Goal: Task Accomplishment & Management: Manage account settings

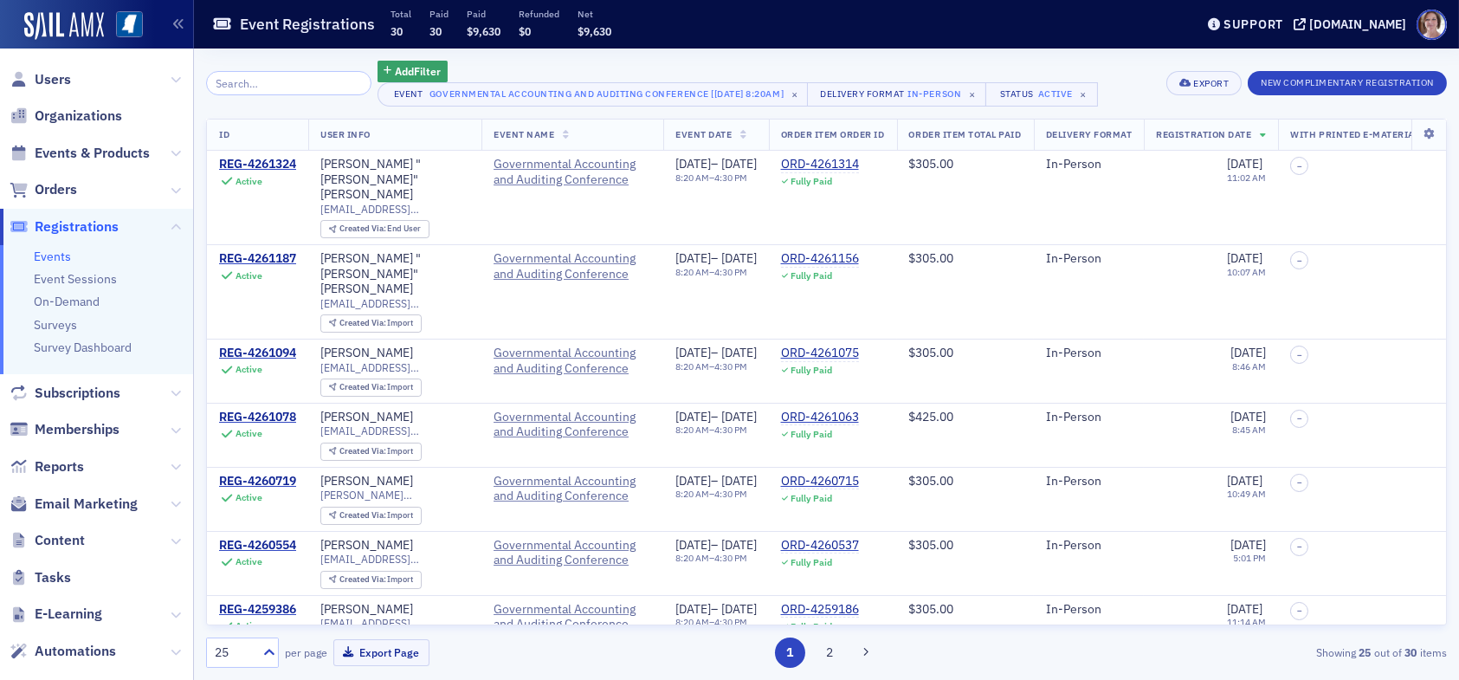
drag, startPoint x: 74, startPoint y: 229, endPoint x: 87, endPoint y: 230, distance: 12.2
click at [75, 229] on span "Registrations" at bounding box center [77, 226] width 84 height 19
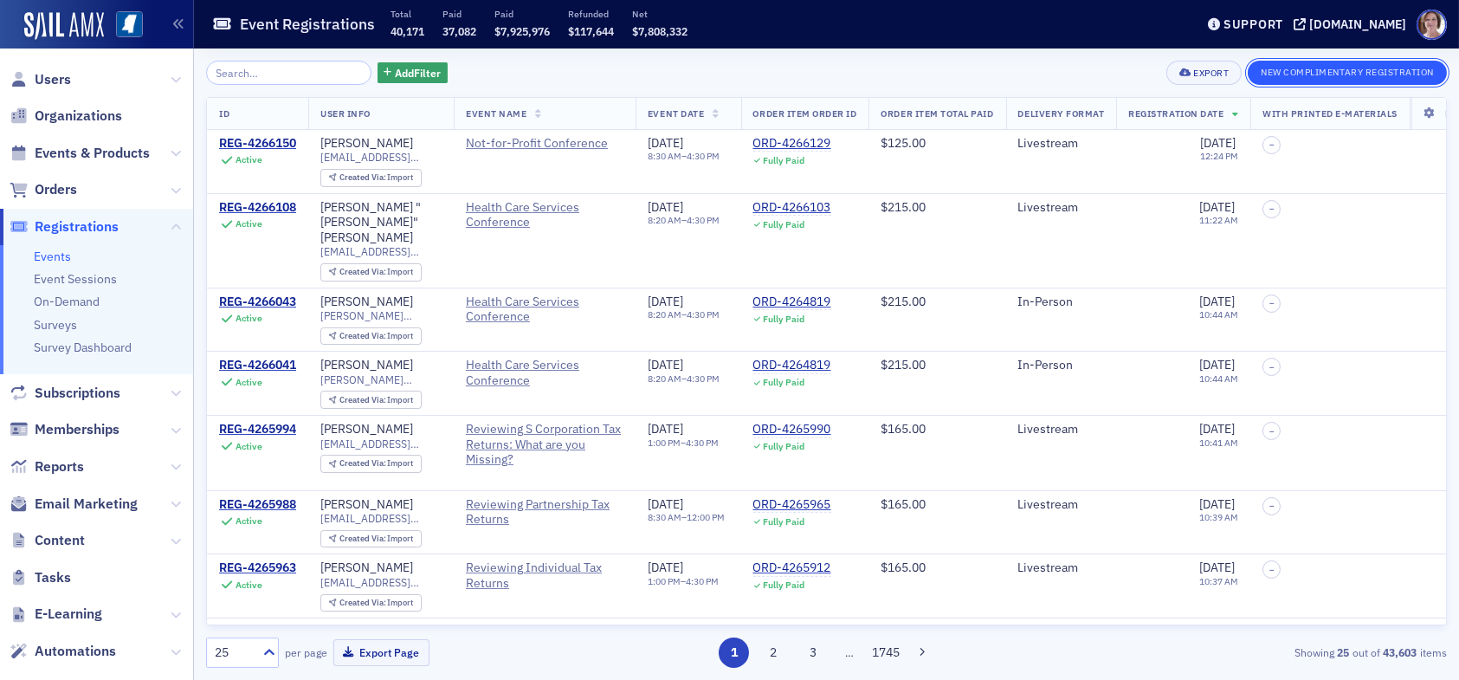
click at [1356, 73] on button "New Complimentary Registration" at bounding box center [1347, 73] width 199 height 24
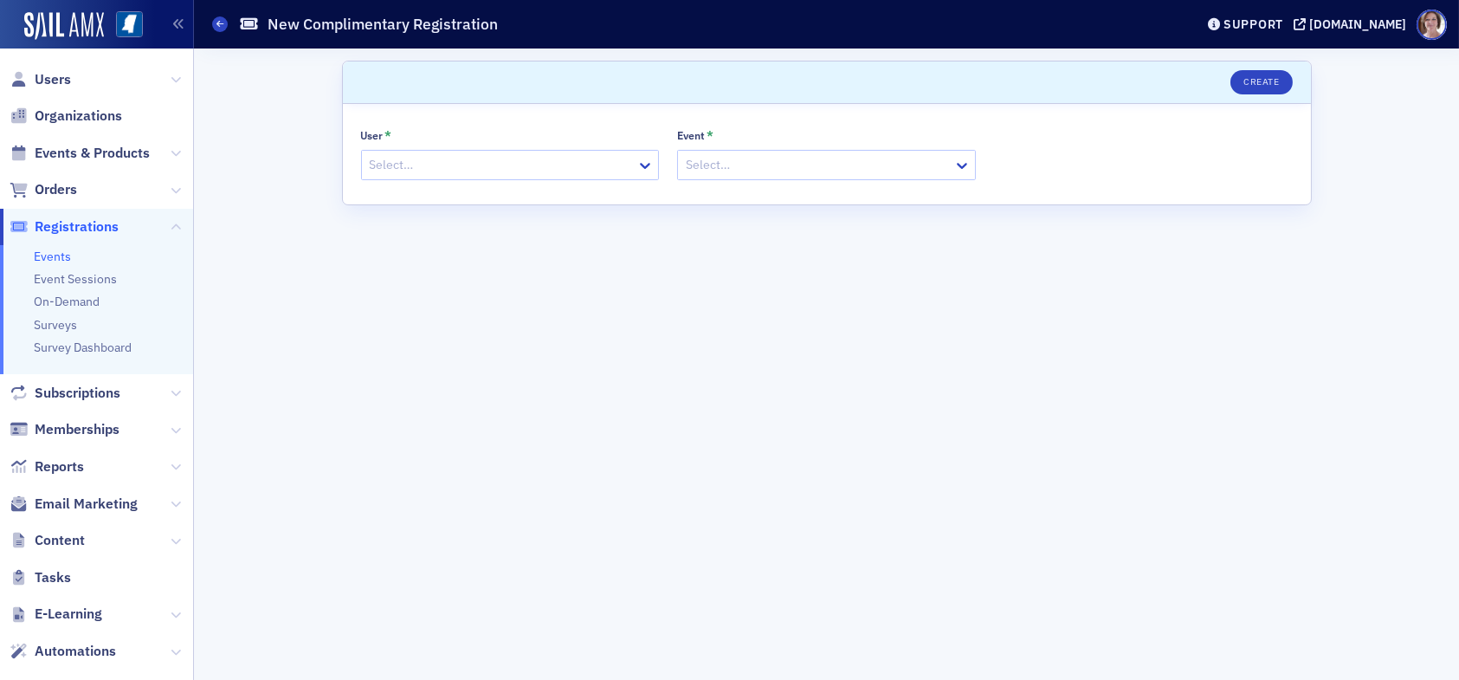
click at [609, 159] on div at bounding box center [502, 165] width 268 height 22
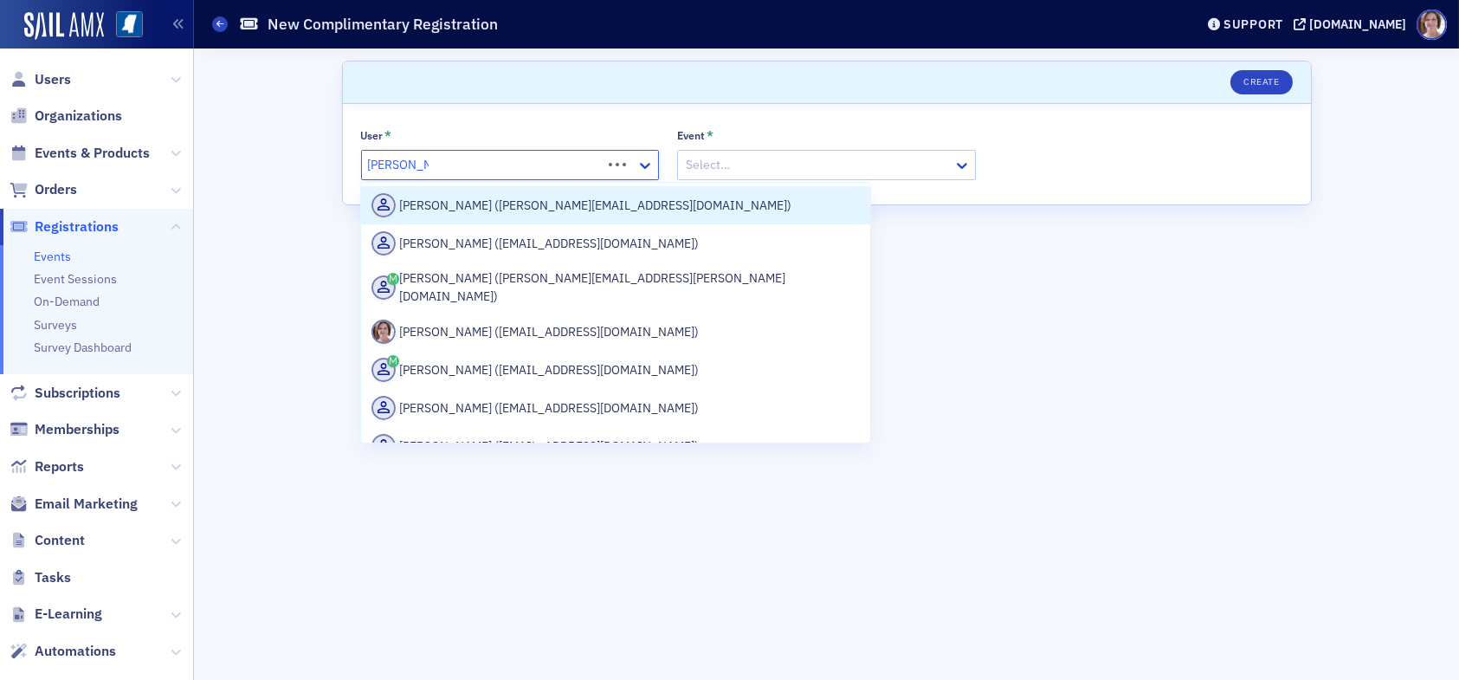
type input "lydia carlisle"
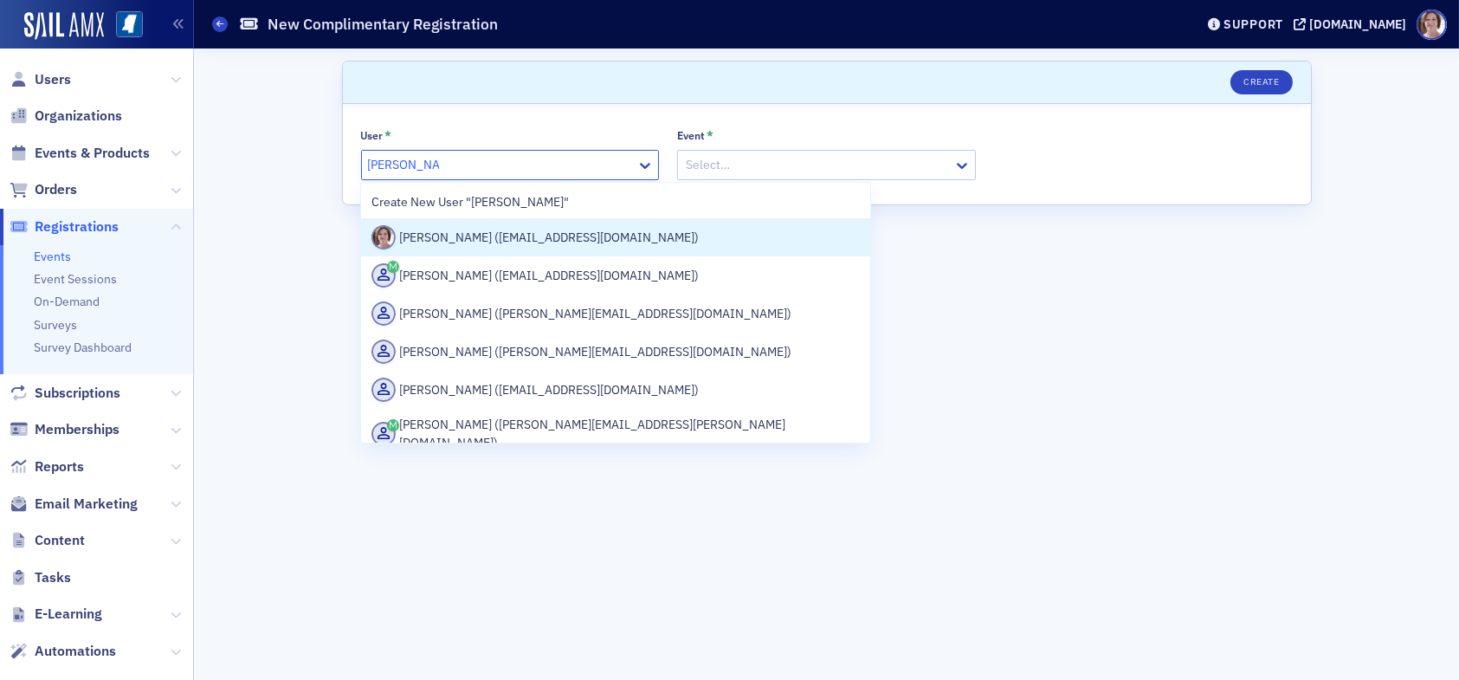
click at [491, 235] on div "Lydia Carlisle (lcarlisle@ms-cpa.org)" at bounding box center [616, 237] width 488 height 24
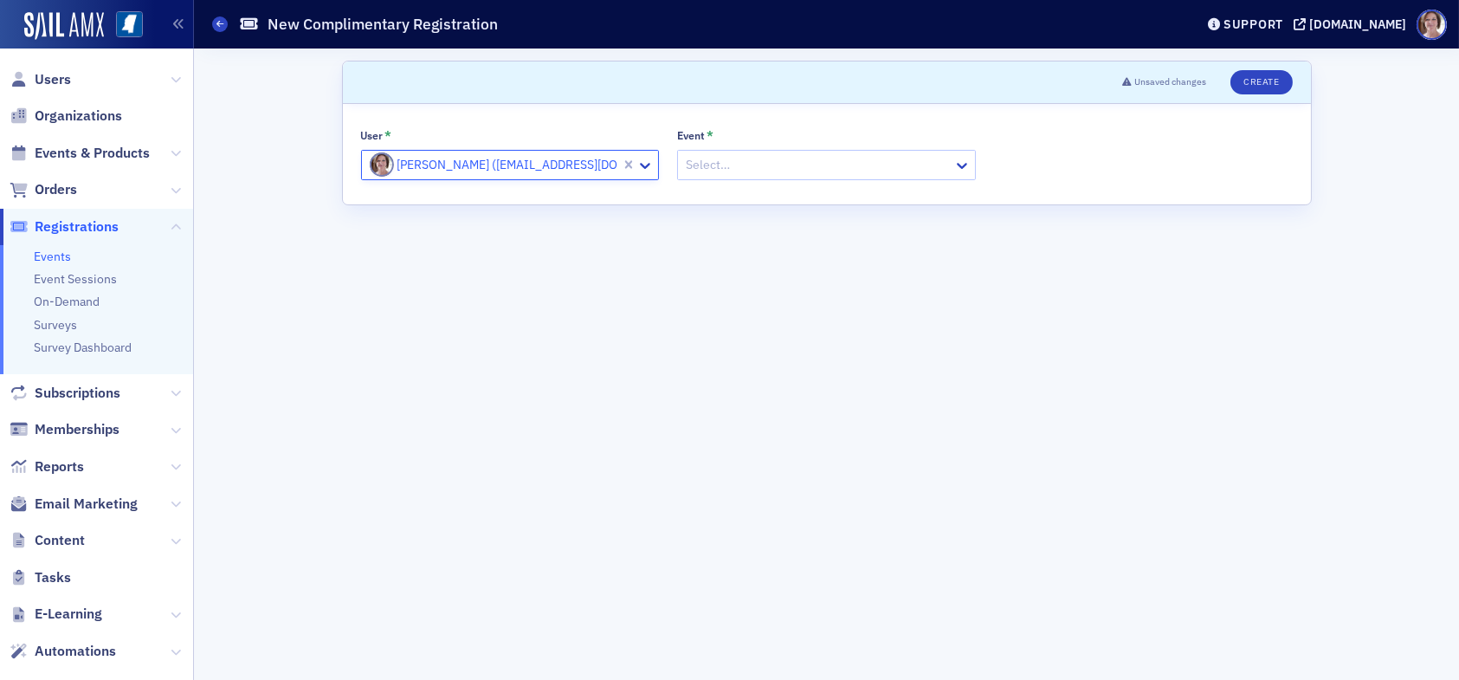
click at [760, 161] on div at bounding box center [818, 165] width 268 height 22
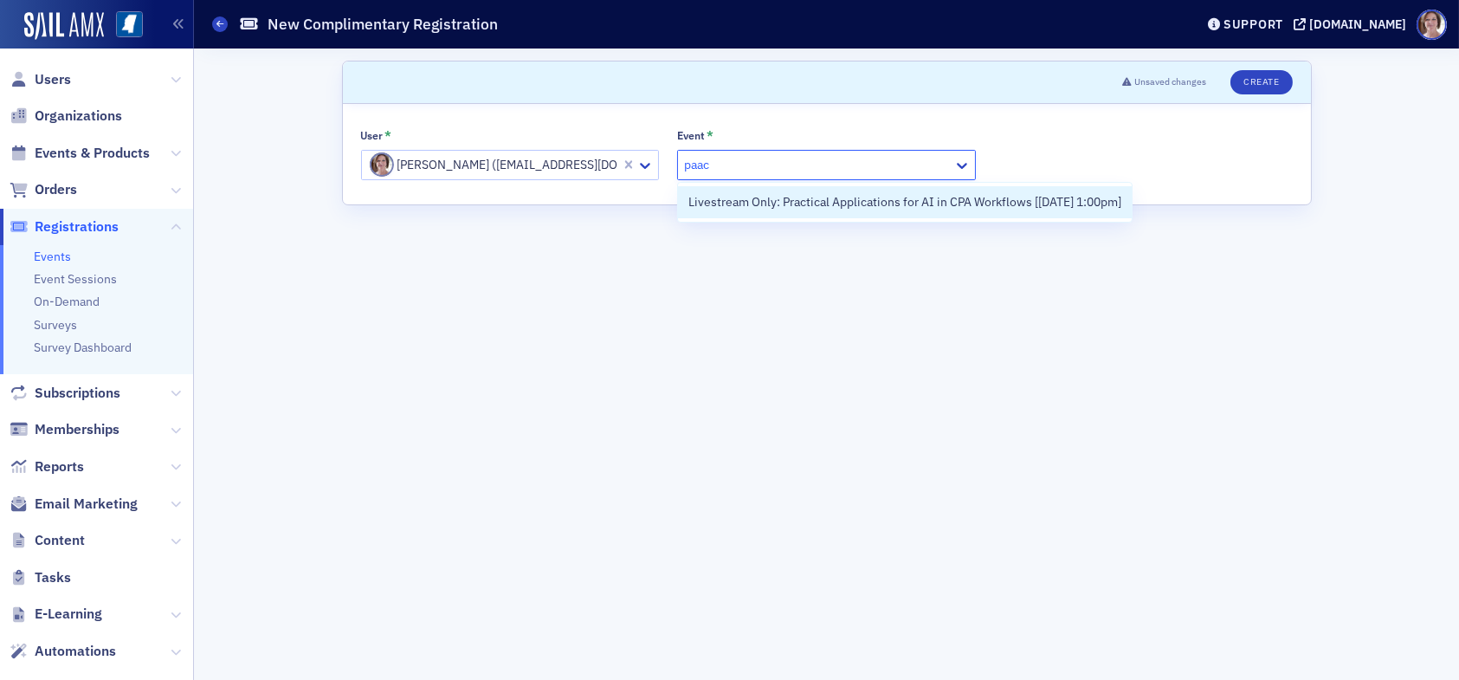
type input "paacw"
click at [909, 204] on span "Livestream Only: Practical Applications for AI in CPA Workflows [9/16/2025 1:00…" at bounding box center [904, 202] width 433 height 18
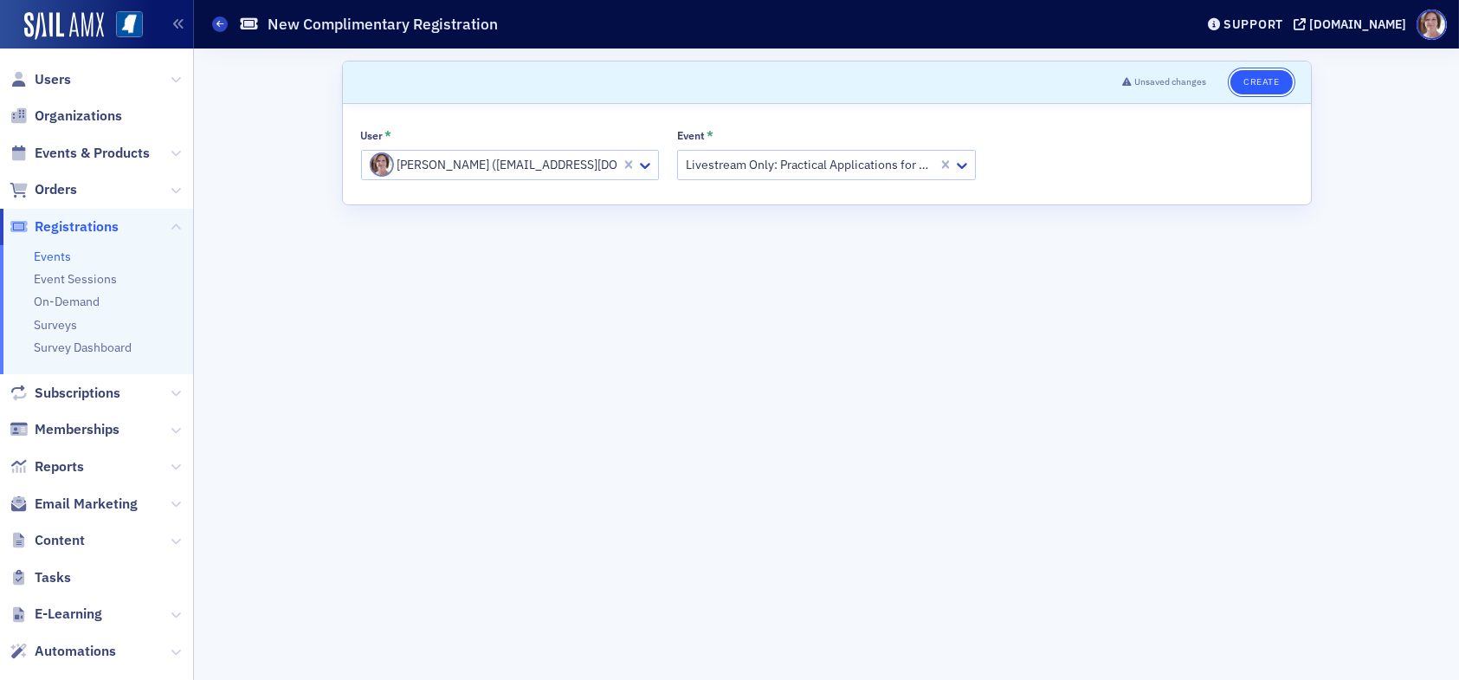
click at [1268, 81] on button "Create" at bounding box center [1261, 82] width 61 height 24
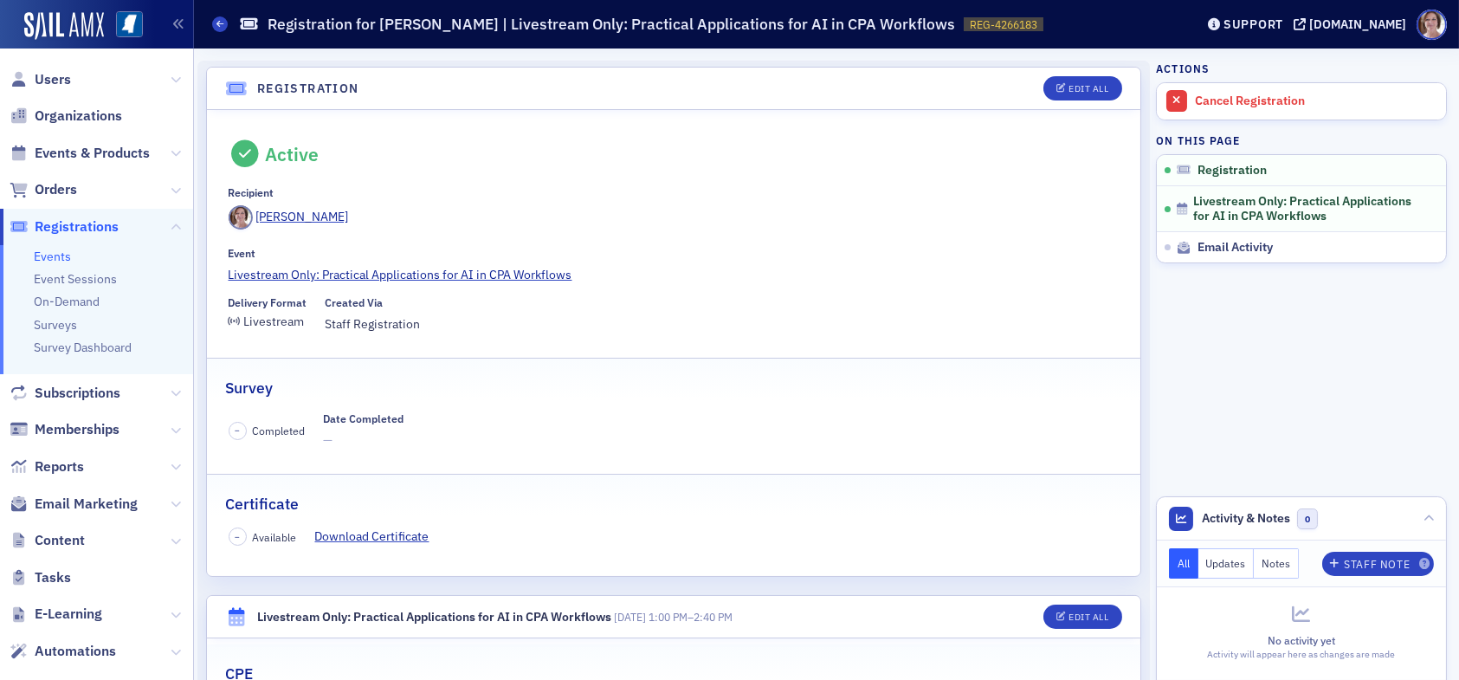
scroll to position [173, 0]
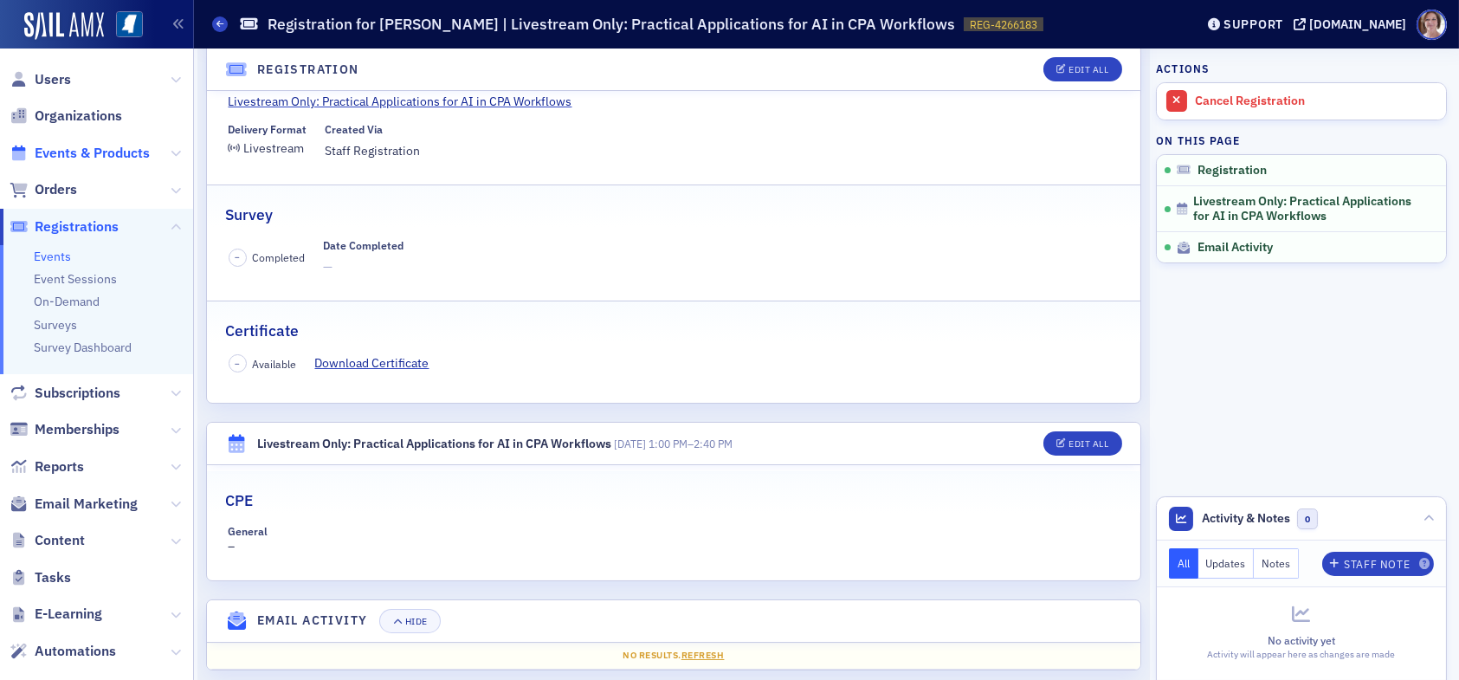
click at [110, 152] on span "Events & Products" at bounding box center [92, 153] width 115 height 19
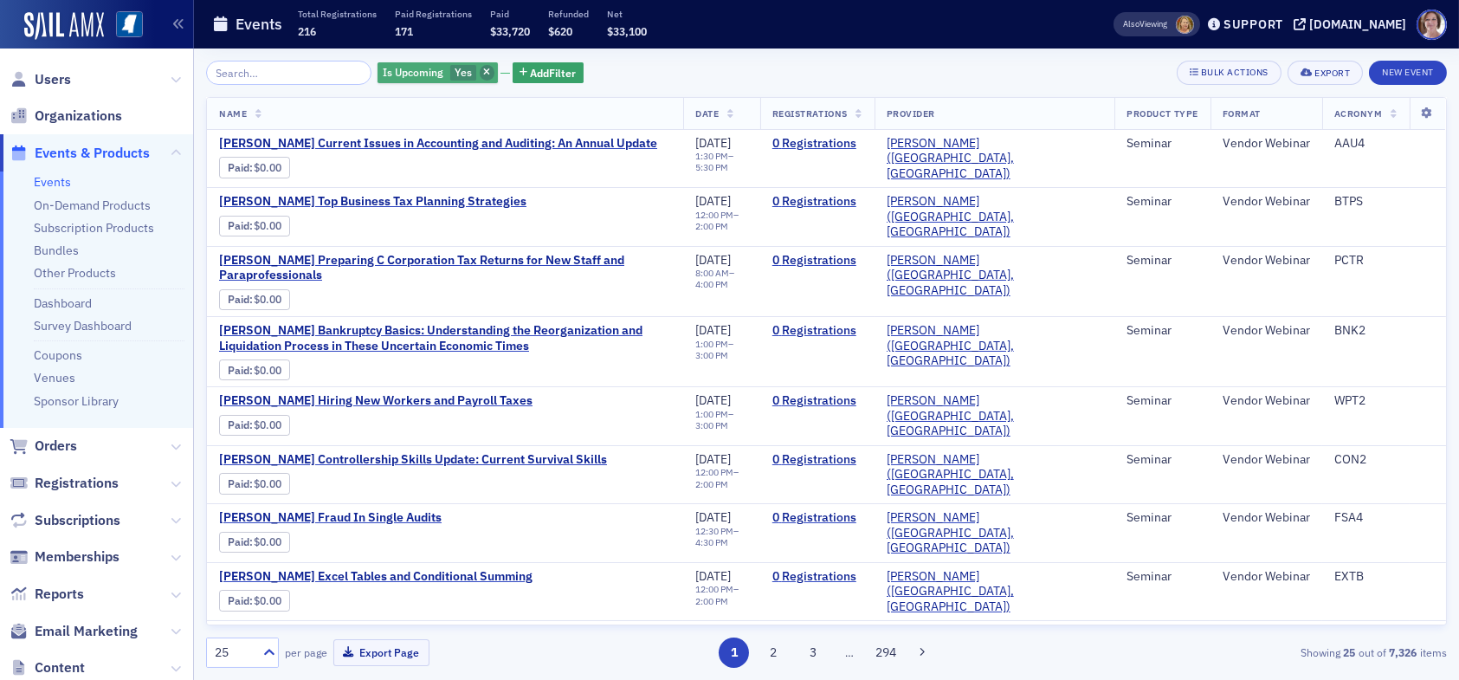
click at [483, 68] on icon "button" at bounding box center [486, 73] width 7 height 10
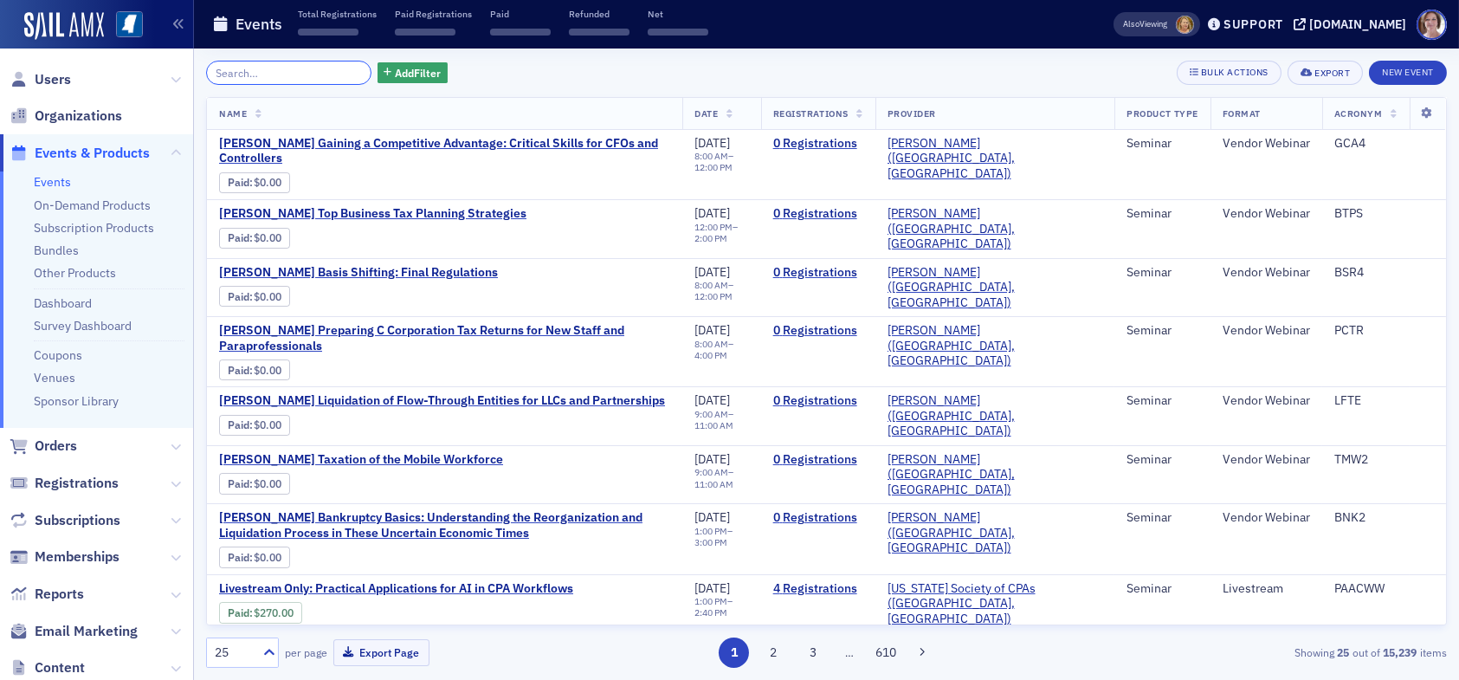
click at [274, 71] on input "search" at bounding box center [288, 73] width 165 height 24
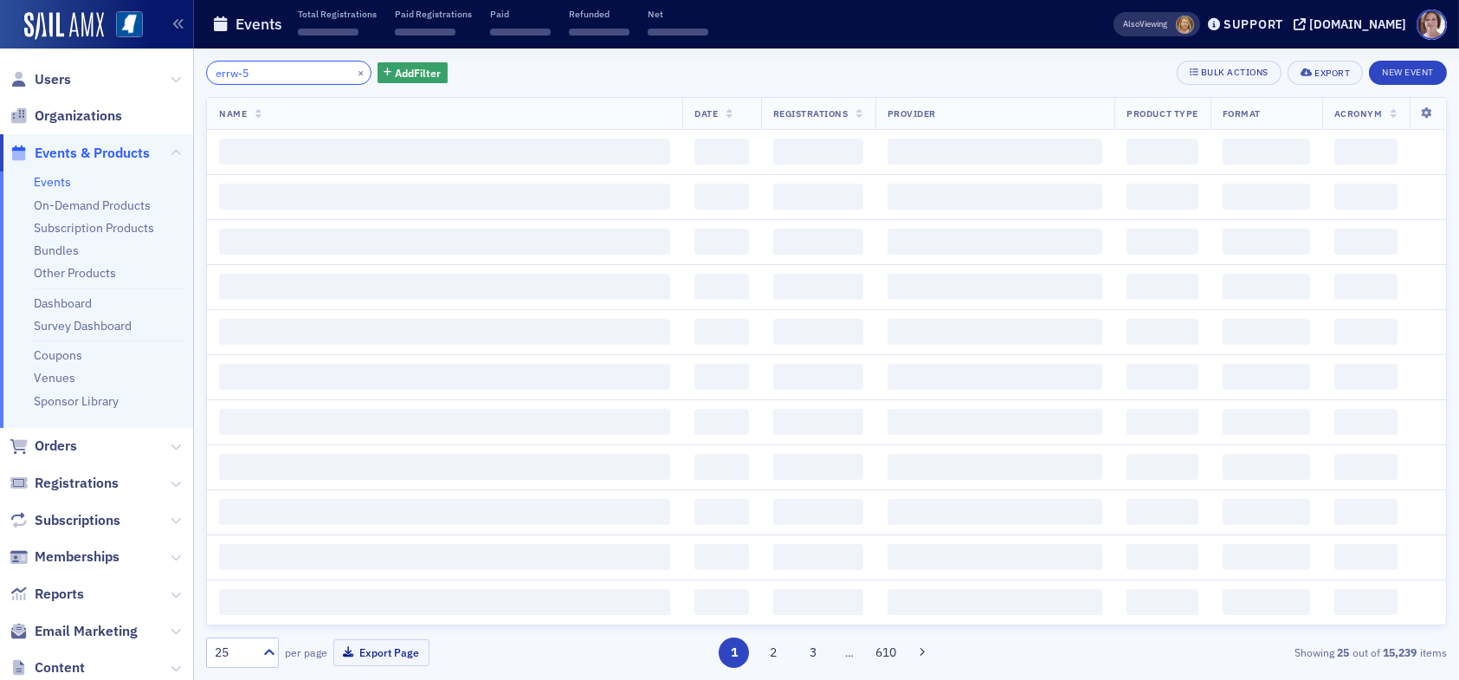
type input "errw-5"
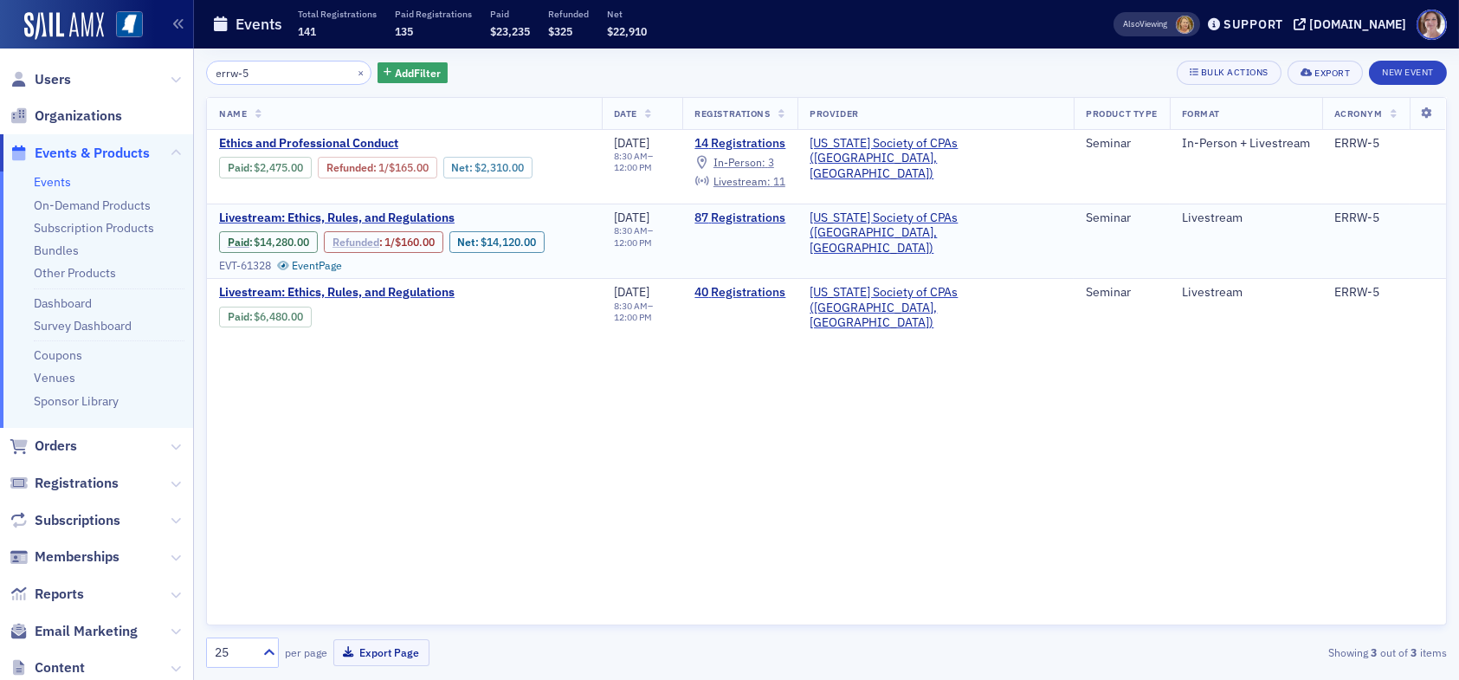
click at [364, 240] on link "Refunded" at bounding box center [356, 242] width 47 height 13
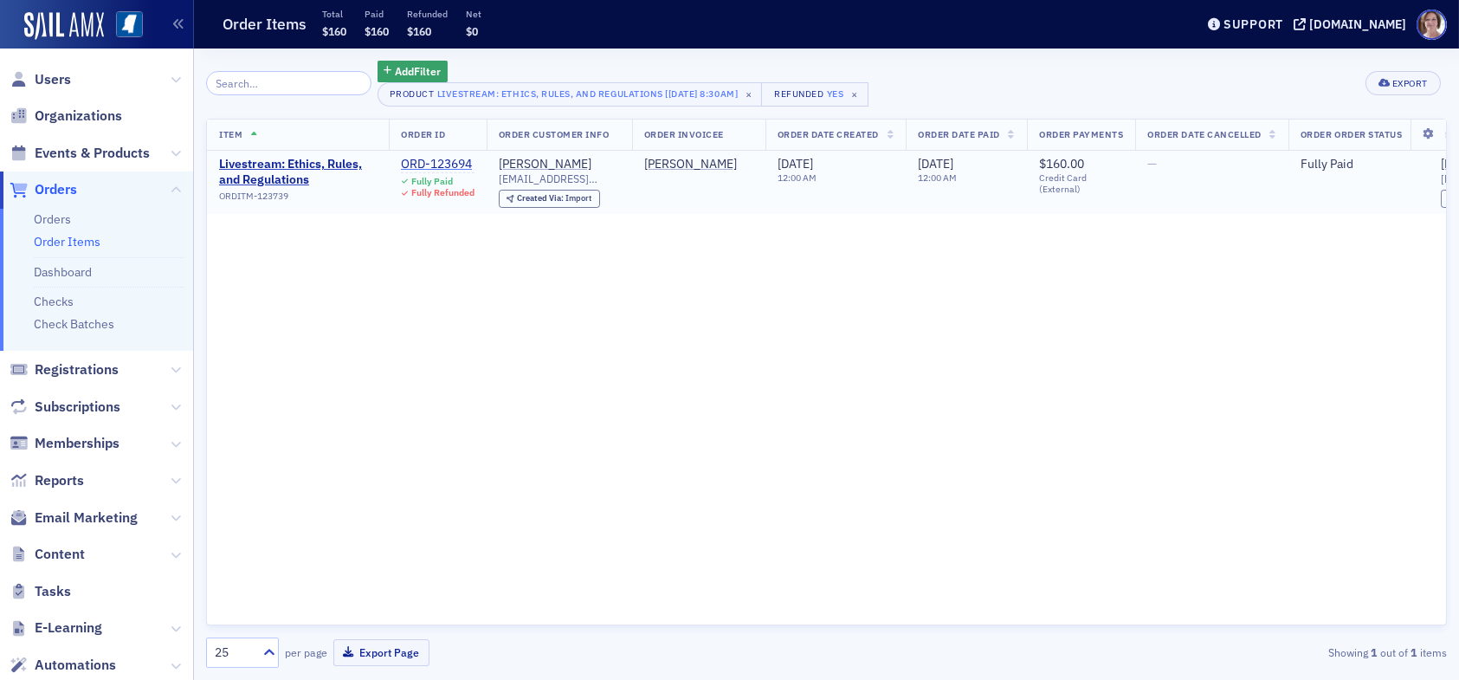
click at [449, 158] on div "ORD-123694" at bounding box center [438, 165] width 74 height 16
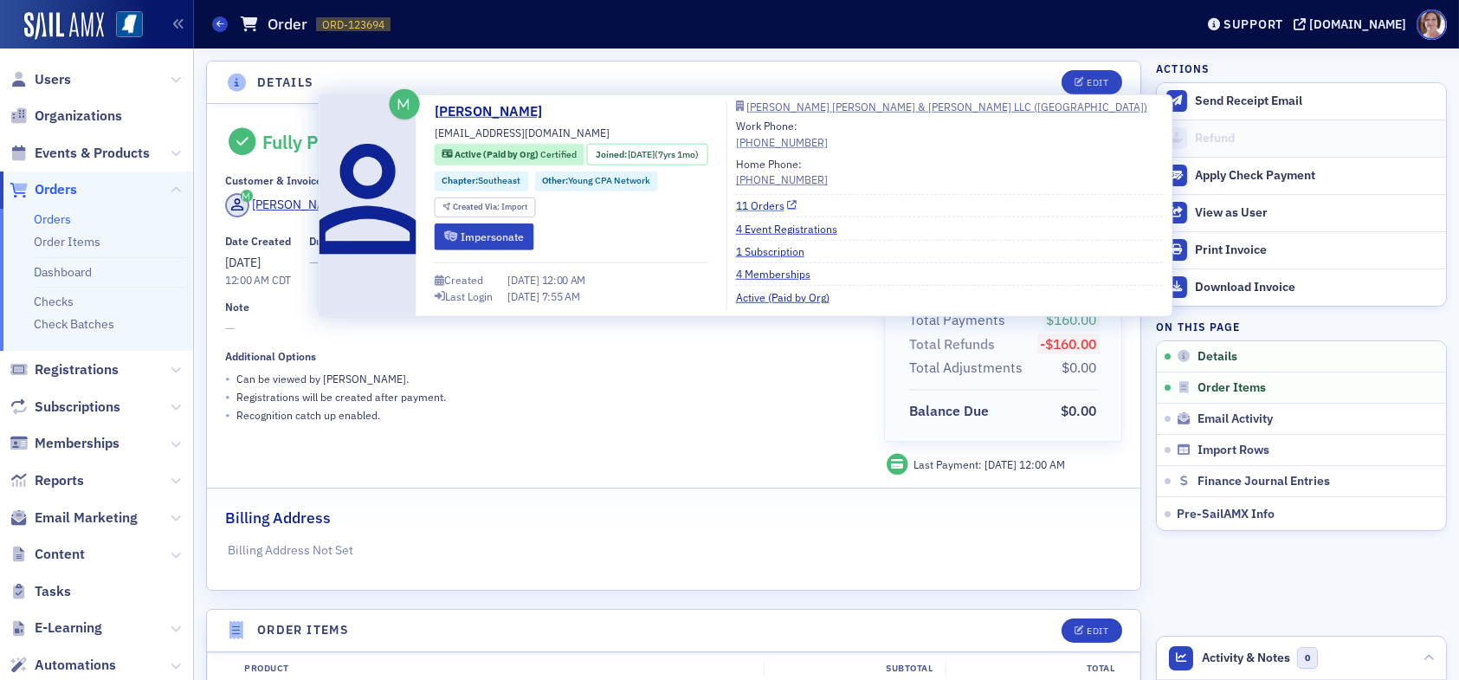
click at [784, 205] on link "11 Orders" at bounding box center [766, 205] width 61 height 16
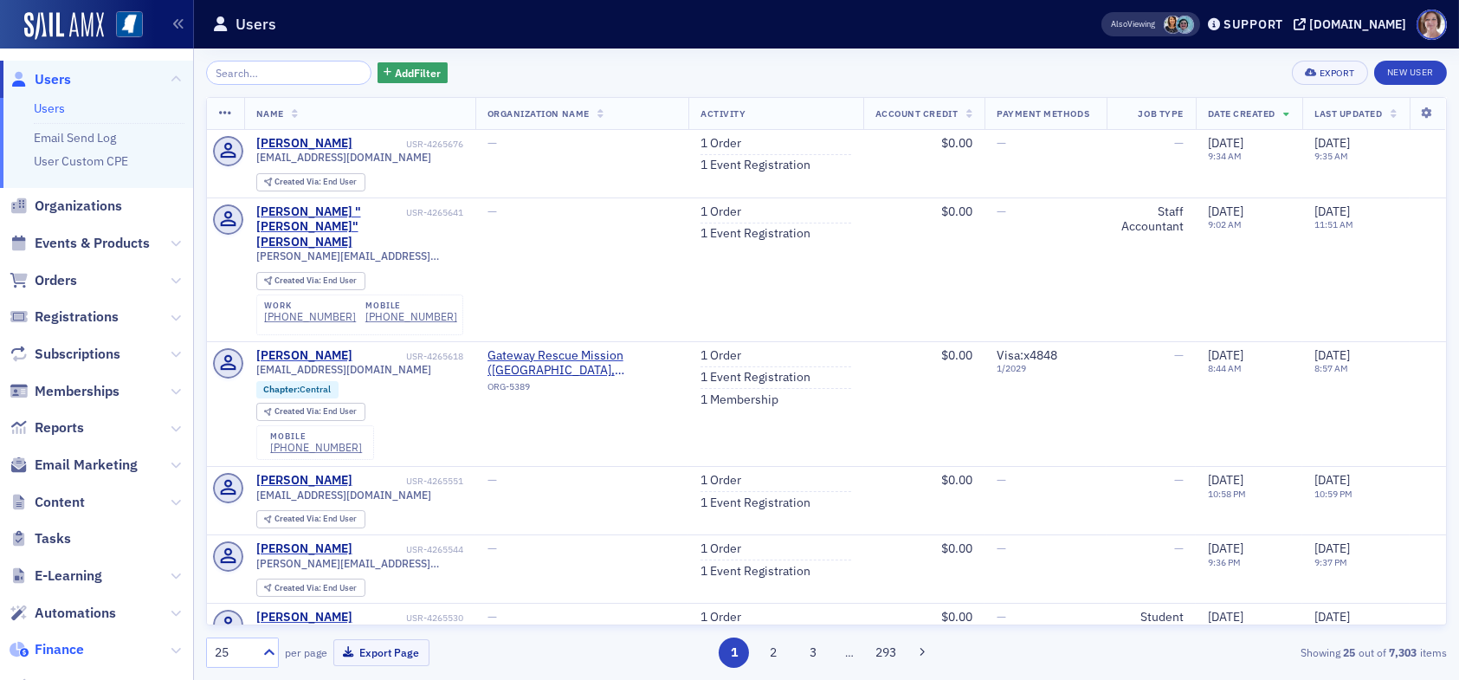
click at [70, 652] on span "Finance" at bounding box center [59, 649] width 49 height 19
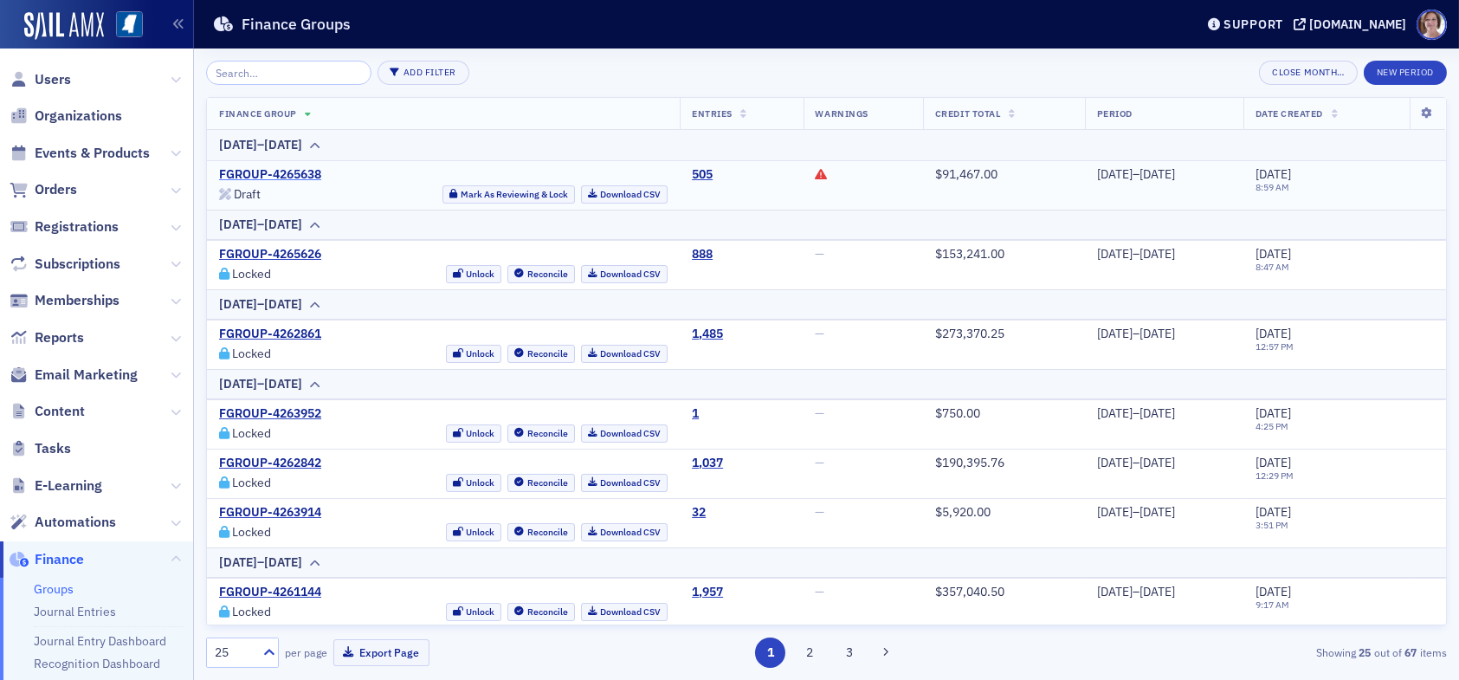
click at [290, 170] on link "FGROUP-4265638" at bounding box center [270, 175] width 102 height 16
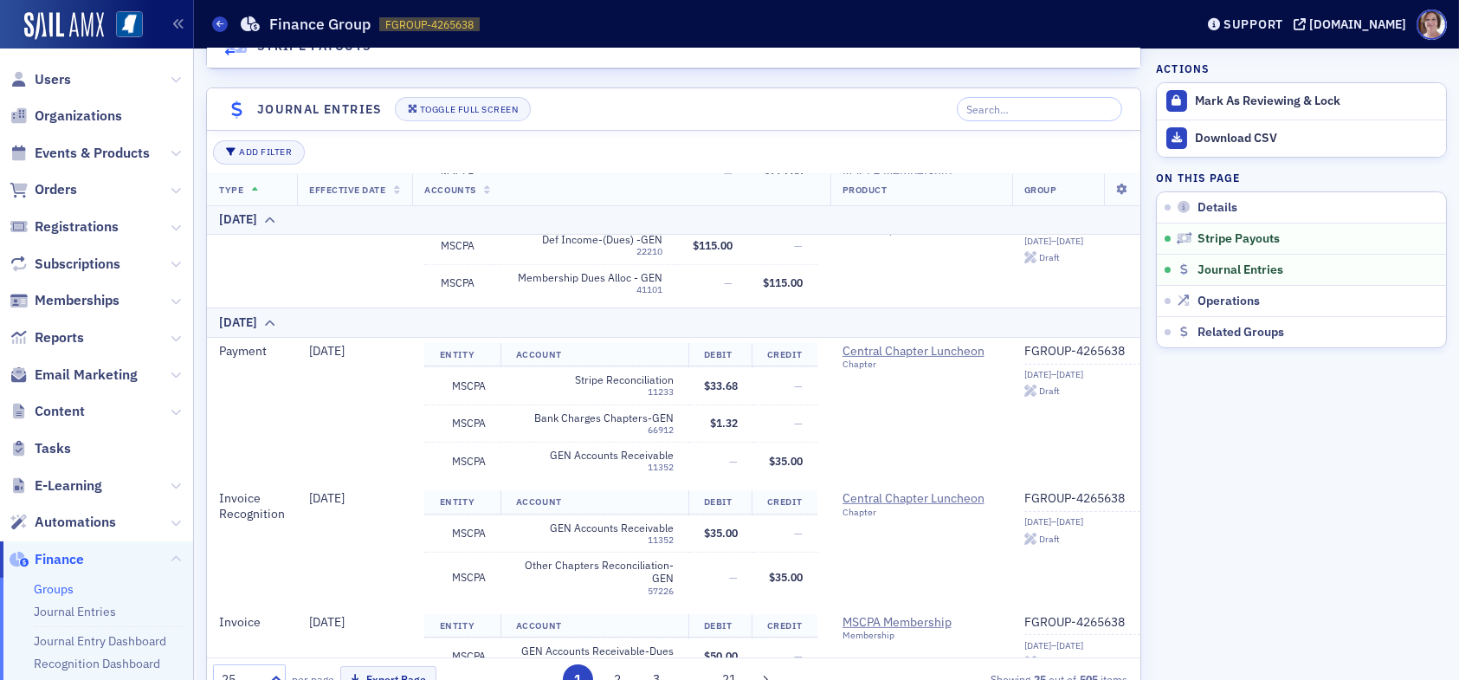
scroll to position [1261, 0]
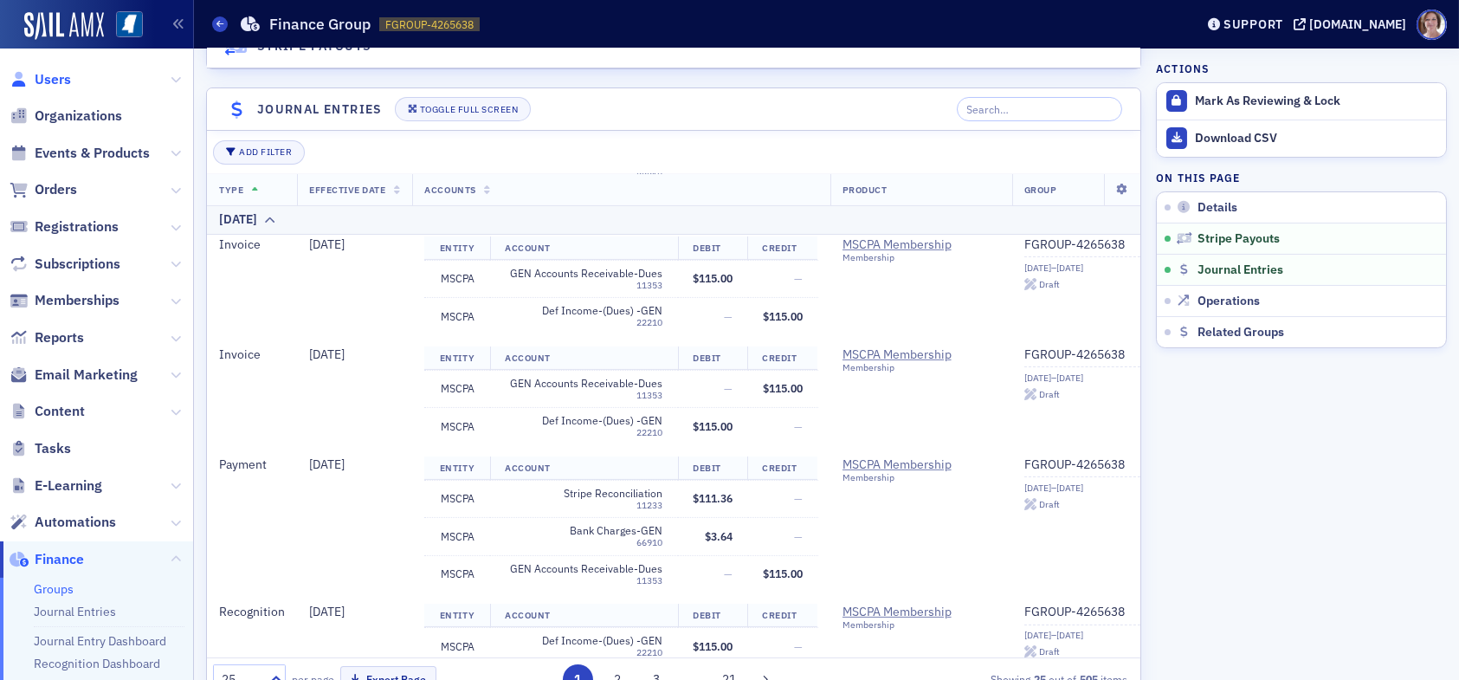
click at [50, 80] on span "Users" at bounding box center [53, 79] width 36 height 19
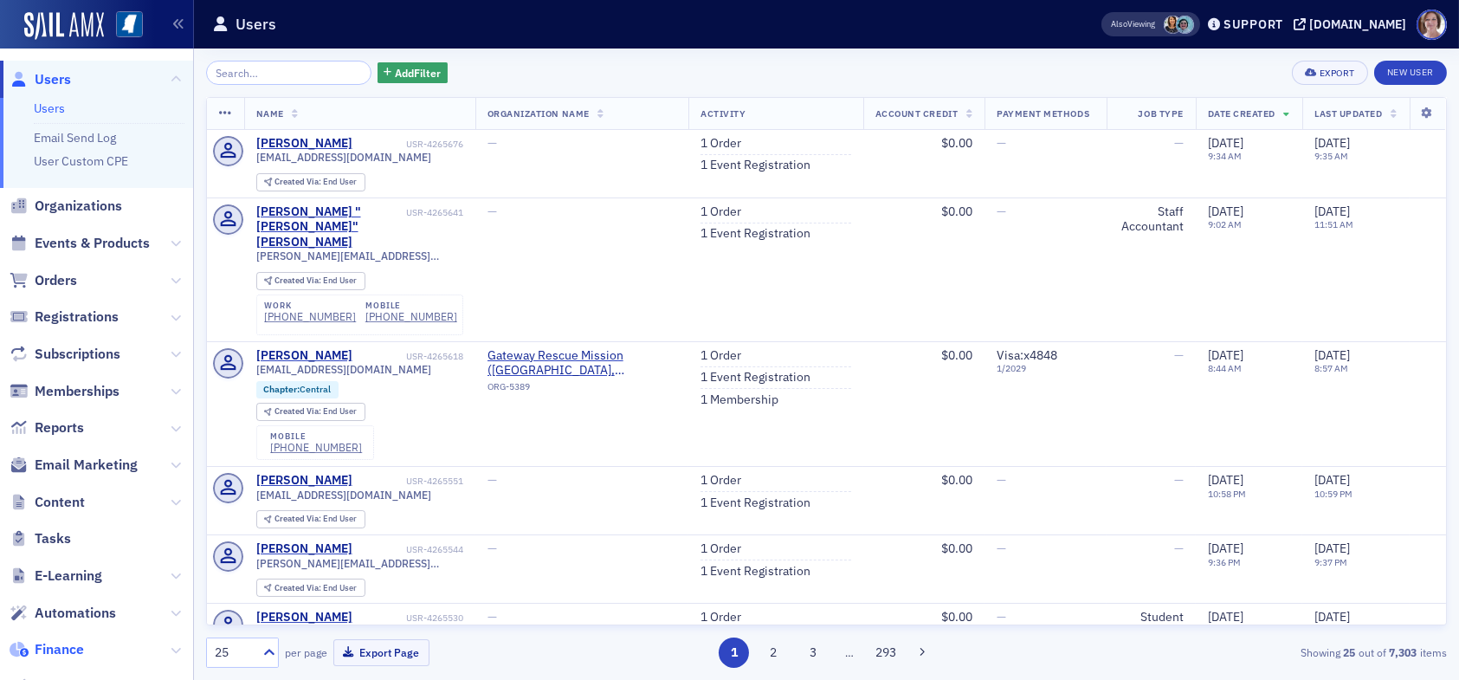
click at [80, 648] on span "Finance" at bounding box center [59, 649] width 49 height 19
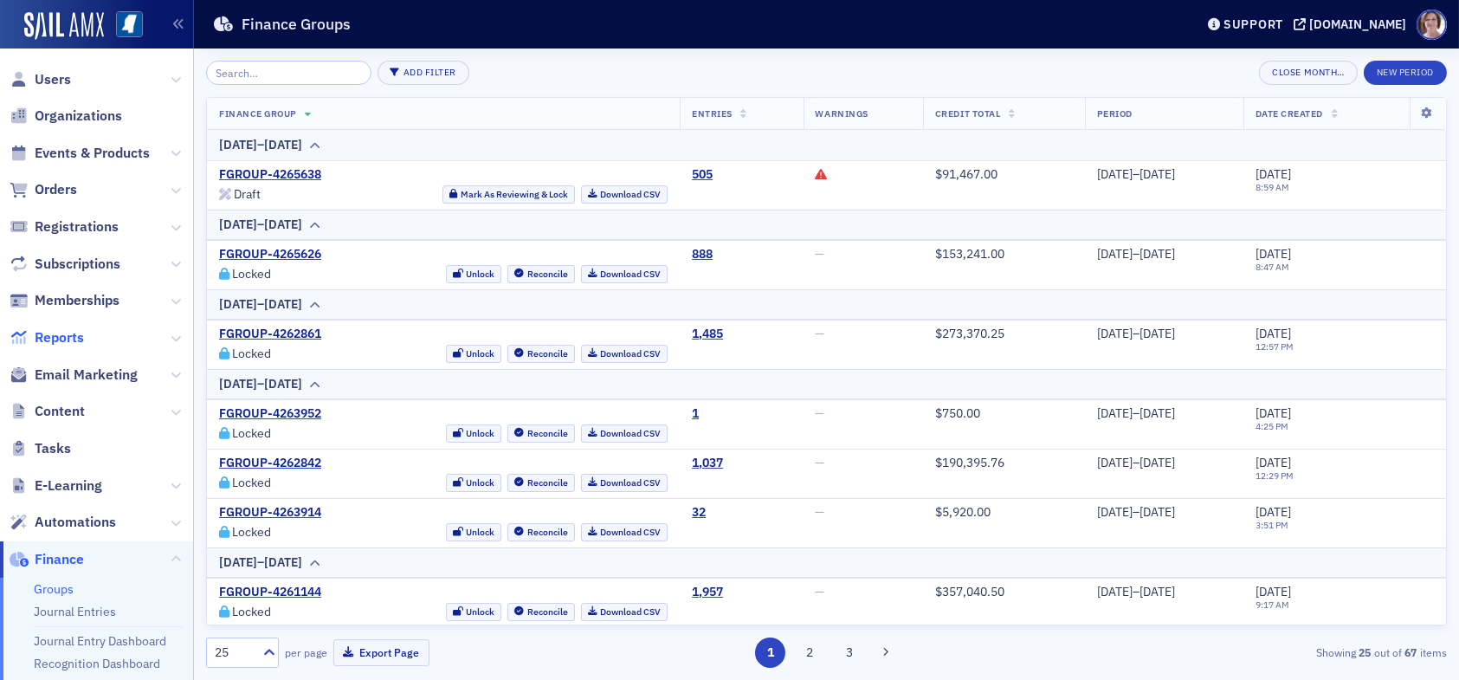
click at [71, 340] on span "Reports" at bounding box center [59, 337] width 49 height 19
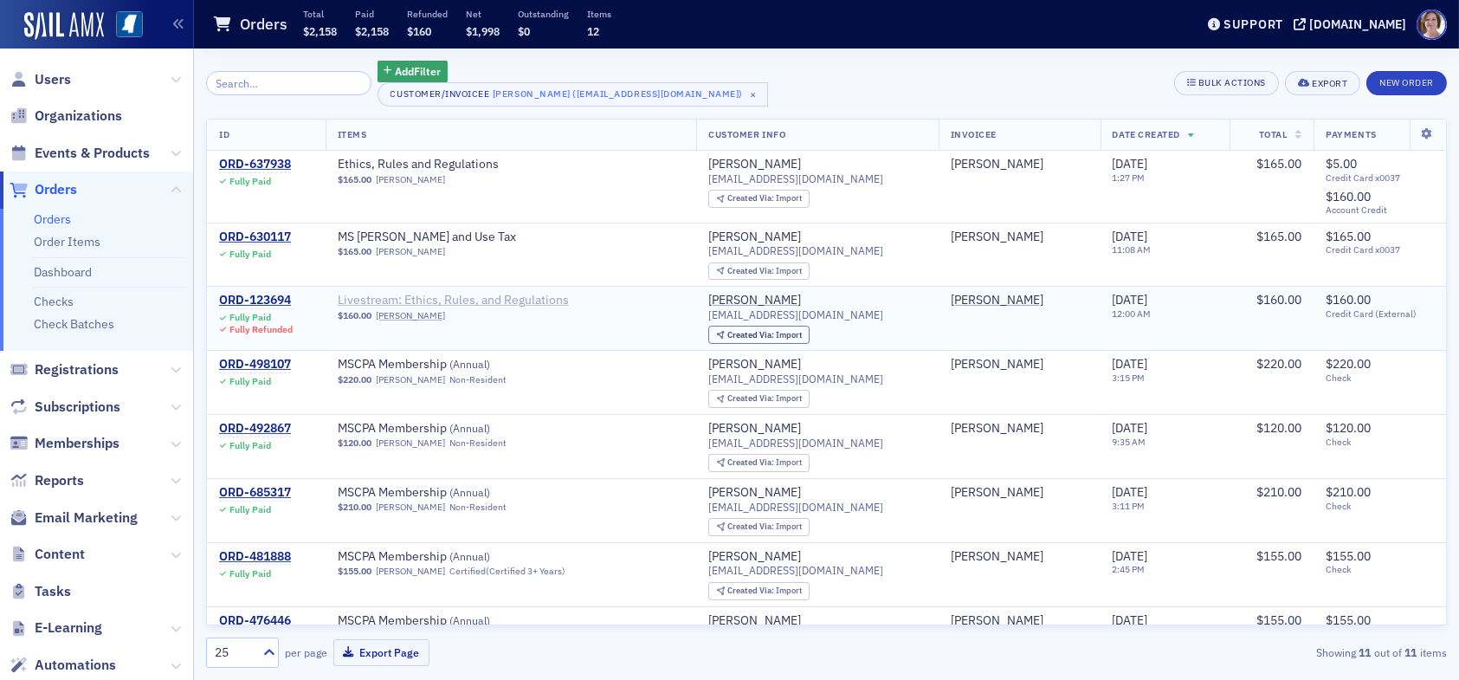
click at [402, 300] on span "Livestream: Ethics, Rules, and Regulations" at bounding box center [453, 301] width 231 height 16
click at [72, 482] on span "Reports" at bounding box center [59, 480] width 49 height 19
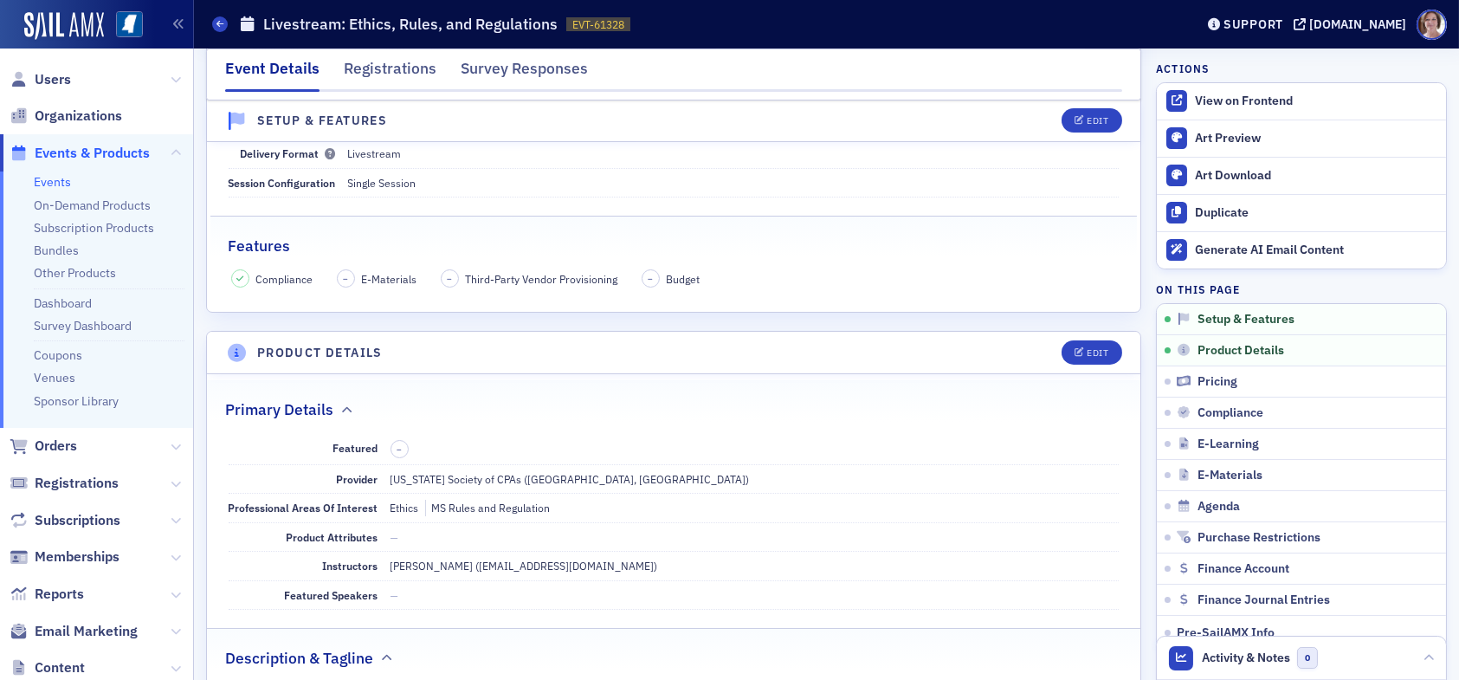
scroll to position [260, 0]
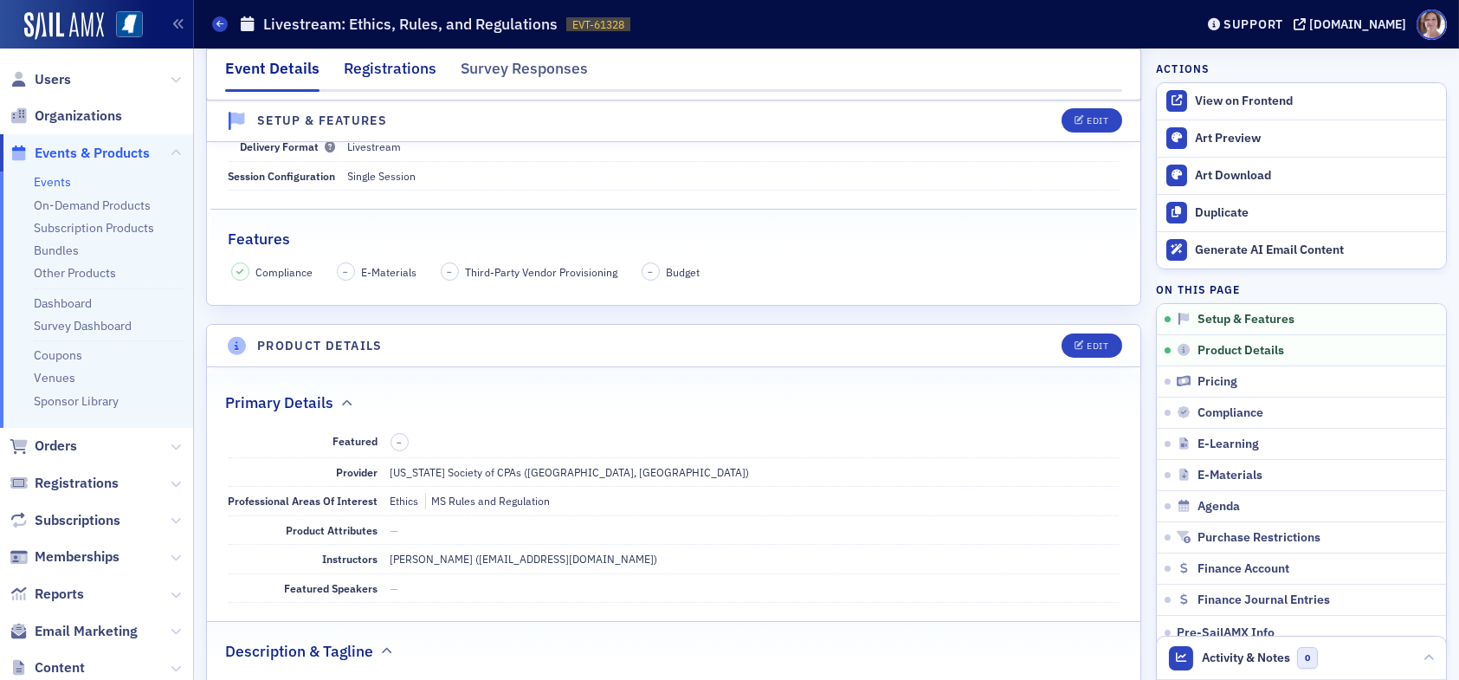
click at [410, 74] on div "Registrations" at bounding box center [390, 73] width 93 height 32
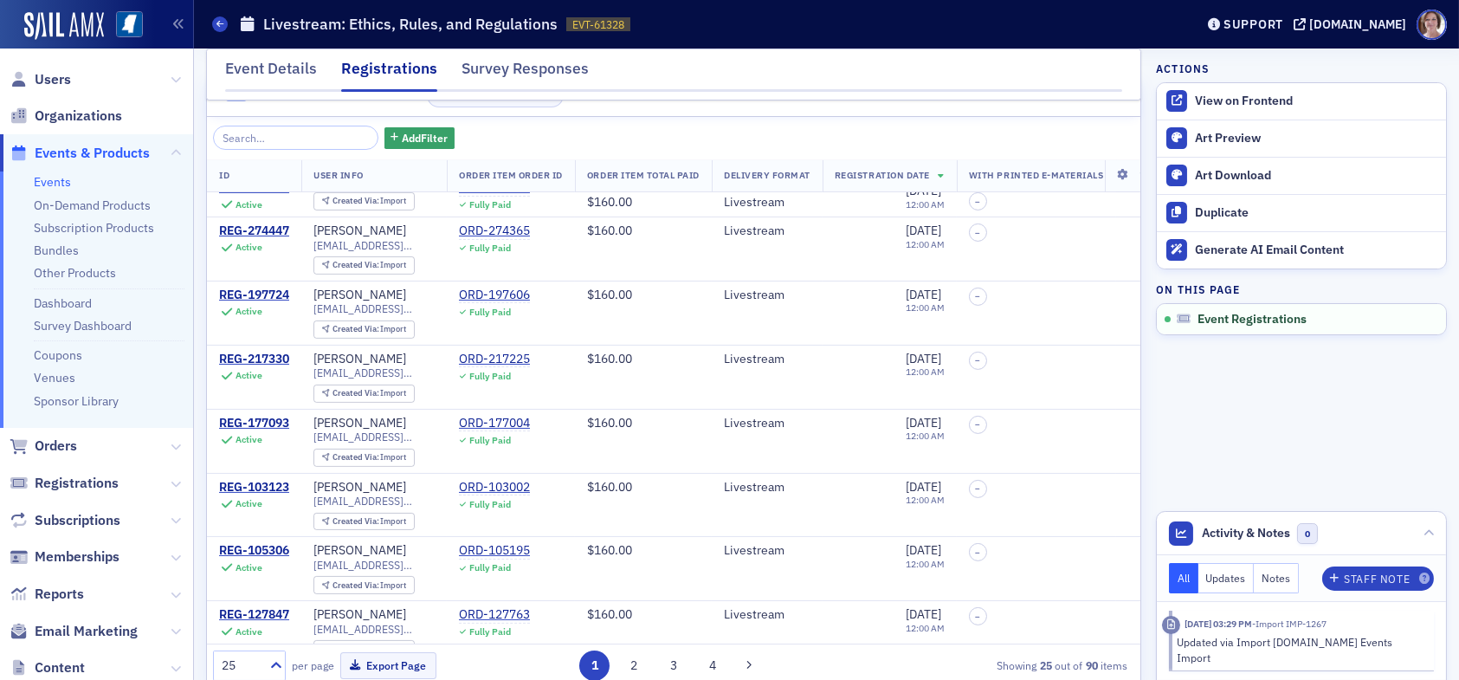
scroll to position [79, 0]
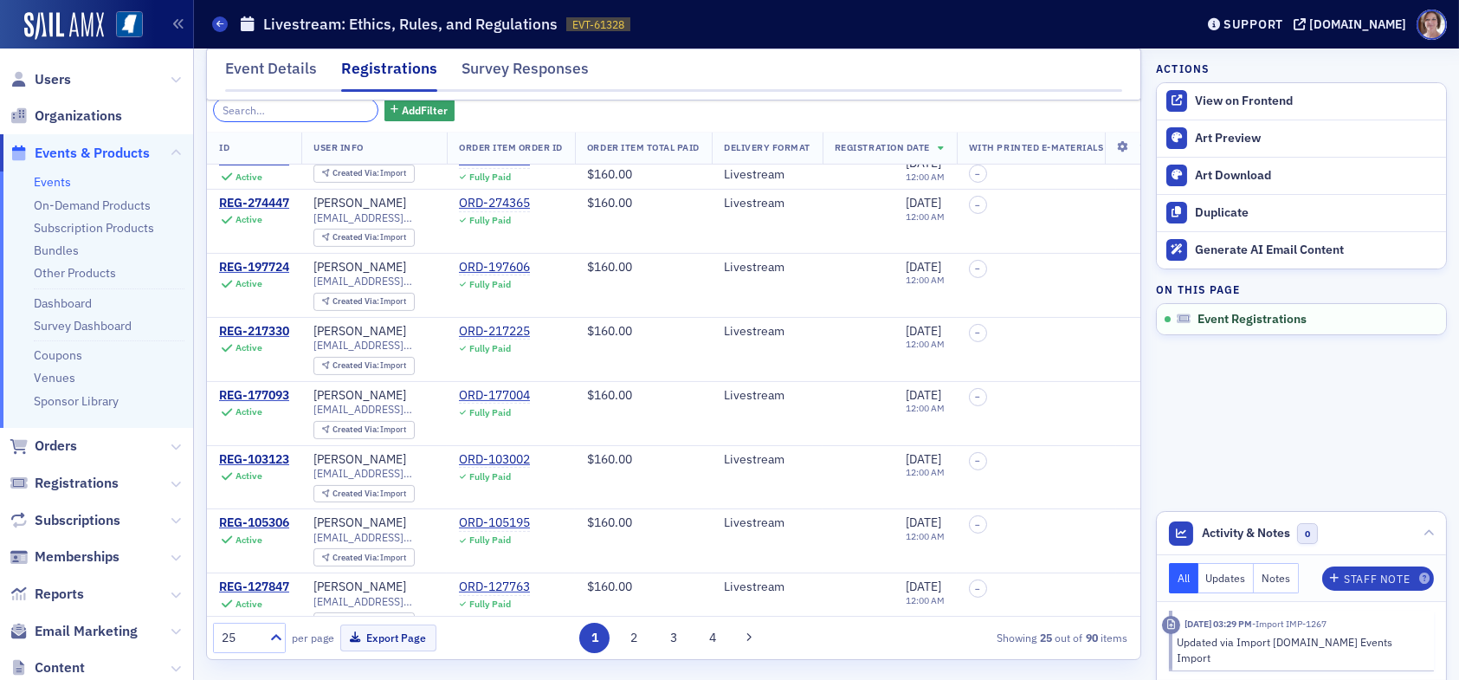
click at [321, 104] on input "search" at bounding box center [295, 110] width 165 height 24
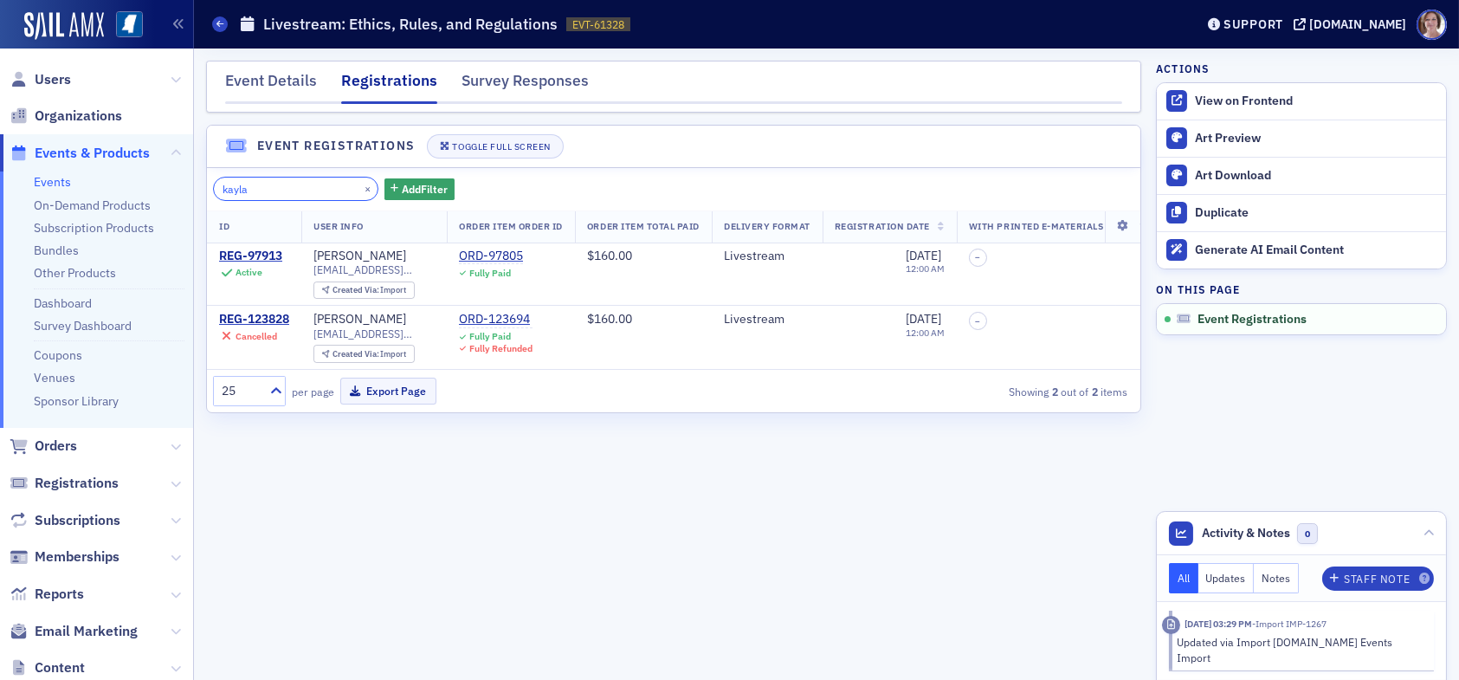
scroll to position [0, 0]
type input "kayla"
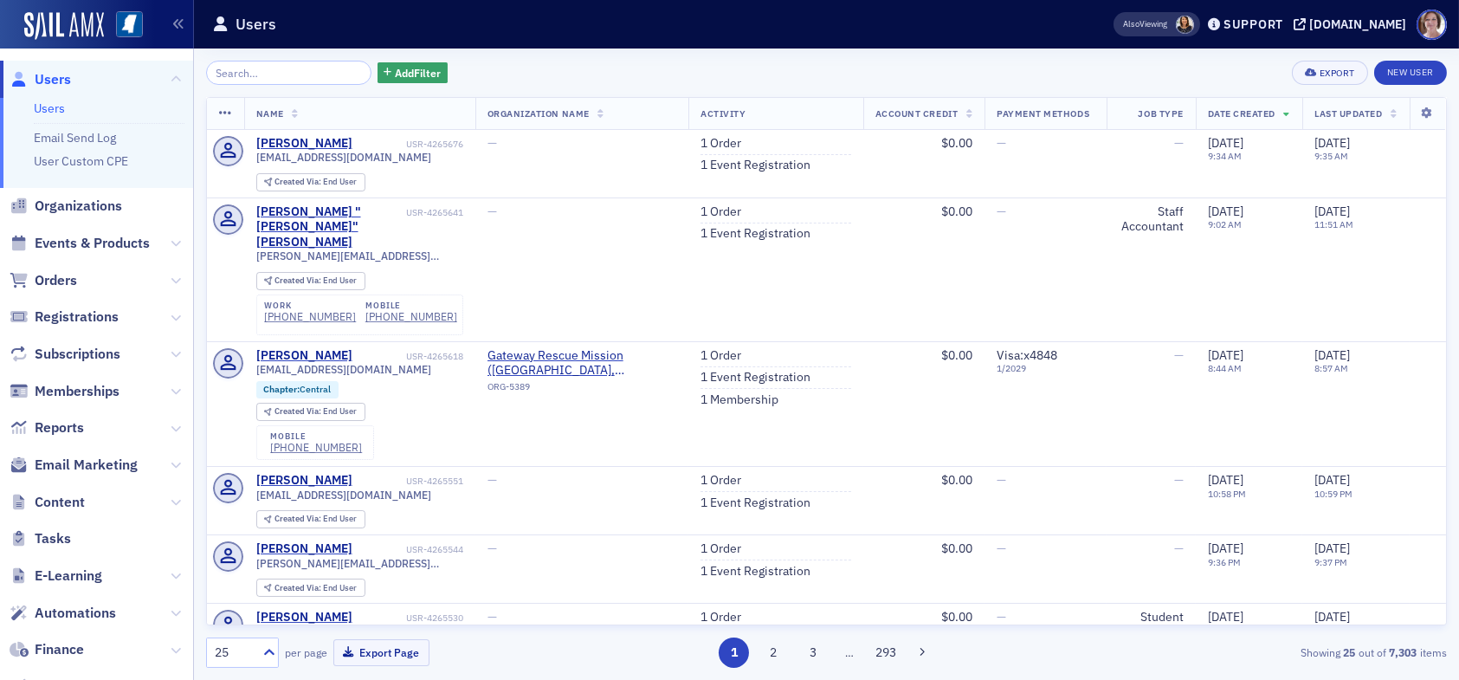
click at [58, 80] on span "Users" at bounding box center [53, 79] width 36 height 19
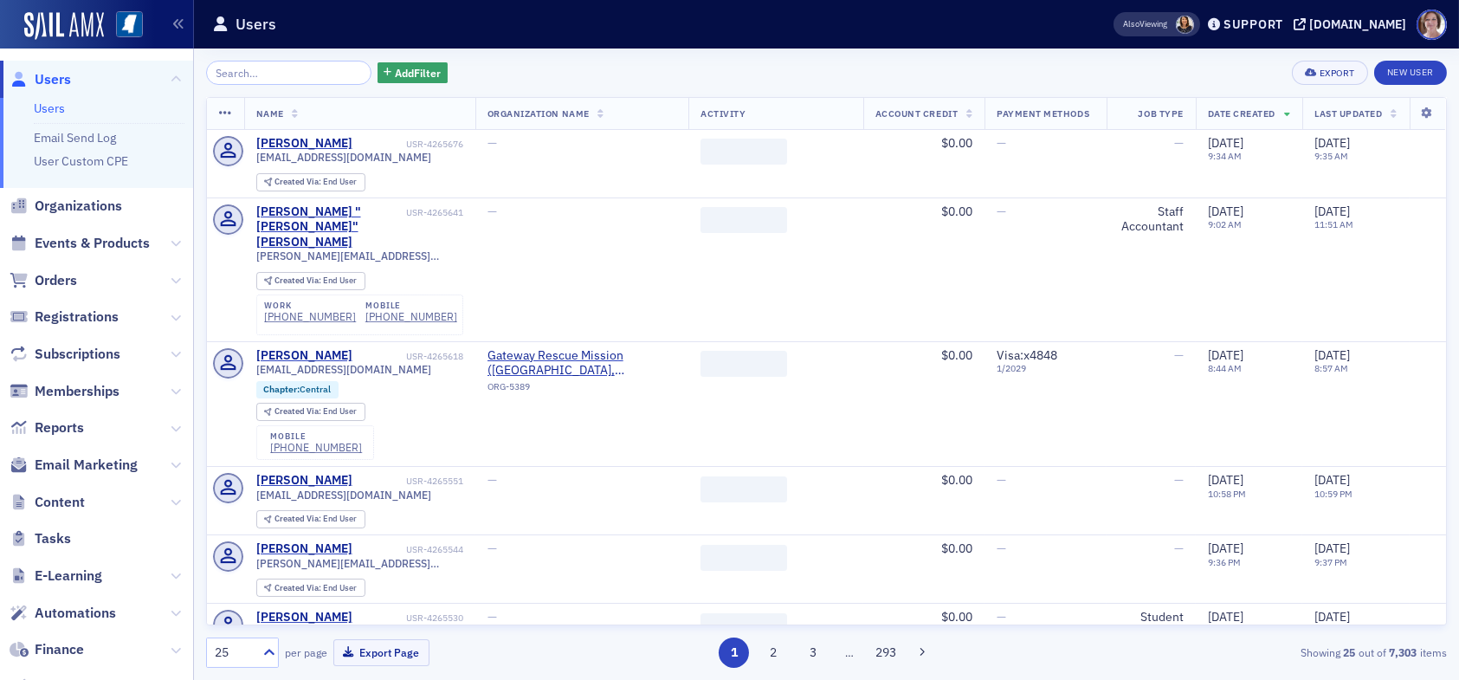
click at [556, 69] on div "Add Filter Export New User" at bounding box center [826, 73] width 1241 height 24
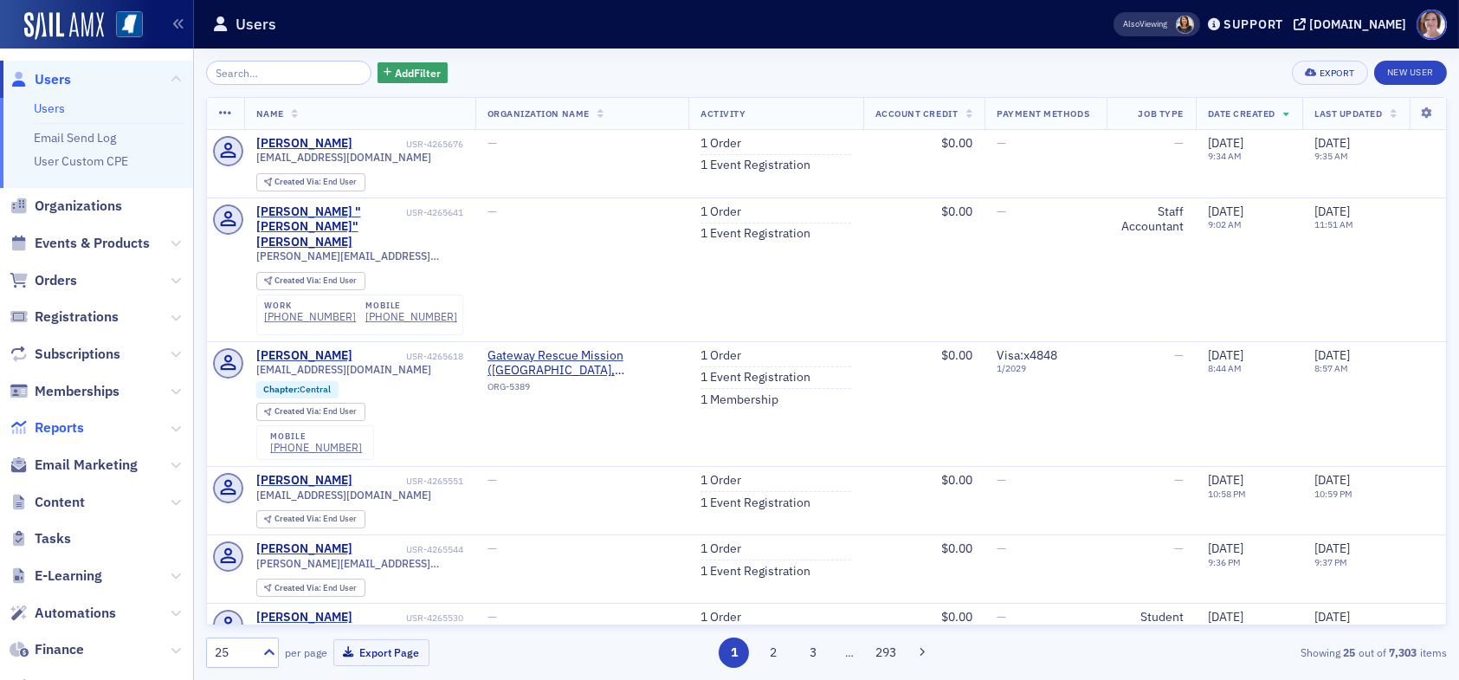
click at [58, 424] on span "Reports" at bounding box center [59, 427] width 49 height 19
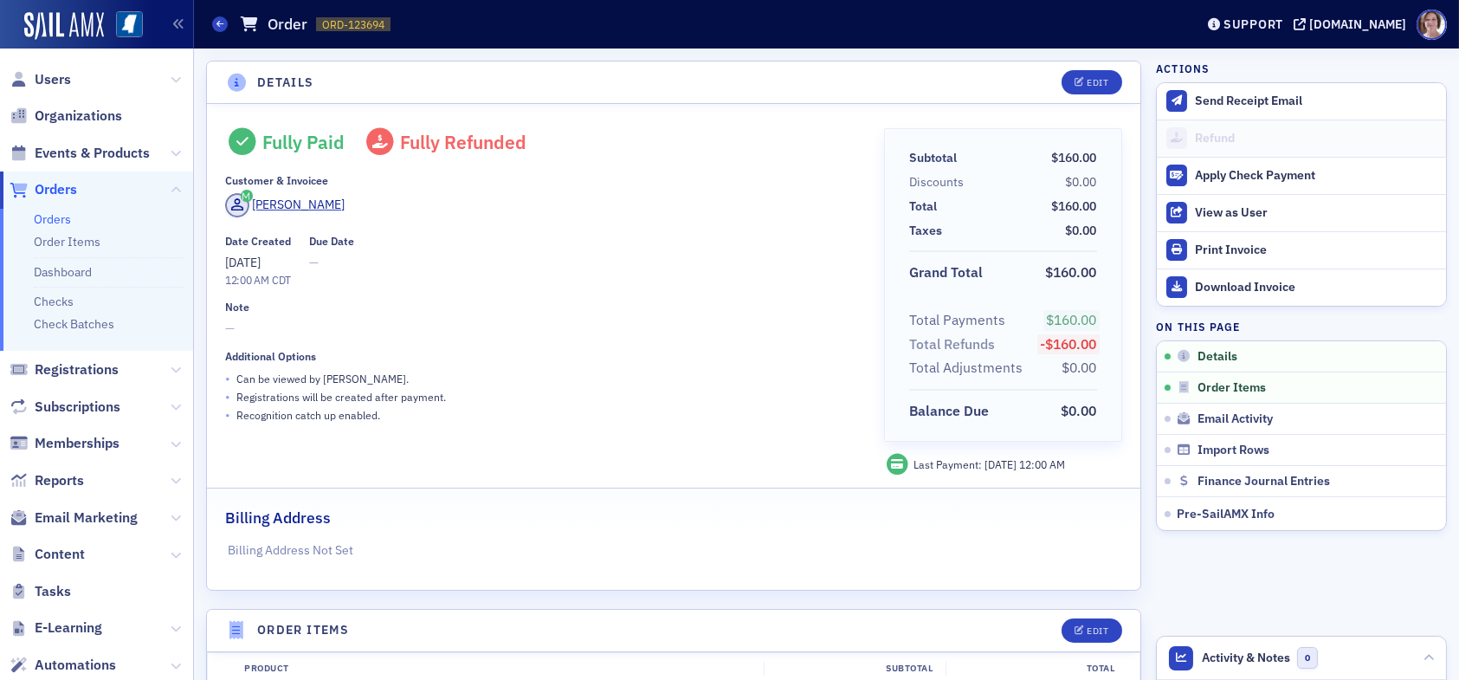
click at [68, 191] on span "Orders" at bounding box center [56, 189] width 42 height 19
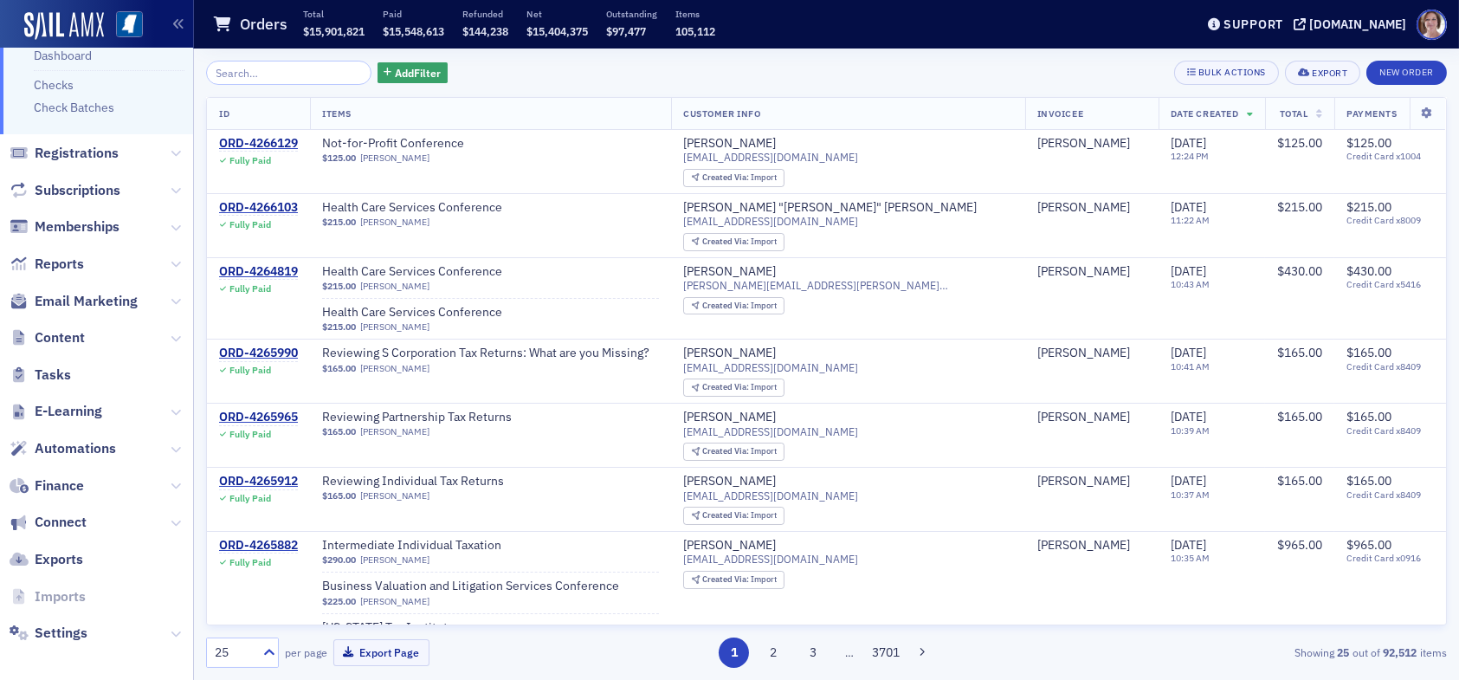
scroll to position [223, 0]
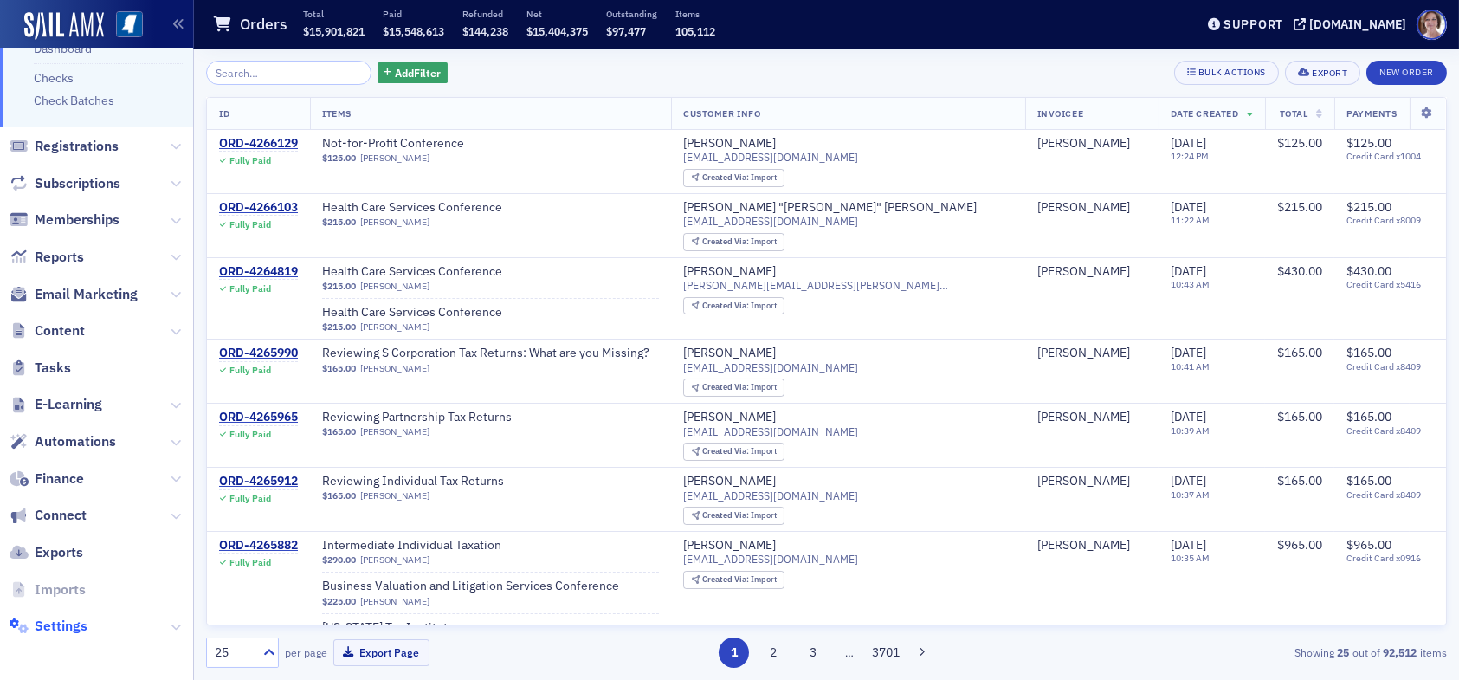
click at [51, 624] on span "Settings" at bounding box center [61, 626] width 53 height 19
select select "US"
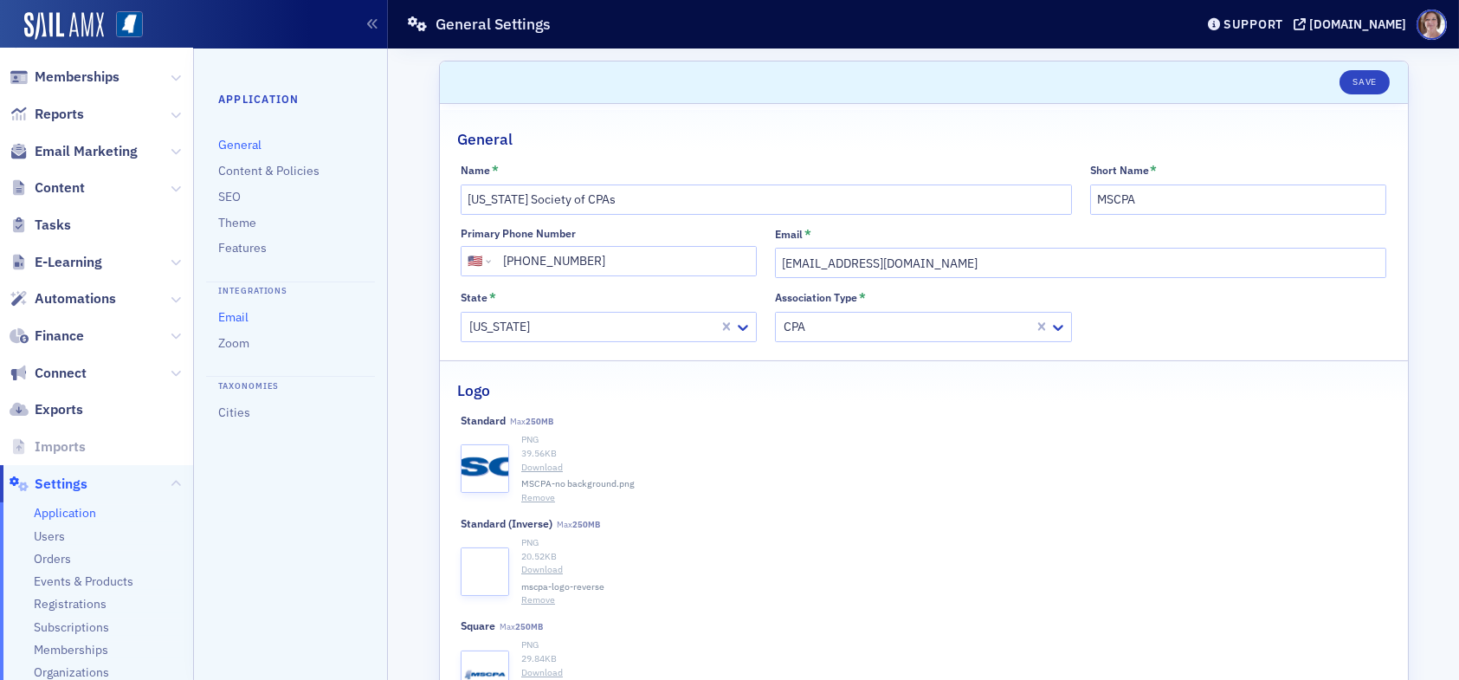
click at [242, 316] on link "Email" at bounding box center [233, 317] width 30 height 16
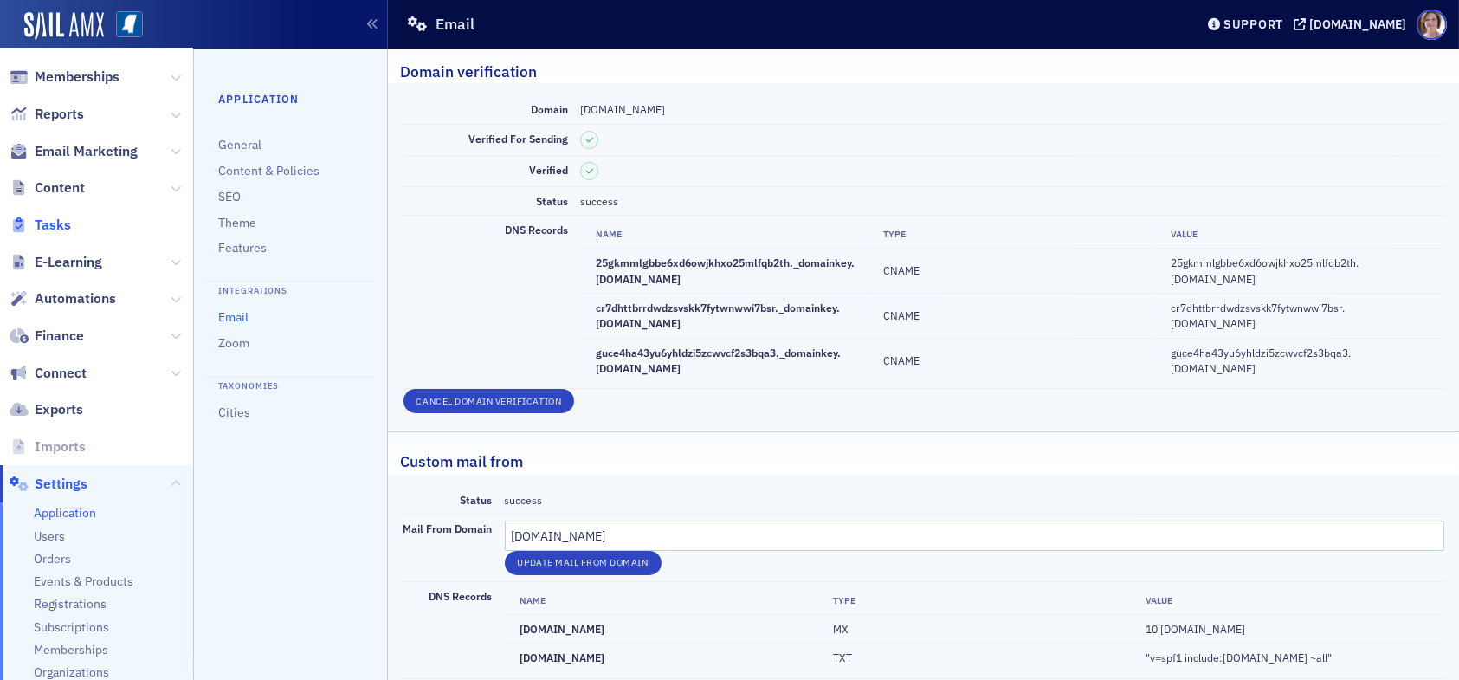
click at [61, 217] on span "Tasks" at bounding box center [53, 225] width 36 height 19
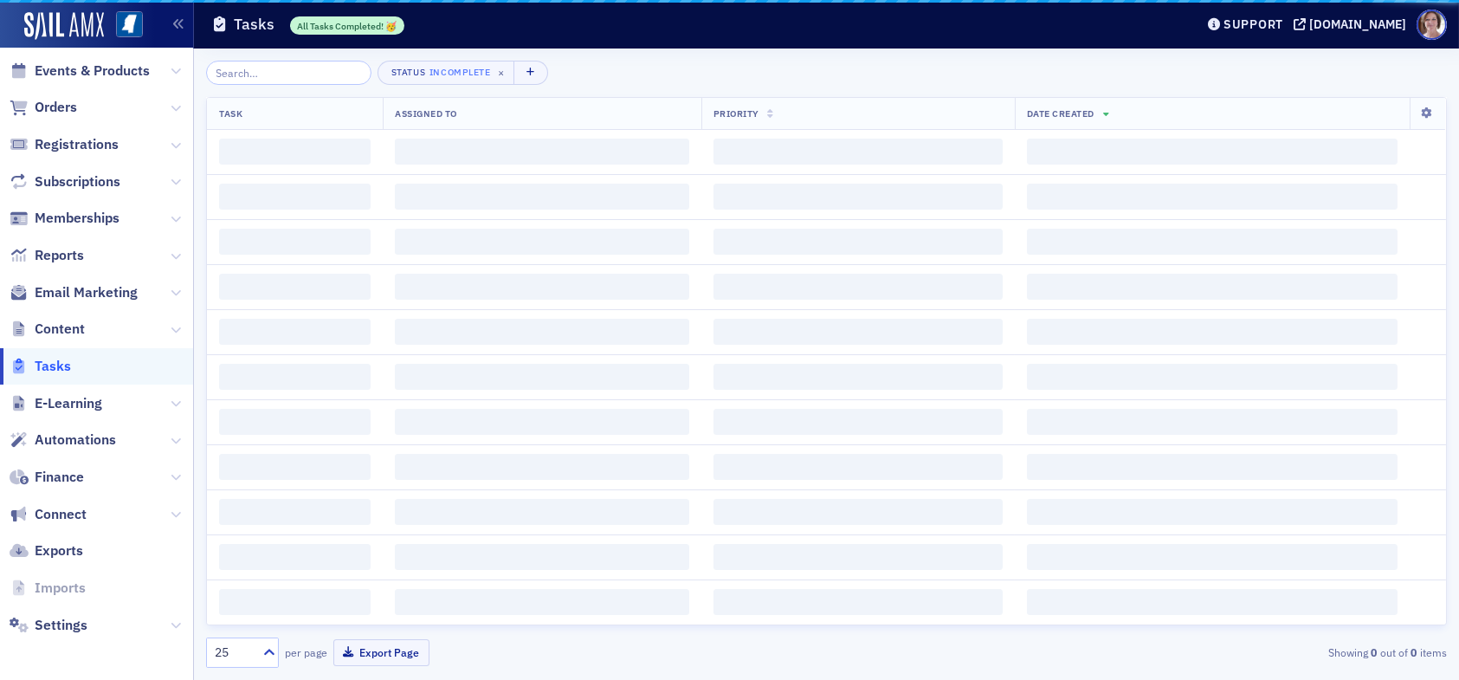
scroll to position [81, 0]
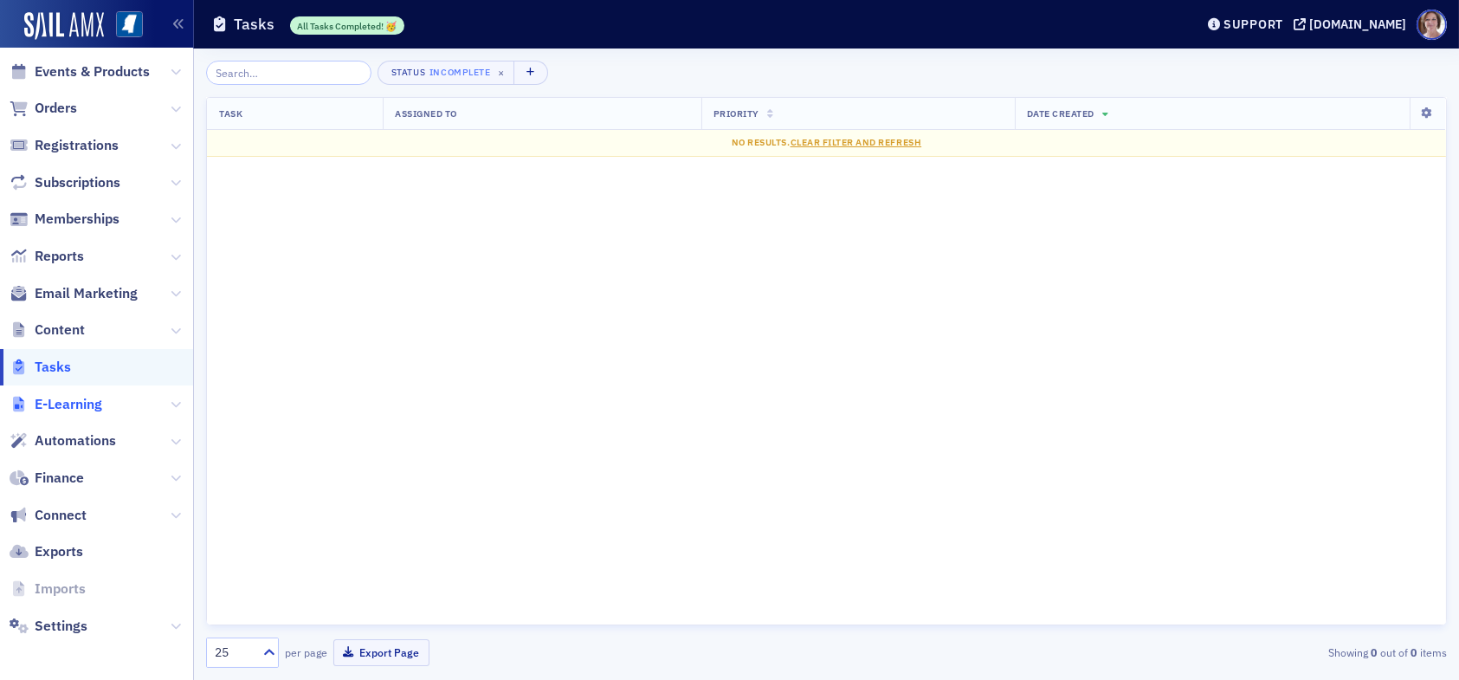
click at [72, 403] on span "E-Learning" at bounding box center [69, 404] width 68 height 19
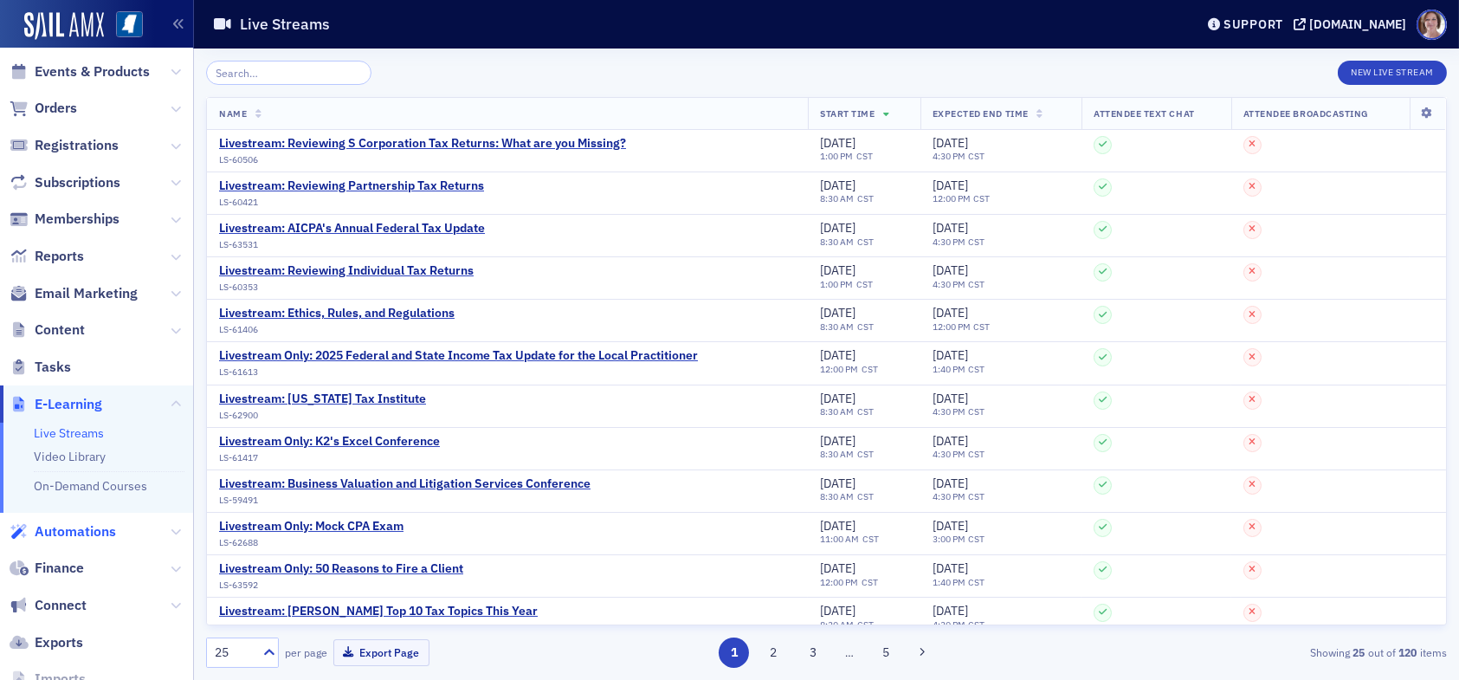
click at [100, 532] on span "Automations" at bounding box center [75, 531] width 81 height 19
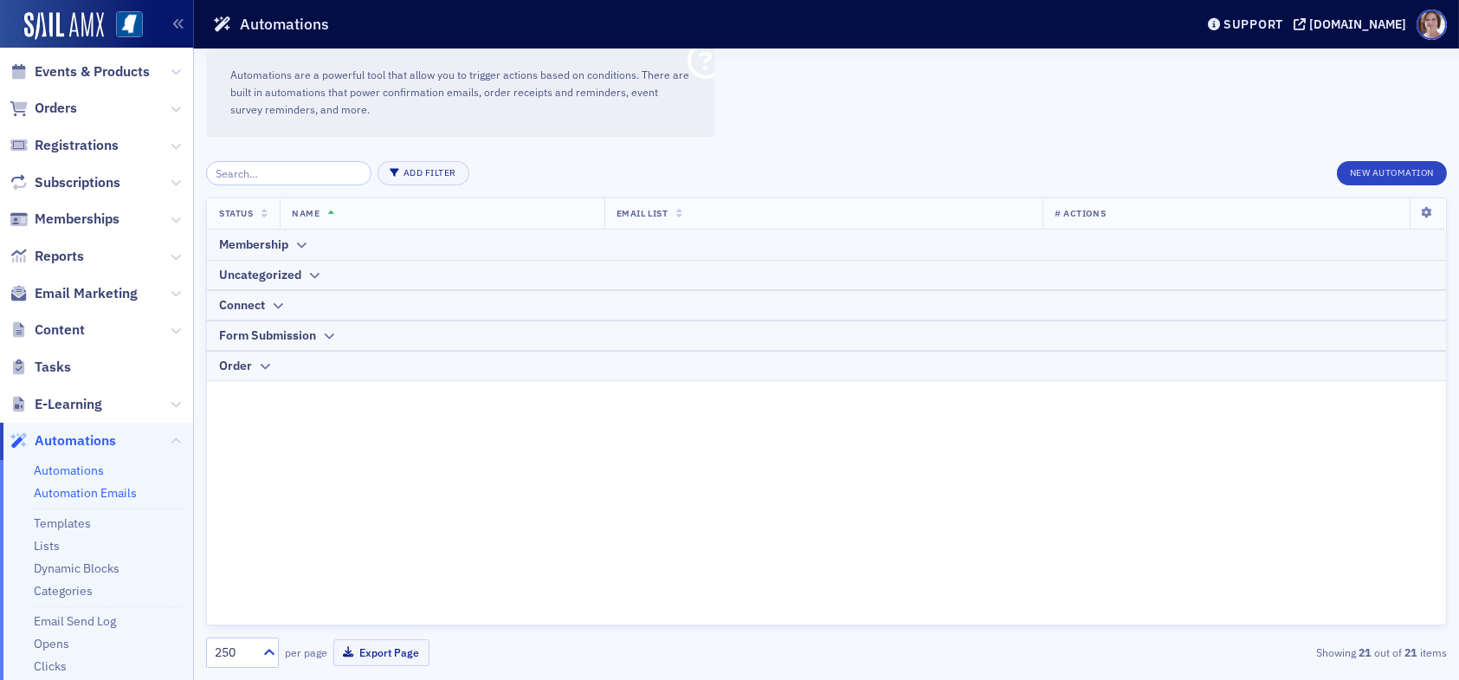
click at [85, 494] on link "Automation Emails" at bounding box center [85, 493] width 103 height 16
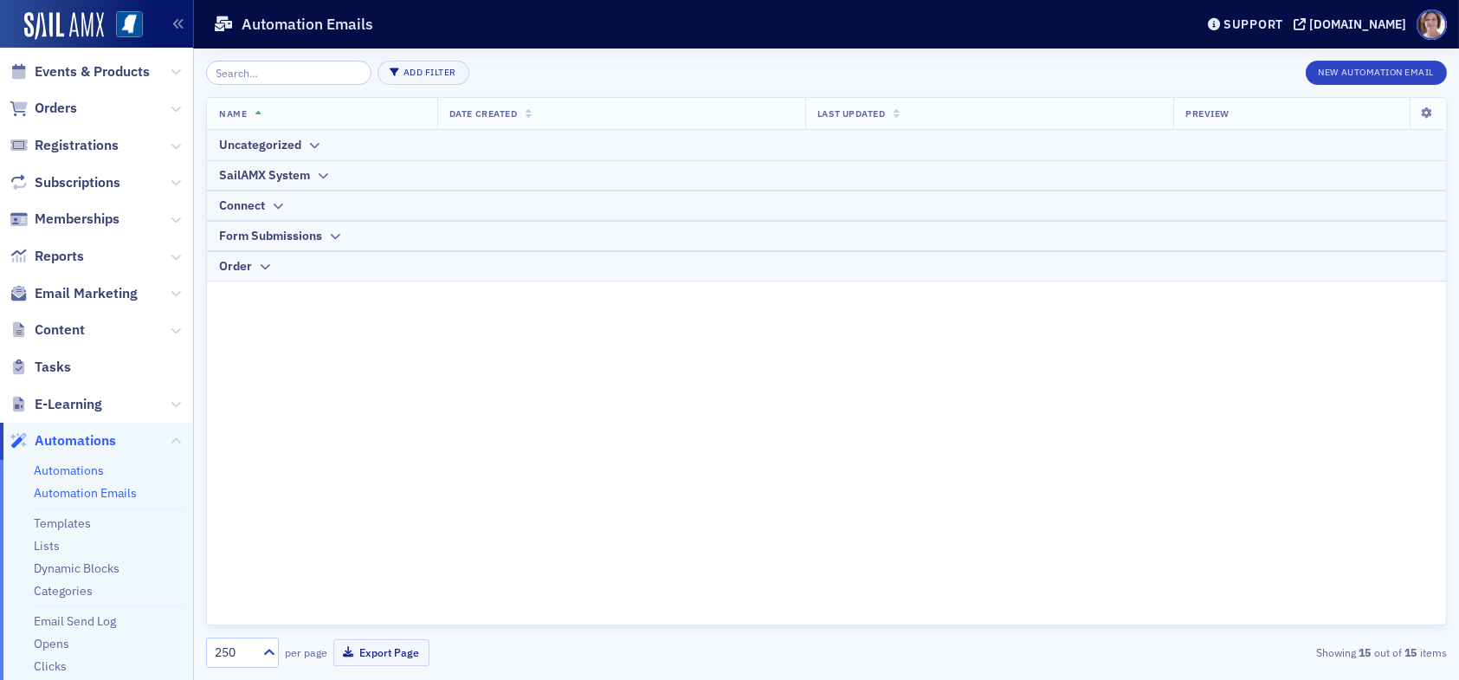
click at [99, 473] on link "Automations" at bounding box center [69, 470] width 70 height 16
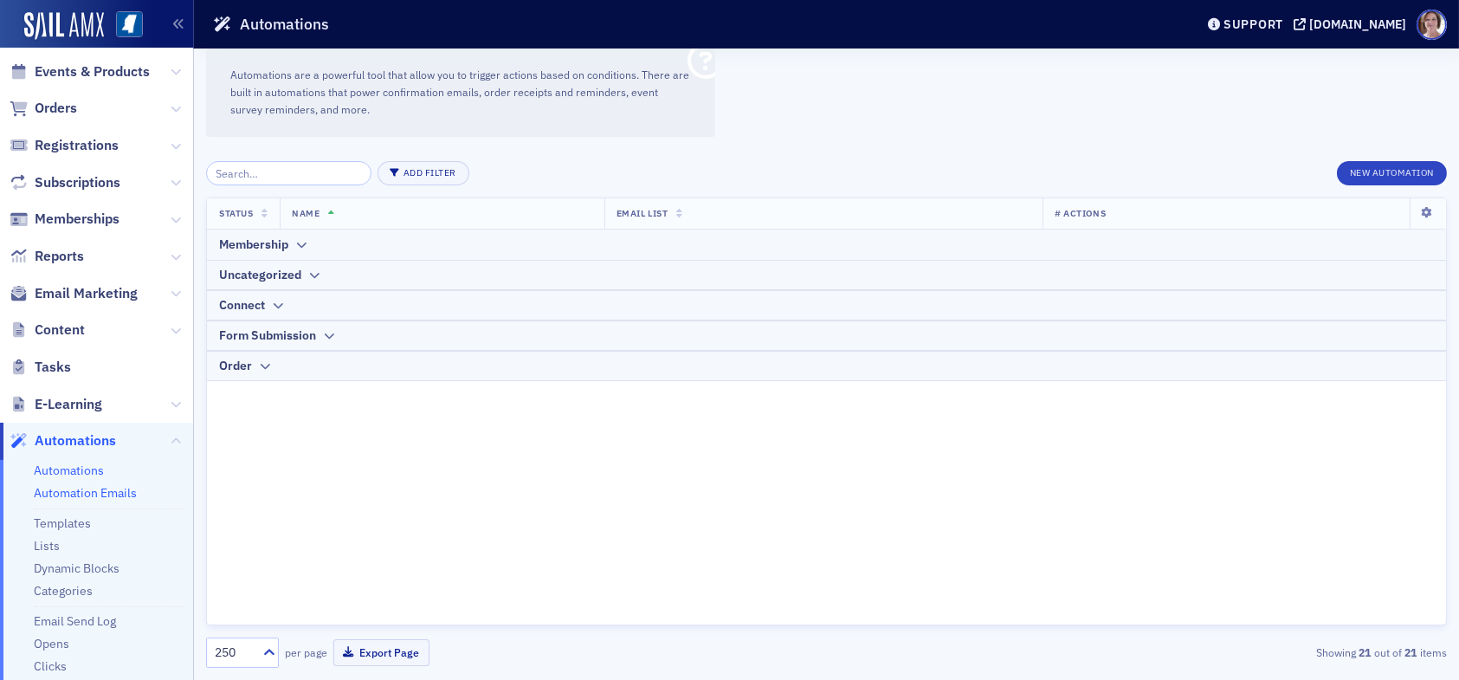
click at [93, 495] on link "Automation Emails" at bounding box center [85, 493] width 103 height 16
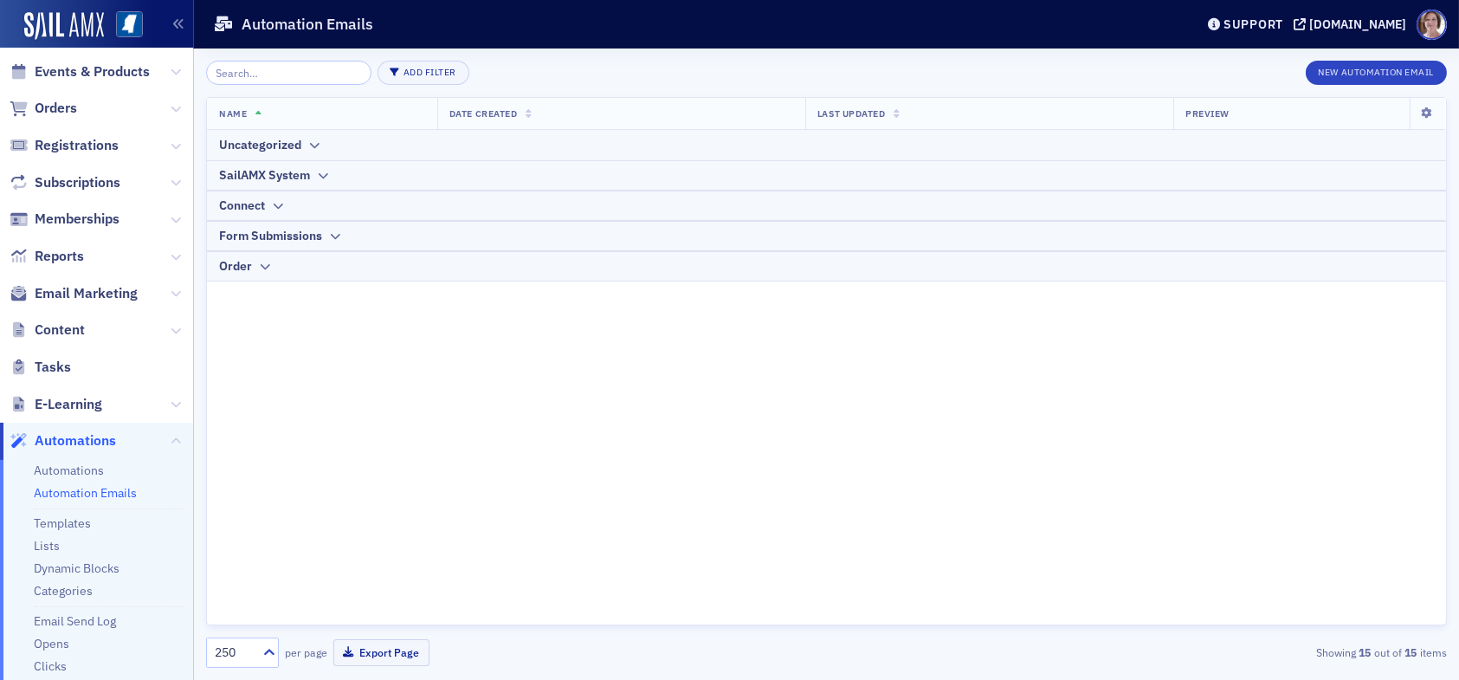
scroll to position [168, 0]
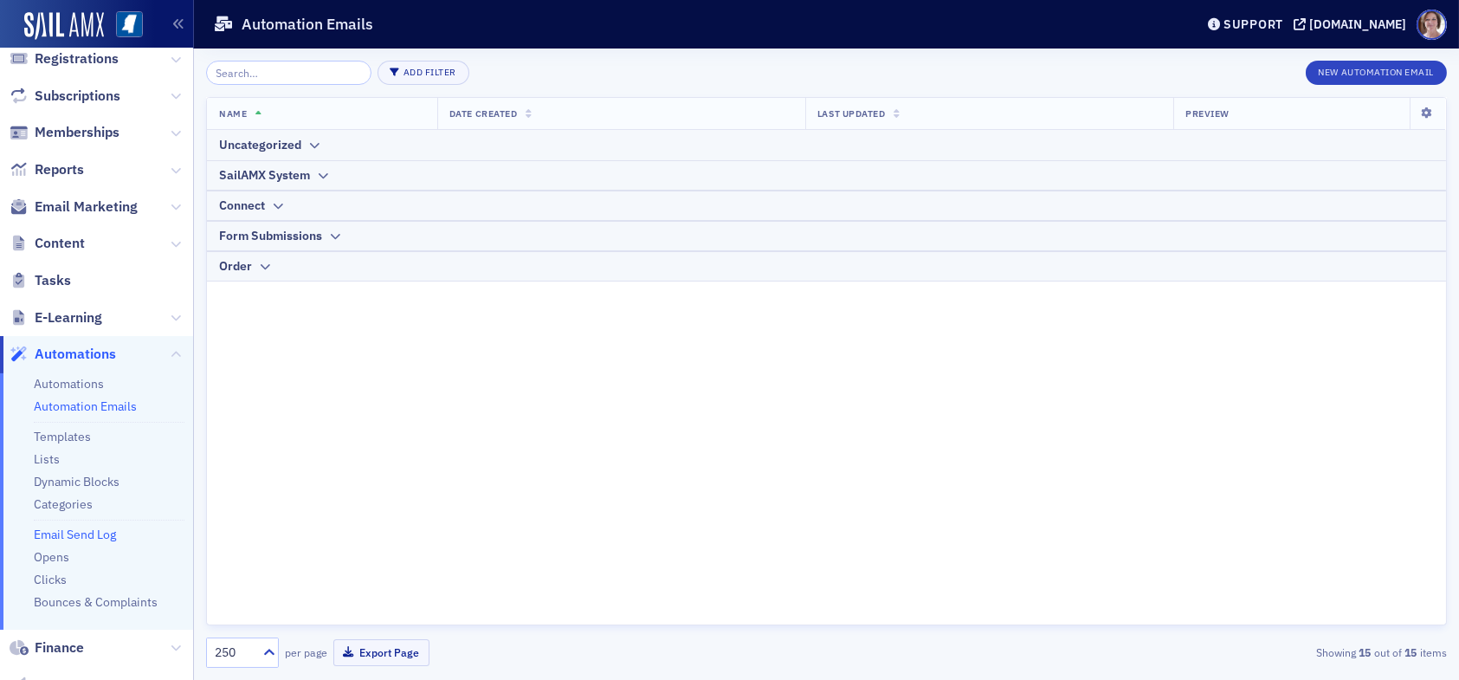
click at [114, 529] on link "Email Send Log" at bounding box center [75, 535] width 82 height 16
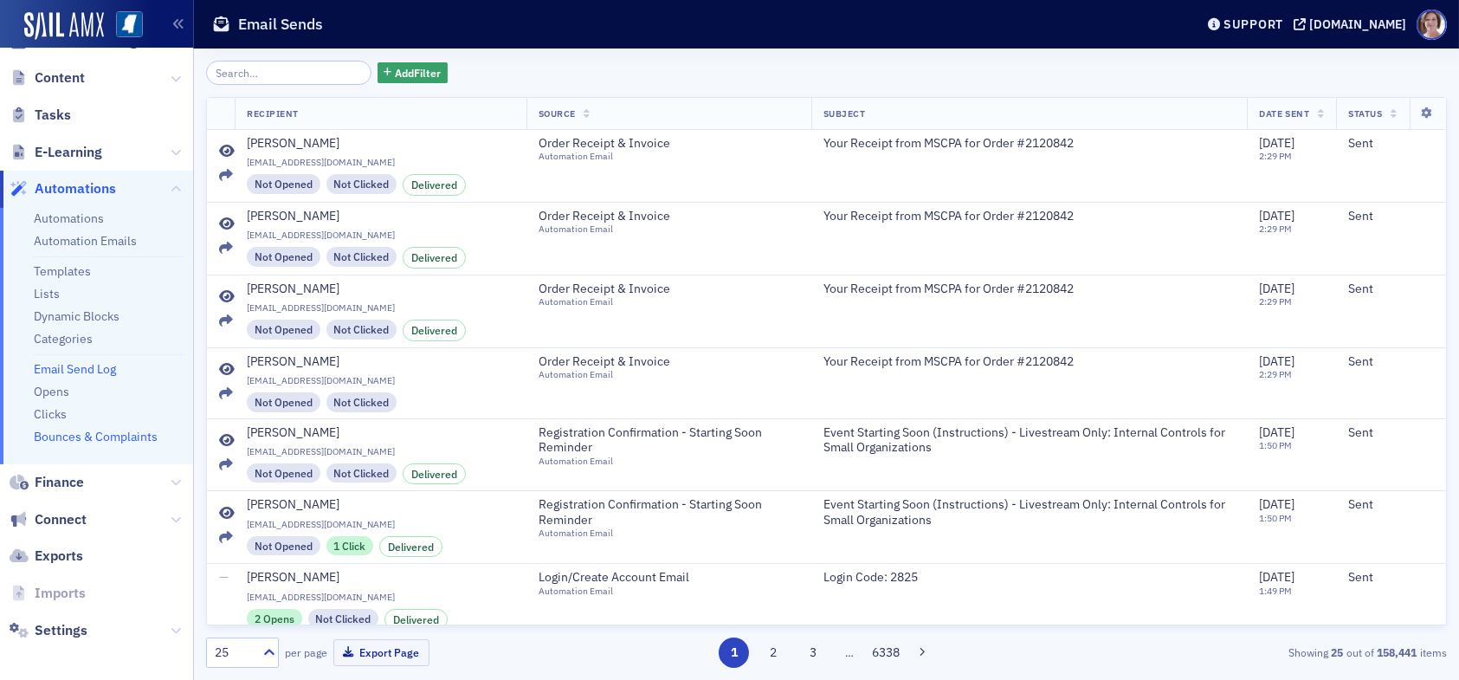
scroll to position [337, 0]
click at [56, 476] on span "Finance" at bounding box center [59, 478] width 49 height 19
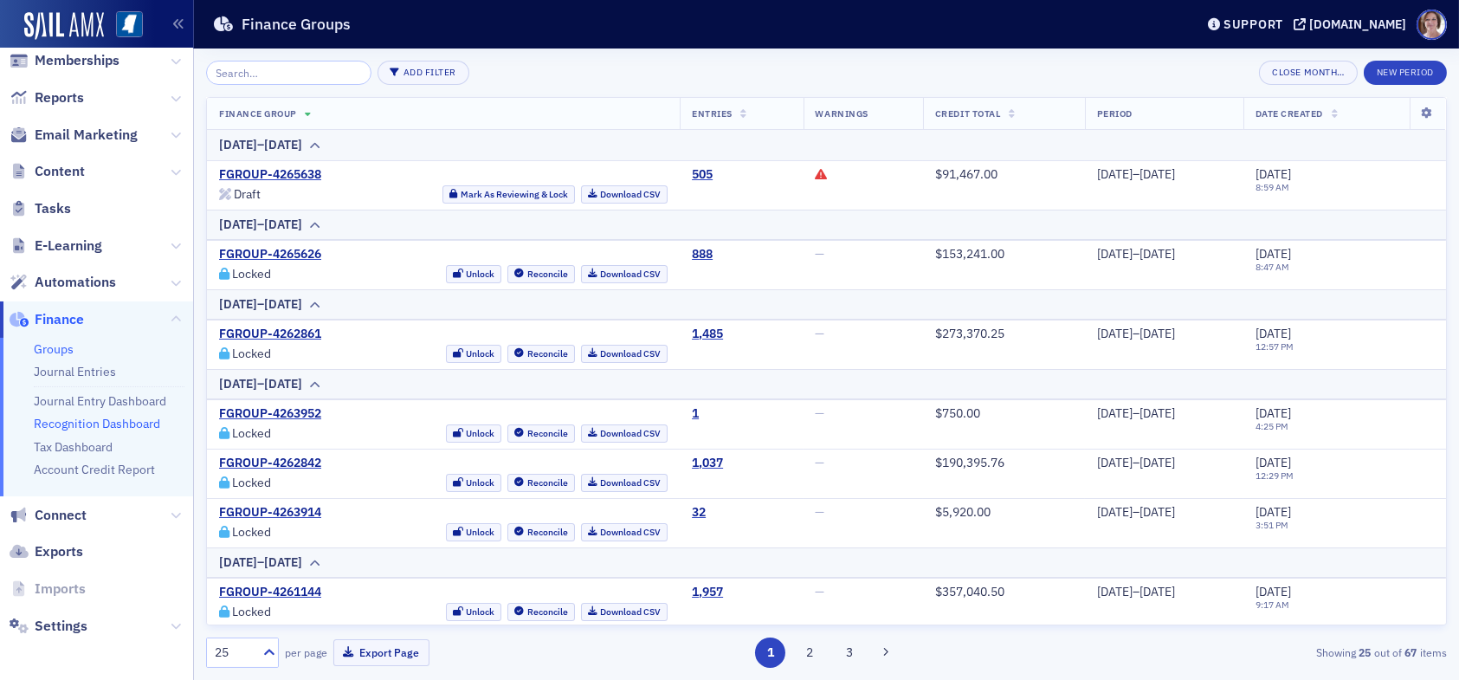
click at [101, 425] on link "Recognition Dashboard" at bounding box center [97, 424] width 126 height 16
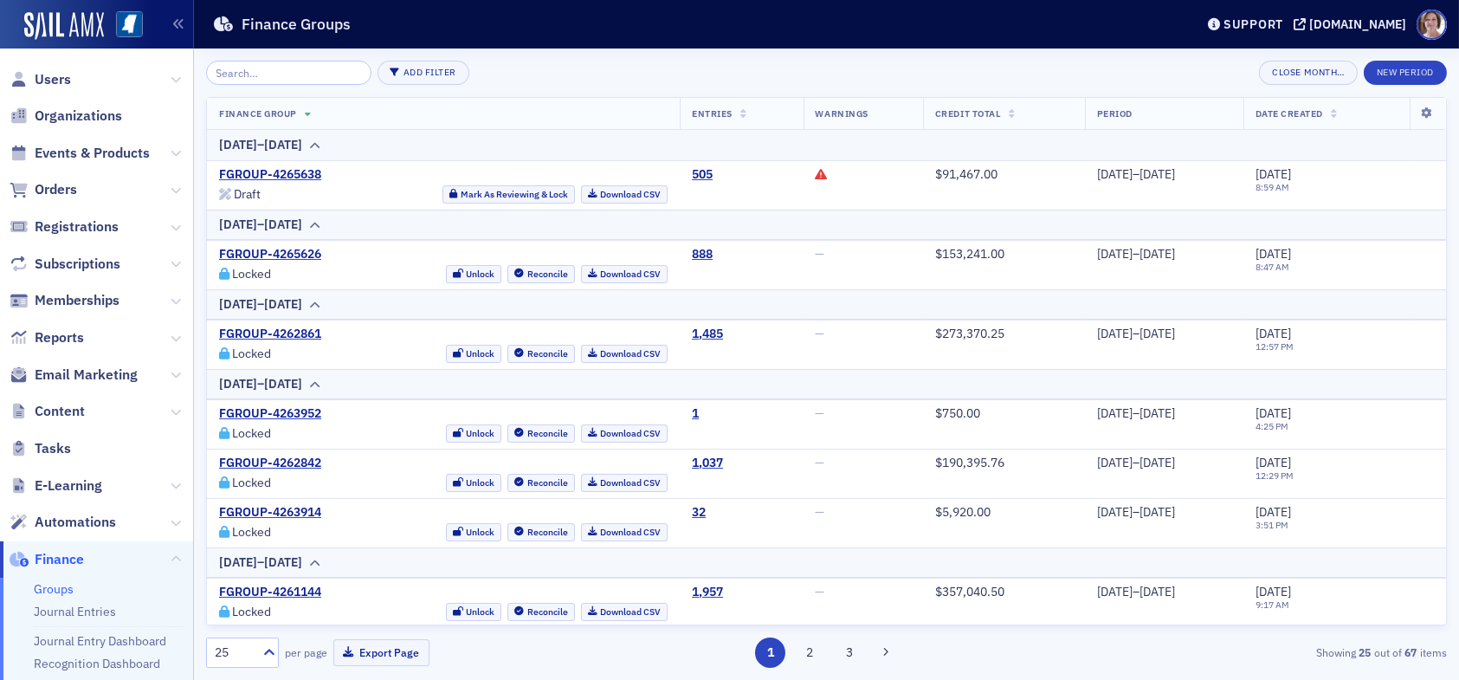
scroll to position [240, 0]
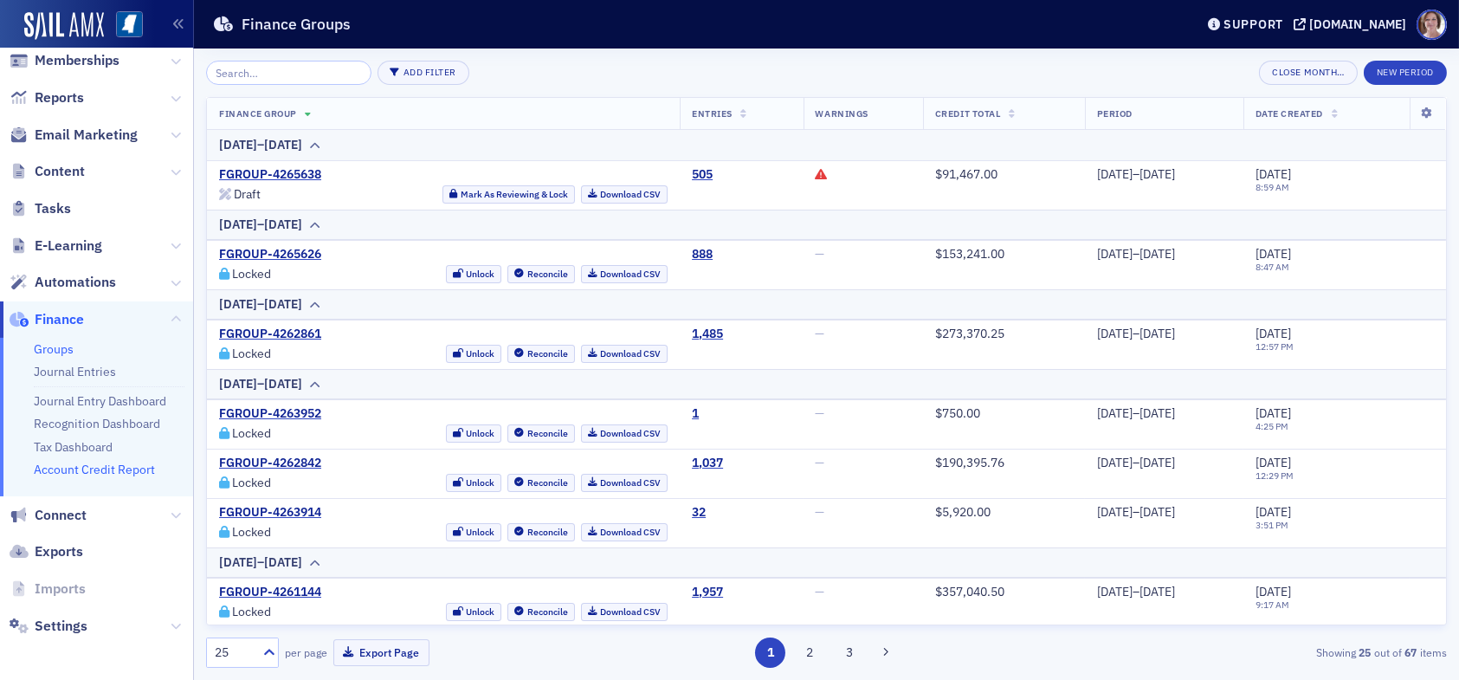
click at [92, 469] on link "Account Credit Report" at bounding box center [94, 470] width 121 height 16
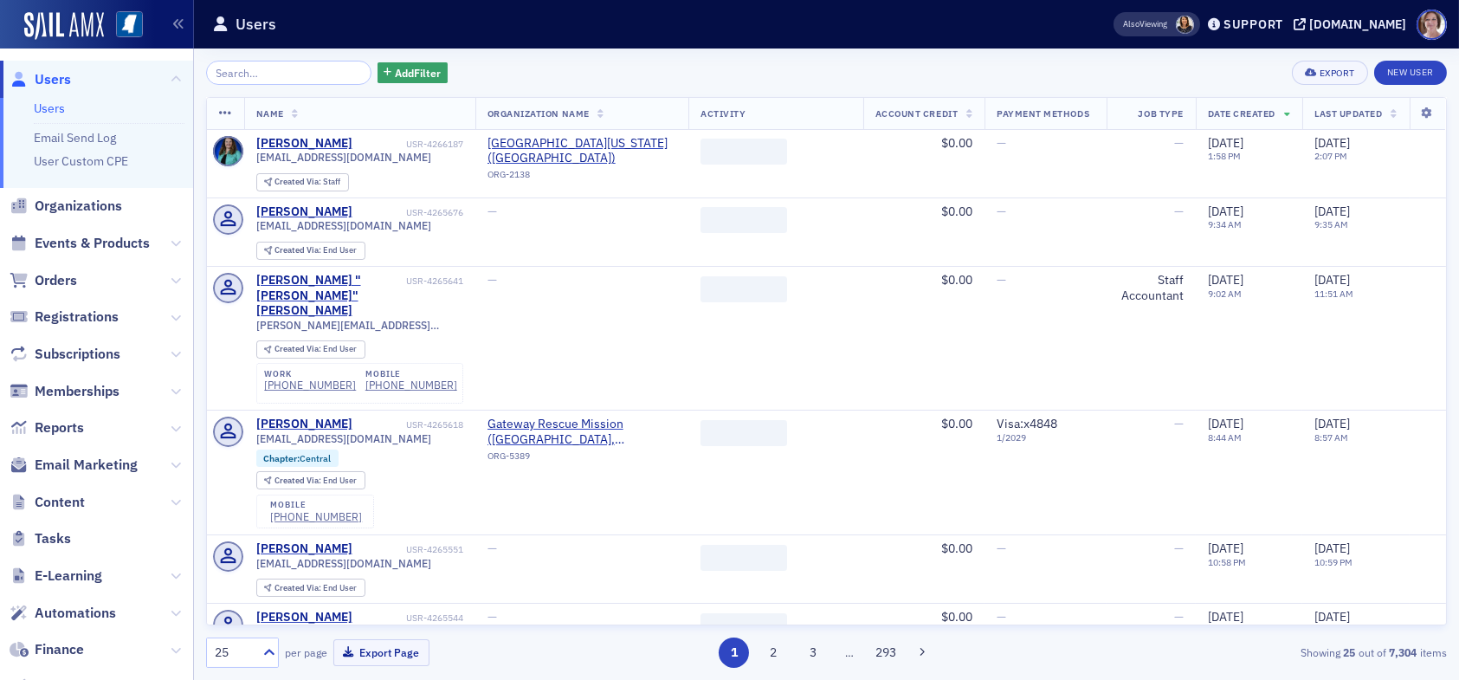
click at [62, 79] on span "Users" at bounding box center [53, 79] width 36 height 19
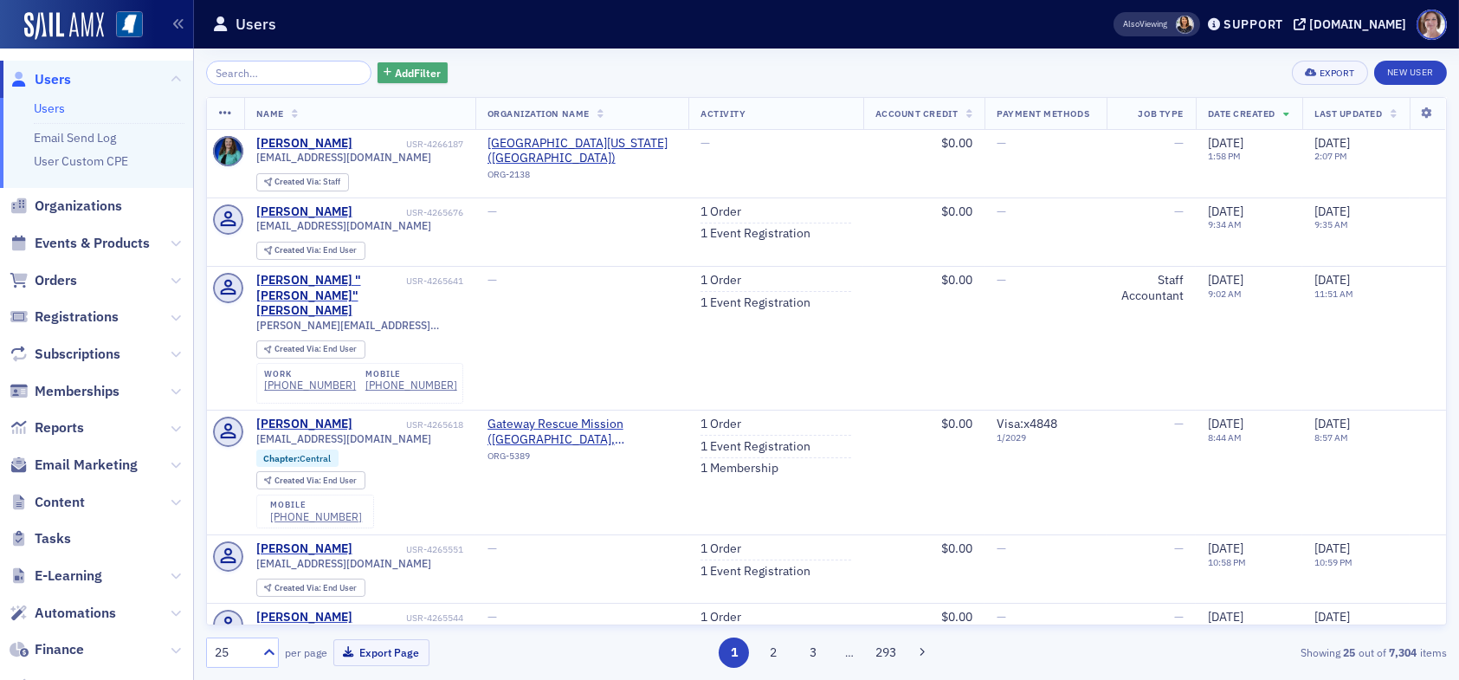
click at [408, 69] on span "Add Filter" at bounding box center [418, 73] width 46 height 16
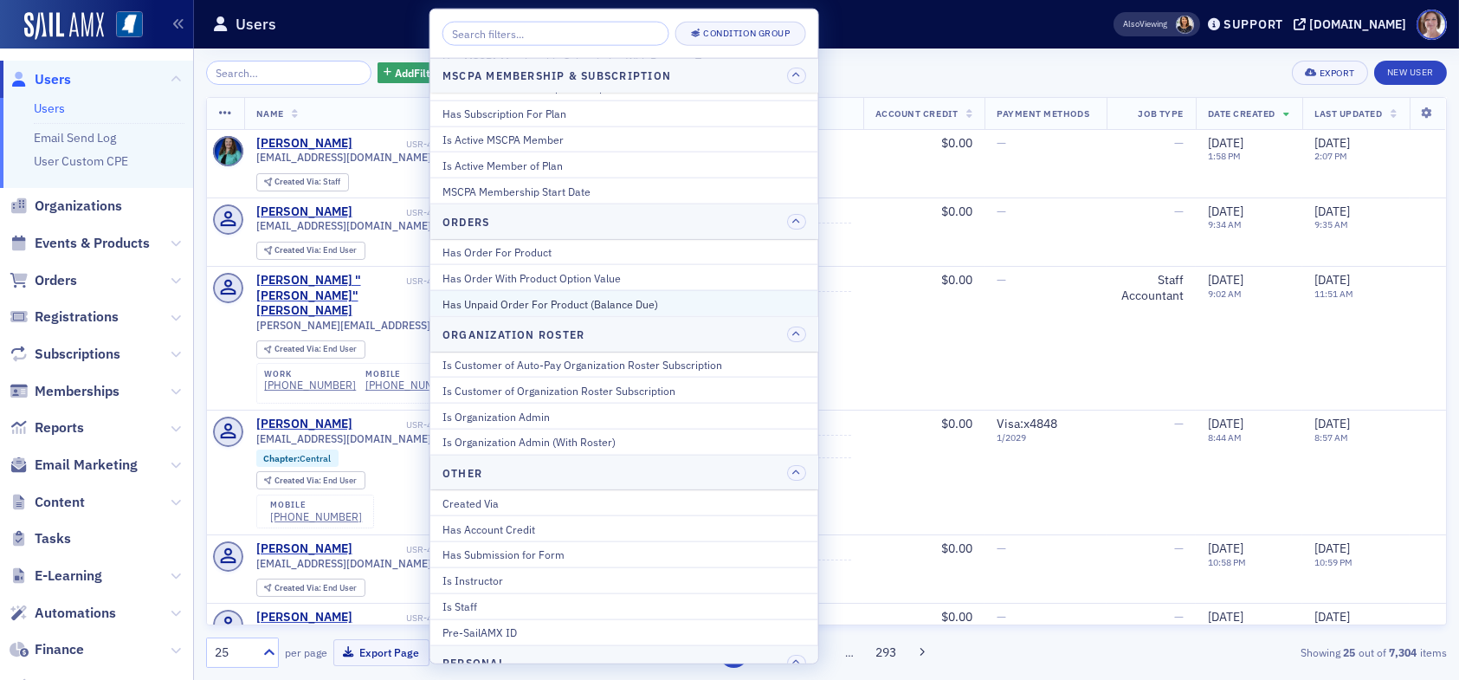
scroll to position [1126, 0]
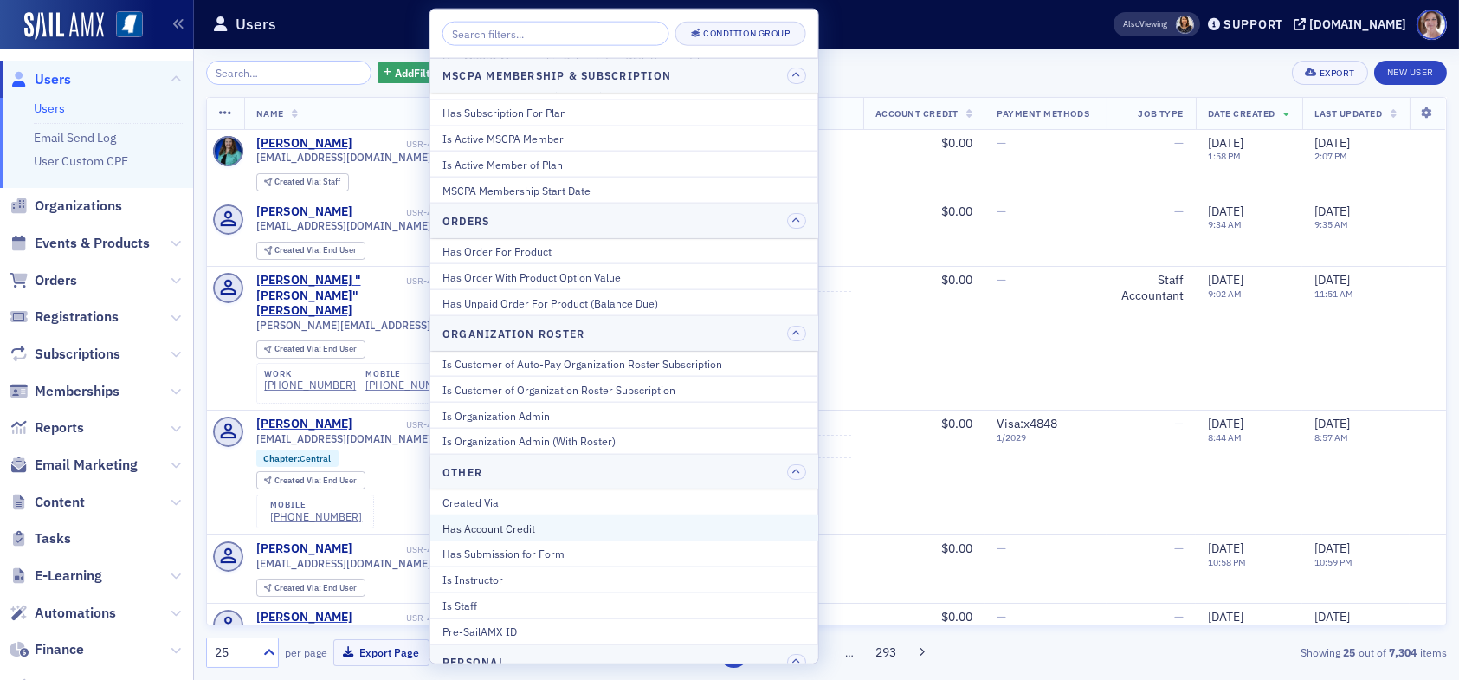
click at [538, 520] on div "Has Account Credit" at bounding box center [625, 528] width 364 height 16
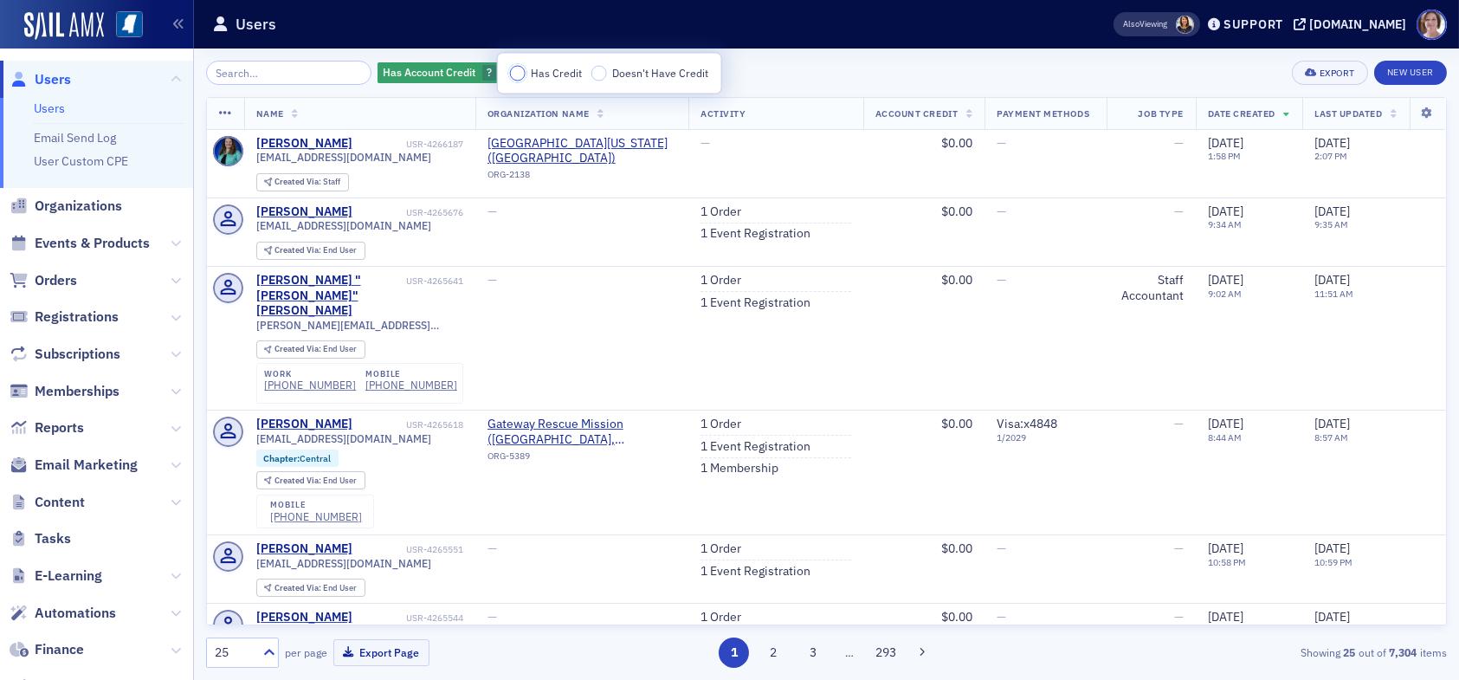
click at [519, 69] on input "Has Credit" at bounding box center [518, 74] width 16 height 16
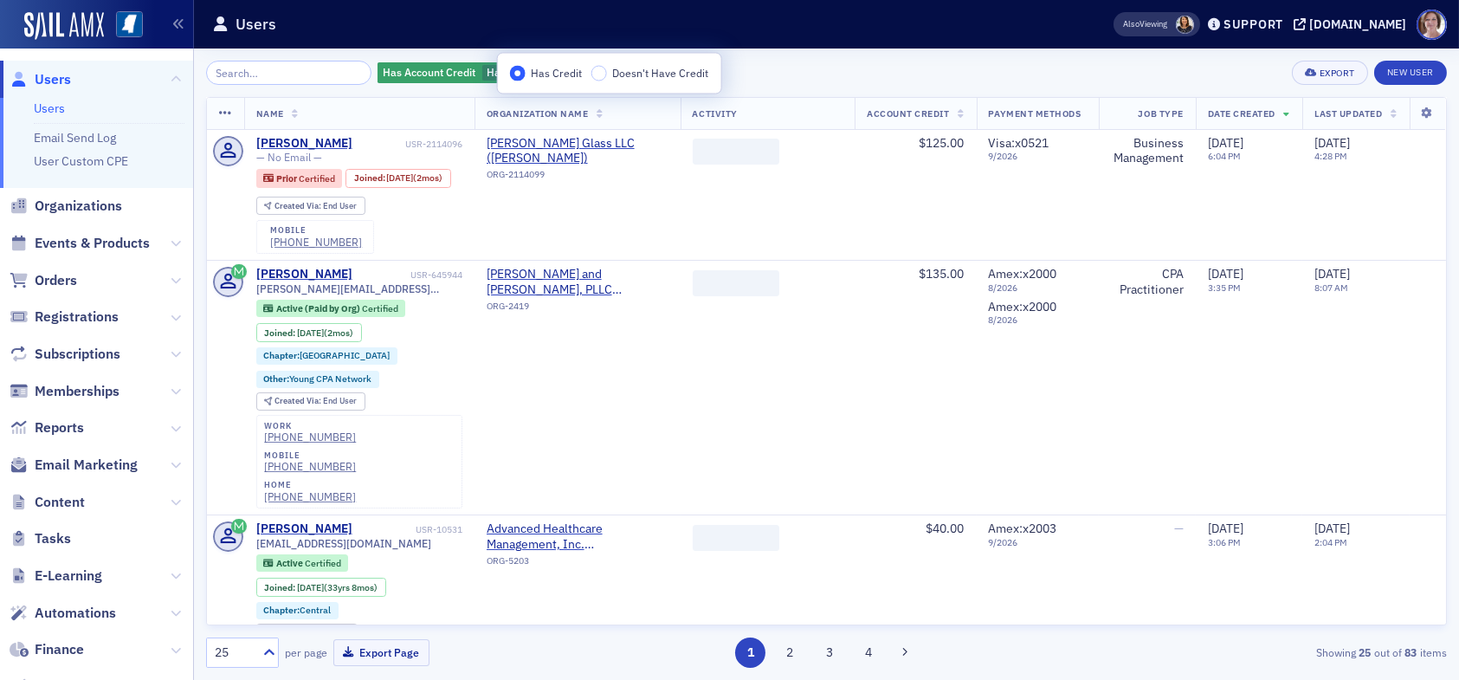
click at [836, 69] on div "Has Account Credit Has Credit Add Filter Export New User" at bounding box center [826, 73] width 1241 height 24
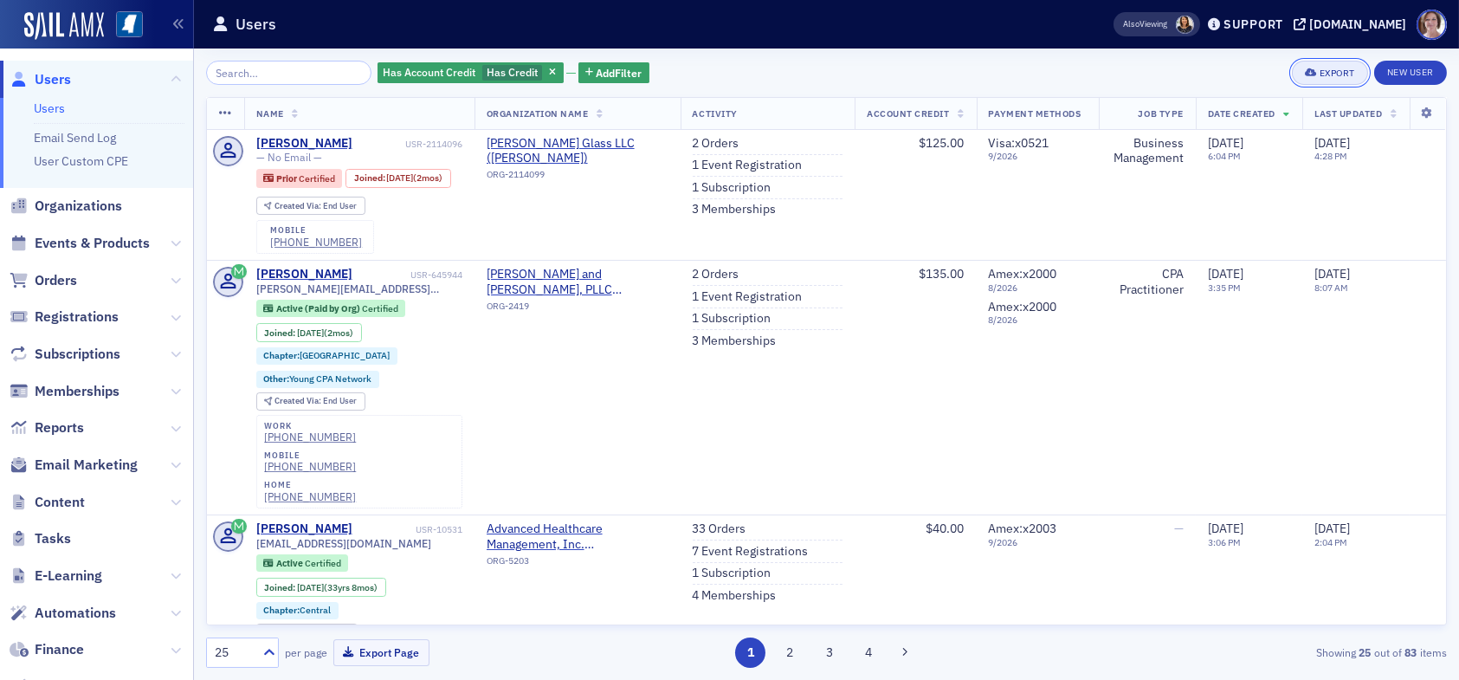
click at [1323, 75] on div "Export" at bounding box center [1338, 73] width 36 height 10
click at [599, 73] on span "Add Filter" at bounding box center [620, 73] width 46 height 16
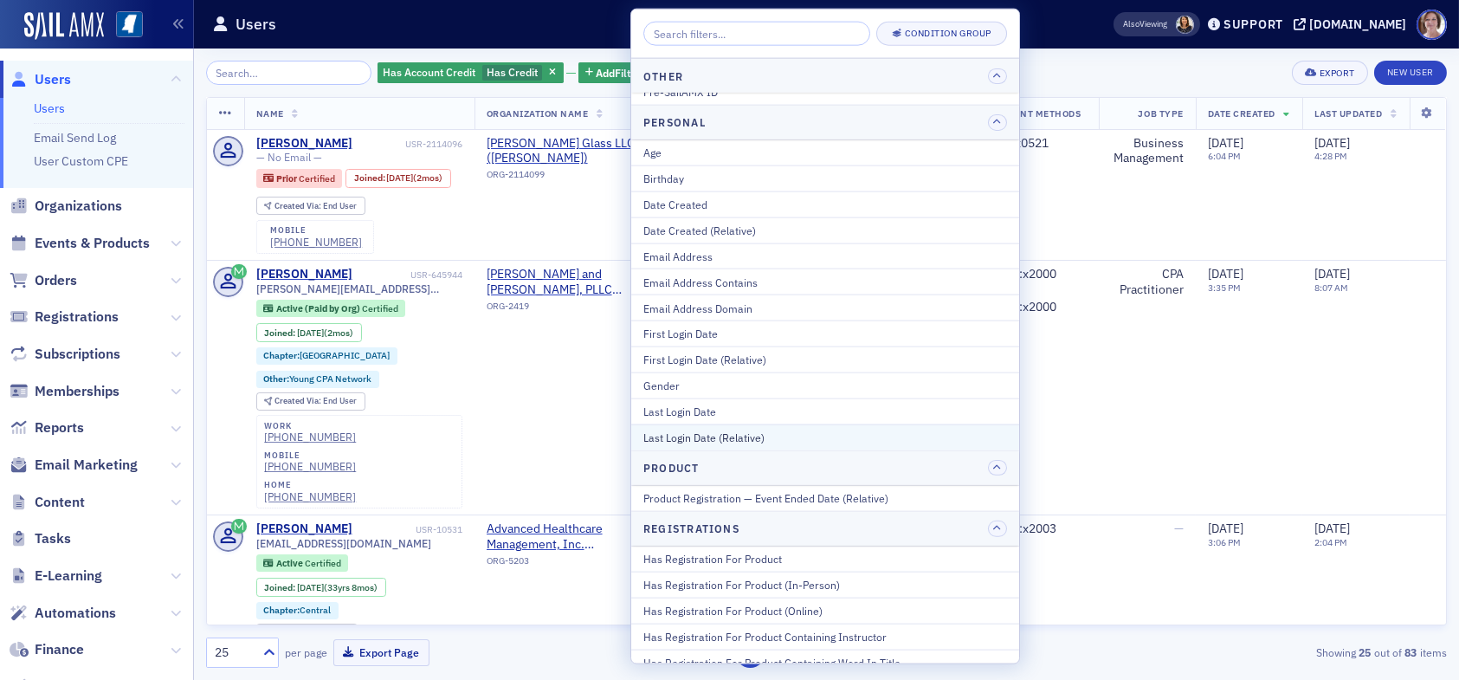
scroll to position [1732, 0]
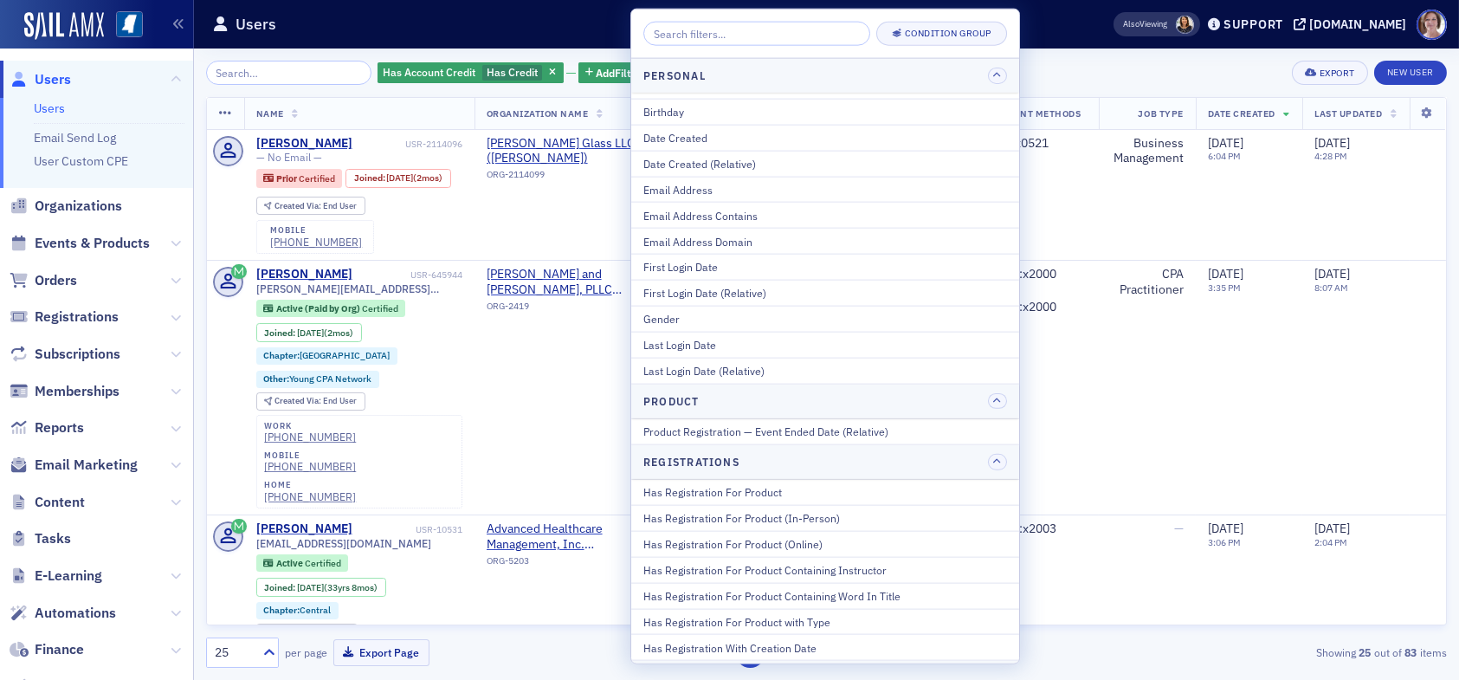
click at [1138, 43] on header "Users Also Viewing Support ms-cpa.org" at bounding box center [826, 24] width 1265 height 48
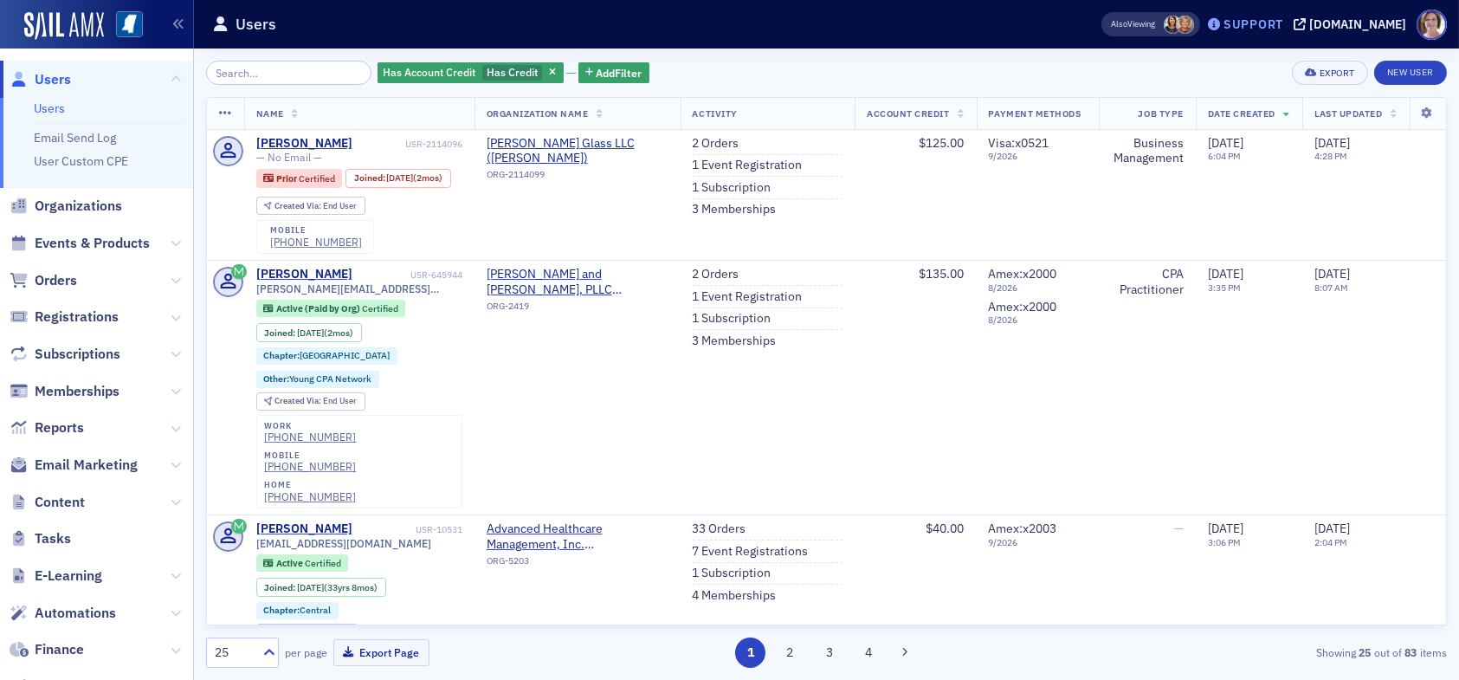
click at [1268, 23] on div "Support" at bounding box center [1254, 24] width 60 height 16
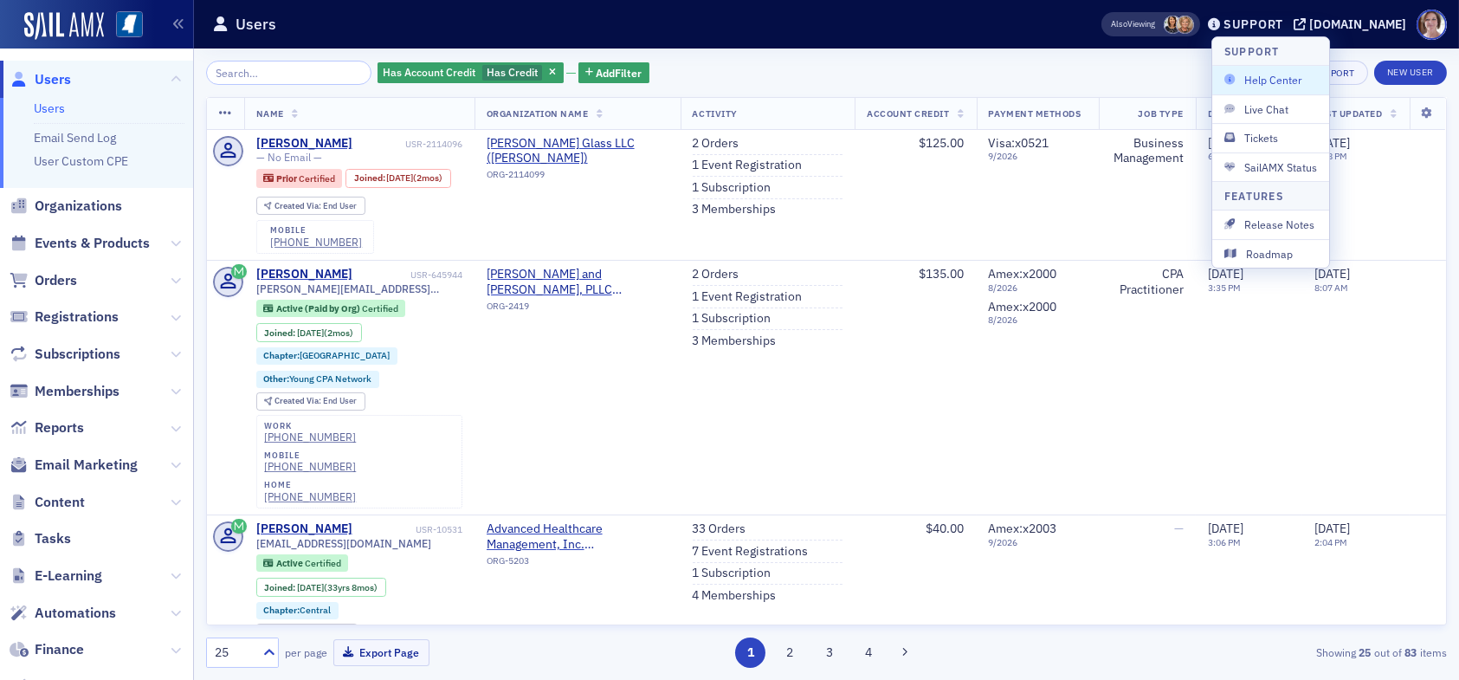
click at [1268, 75] on span "Help Center" at bounding box center [1271, 80] width 93 height 16
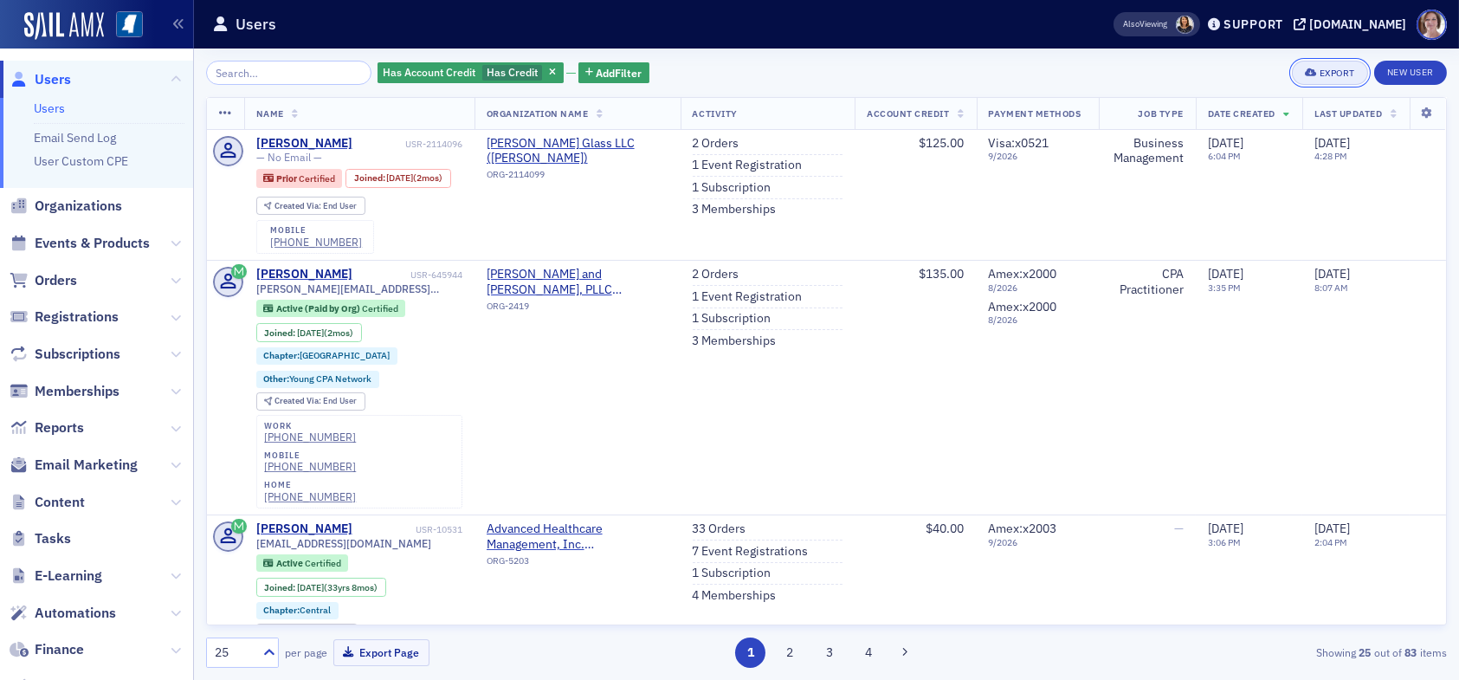
click at [1320, 74] on div "Export" at bounding box center [1338, 73] width 36 height 10
click at [1233, 131] on button "Export All ( 83 Users )" at bounding box center [1276, 131] width 182 height 28
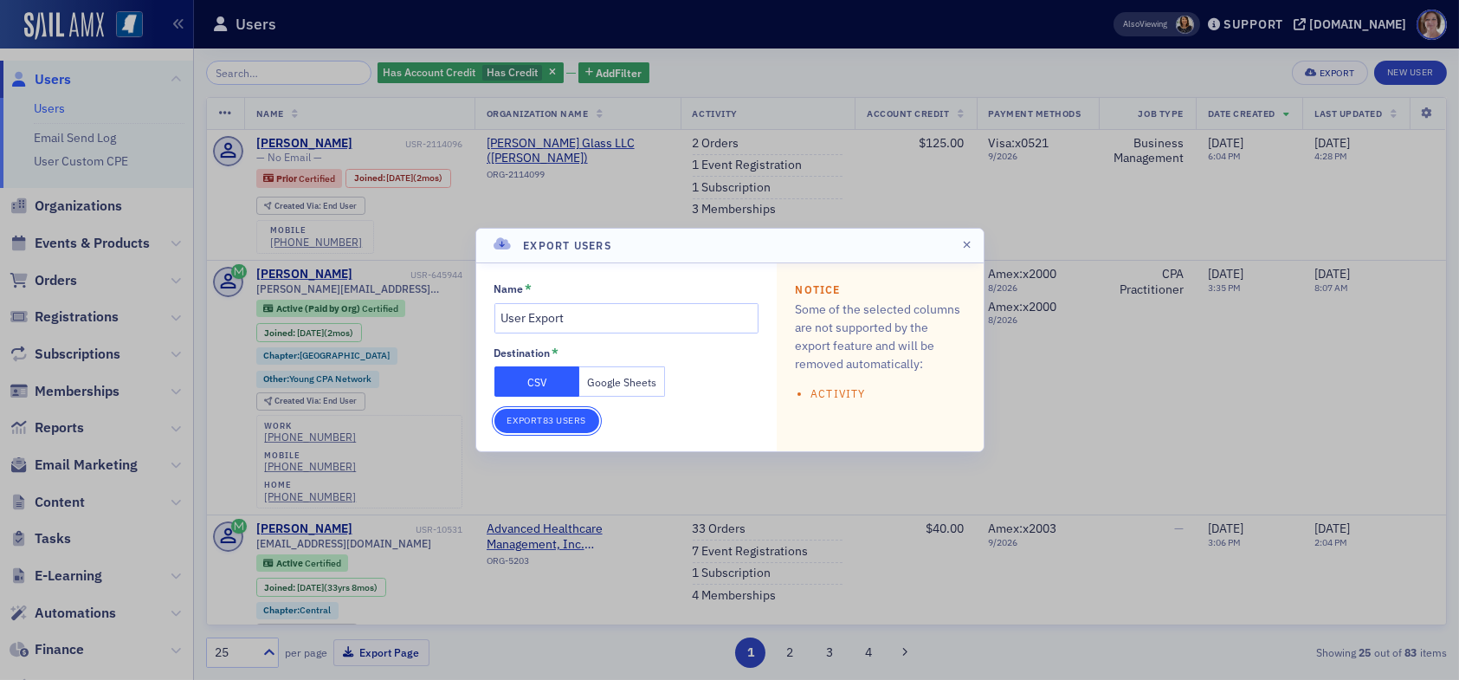
click at [548, 422] on button "Export 83 Users" at bounding box center [547, 421] width 105 height 24
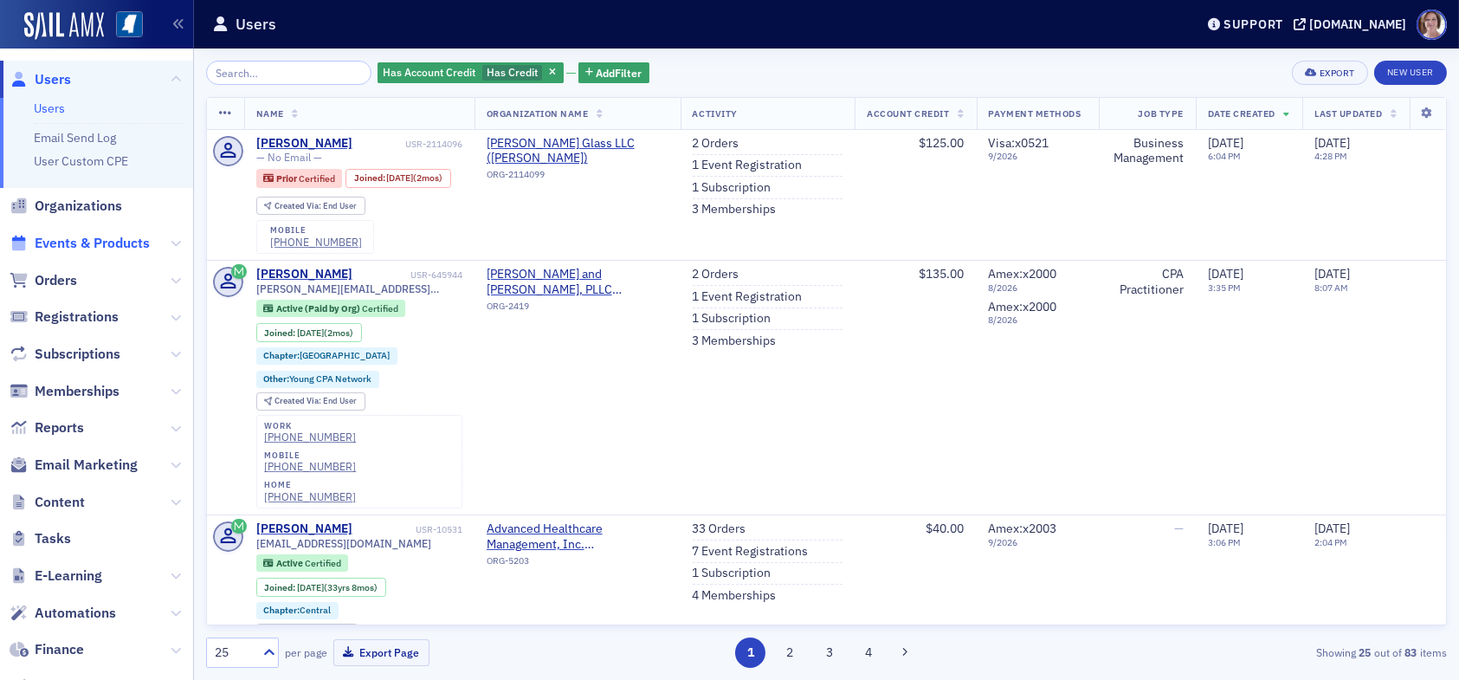
click at [84, 242] on span "Events & Products" at bounding box center [92, 243] width 115 height 19
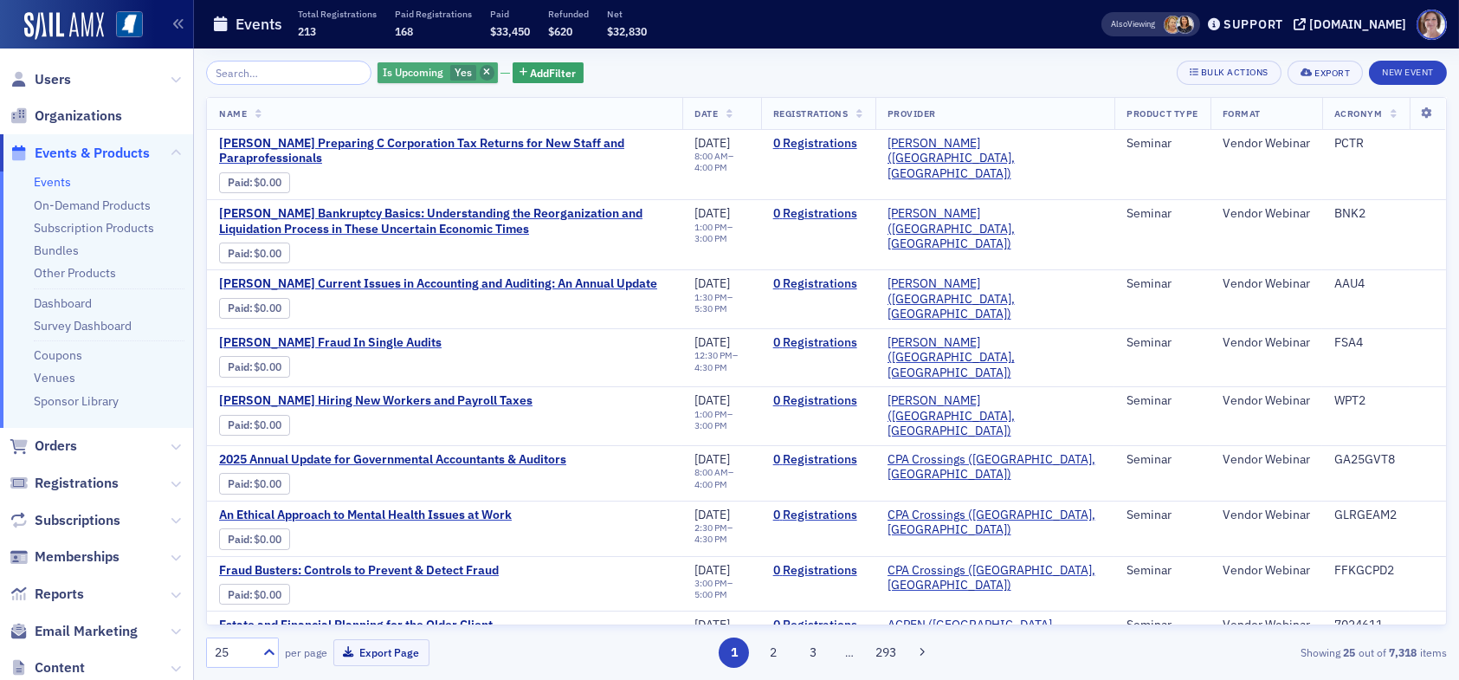
click at [483, 74] on icon "button" at bounding box center [486, 73] width 7 height 10
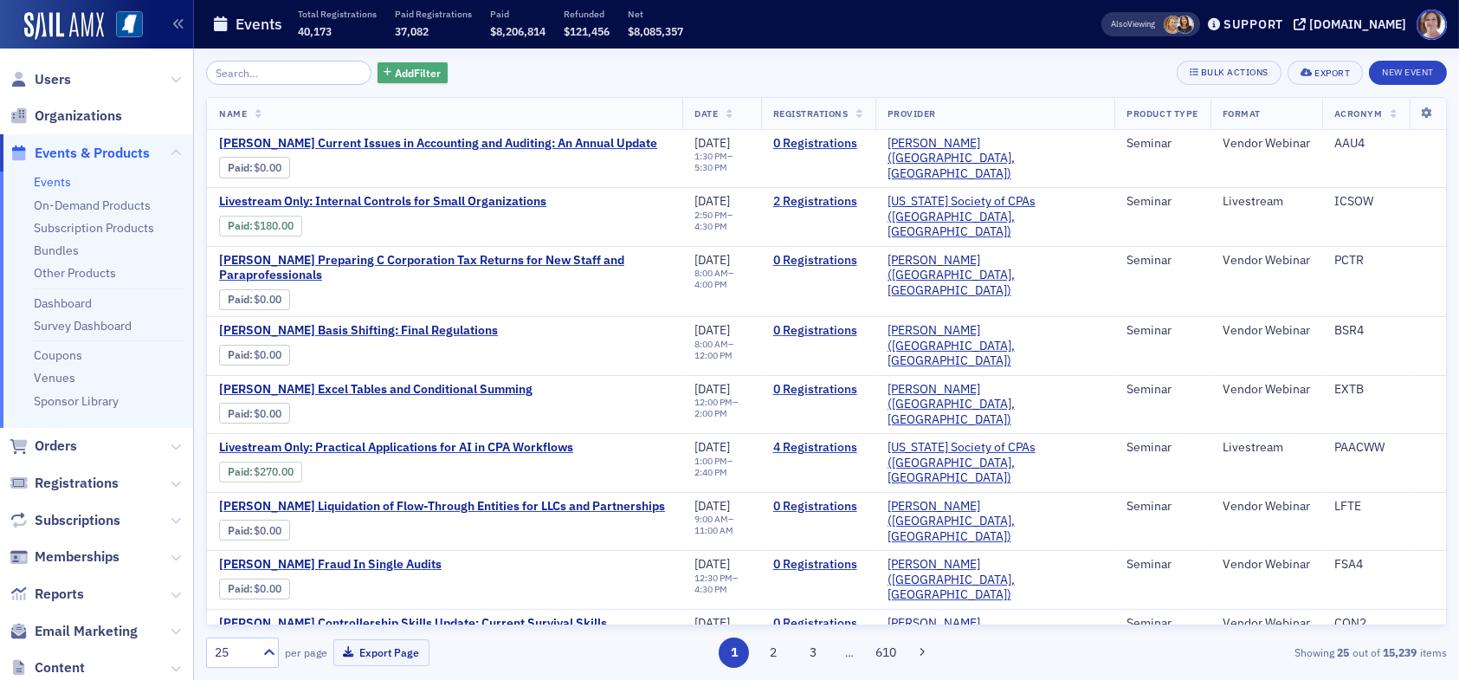
click at [395, 68] on span "Add Filter" at bounding box center [418, 73] width 46 height 16
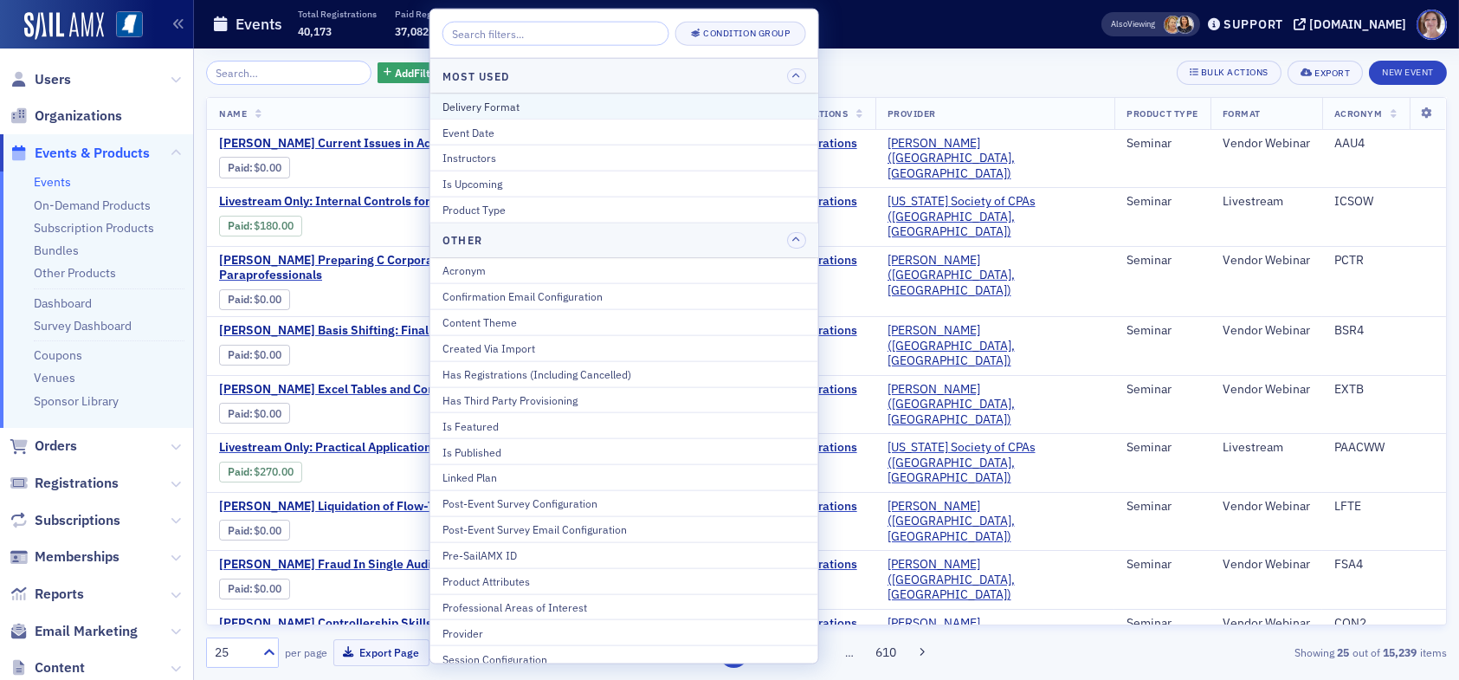
click at [520, 101] on div "Delivery Format" at bounding box center [625, 106] width 364 height 16
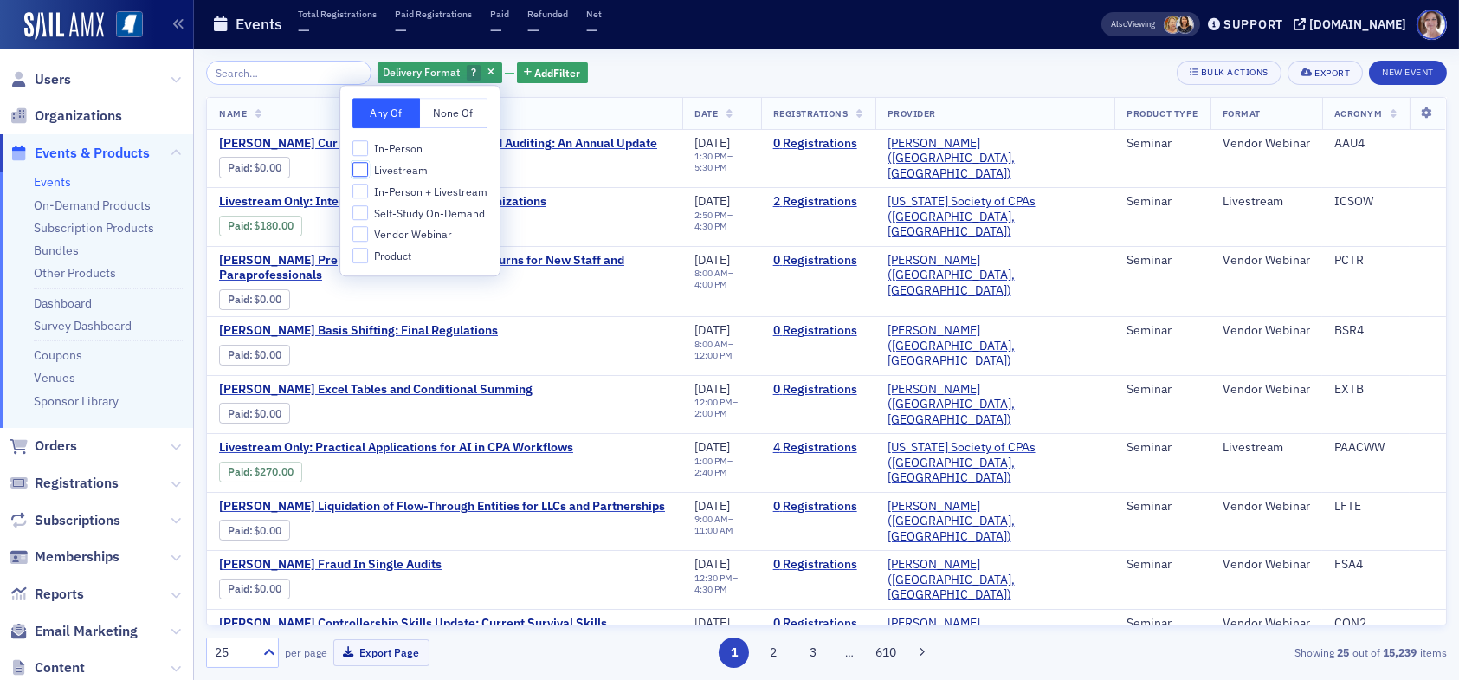
click at [359, 167] on input "Livestream" at bounding box center [360, 170] width 16 height 16
checkbox input "true"
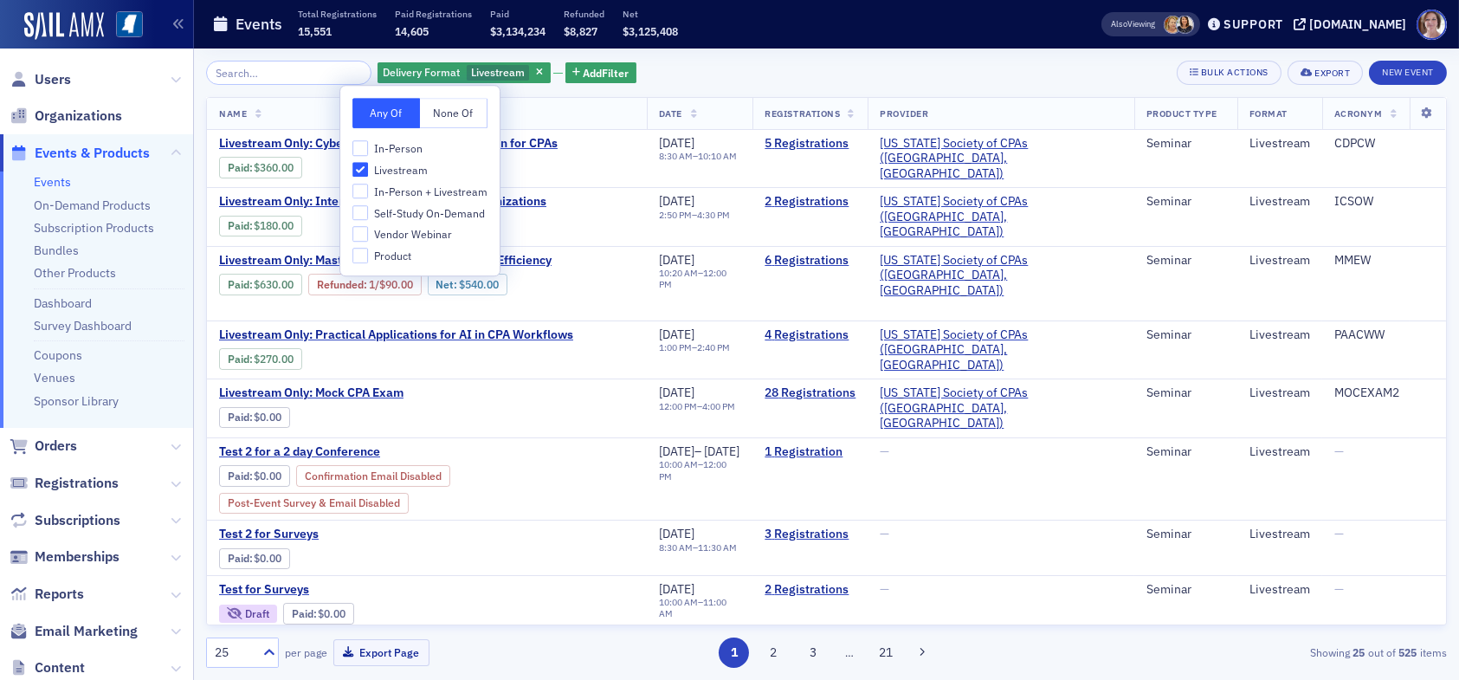
click at [715, 85] on div "Delivery Format Livestream Add Filter Bulk Actions Export New Event Name Date R…" at bounding box center [826, 364] width 1241 height 607
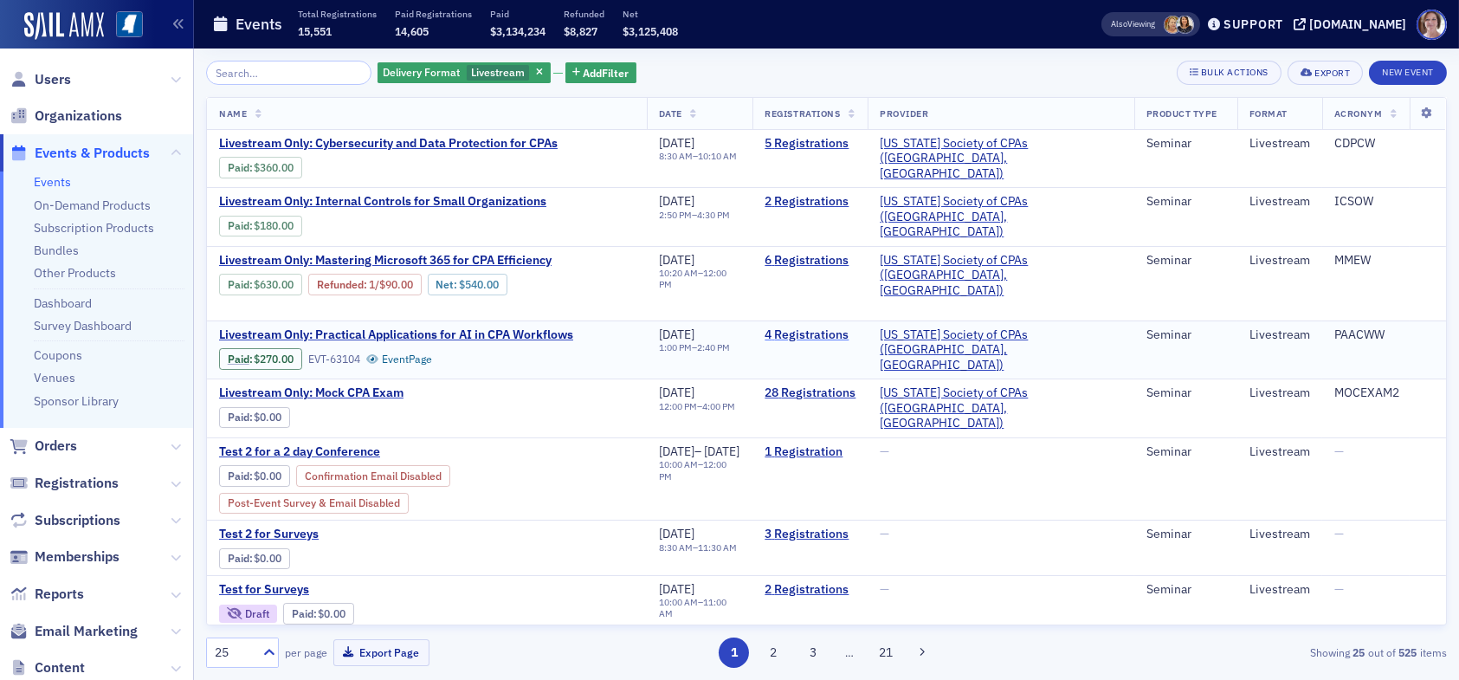
click at [856, 327] on link "4 Registrations" at bounding box center [810, 335] width 91 height 16
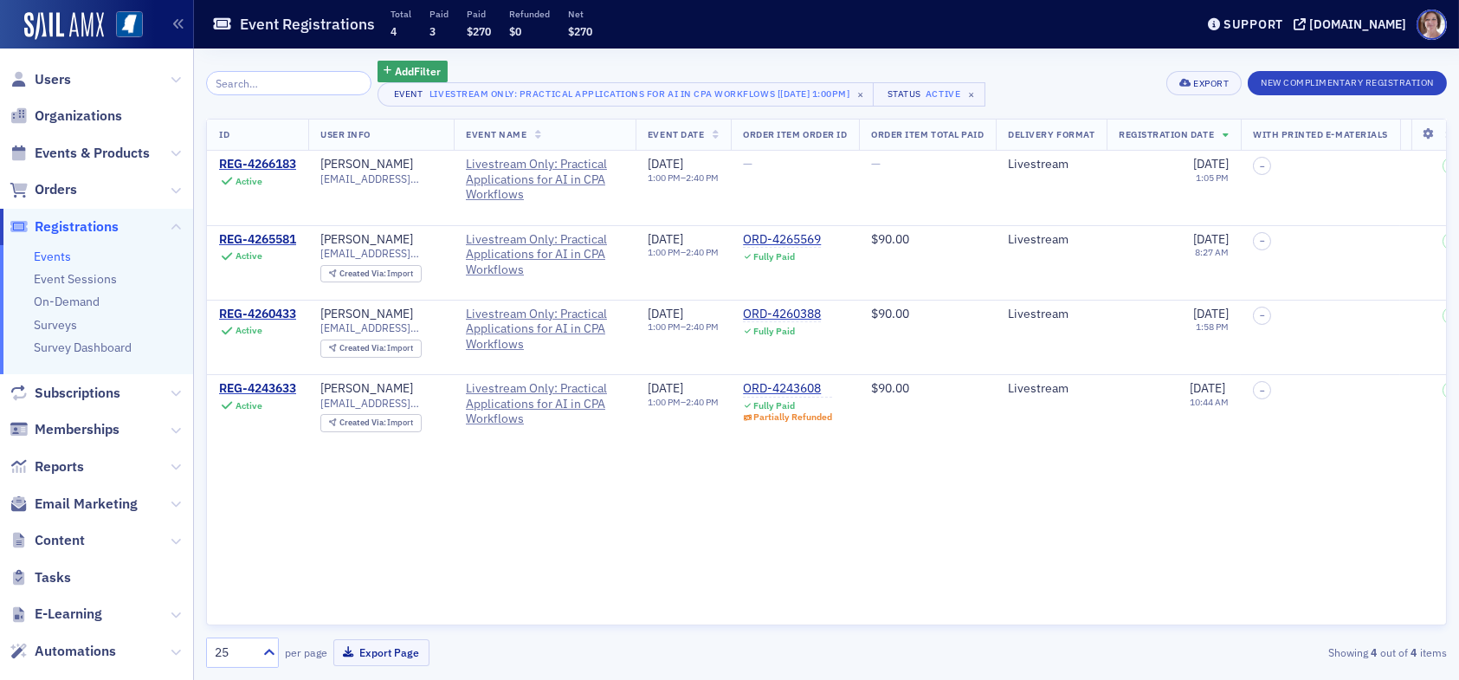
scroll to position [0, 5]
click at [281, 159] on div "REG-4266183" at bounding box center [252, 165] width 77 height 16
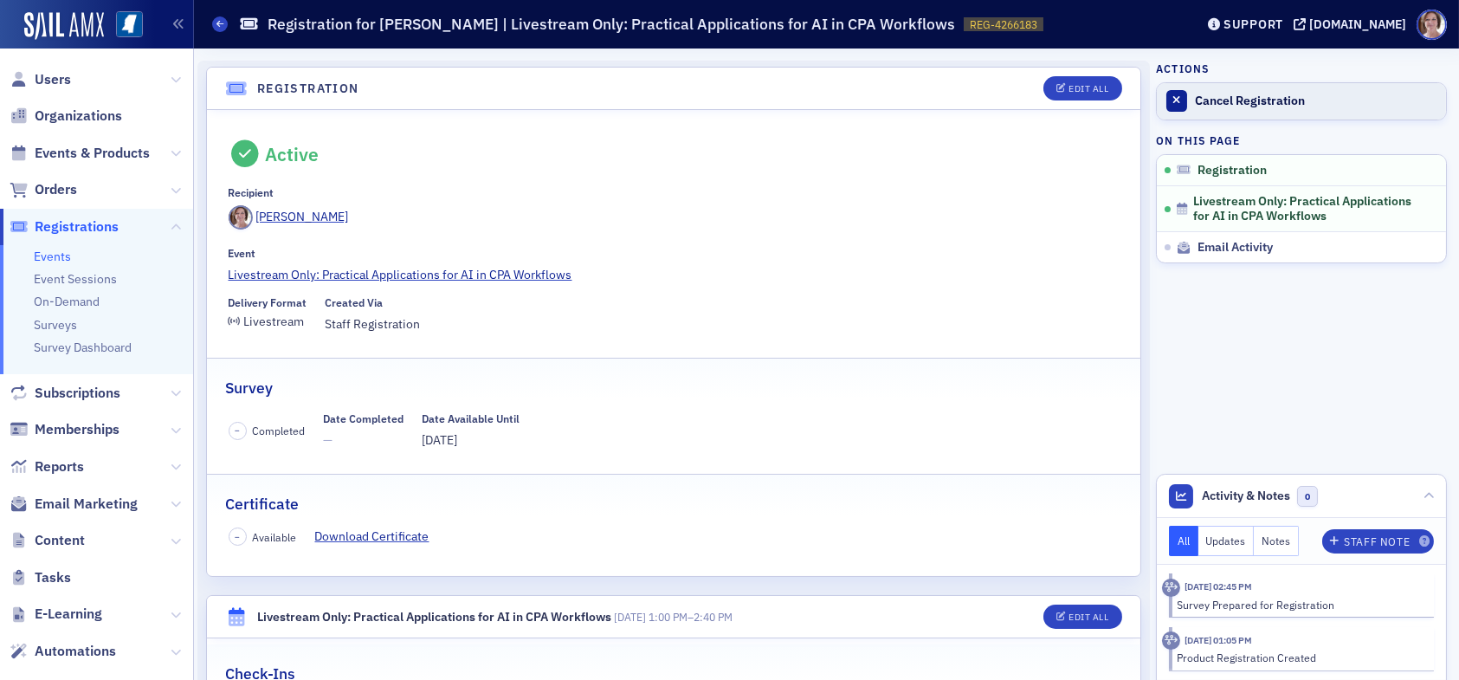
click at [1210, 106] on div "Cancel Registration" at bounding box center [1316, 102] width 242 height 16
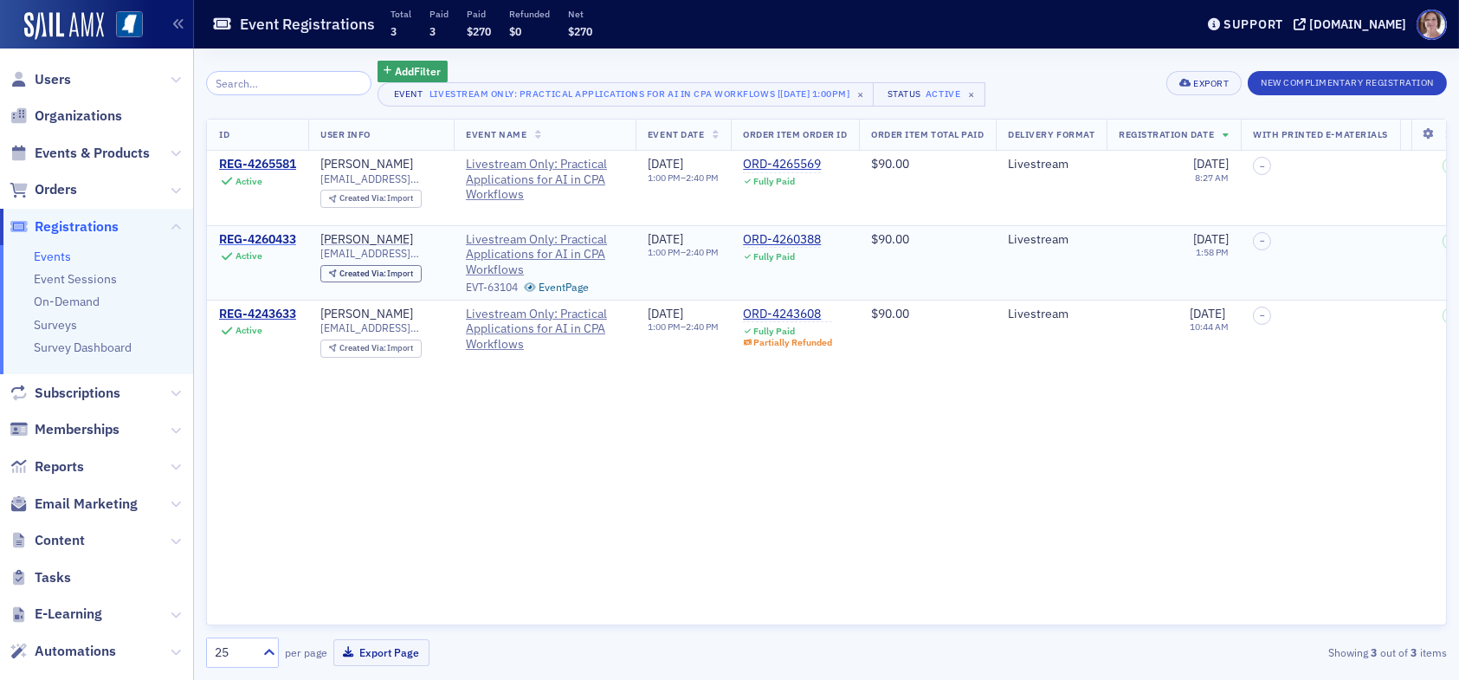
click at [253, 234] on div "REG-4260433" at bounding box center [257, 240] width 77 height 16
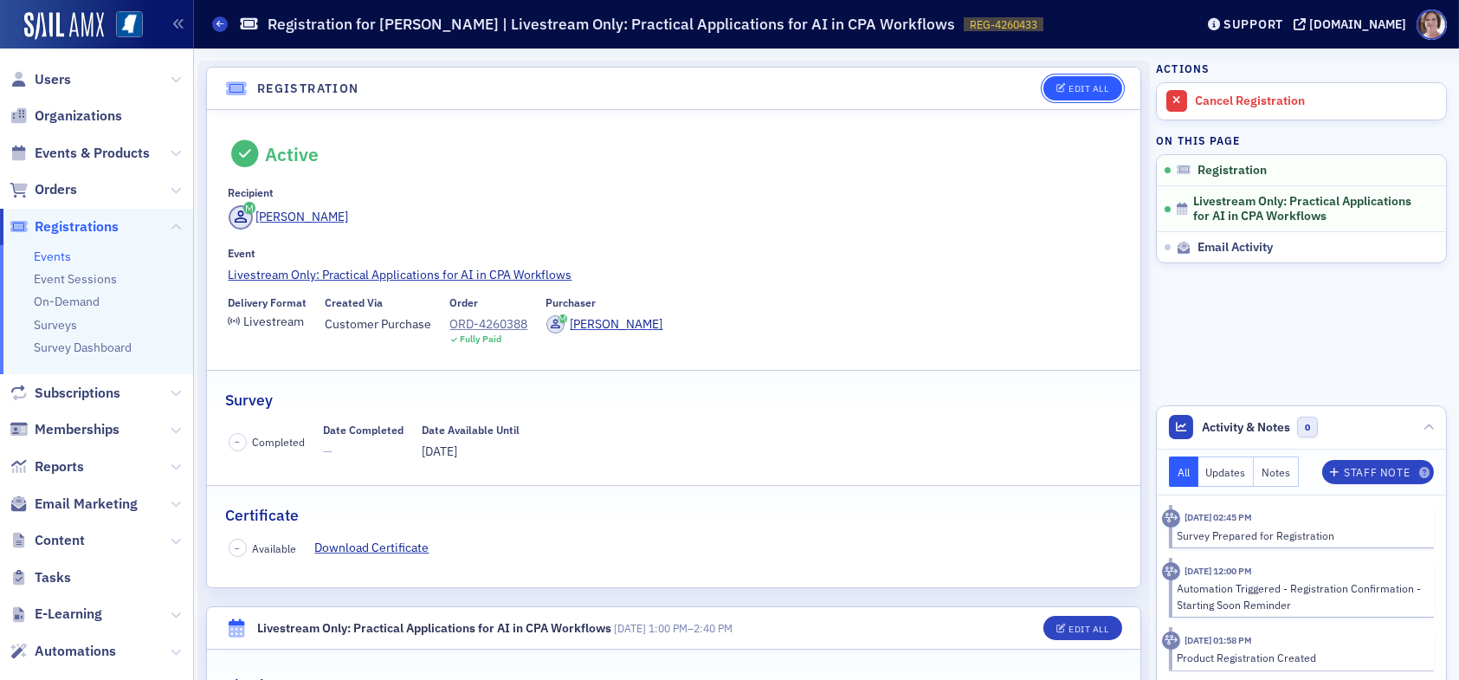
click at [1070, 85] on div "Edit All" at bounding box center [1089, 89] width 40 height 10
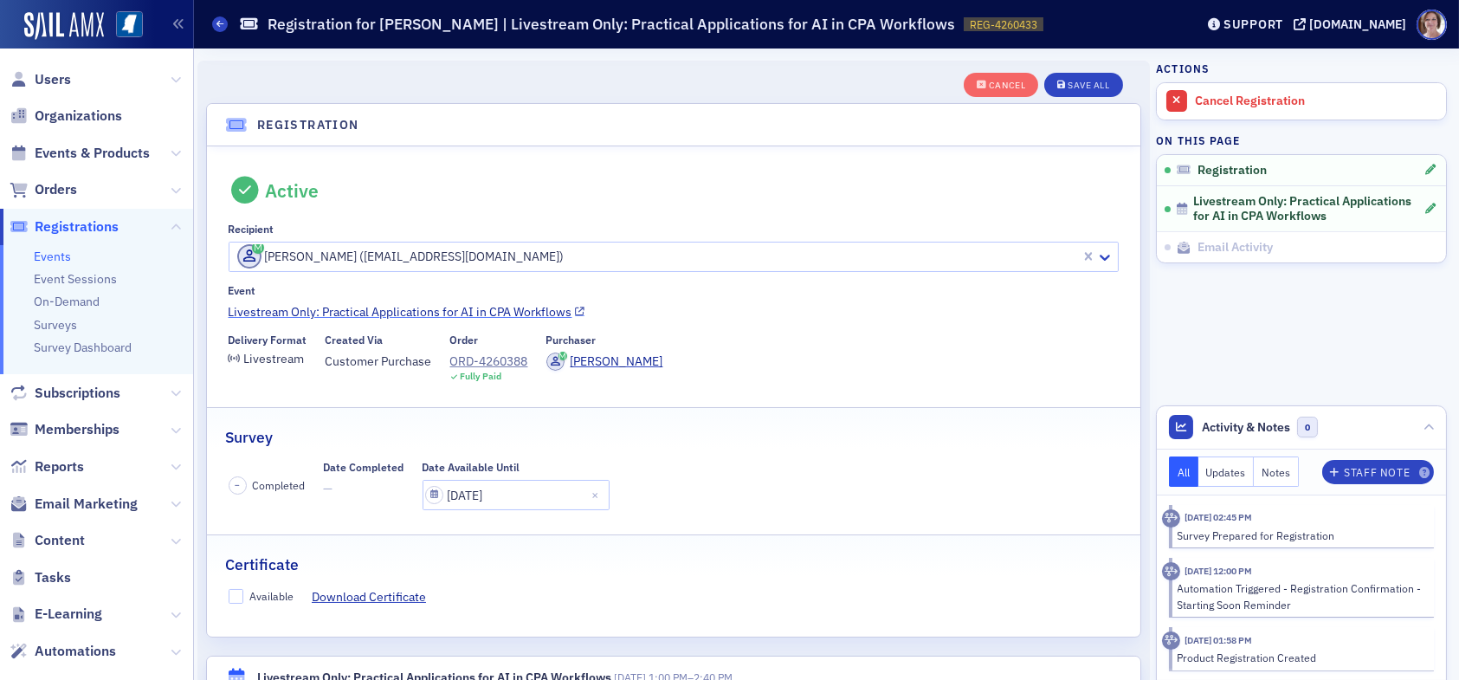
scroll to position [45, 0]
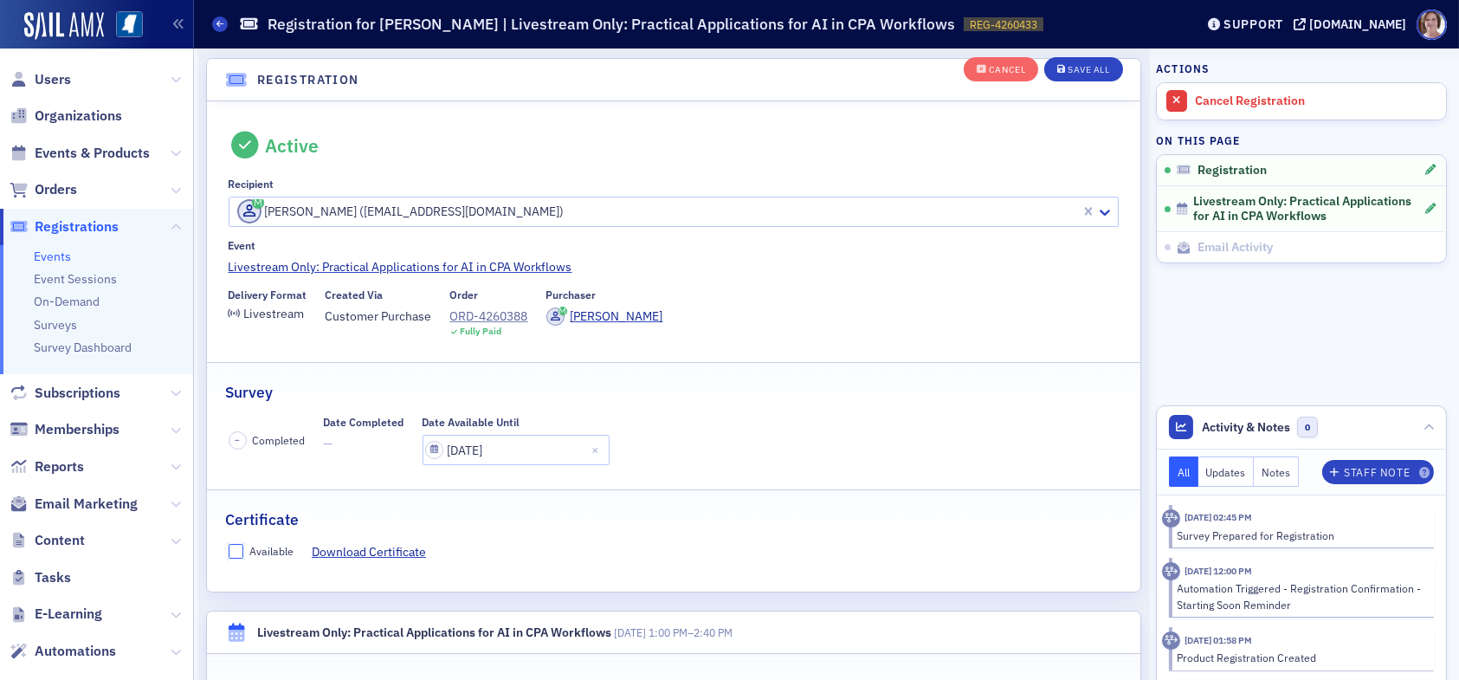
click at [236, 549] on input "Available" at bounding box center [237, 552] width 16 height 16
checkbox input "true"
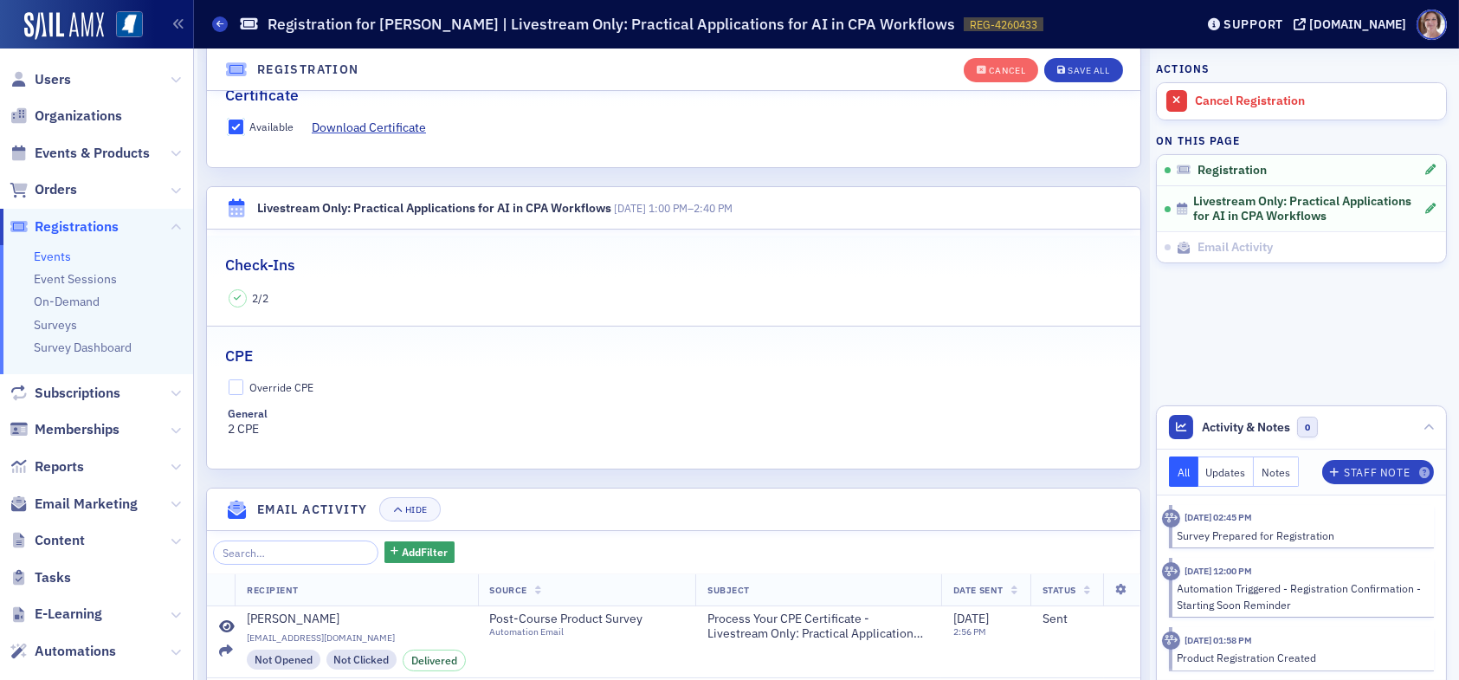
scroll to position [478, 0]
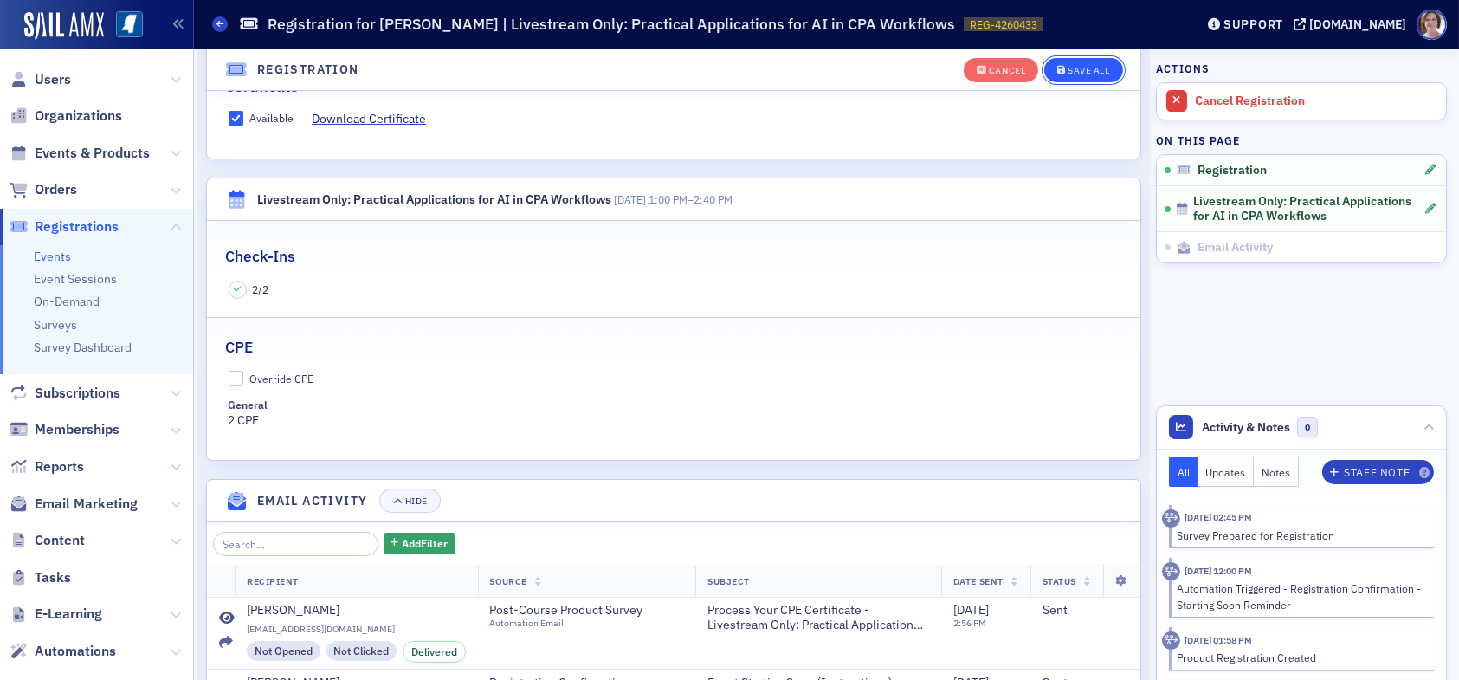
click at [1082, 70] on div "Save All" at bounding box center [1089, 71] width 42 height 10
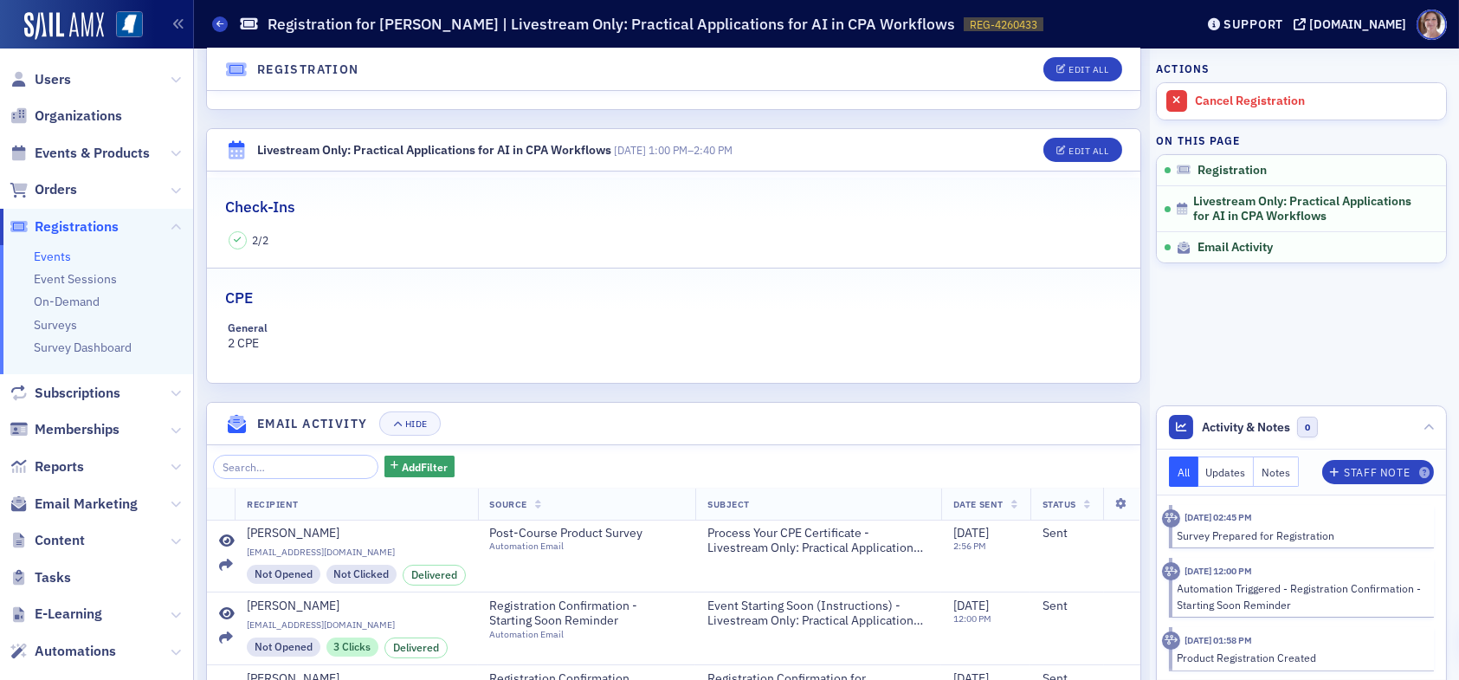
click at [61, 258] on link "Events" at bounding box center [52, 257] width 37 height 16
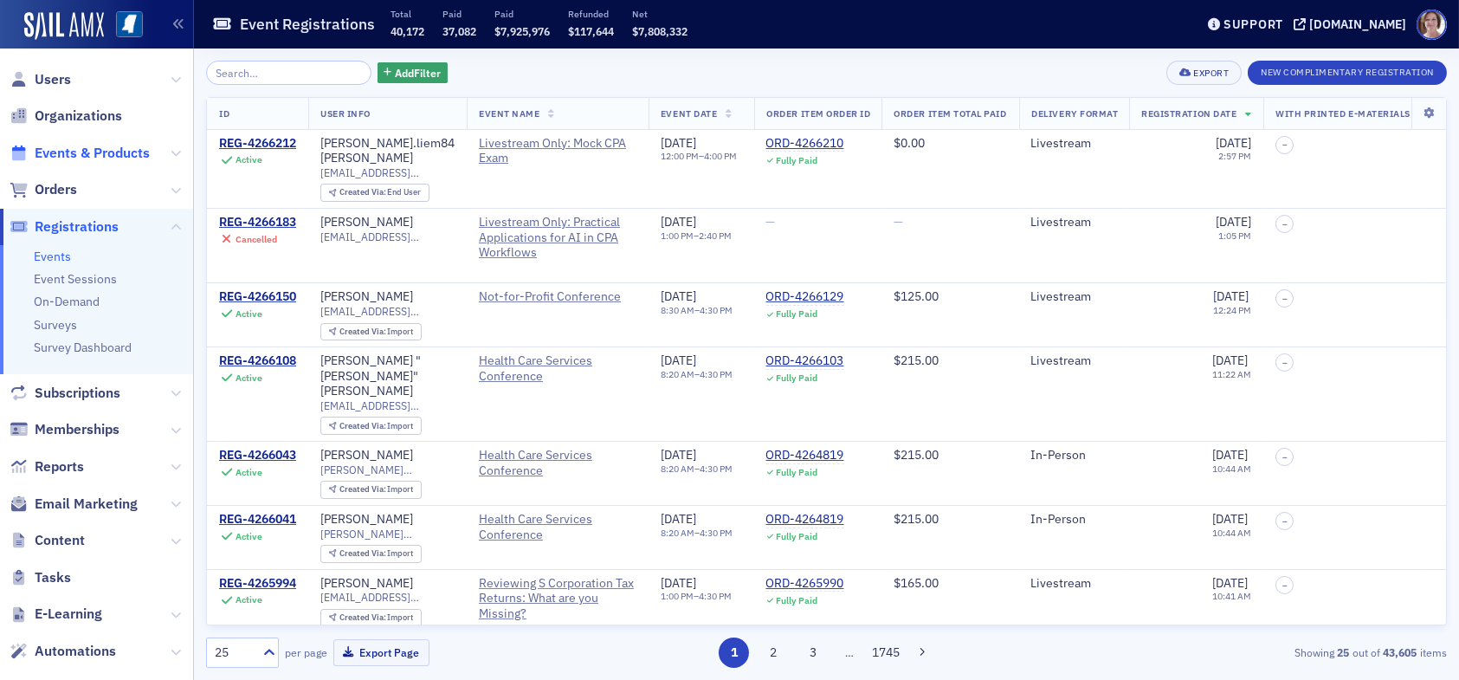
click at [61, 150] on span "Events & Products" at bounding box center [92, 153] width 115 height 19
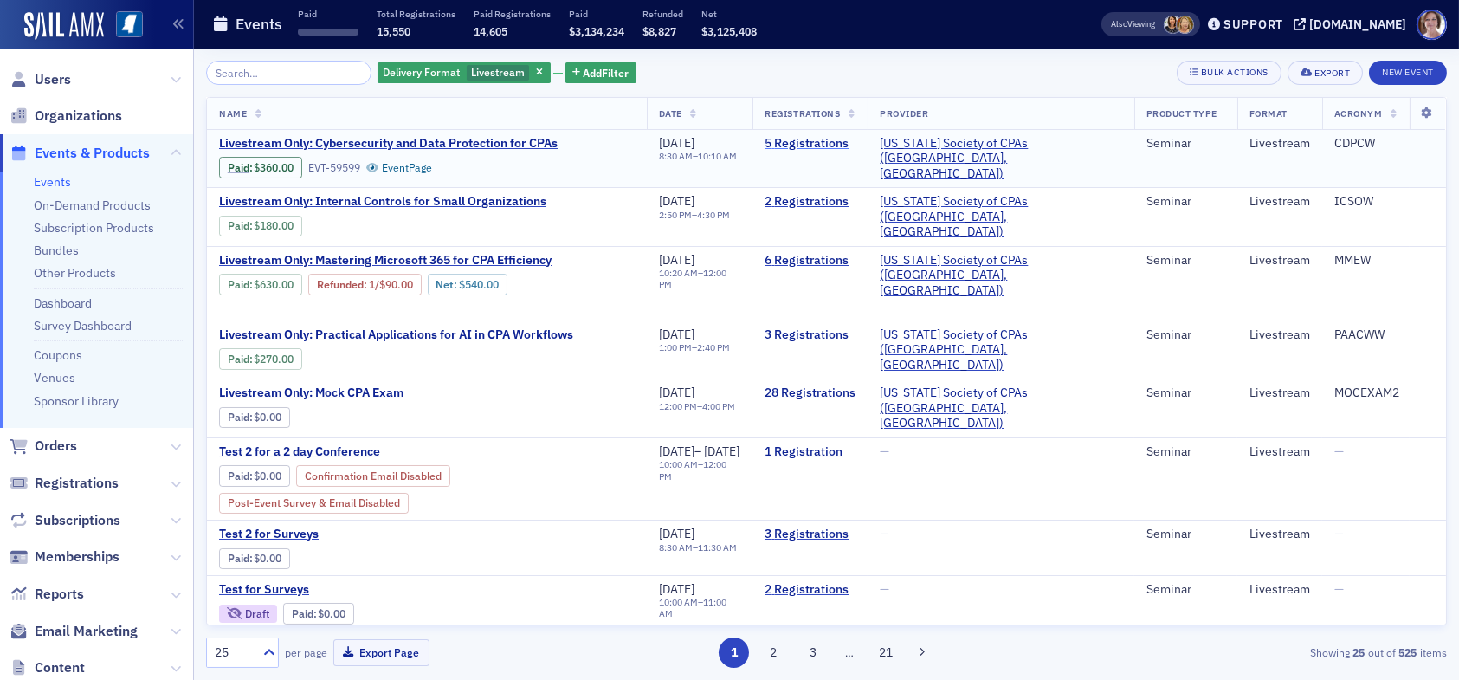
click at [856, 139] on link "5 Registrations" at bounding box center [810, 144] width 91 height 16
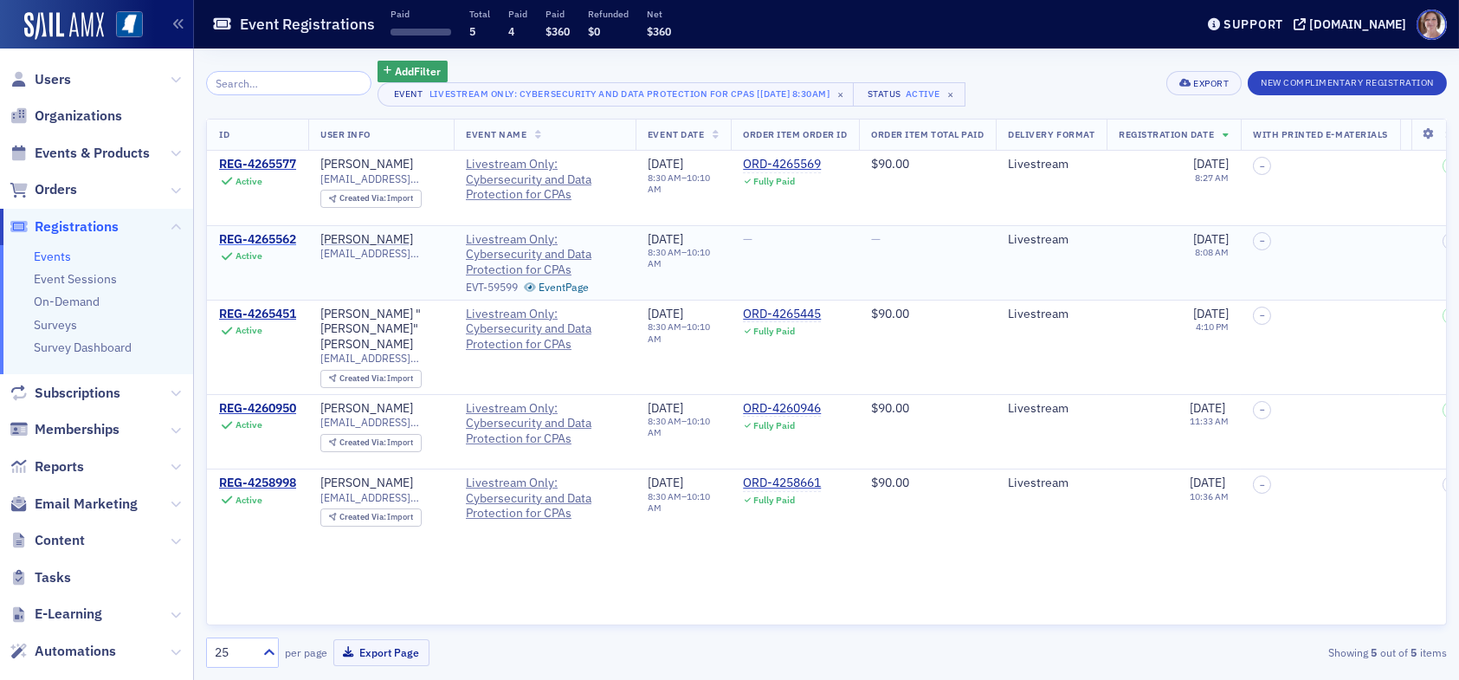
click at [275, 239] on div "REG-4265562" at bounding box center [257, 240] width 77 height 16
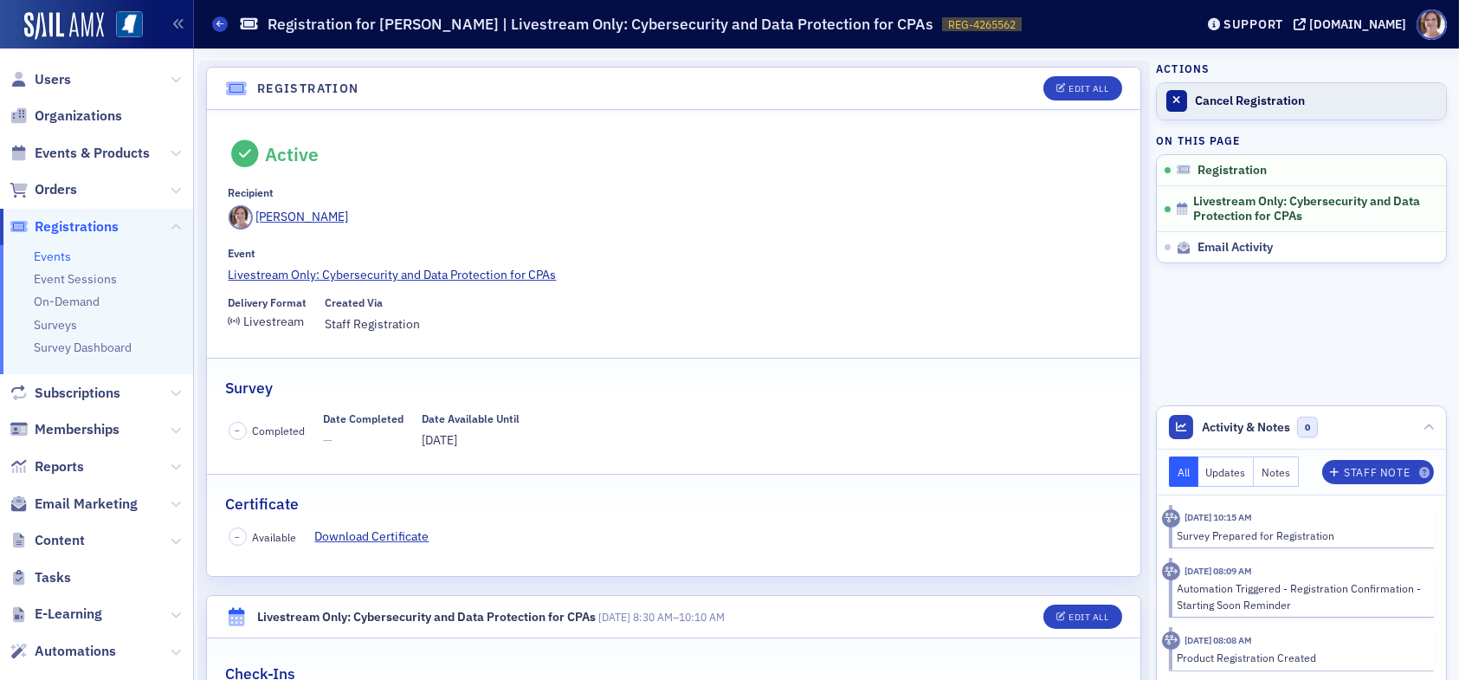
click at [1228, 98] on div "Cancel Registration" at bounding box center [1316, 102] width 242 height 16
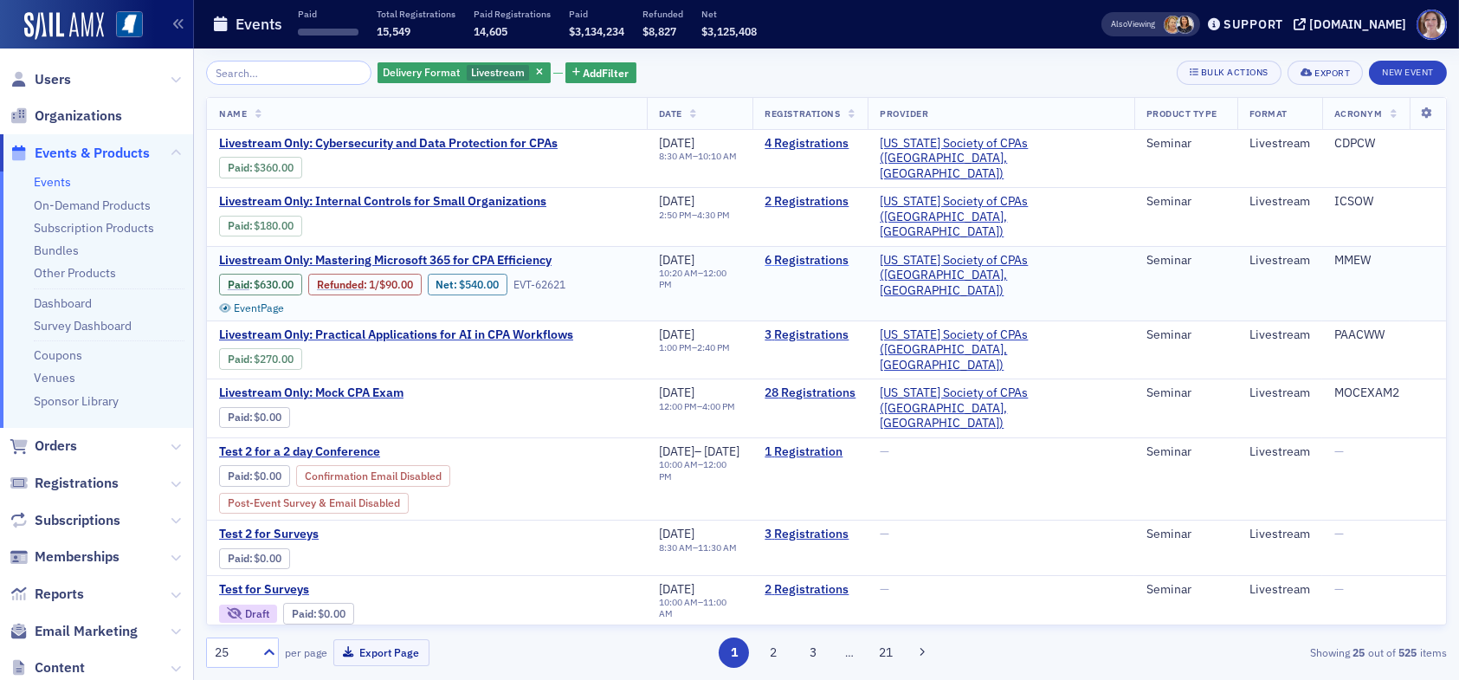
click at [856, 253] on link "6 Registrations" at bounding box center [810, 261] width 91 height 16
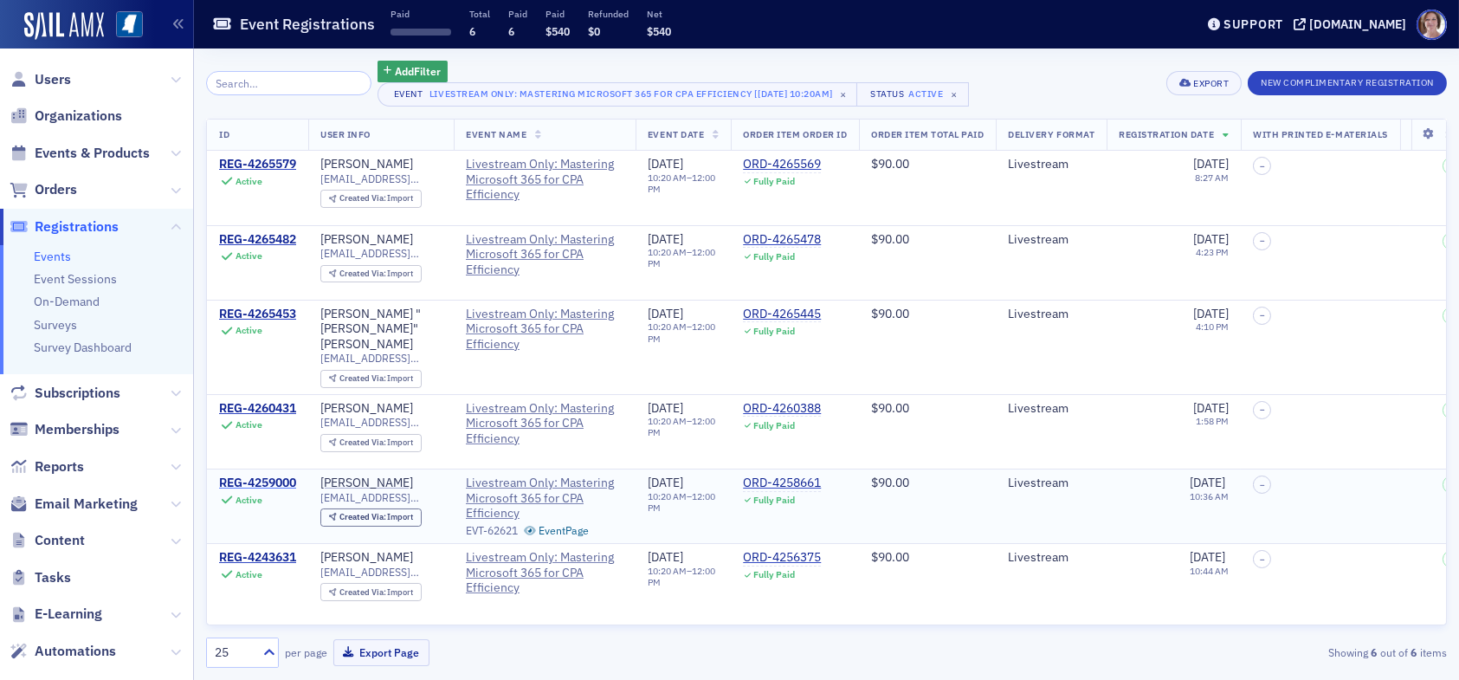
click at [290, 475] on div "REG-4259000" at bounding box center [257, 483] width 77 height 16
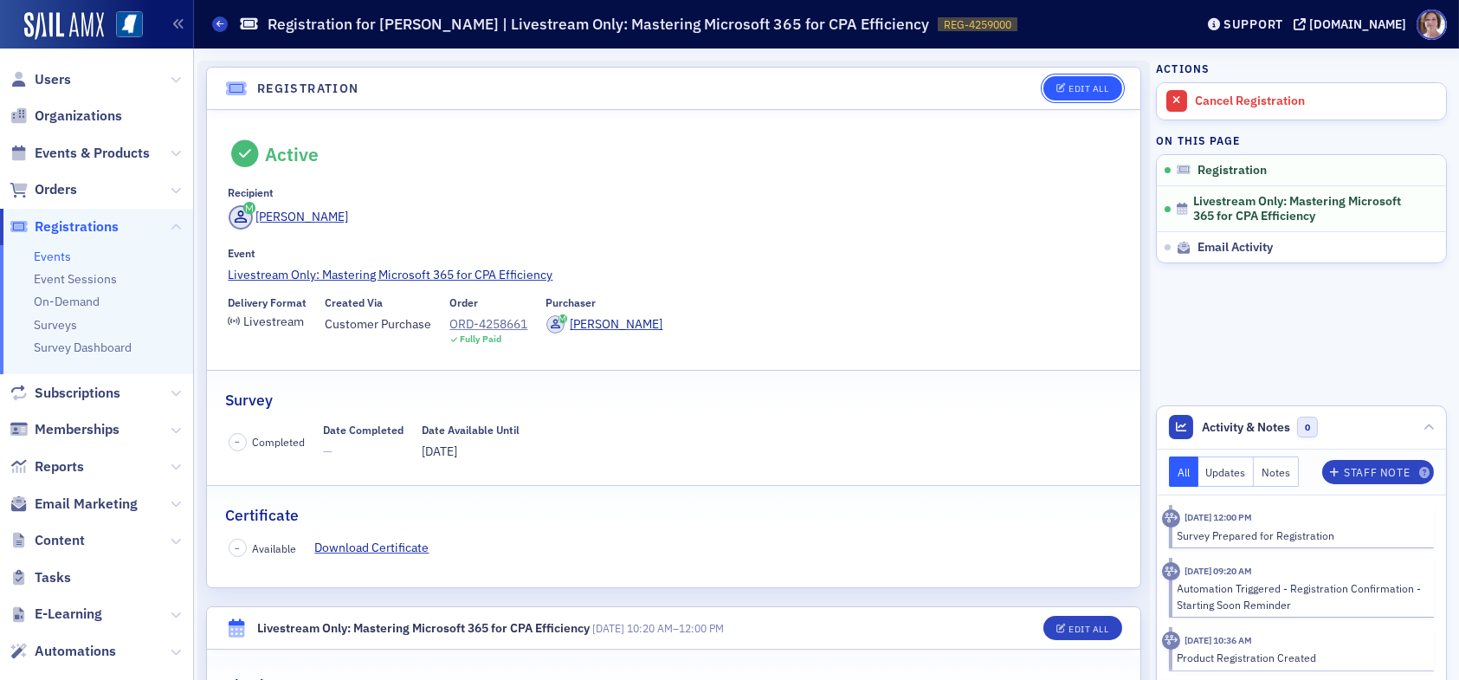
click at [1069, 92] on div "Edit All" at bounding box center [1089, 89] width 40 height 10
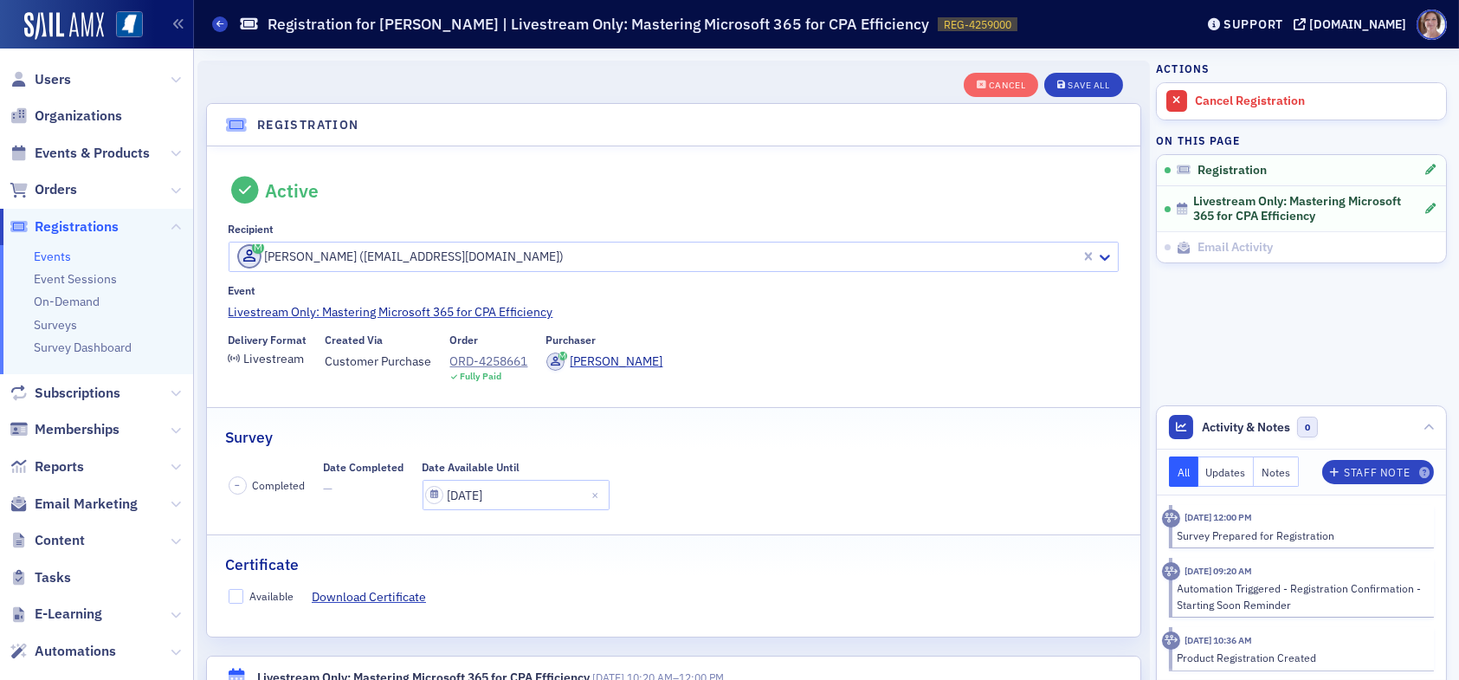
scroll to position [45, 0]
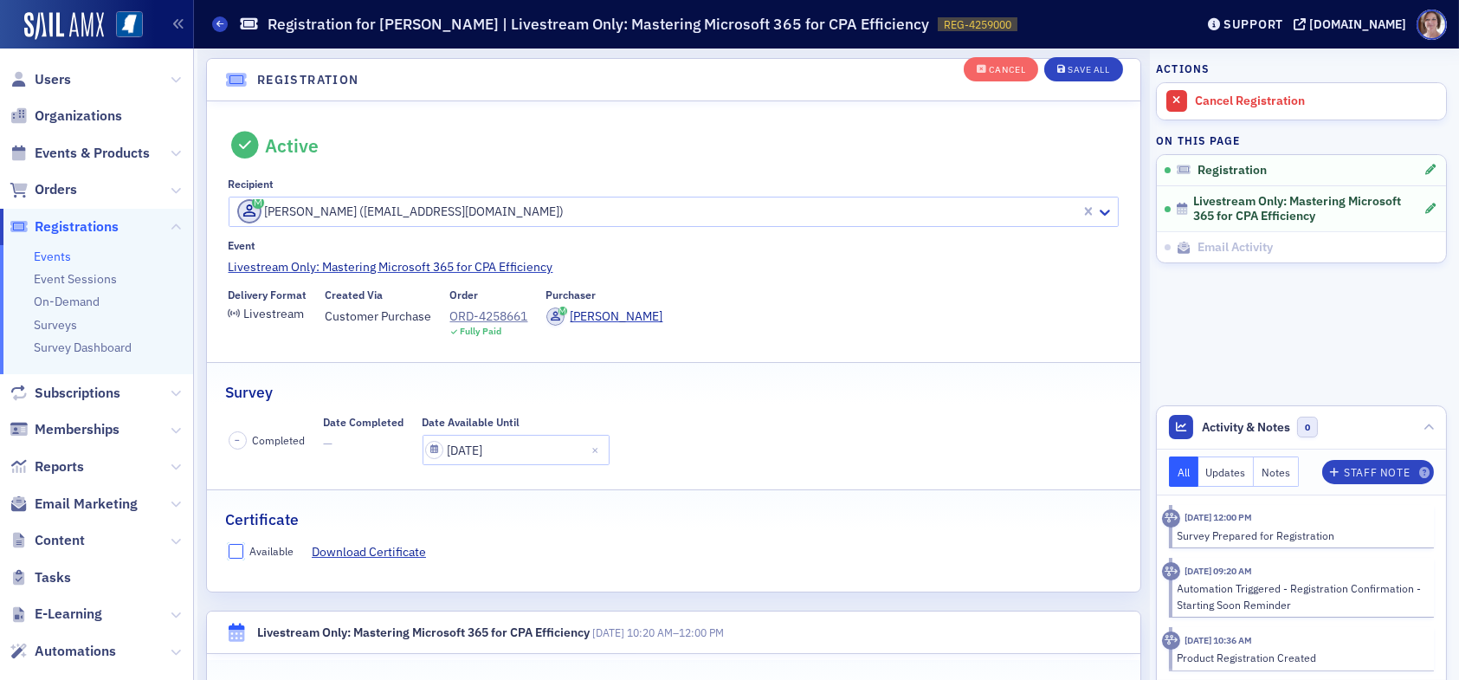
drag, startPoint x: 236, startPoint y: 550, endPoint x: 255, endPoint y: 547, distance: 18.4
click at [242, 548] on input "Available" at bounding box center [237, 552] width 16 height 16
checkbox input "true"
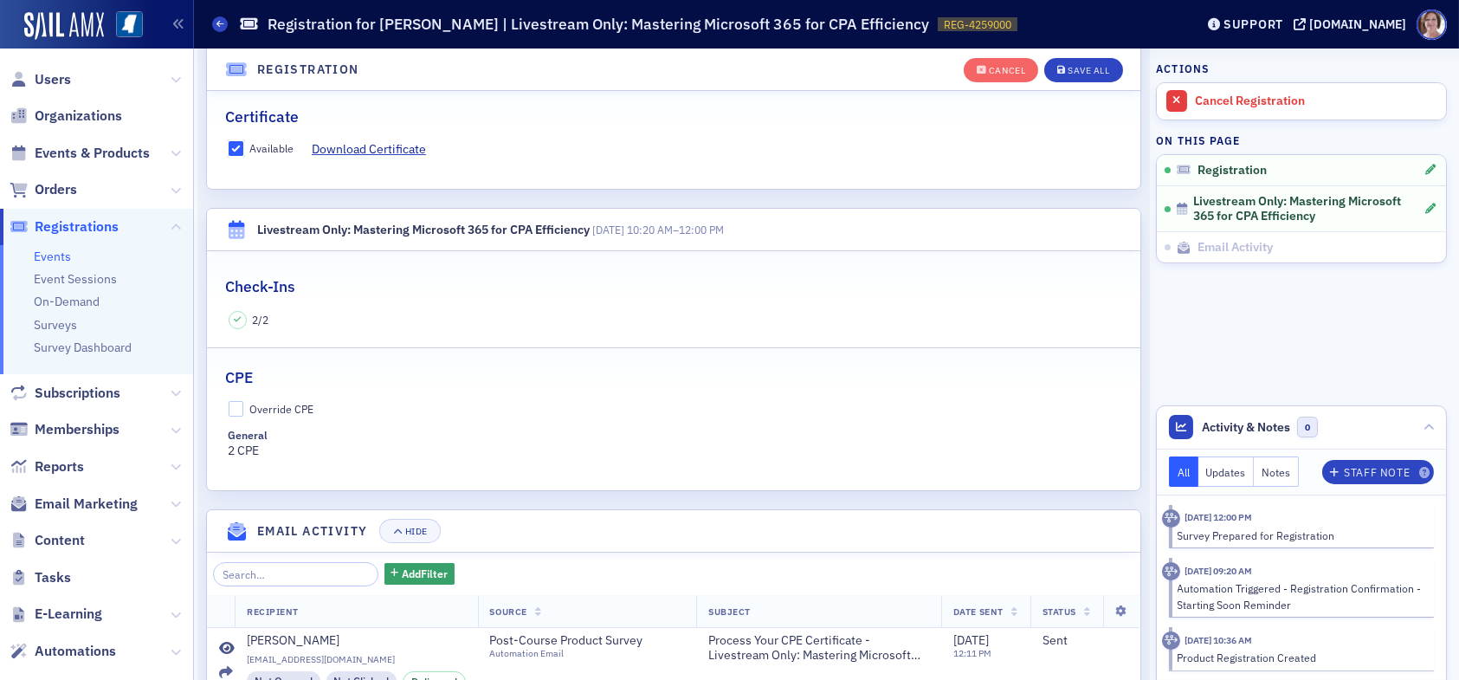
scroll to position [478, 0]
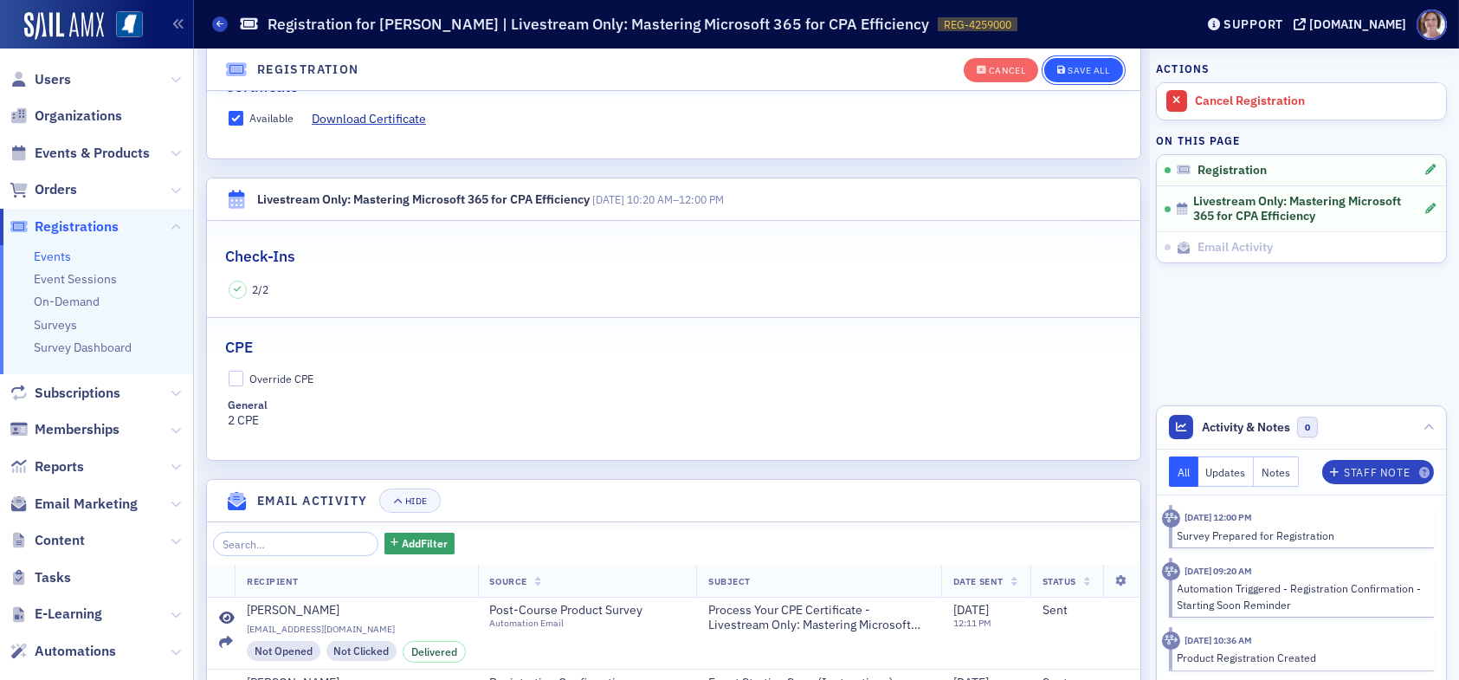
click at [1076, 68] on div "Save All" at bounding box center [1089, 71] width 42 height 10
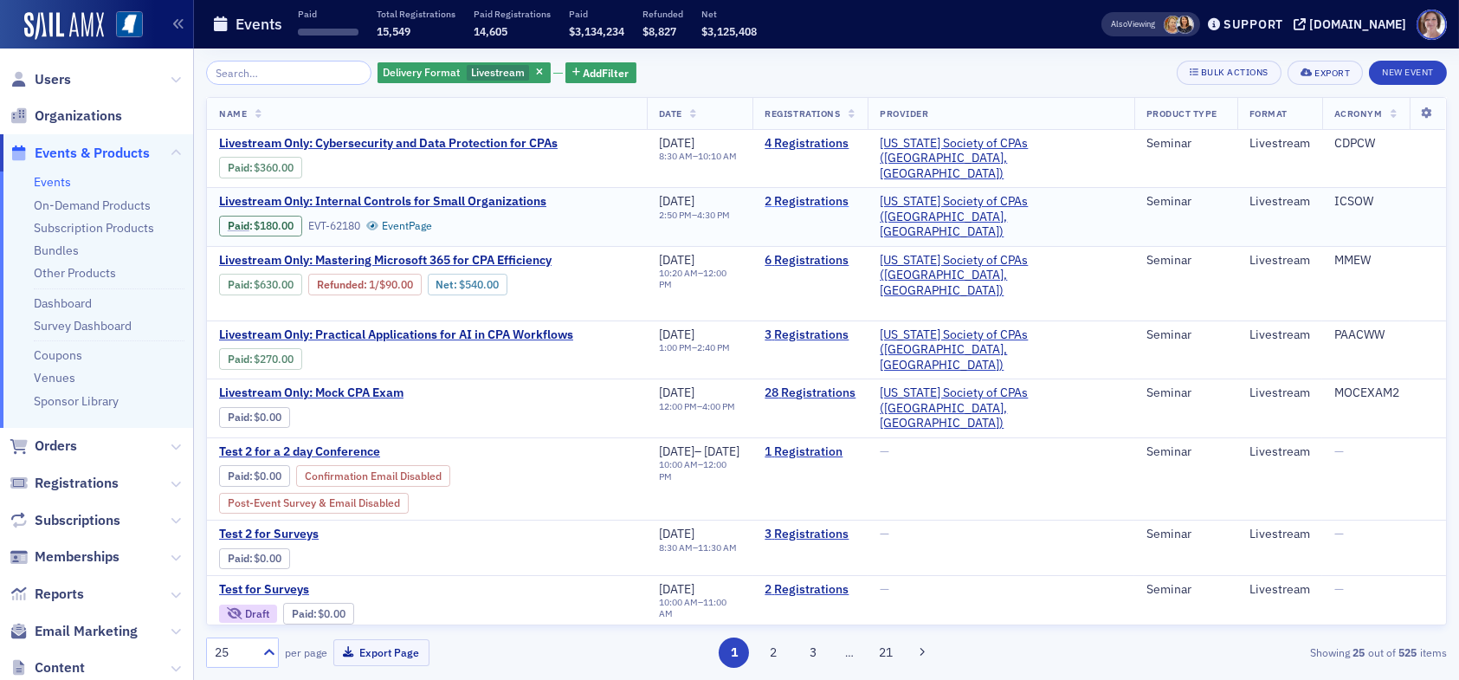
click at [856, 197] on link "2 Registrations" at bounding box center [810, 202] width 91 height 16
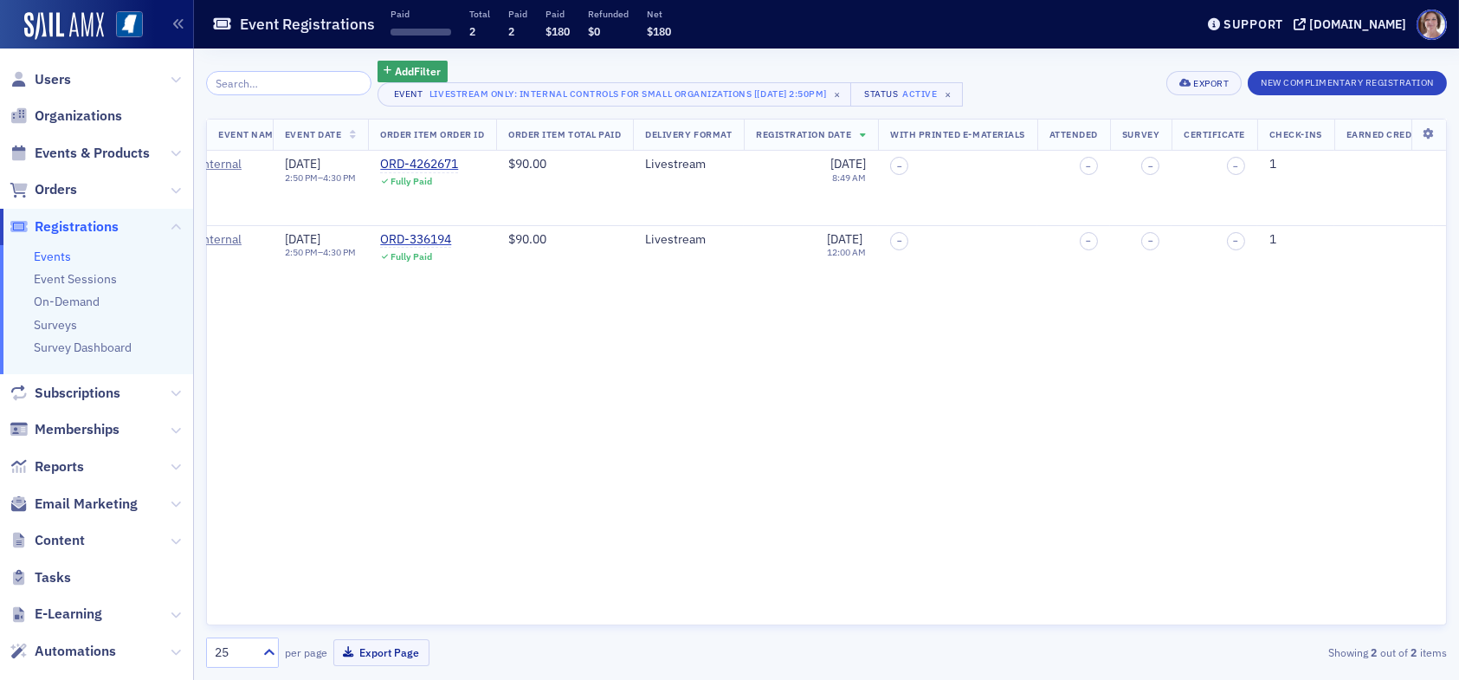
scroll to position [0, 408]
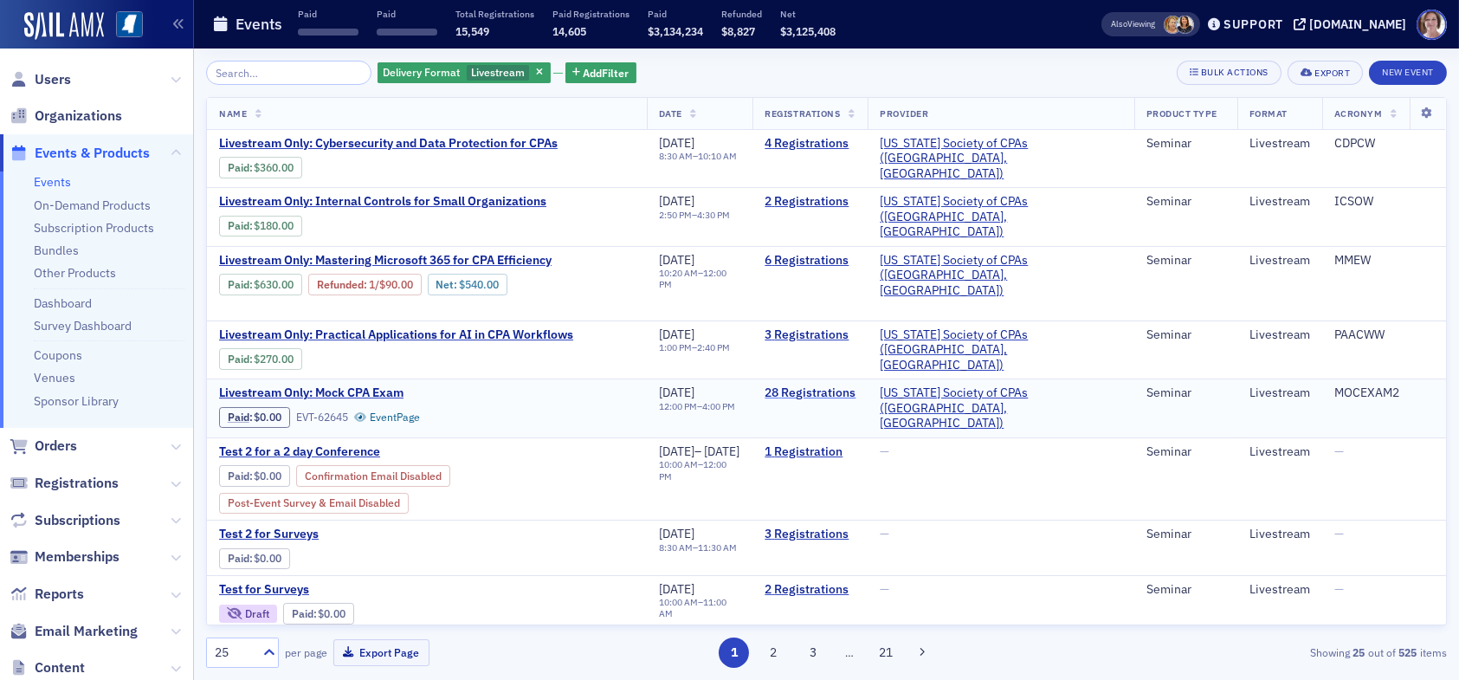
click at [856, 385] on link "28 Registrations" at bounding box center [810, 393] width 91 height 16
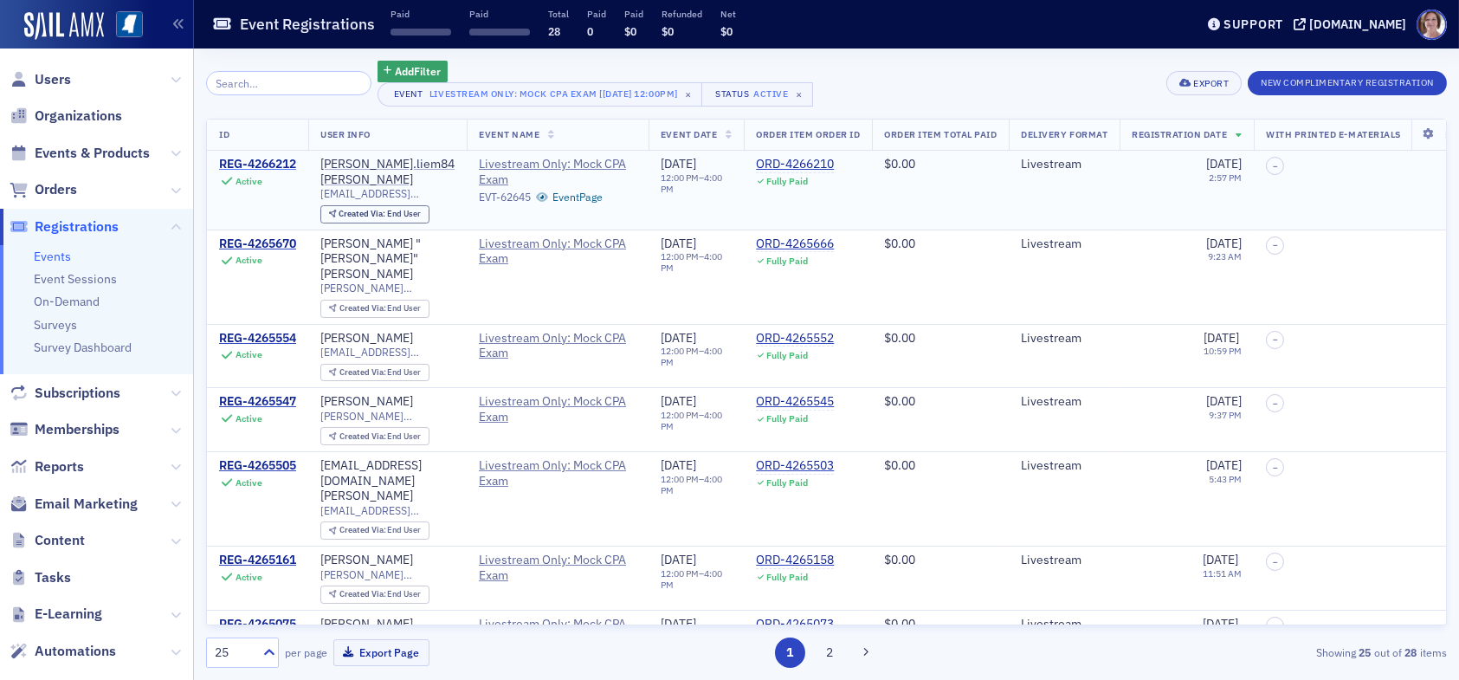
click at [260, 162] on div "REG-4266212" at bounding box center [257, 165] width 77 height 16
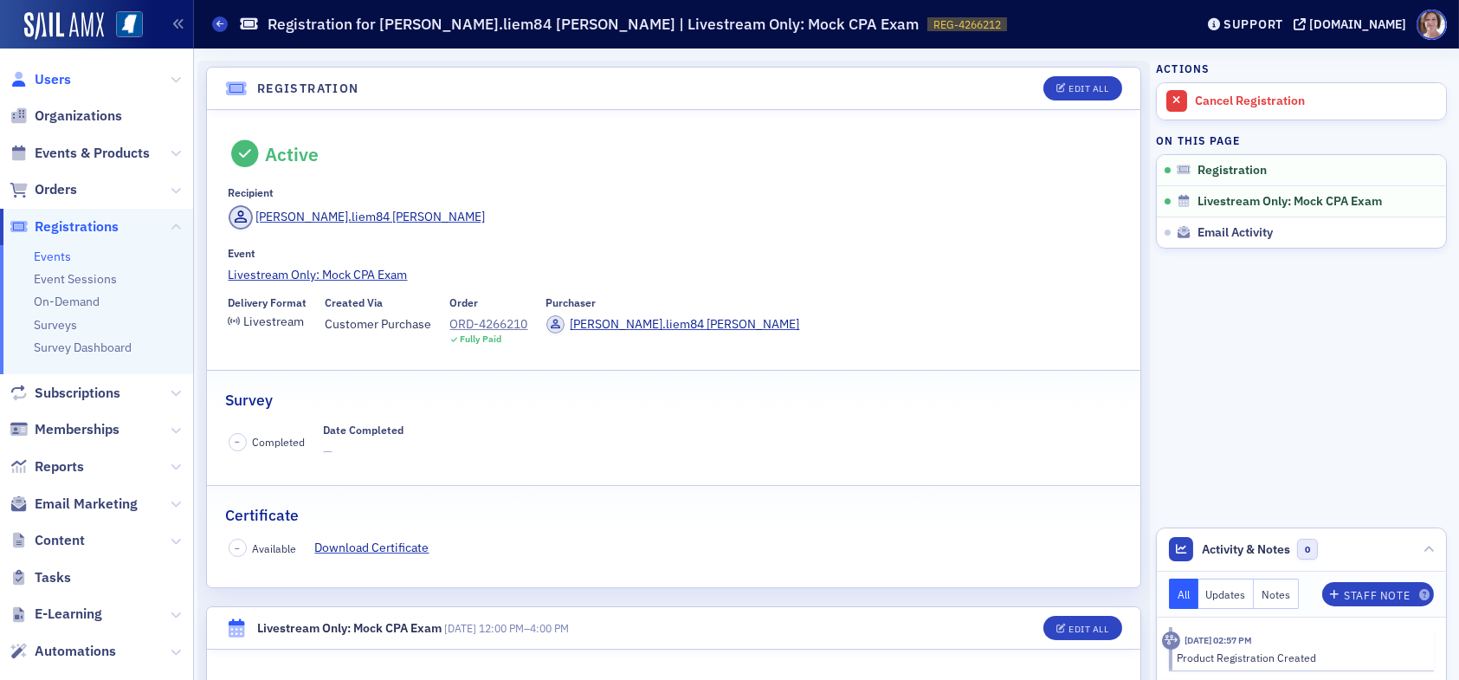
click at [67, 81] on span "Users" at bounding box center [53, 79] width 36 height 19
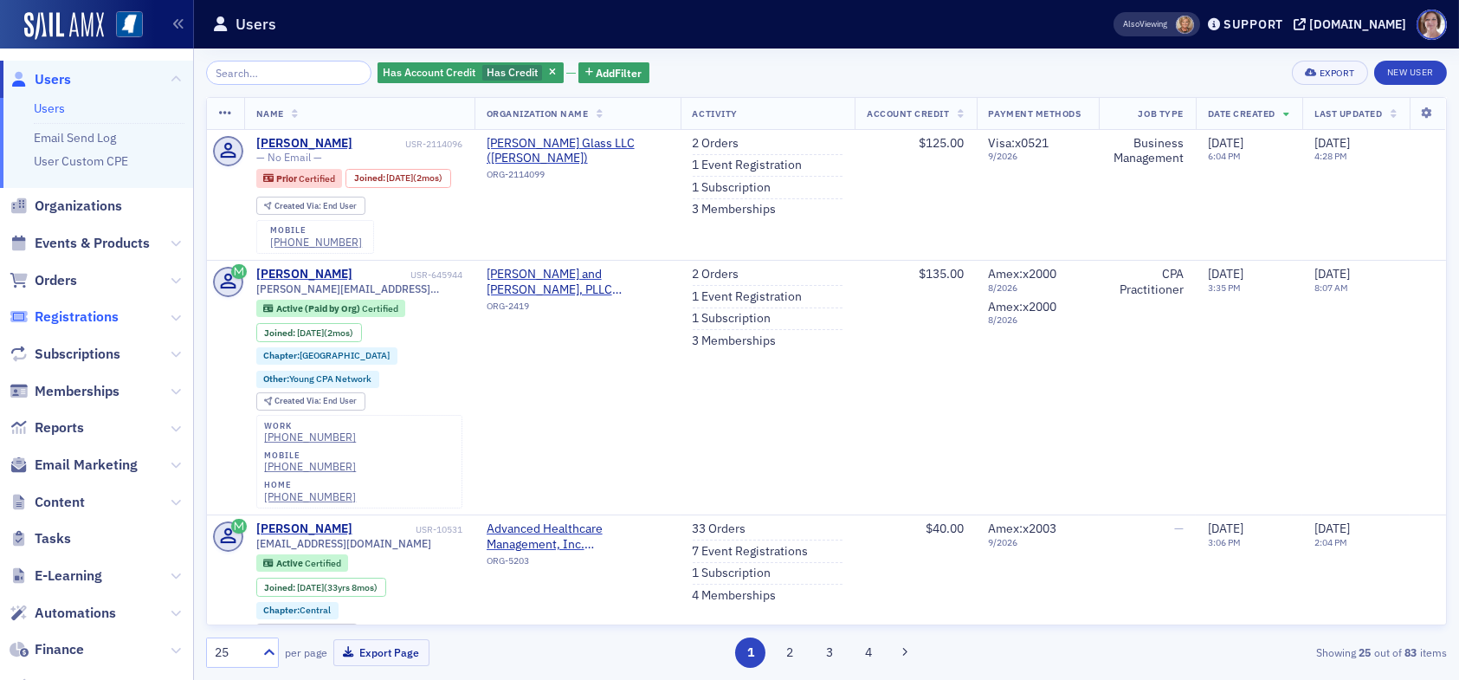
click at [81, 316] on span "Registrations" at bounding box center [77, 316] width 84 height 19
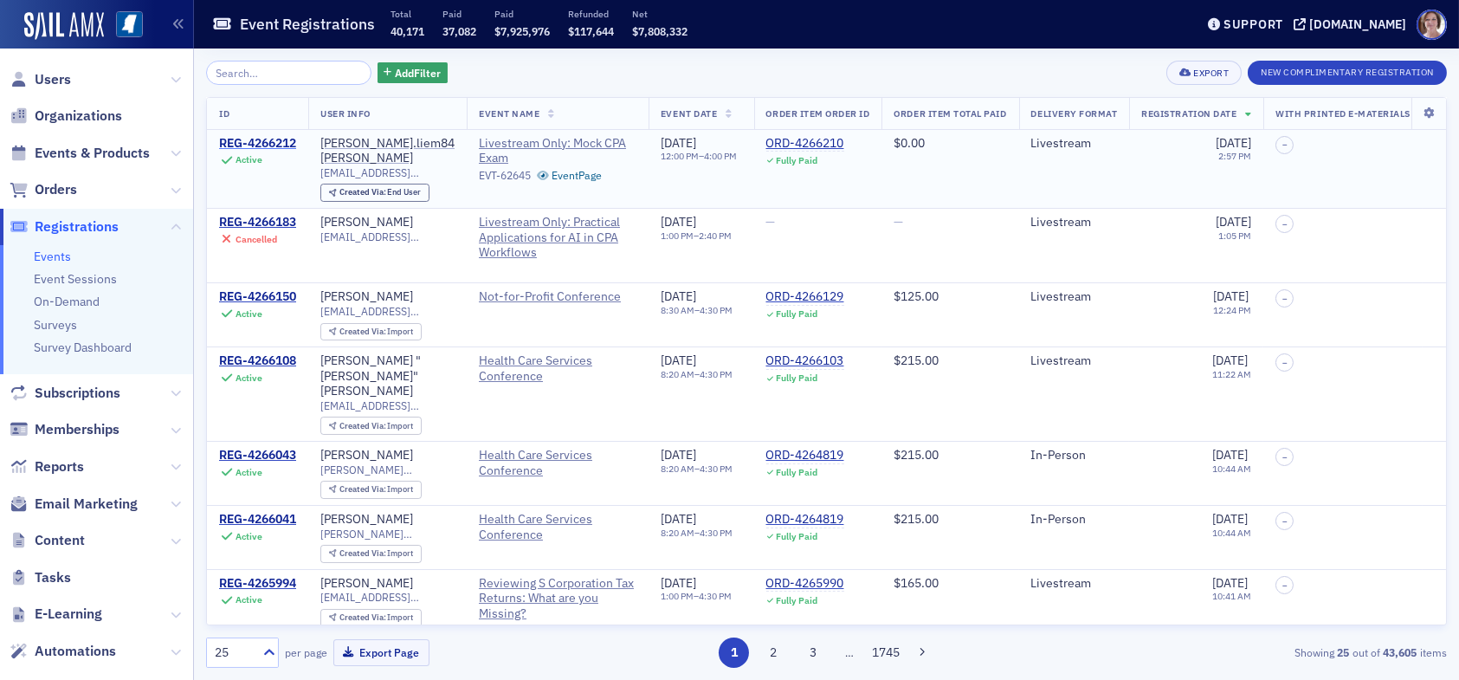
click at [262, 143] on div "REG-4266212" at bounding box center [257, 144] width 77 height 16
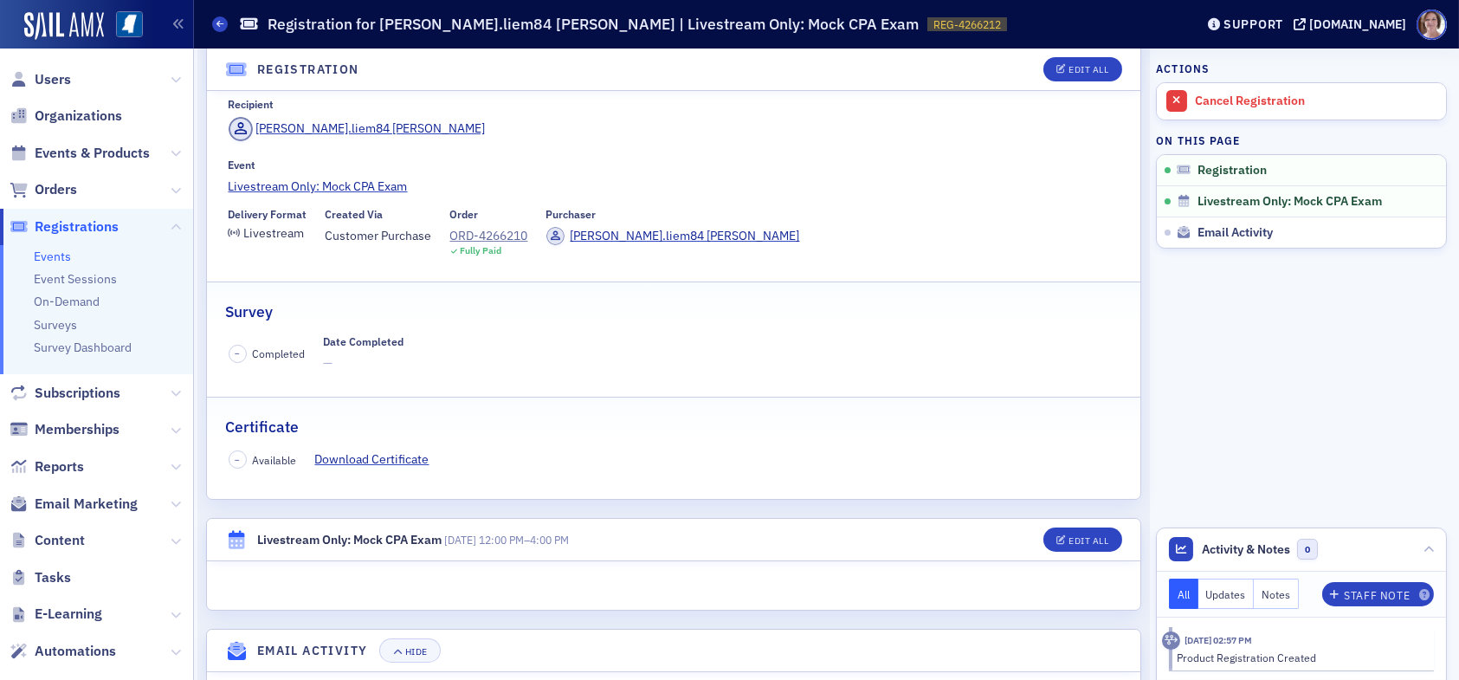
scroll to position [309, 0]
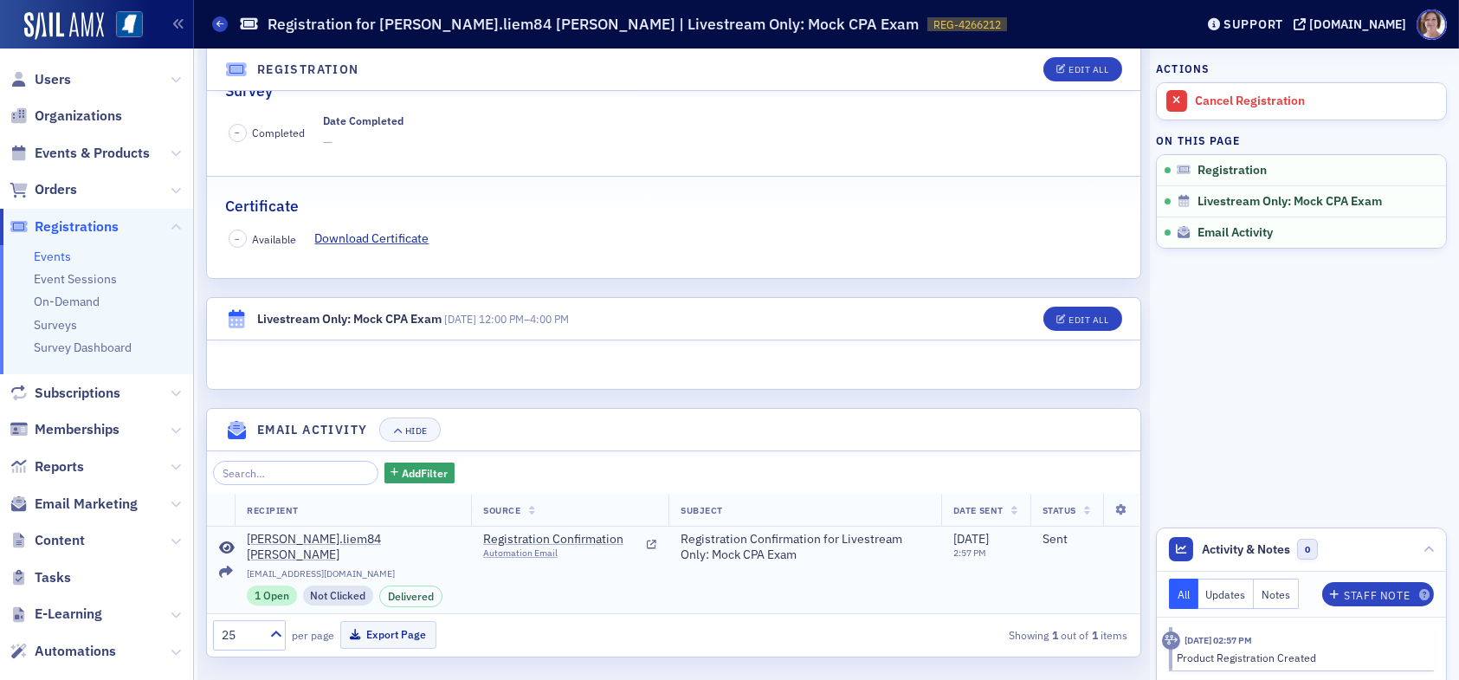
click at [223, 536] on td at bounding box center [221, 569] width 28 height 87
click at [224, 545] on icon at bounding box center [227, 548] width 16 height 14
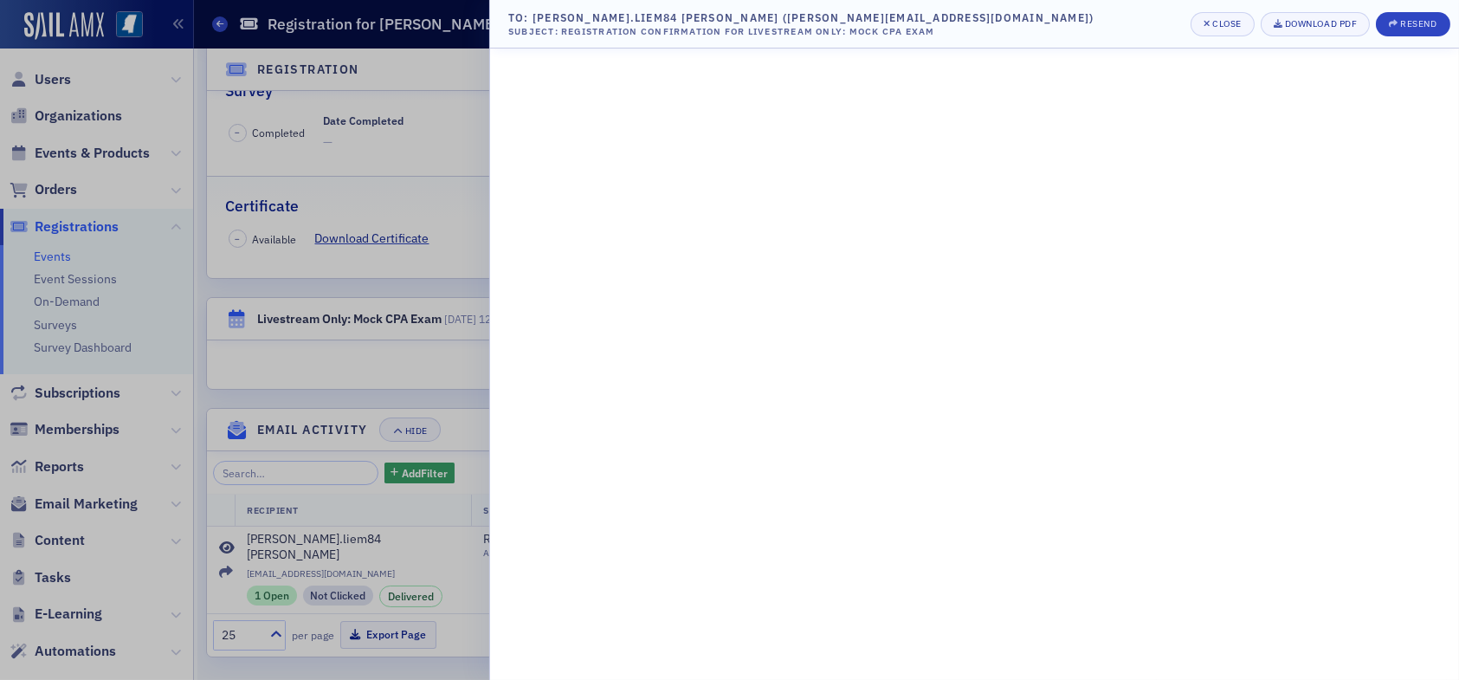
click at [46, 74] on div at bounding box center [729, 340] width 1459 height 680
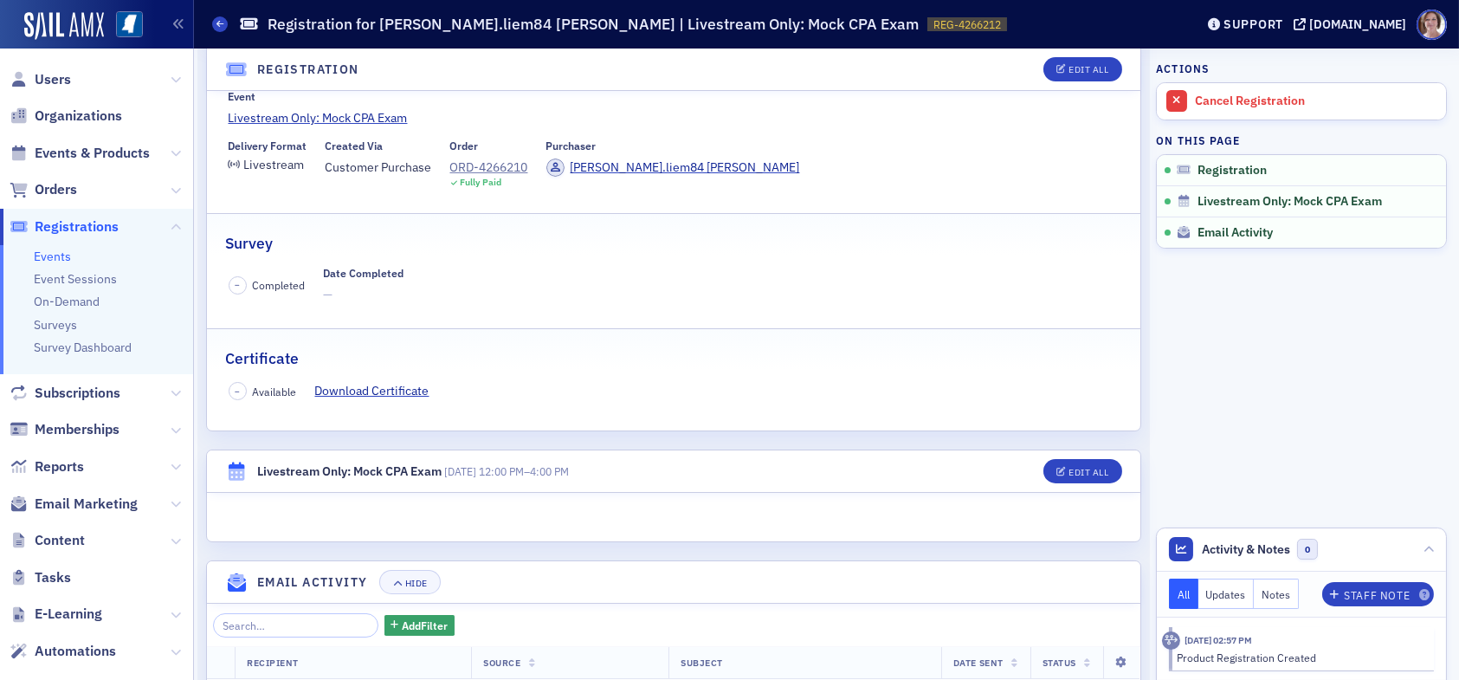
scroll to position [0, 0]
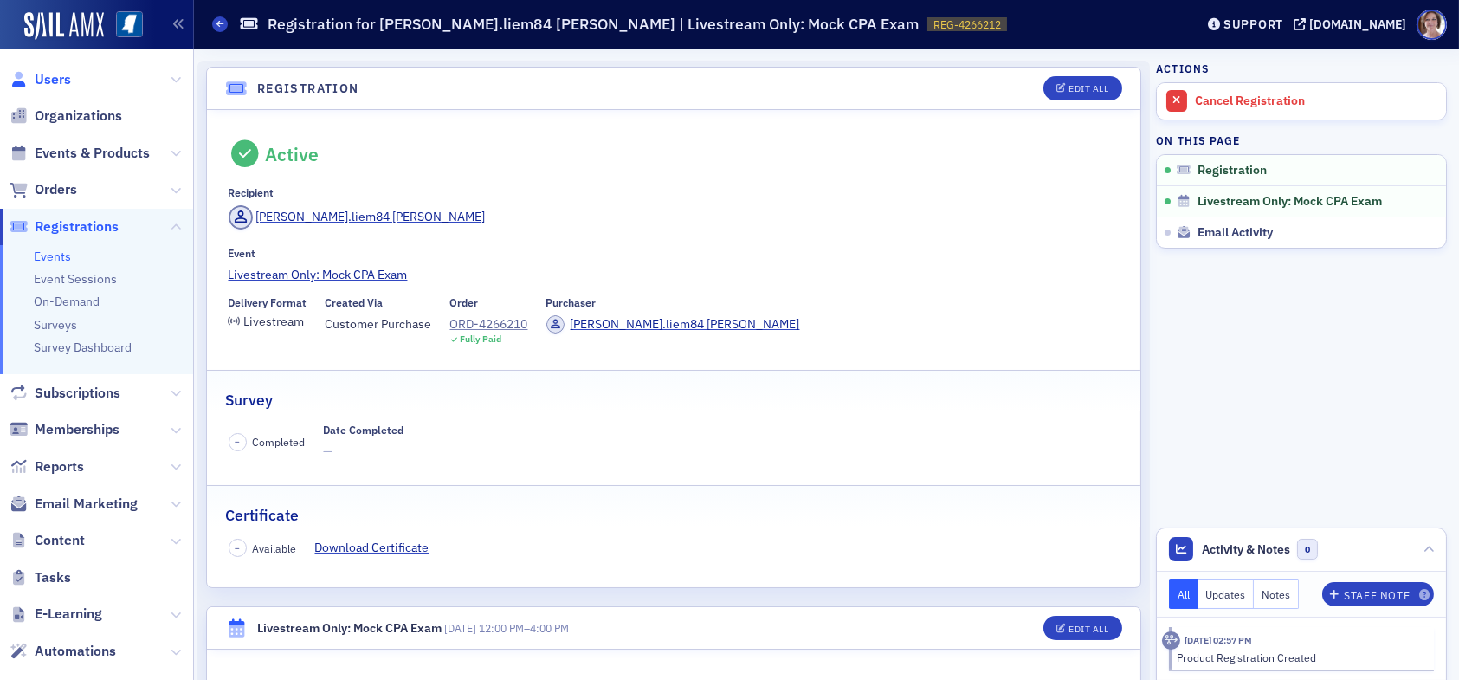
click at [51, 77] on span "Users" at bounding box center [53, 79] width 36 height 19
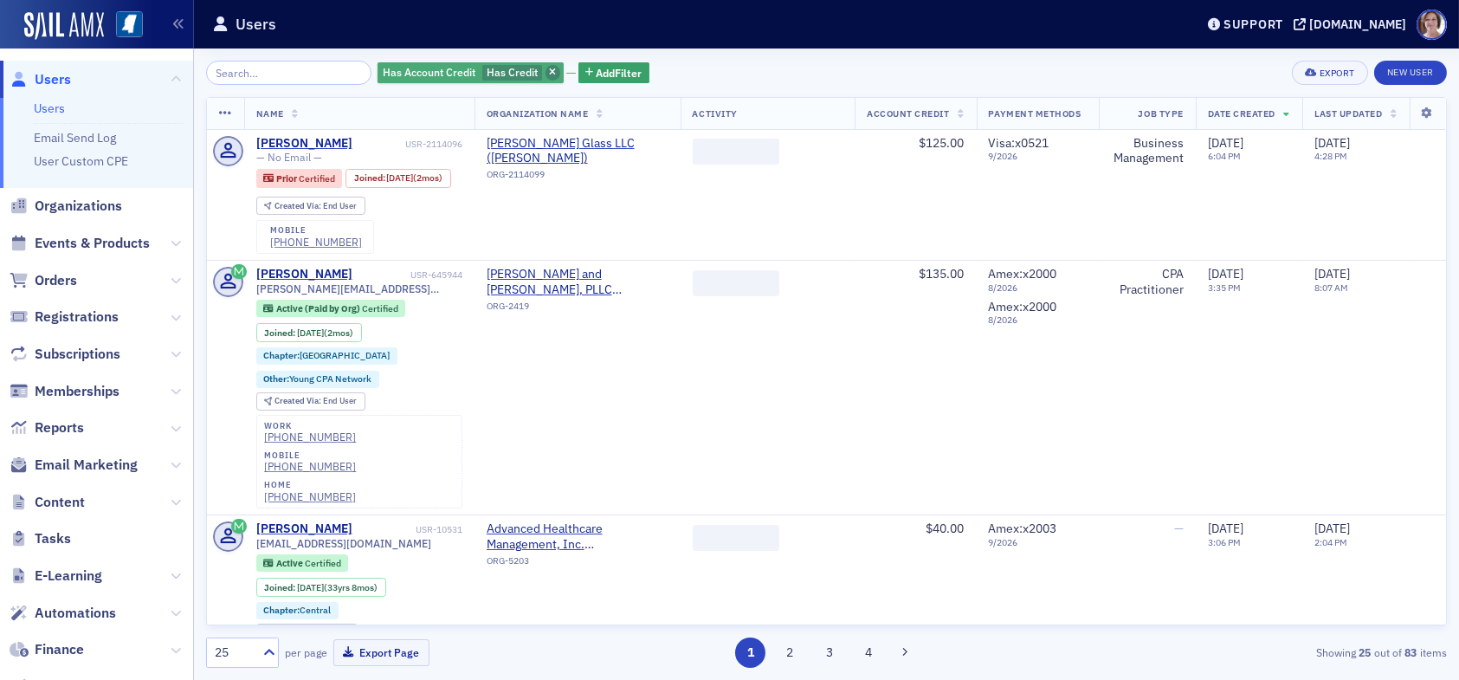
click at [549, 74] on icon "button" at bounding box center [552, 73] width 7 height 10
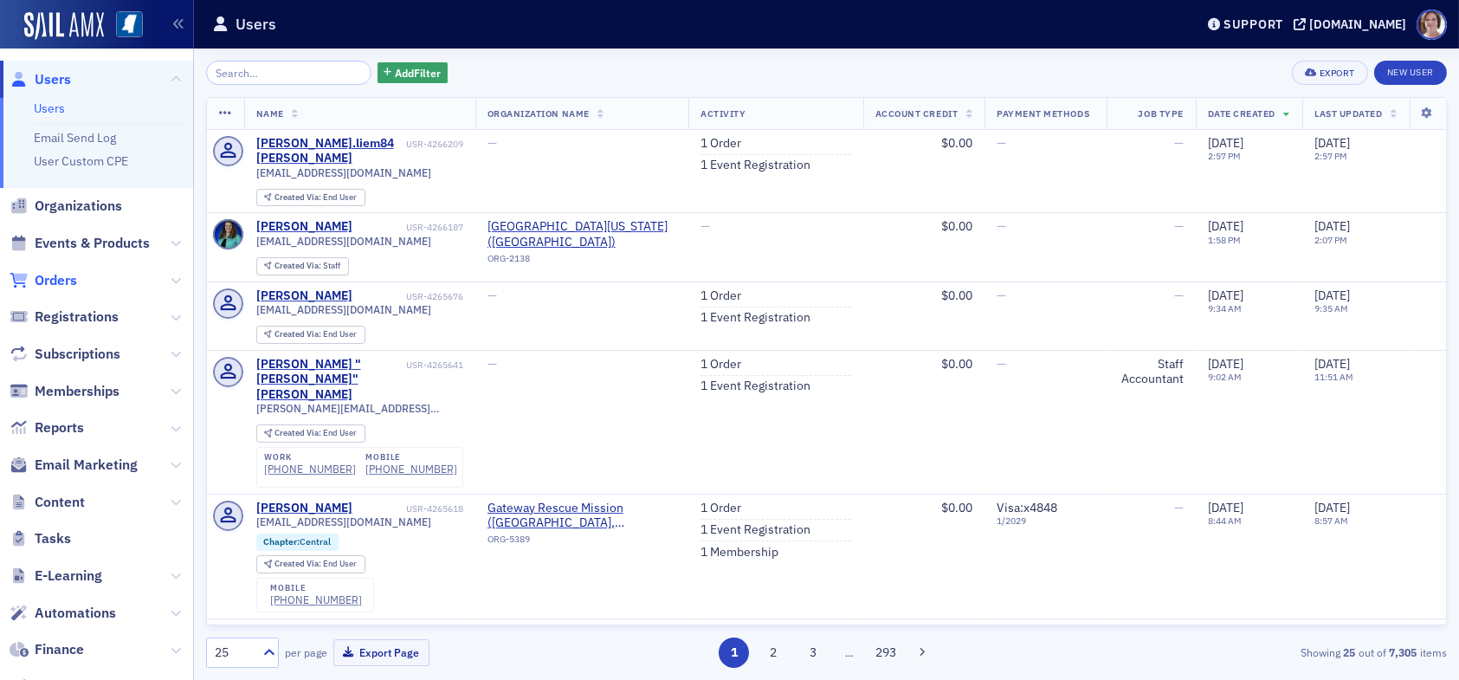
click at [71, 278] on span "Orders" at bounding box center [56, 280] width 42 height 19
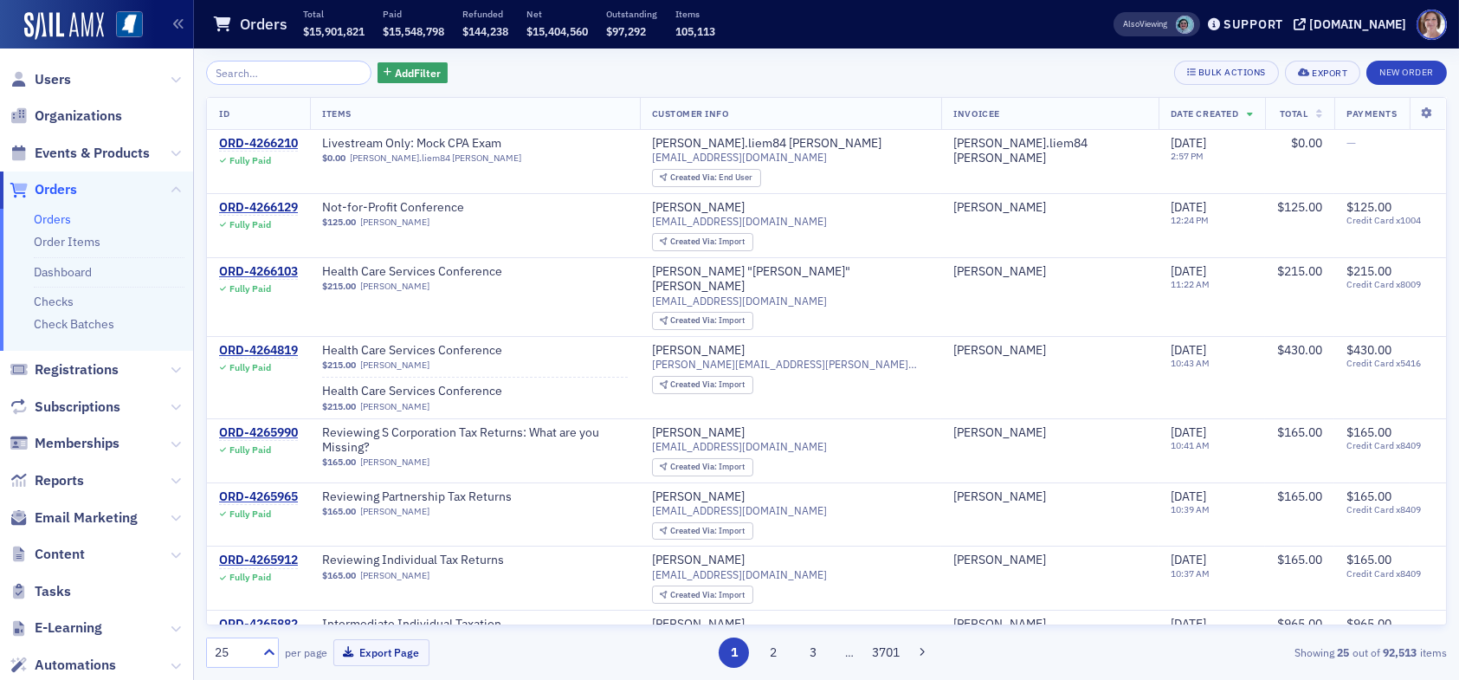
click at [59, 212] on link "Orders" at bounding box center [52, 219] width 37 height 16
click at [81, 279] on li "Dashboard" at bounding box center [109, 268] width 151 height 23
click at [82, 273] on link "Dashboard" at bounding box center [63, 272] width 58 height 16
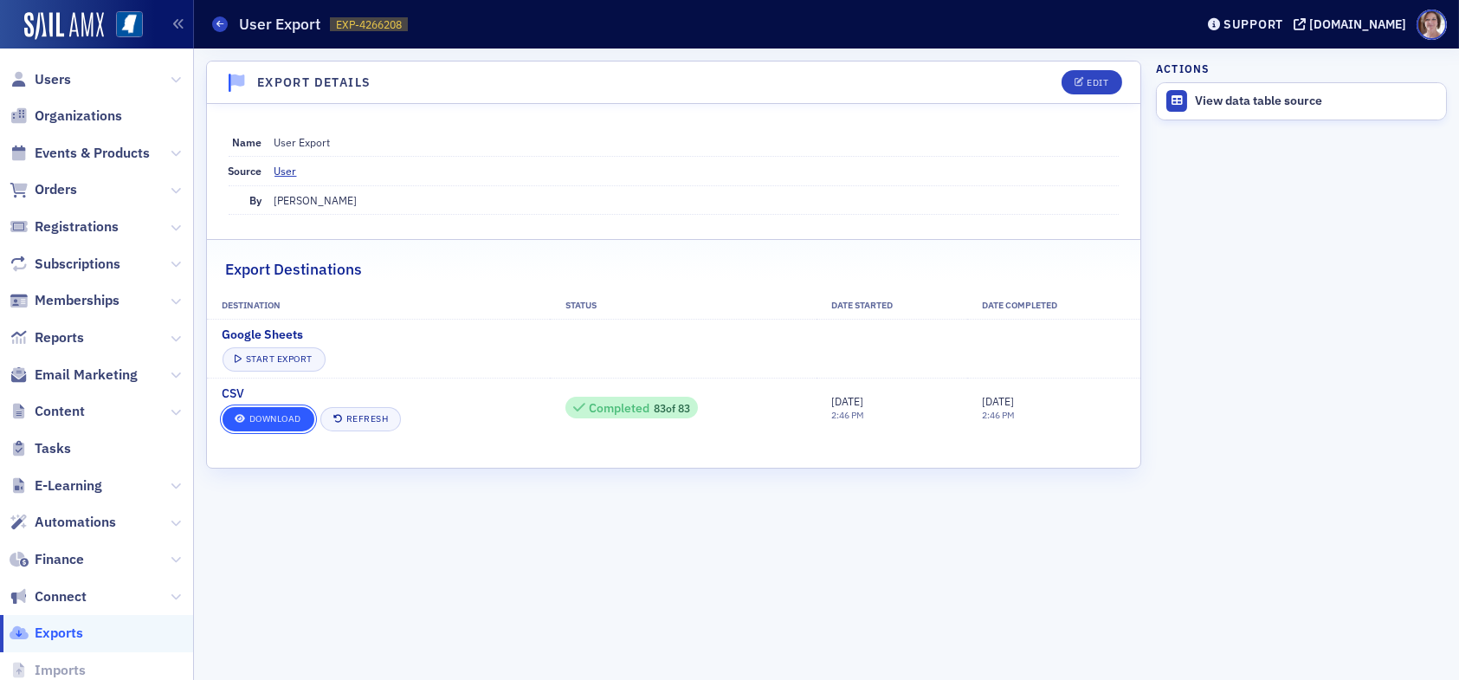
click at [277, 419] on link "Download" at bounding box center [269, 419] width 92 height 24
click at [49, 78] on span "Users" at bounding box center [53, 79] width 36 height 19
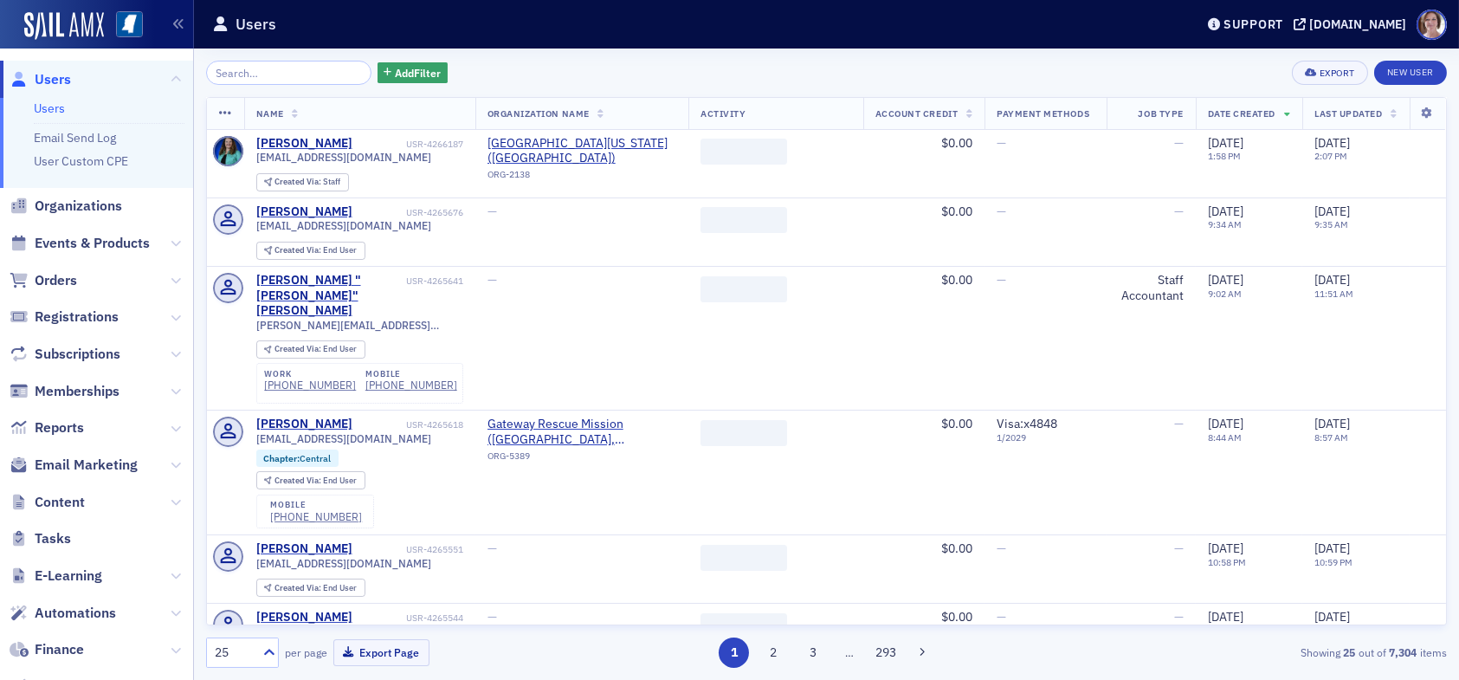
click at [272, 71] on input "search" at bounding box center [288, 73] width 165 height 24
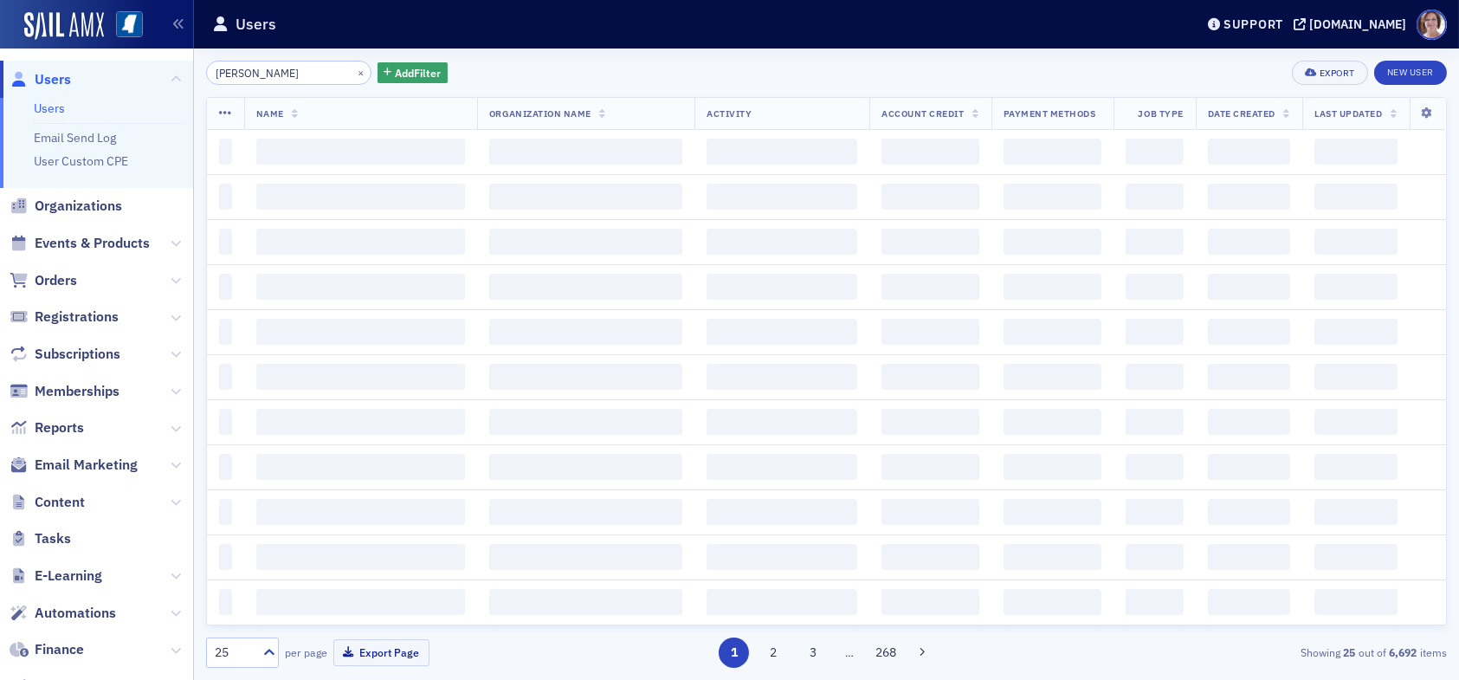
type input "[PERSON_NAME]"
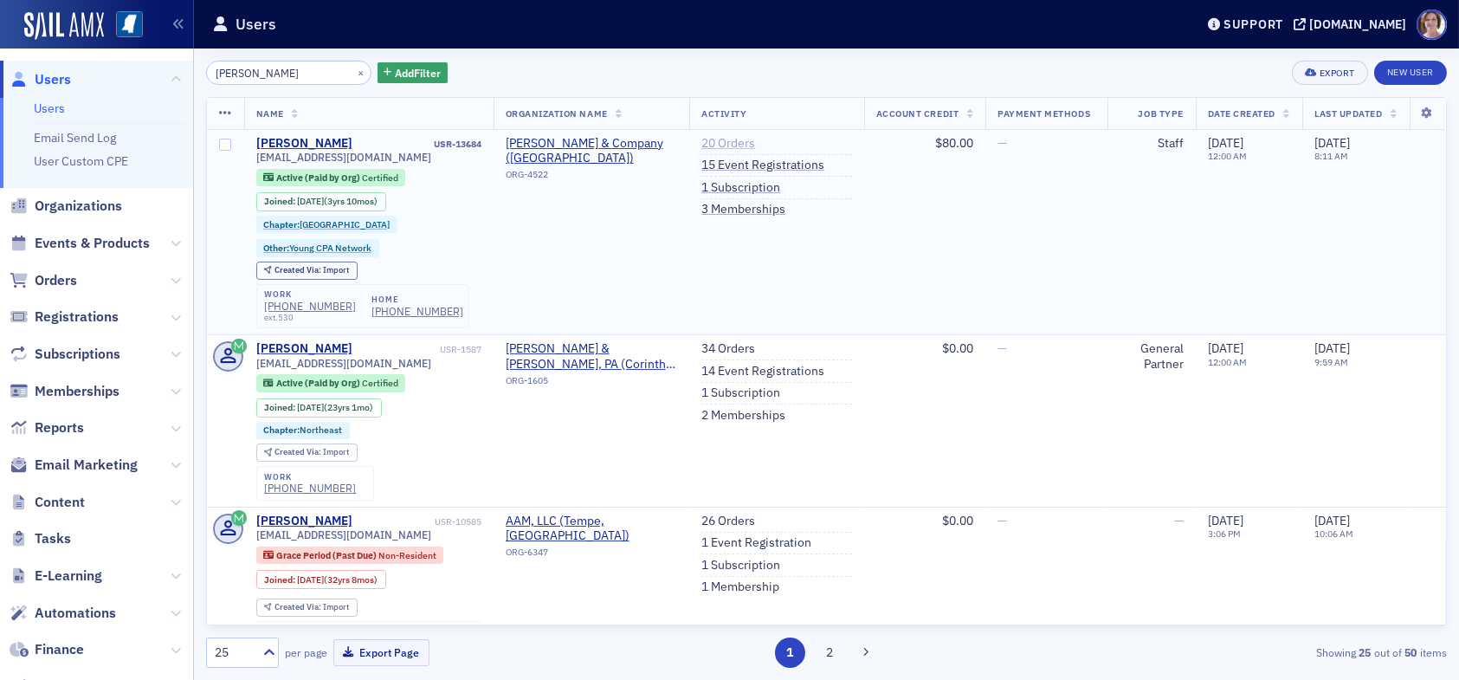
click at [727, 146] on link "20 Orders" at bounding box center [728, 144] width 54 height 16
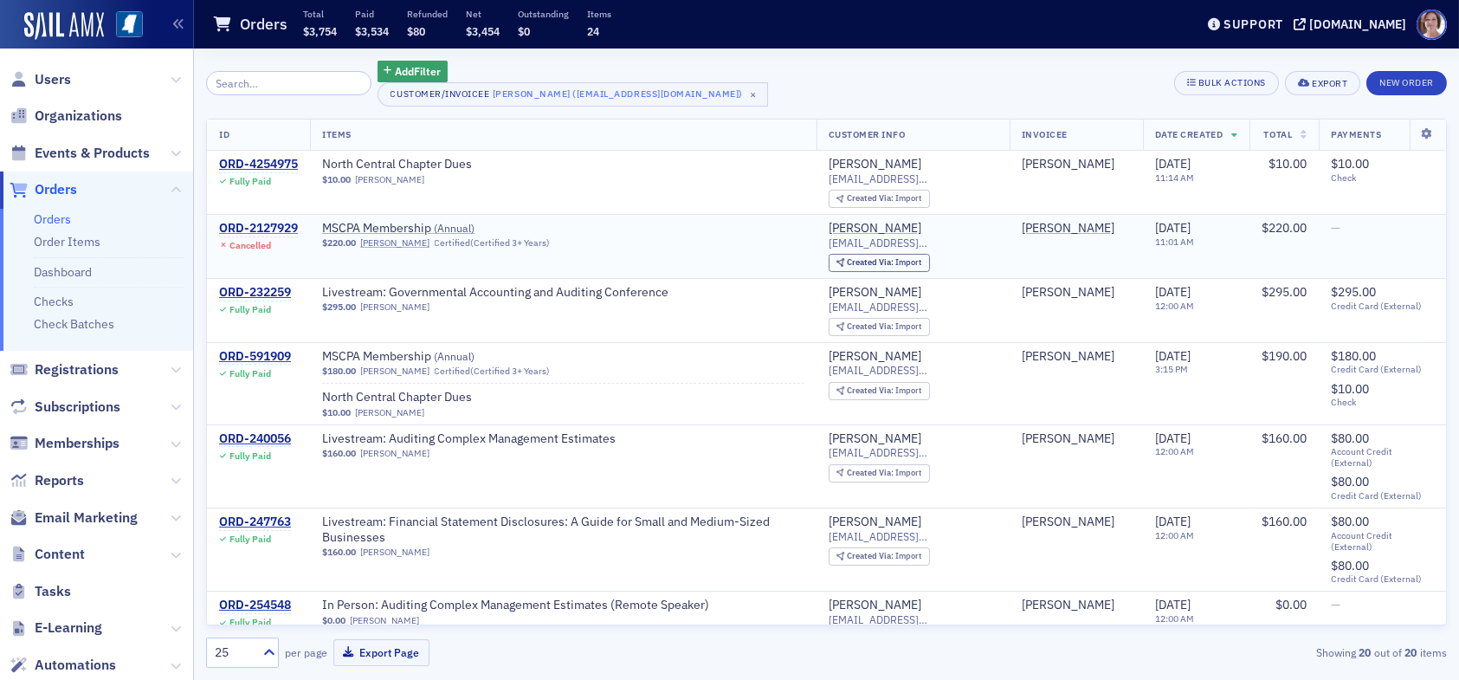
click at [271, 228] on div "ORD-2127929" at bounding box center [258, 229] width 79 height 16
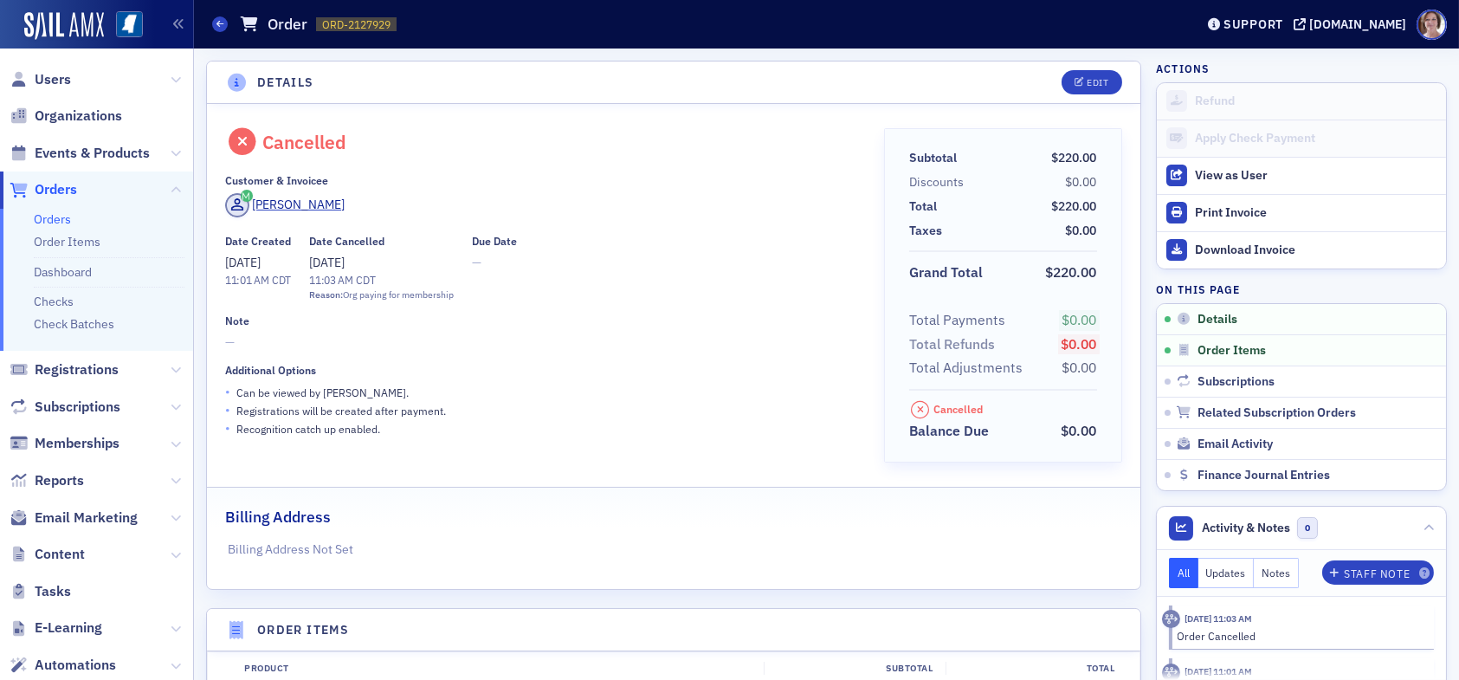
click at [729, 427] on div "• Recognition catch up enabled." at bounding box center [542, 428] width 635 height 18
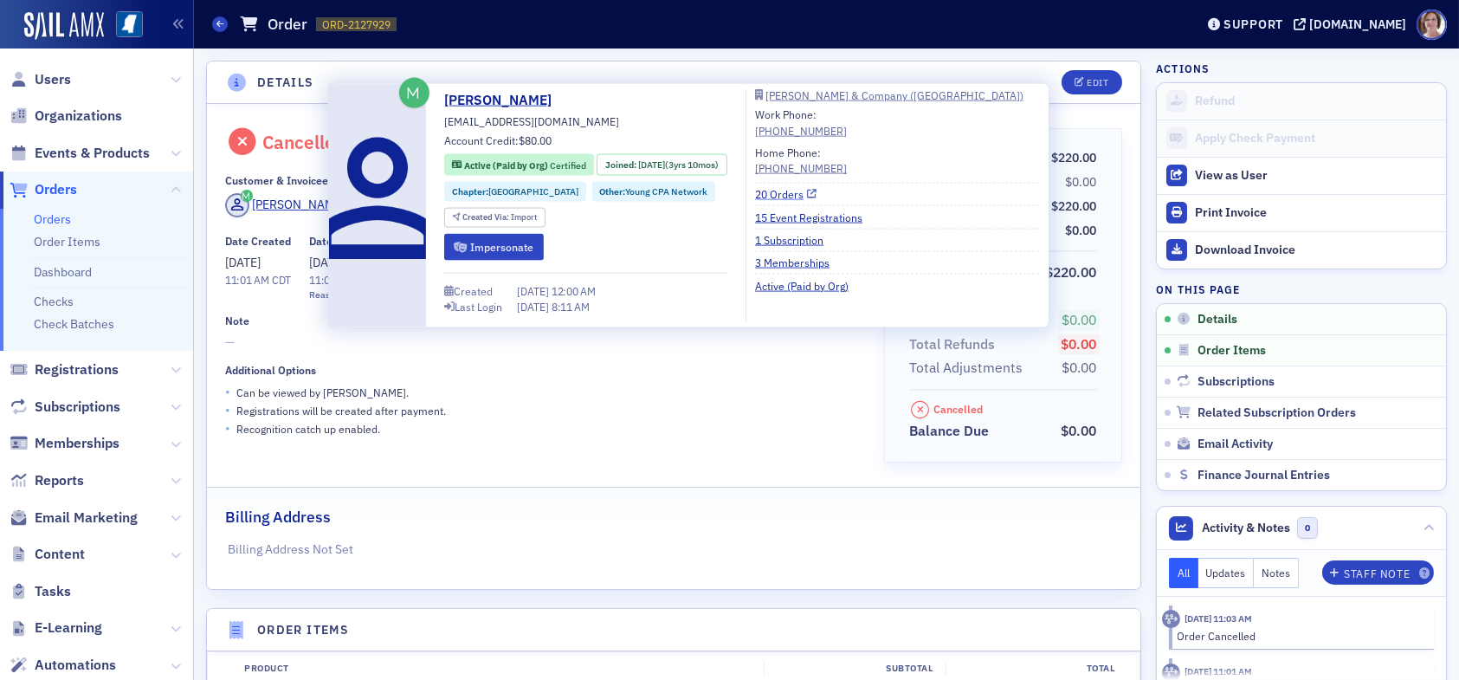
click at [815, 194] on link "20 Orders" at bounding box center [785, 194] width 61 height 16
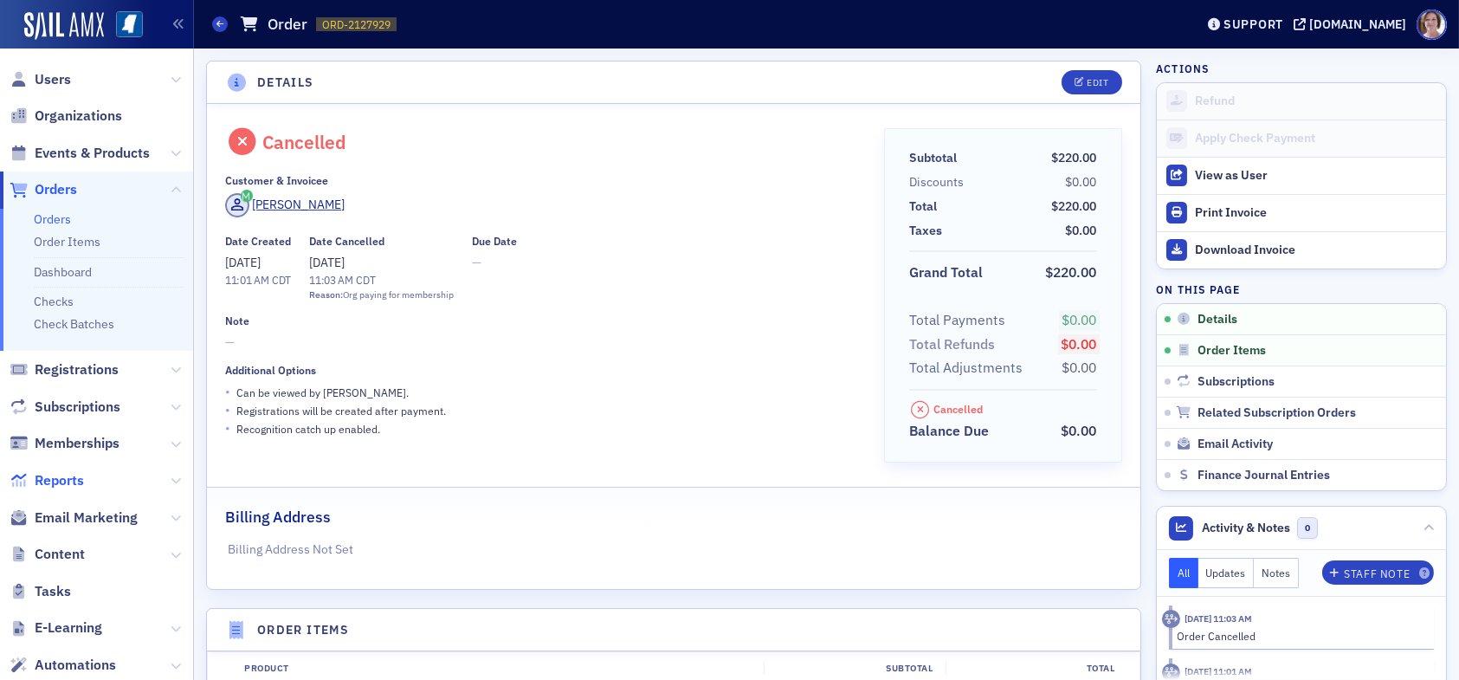
click at [72, 483] on span "Reports" at bounding box center [59, 480] width 49 height 19
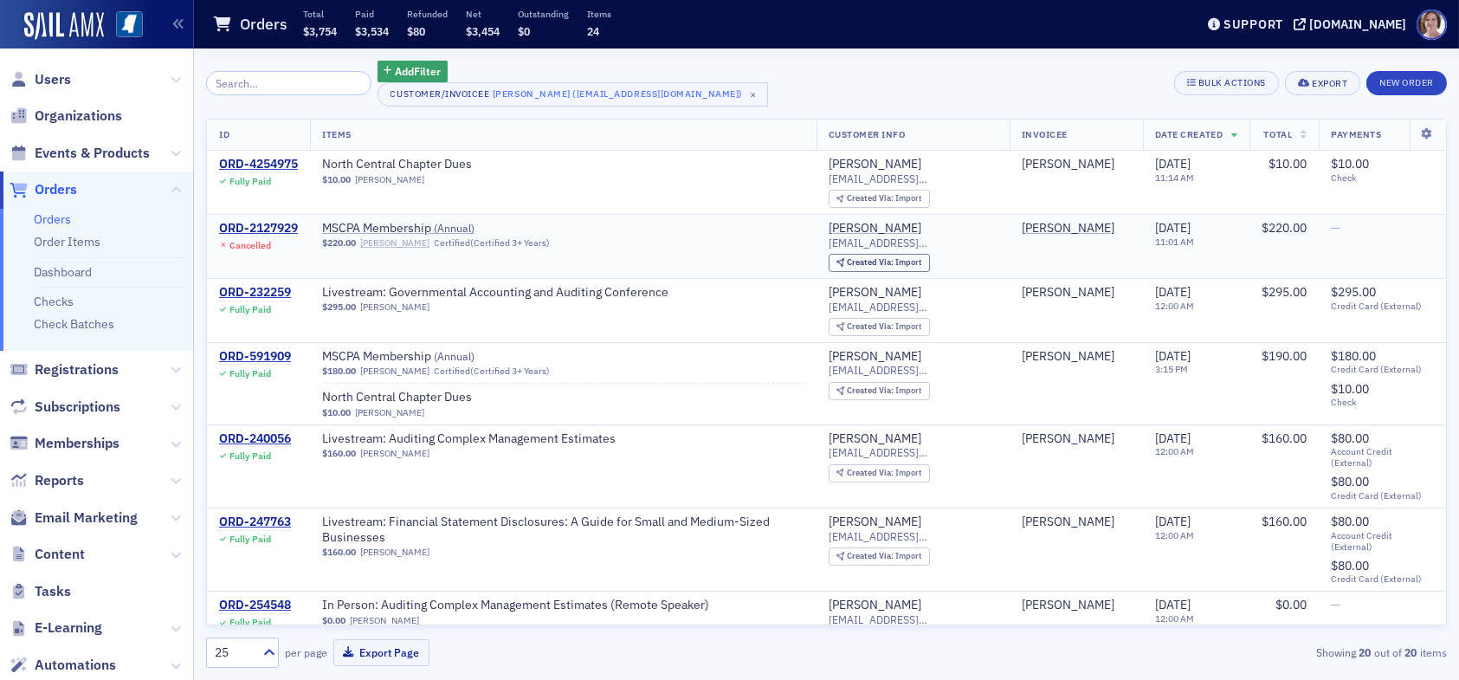
click at [396, 240] on link "[PERSON_NAME]" at bounding box center [394, 242] width 69 height 11
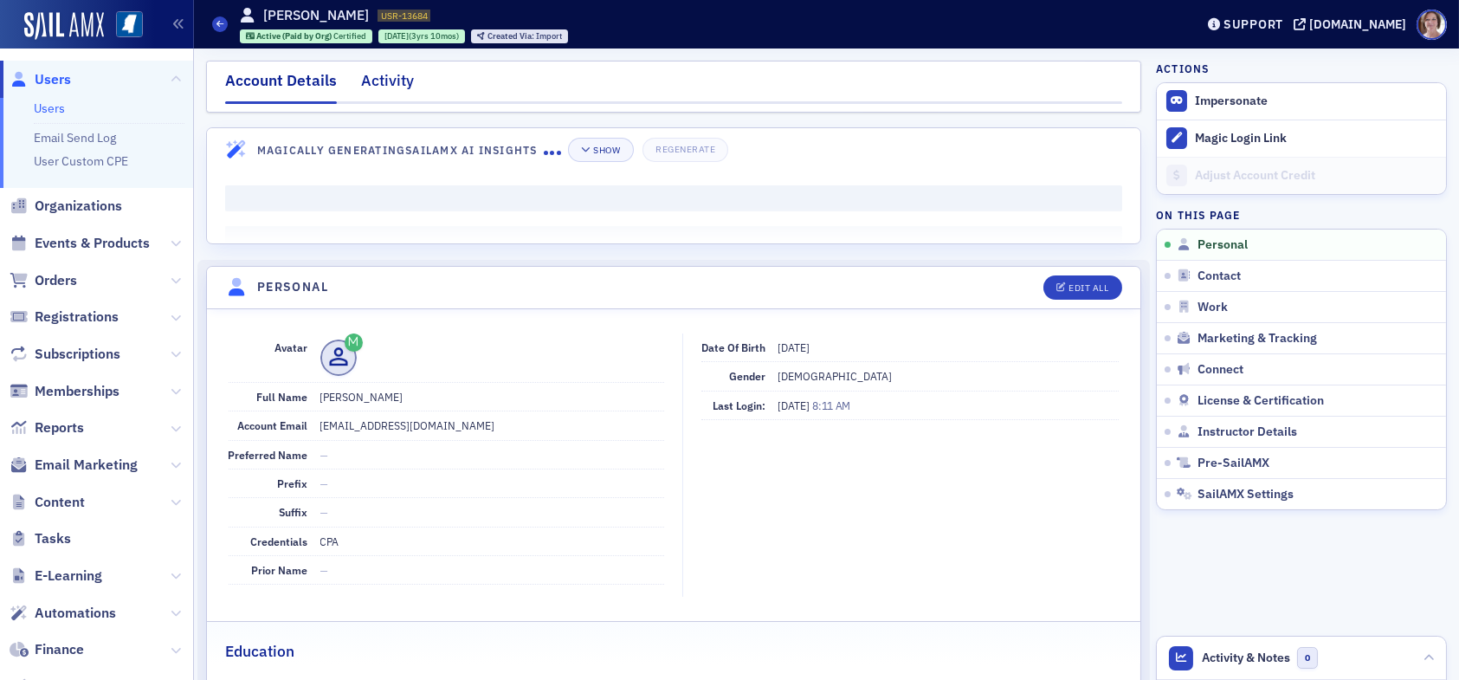
click at [380, 80] on div "Activity" at bounding box center [387, 85] width 53 height 32
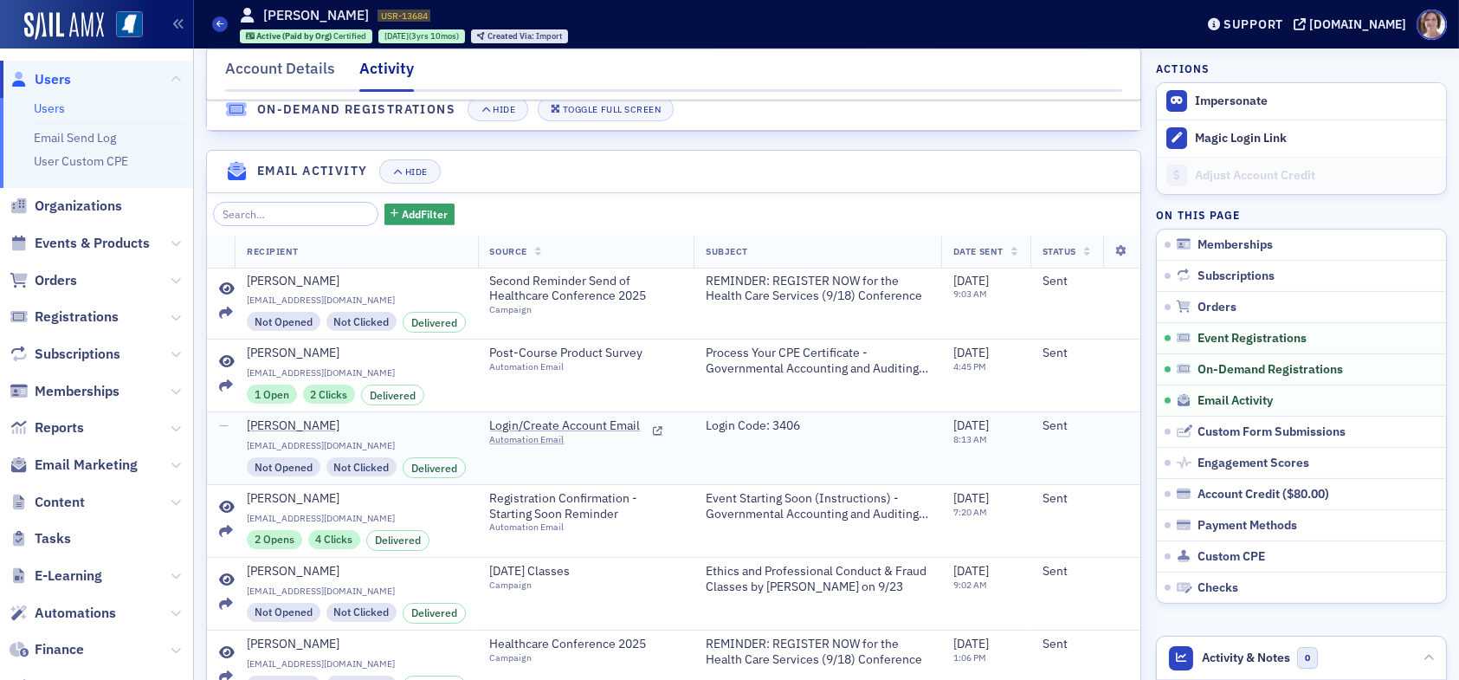
scroll to position [1712, 0]
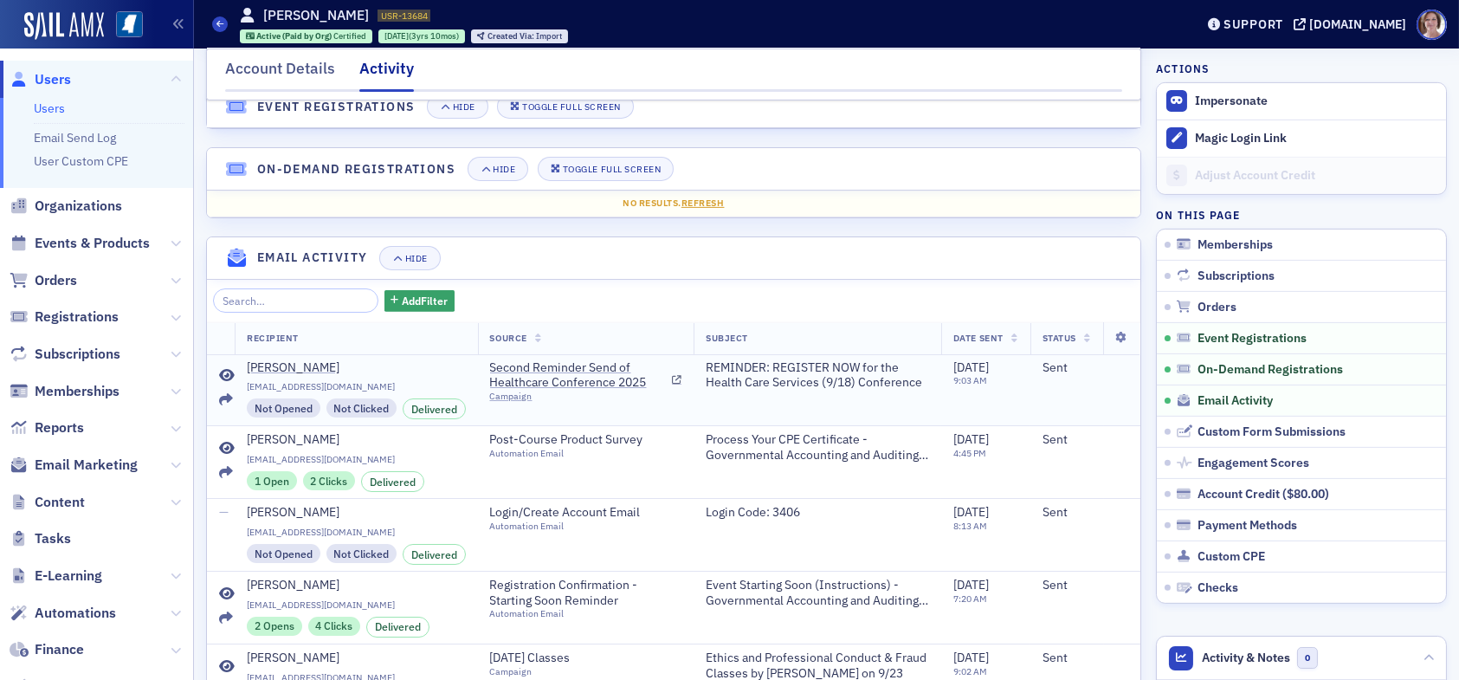
click at [225, 383] on icon at bounding box center [227, 376] width 16 height 14
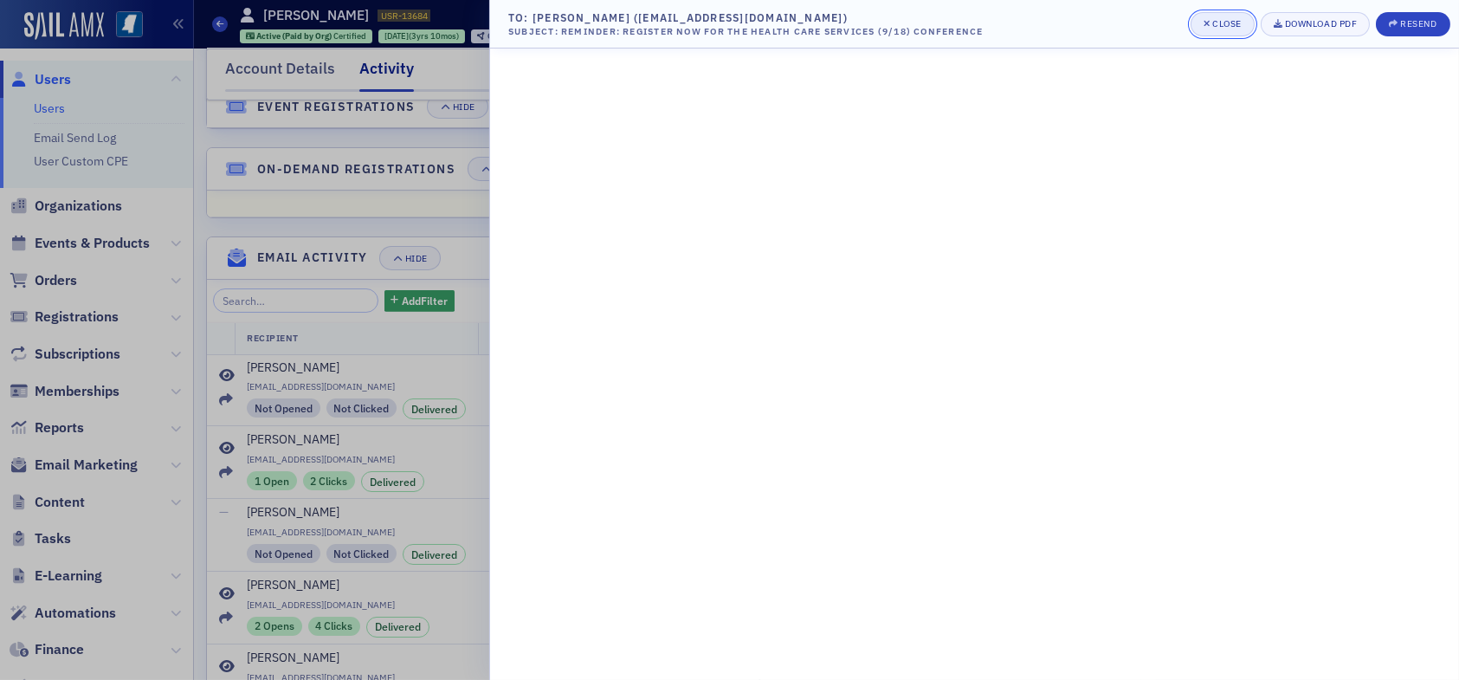
click at [1222, 25] on div "Close" at bounding box center [1226, 24] width 29 height 10
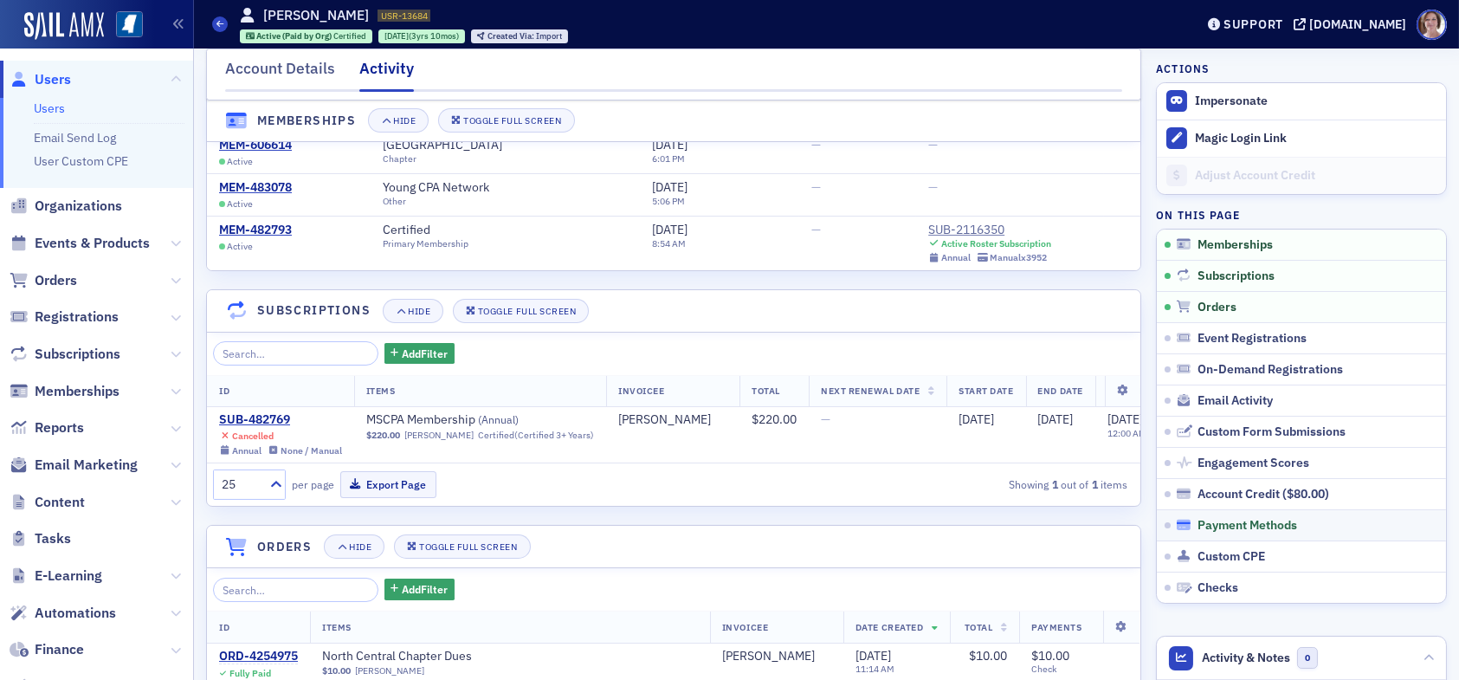
scroll to position [0, 0]
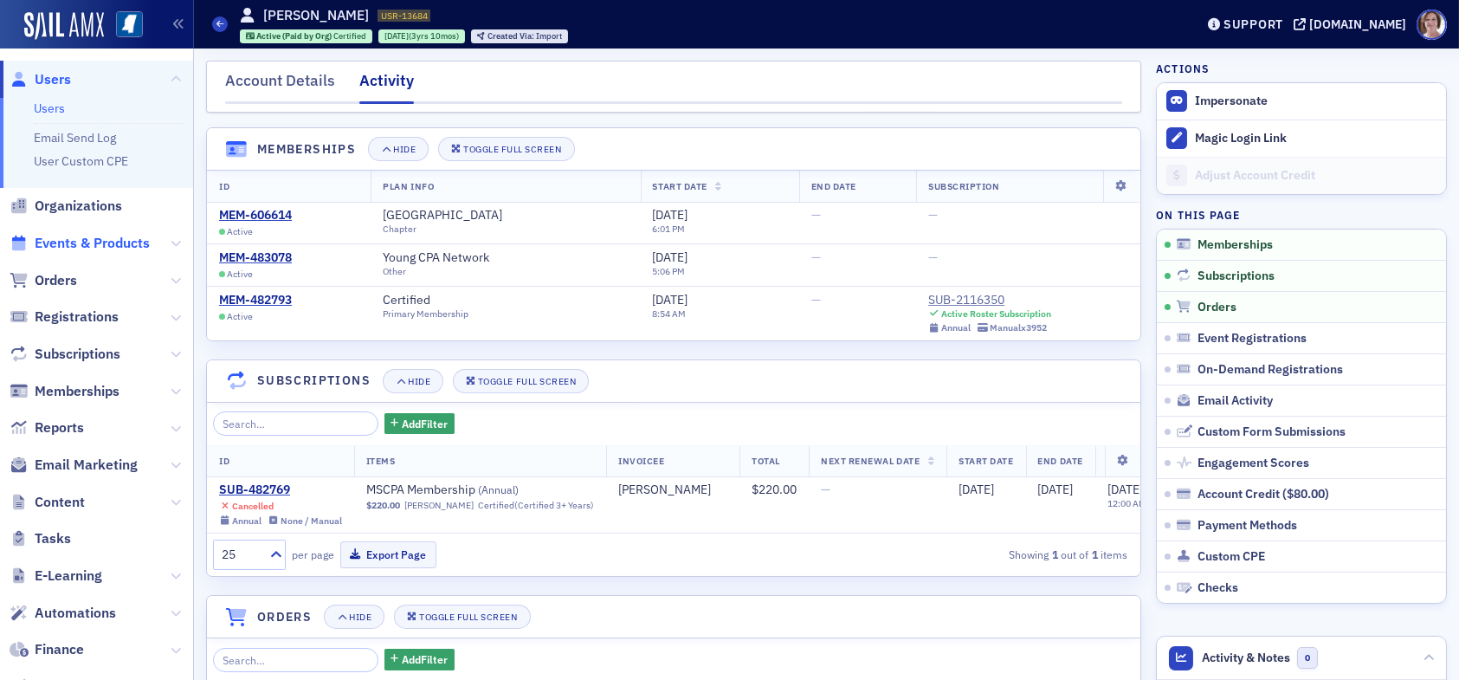
click at [112, 242] on span "Events & Products" at bounding box center [92, 243] width 115 height 19
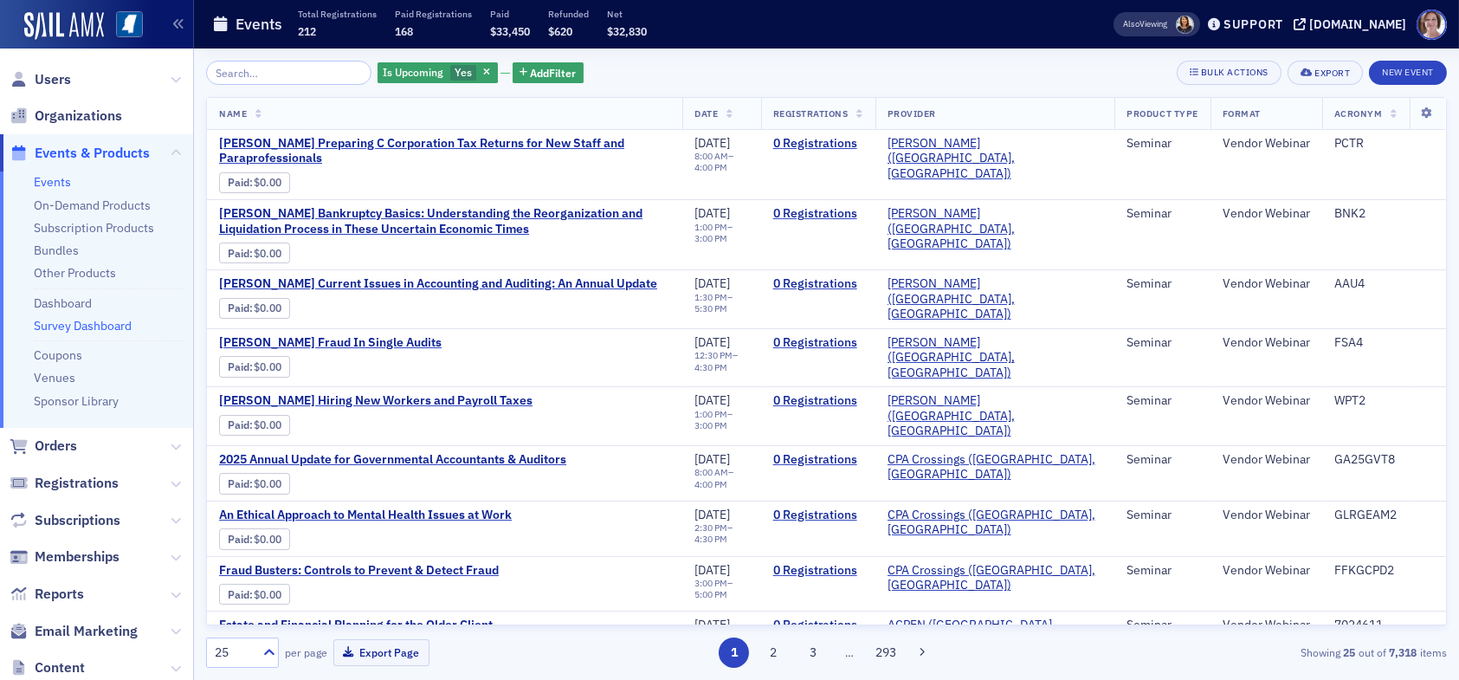
click at [80, 322] on link "Survey Dashboard" at bounding box center [83, 326] width 98 height 16
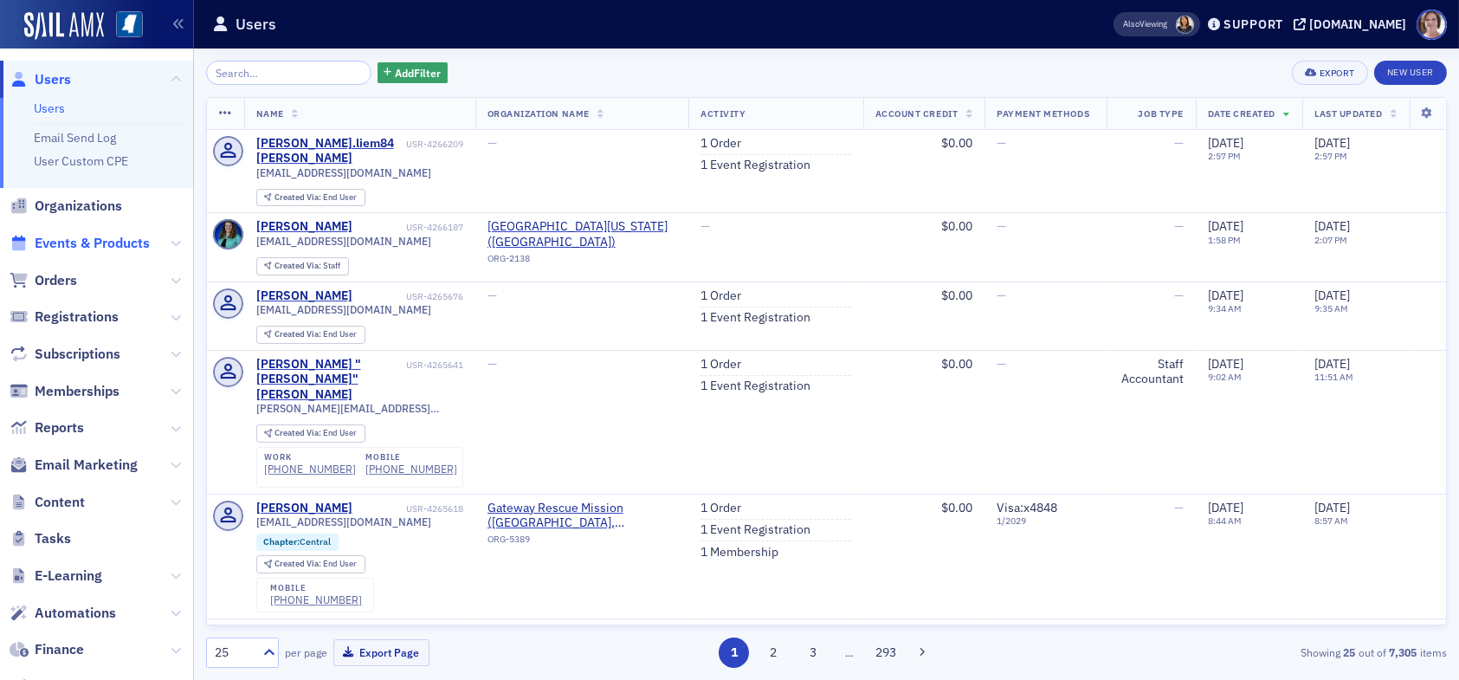
click at [109, 242] on span "Events & Products" at bounding box center [92, 243] width 115 height 19
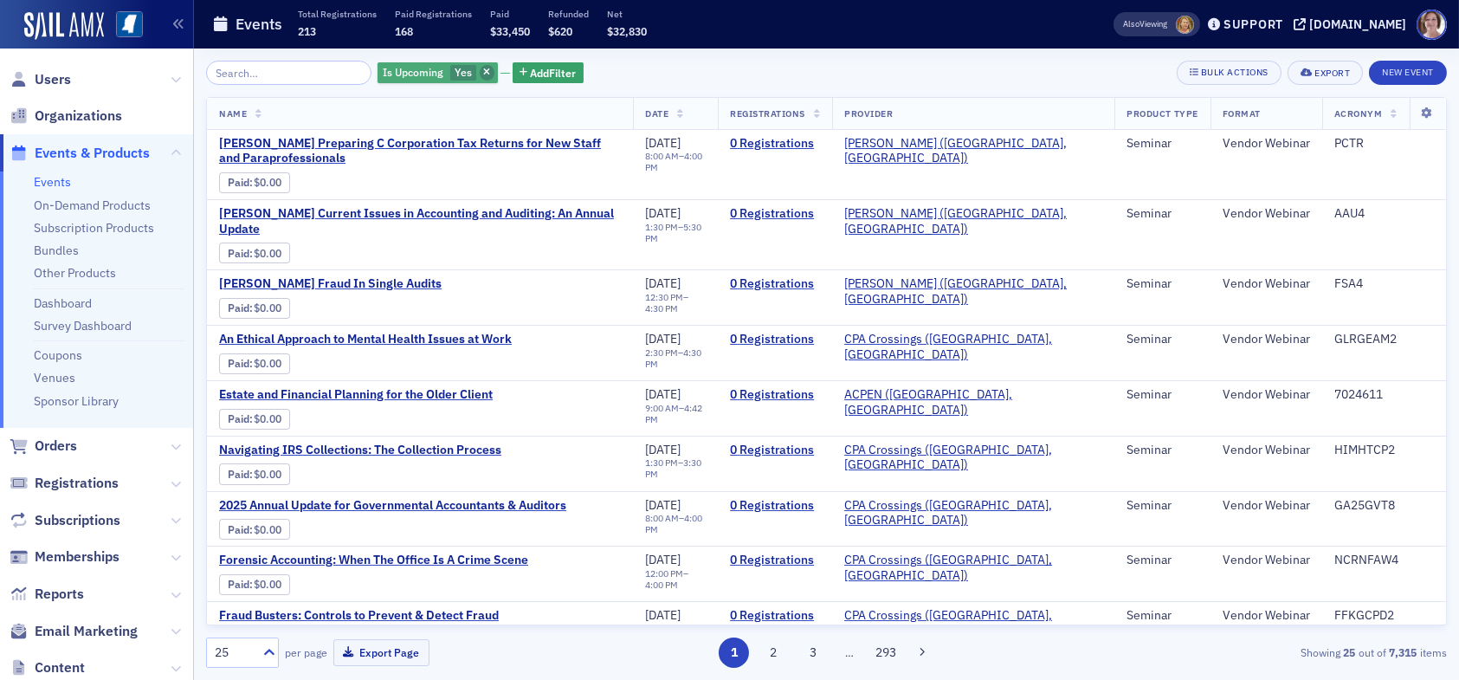
click at [483, 69] on icon "button" at bounding box center [486, 73] width 7 height 10
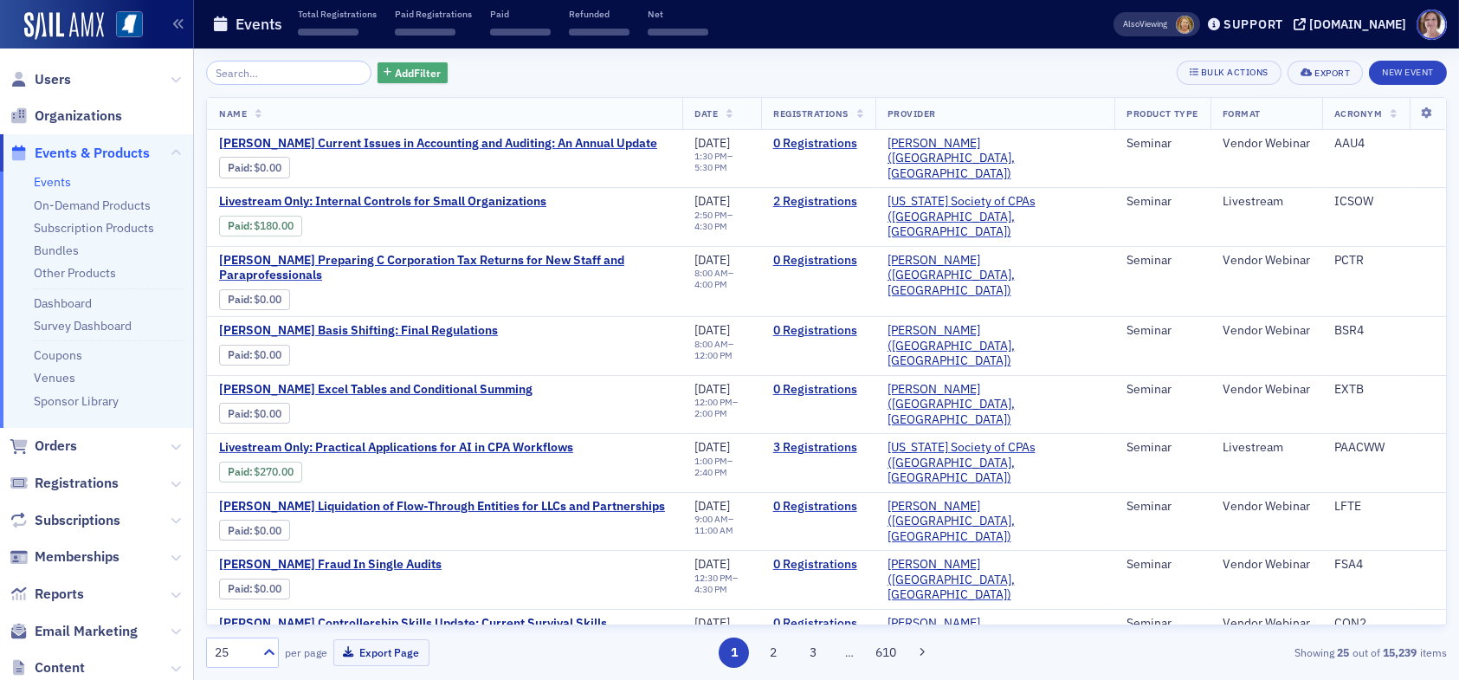
click at [418, 77] on span "Add Filter" at bounding box center [418, 73] width 46 height 16
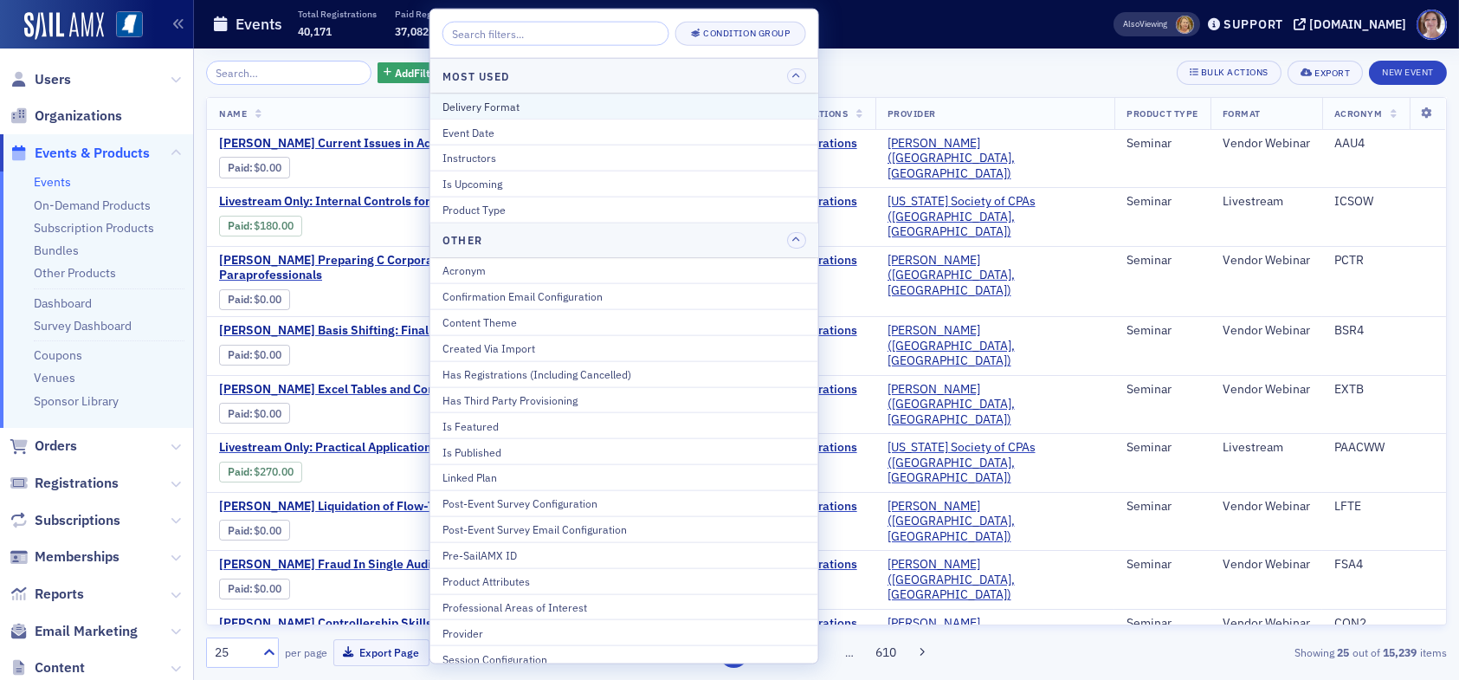
click at [526, 105] on div "Delivery Format" at bounding box center [625, 106] width 364 height 16
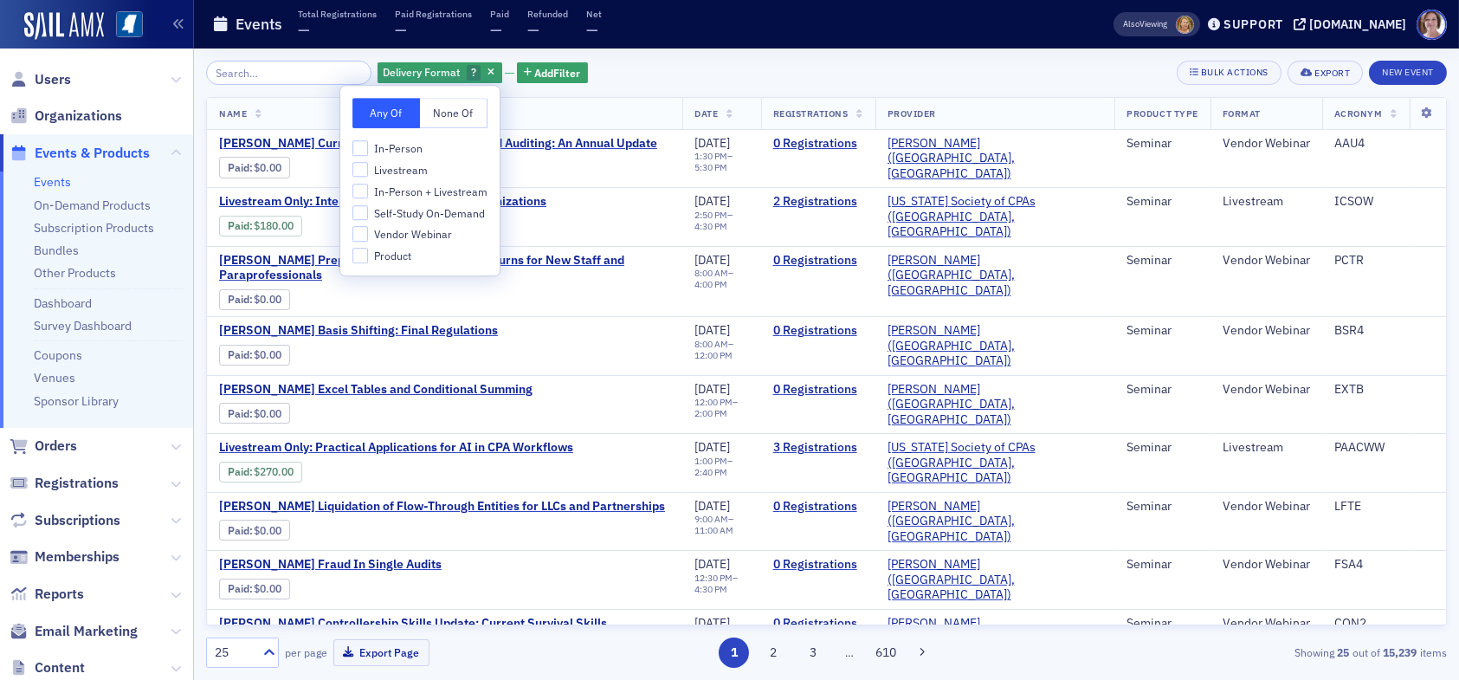
click at [402, 169] on span "Livestream" at bounding box center [401, 170] width 54 height 15
click at [368, 169] on input "Livestream" at bounding box center [360, 170] width 16 height 16
checkbox input "true"
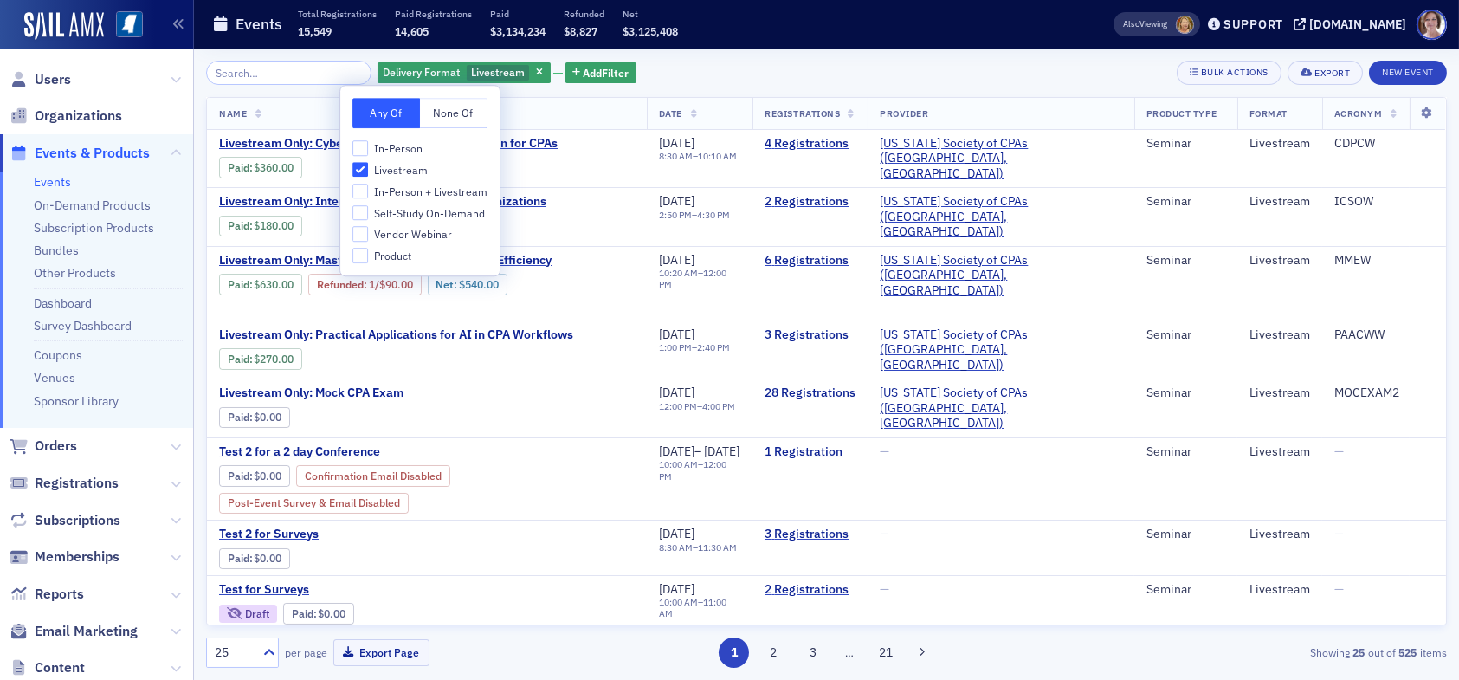
click at [719, 79] on div "Delivery Format Livestream Add Filter Bulk Actions Export New Event" at bounding box center [826, 73] width 1241 height 24
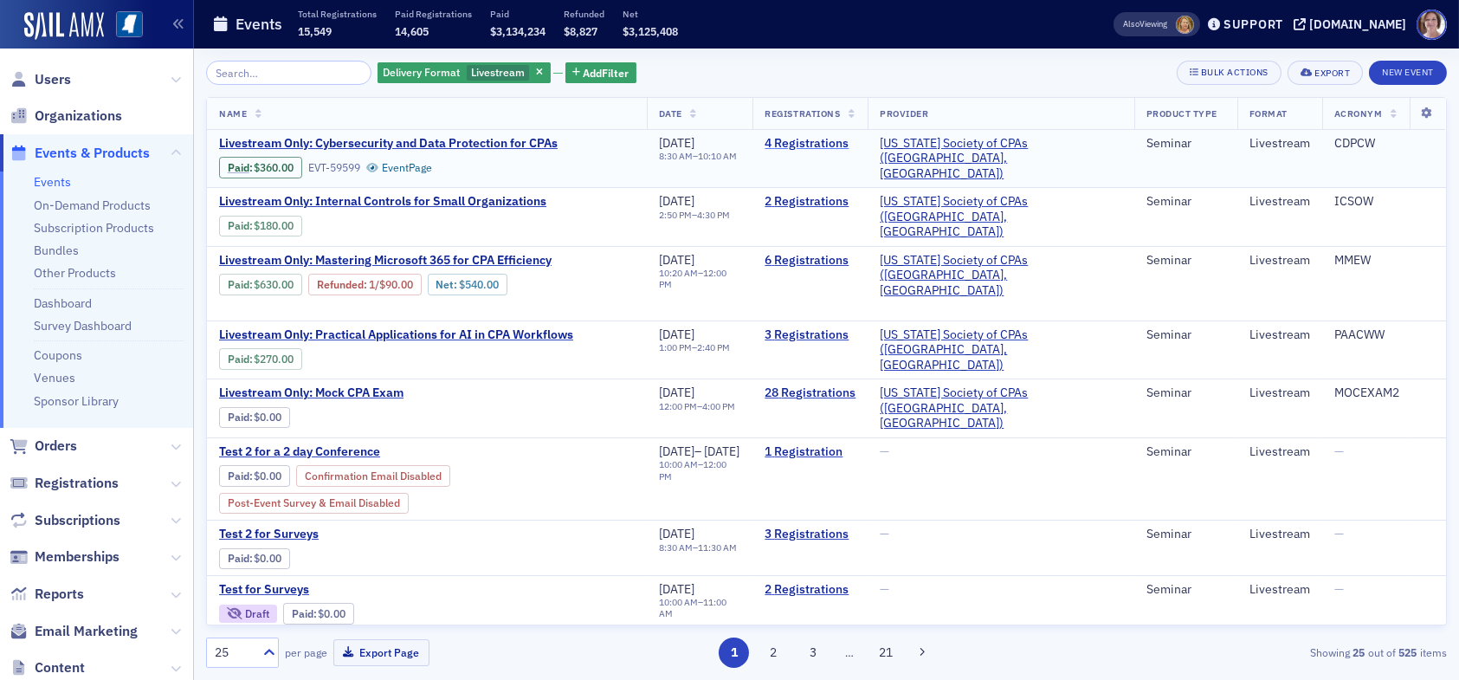
click at [856, 139] on link "4 Registrations" at bounding box center [810, 144] width 91 height 16
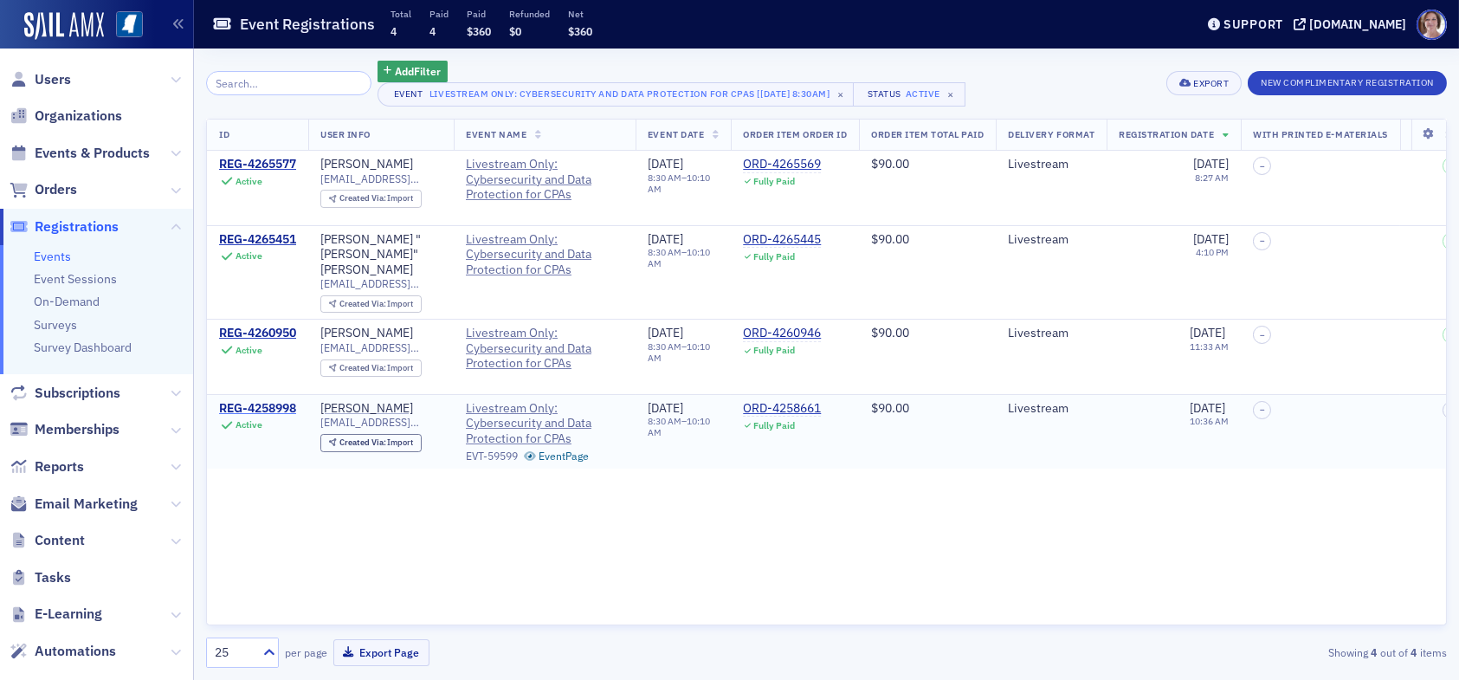
click at [269, 401] on div "REG-4258998" at bounding box center [257, 409] width 77 height 16
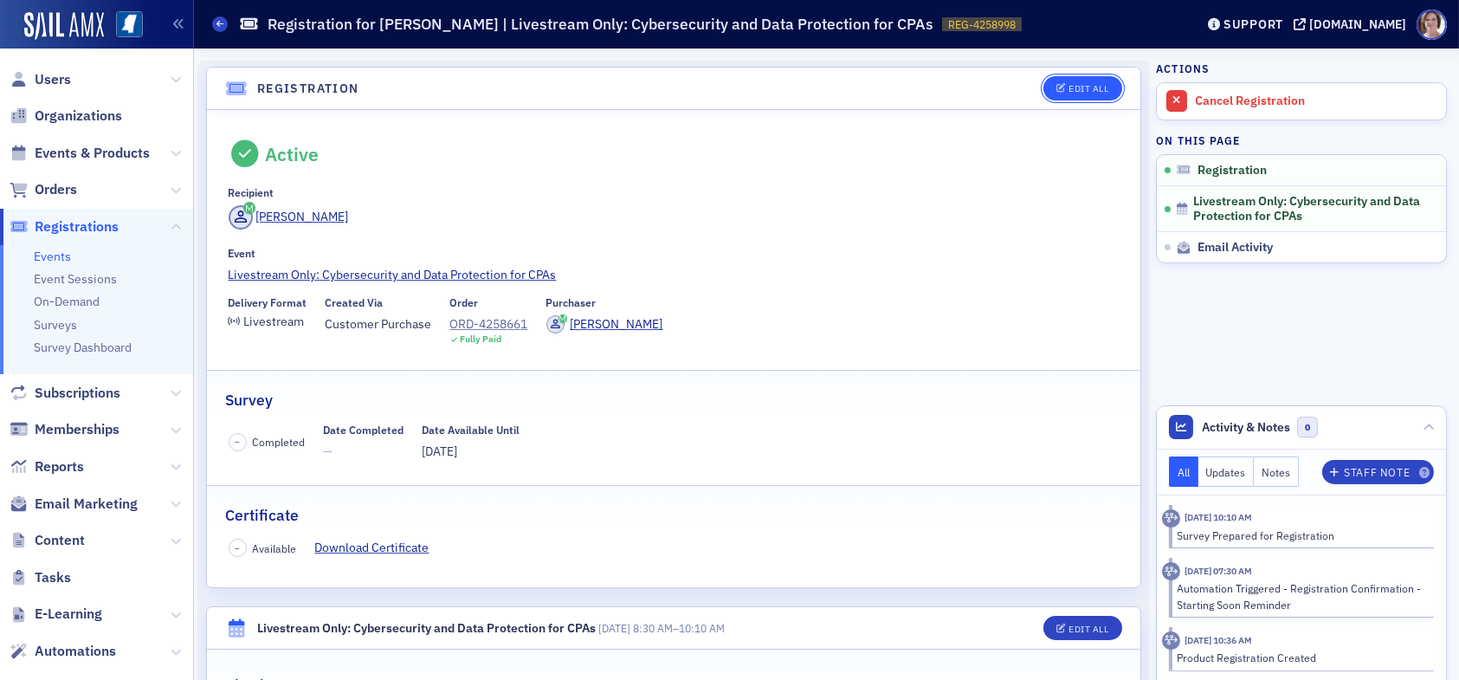
click at [1069, 93] on div "Edit All" at bounding box center [1089, 89] width 40 height 10
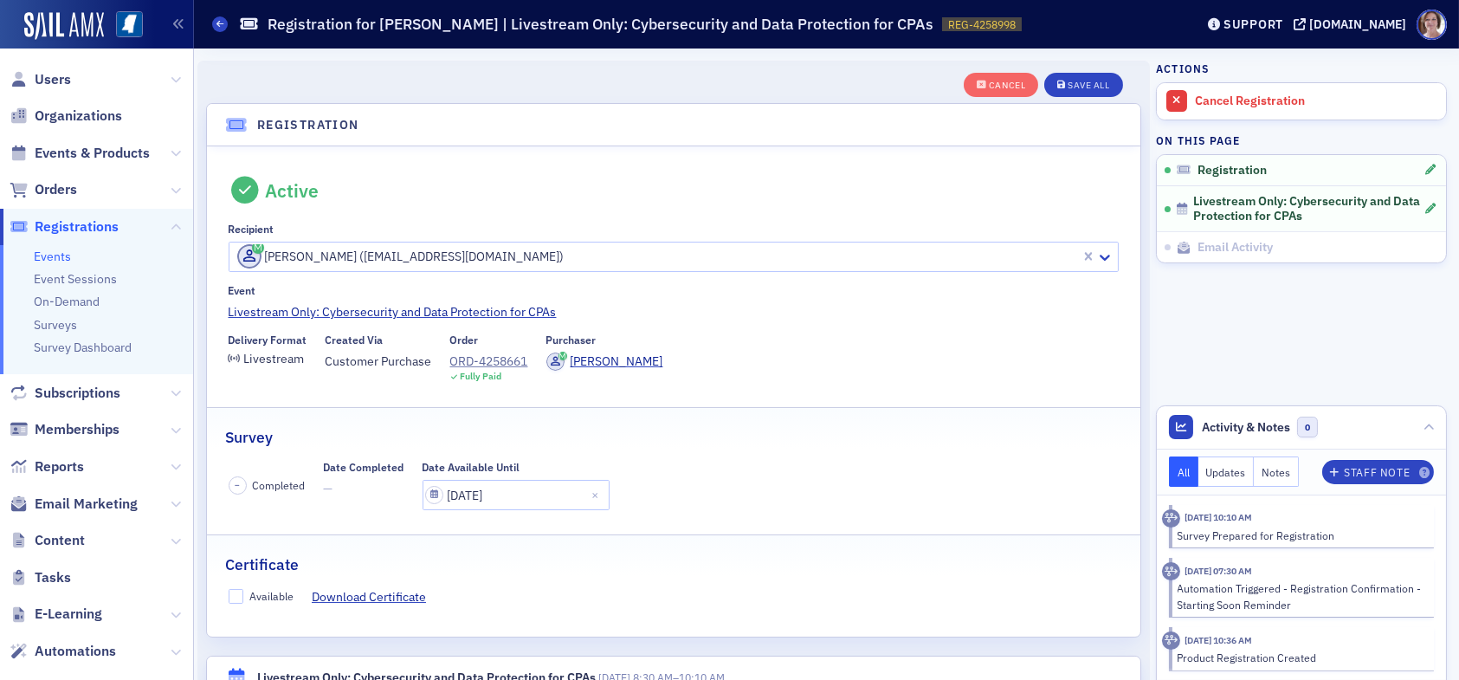
scroll to position [45, 0]
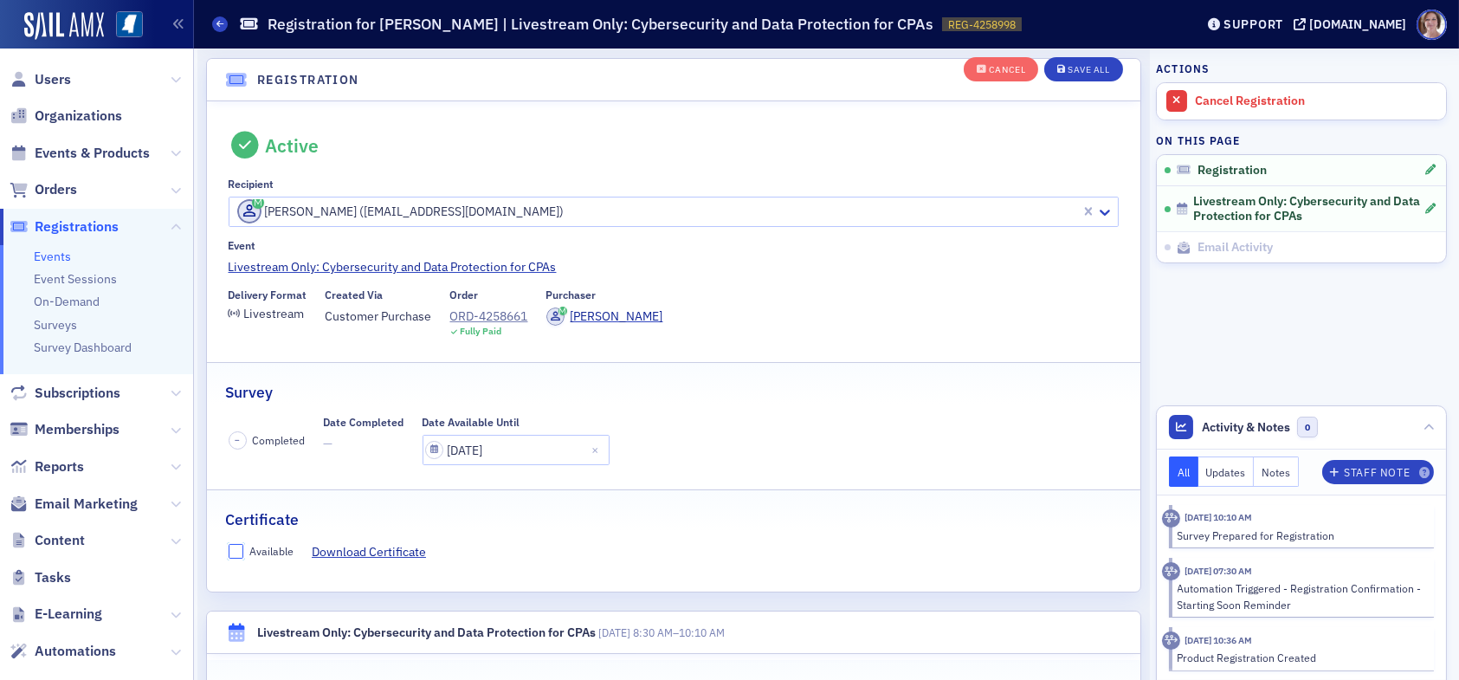
click at [238, 551] on input "Available" at bounding box center [237, 552] width 16 height 16
checkbox input "true"
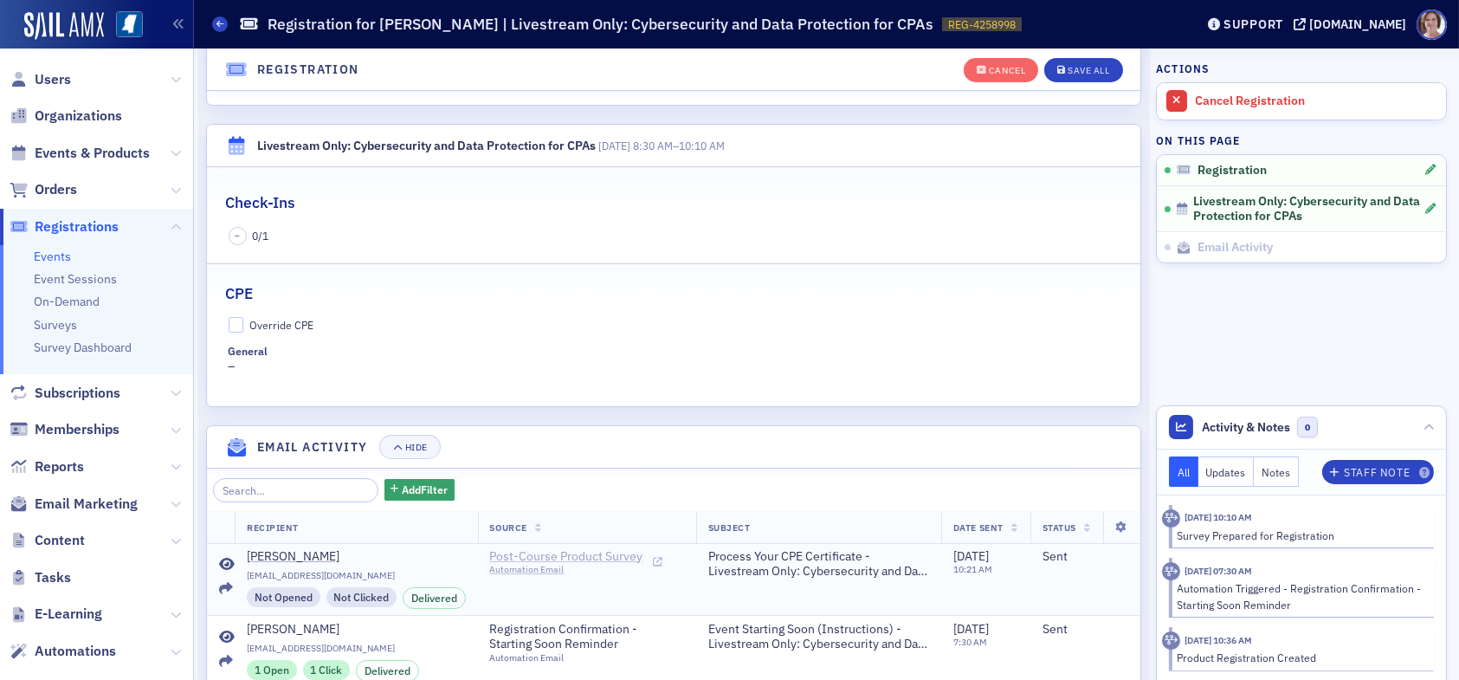
scroll to position [565, 0]
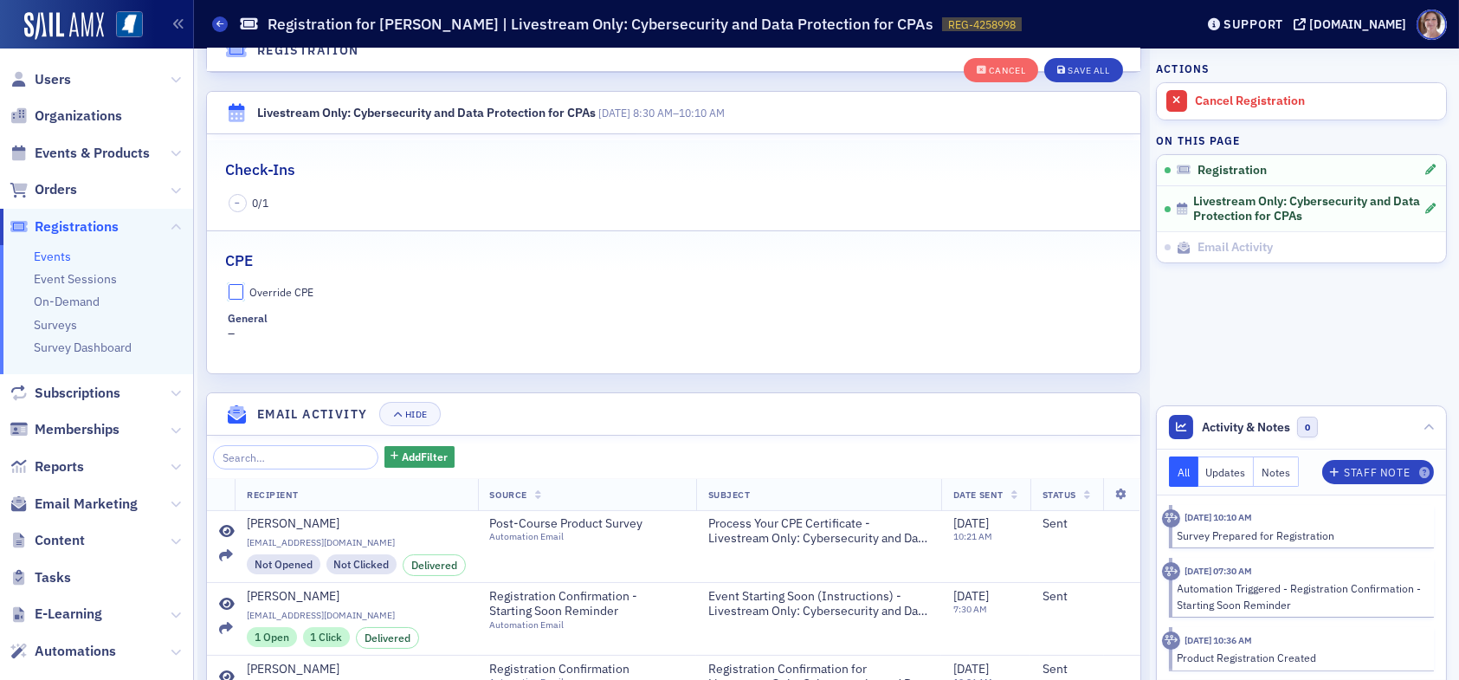
drag, startPoint x: 231, startPoint y: 291, endPoint x: 262, endPoint y: 300, distance: 31.5
click at [239, 291] on input "Override CPE" at bounding box center [237, 292] width 16 height 16
checkbox input "true"
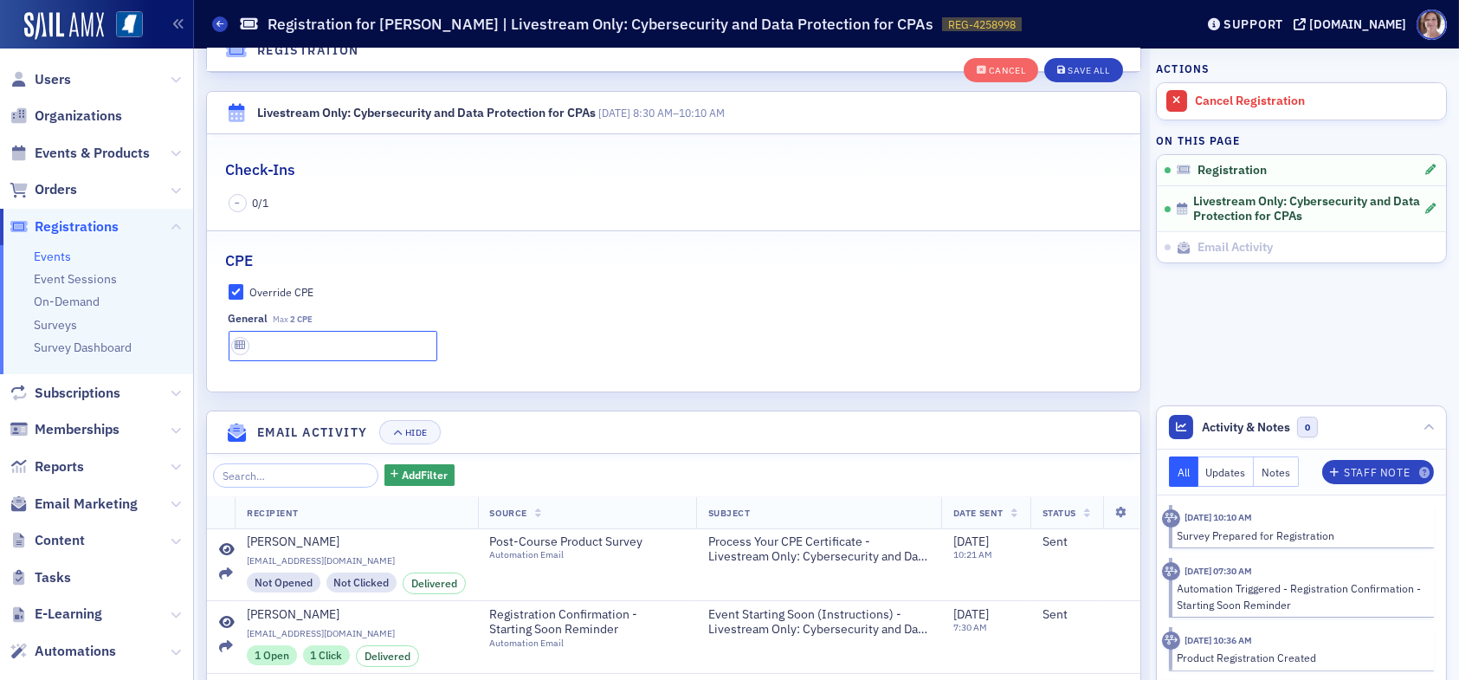
click at [319, 347] on input "text" at bounding box center [333, 346] width 209 height 30
type input "2 CPE"
click at [1077, 56] on div "Cancel Save All" at bounding box center [1043, 70] width 159 height 36
click at [1088, 75] on button "Save All" at bounding box center [1083, 70] width 78 height 24
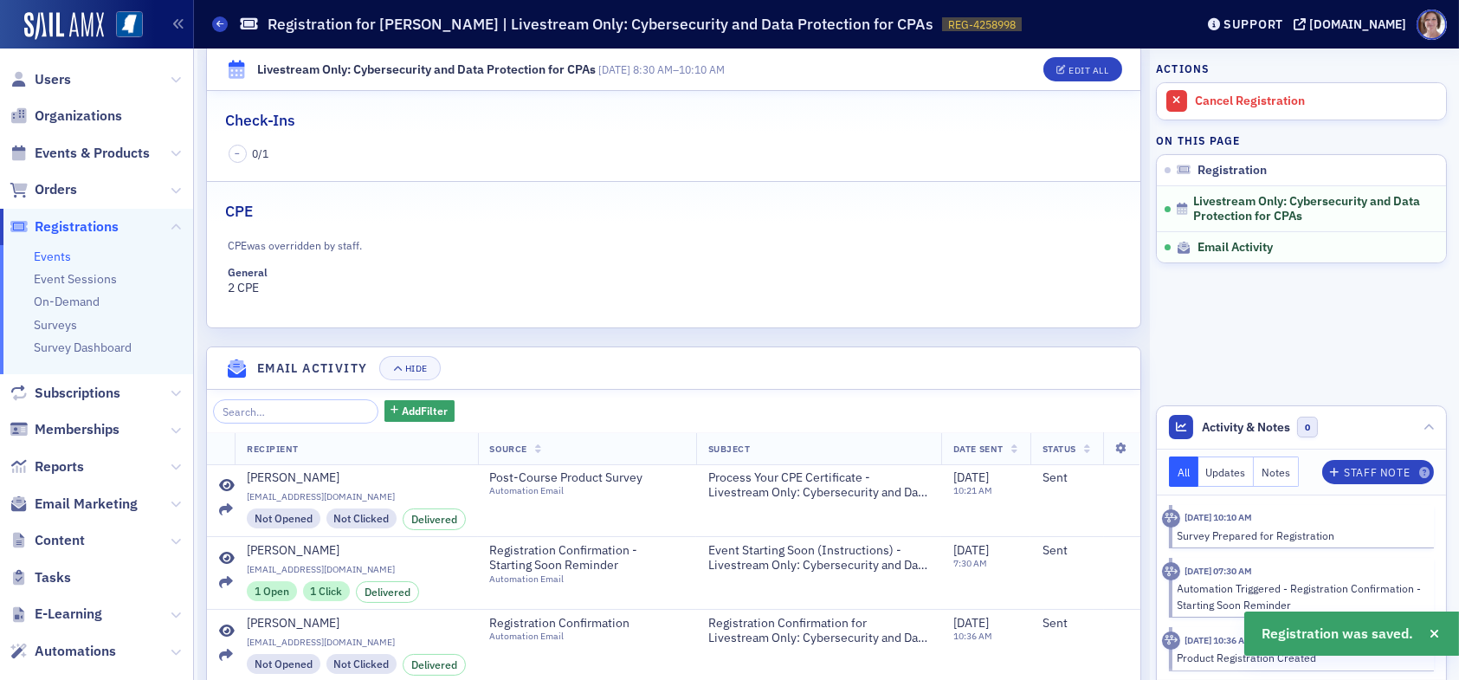
click at [55, 257] on link "Events" at bounding box center [52, 257] width 37 height 16
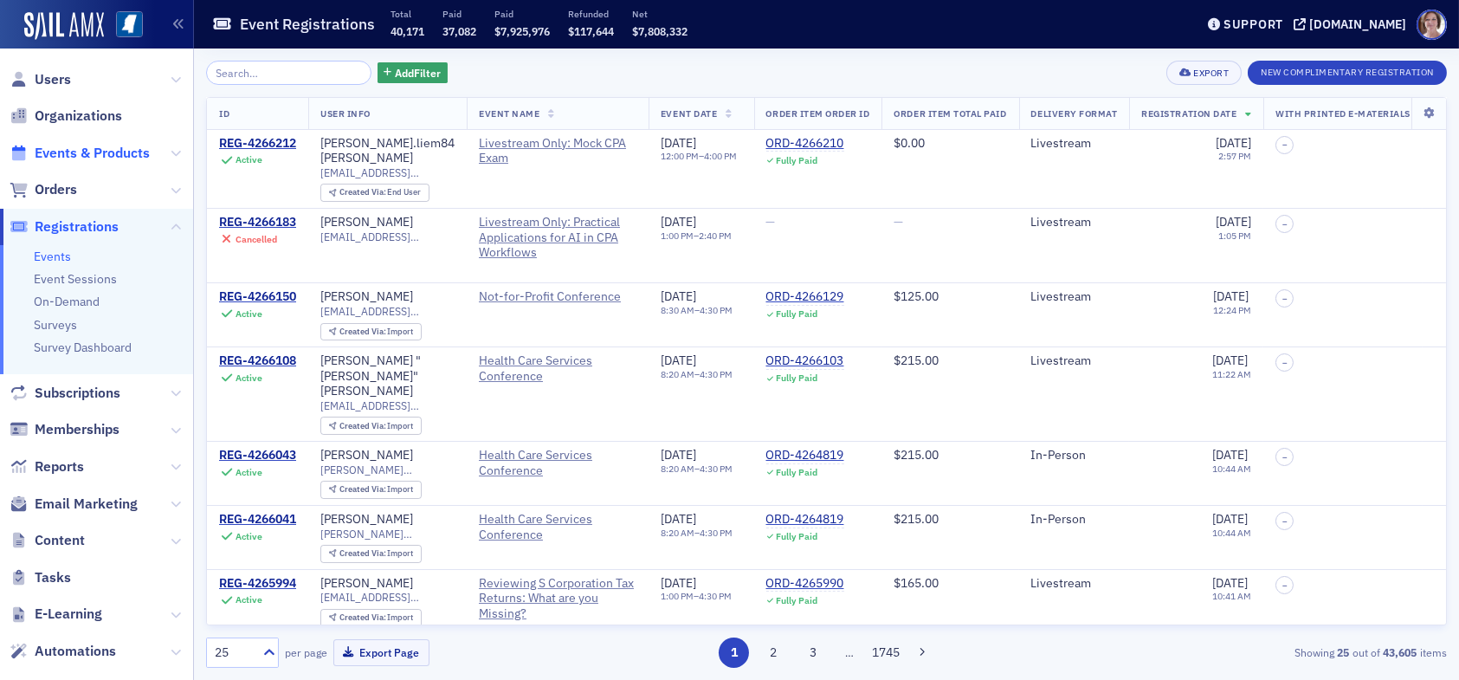
click at [68, 144] on span "Events & Products" at bounding box center [92, 153] width 115 height 19
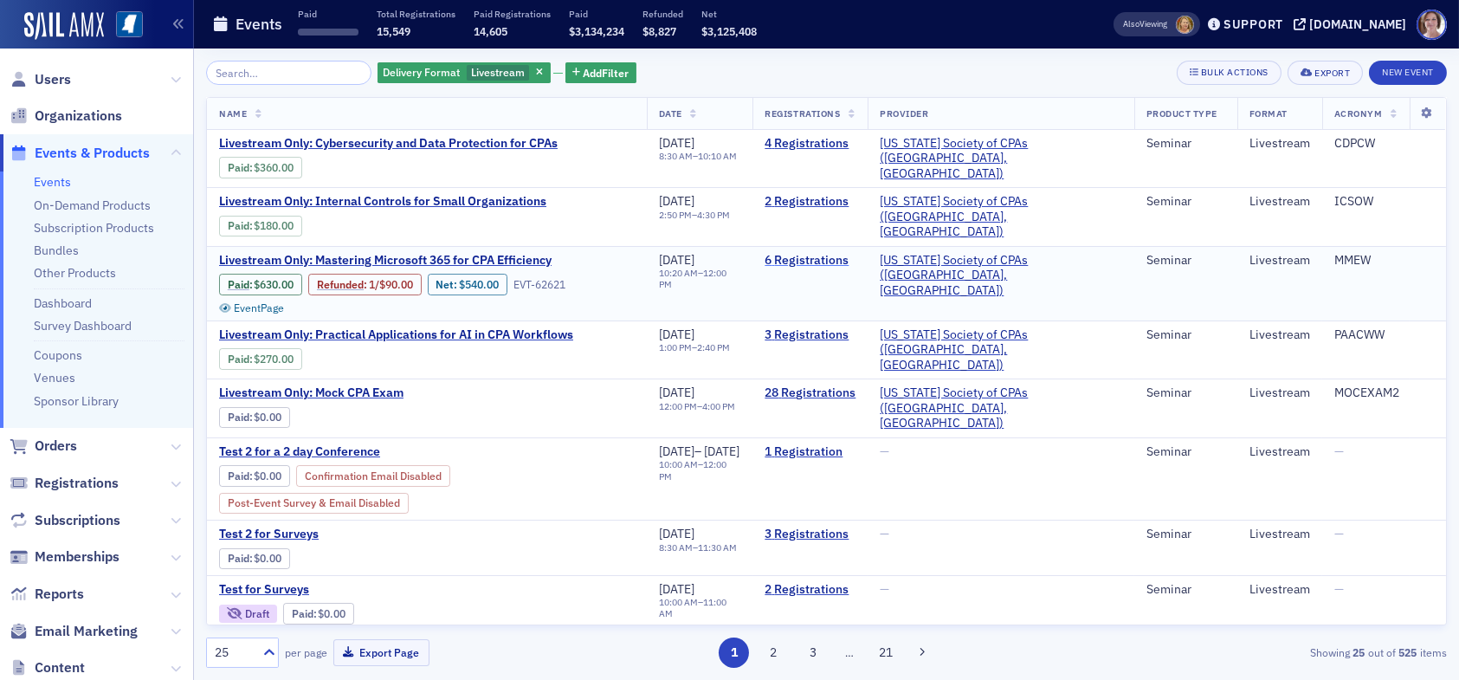
click at [855, 253] on link "6 Registrations" at bounding box center [810, 261] width 91 height 16
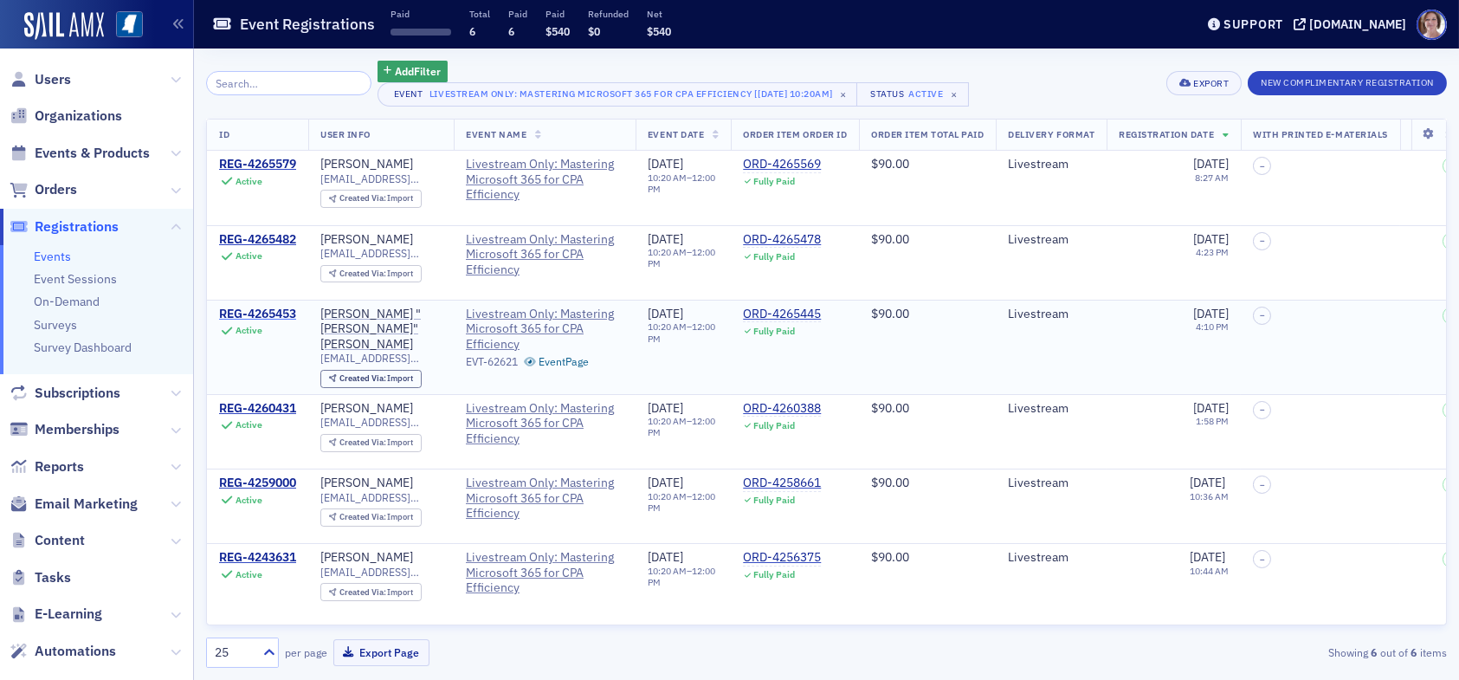
click at [274, 307] on div "REG-4265453" at bounding box center [257, 315] width 77 height 16
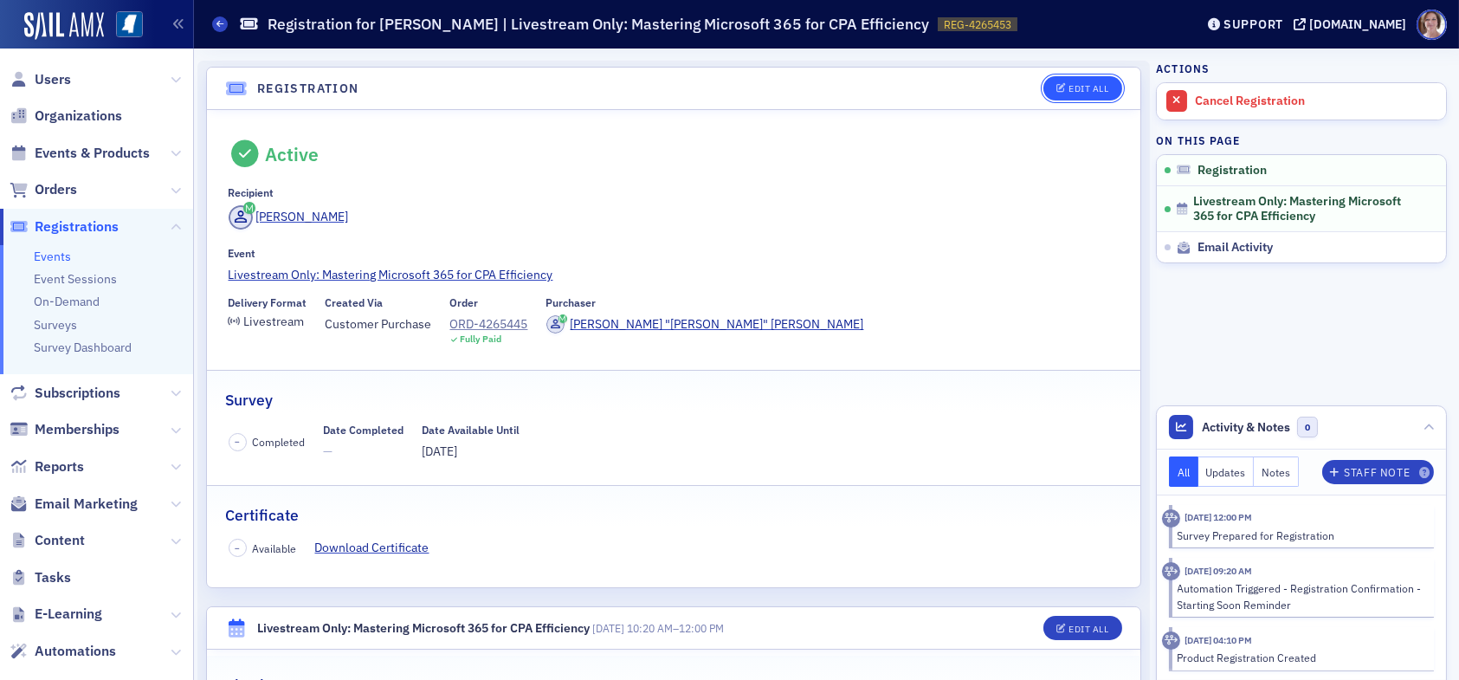
click at [1089, 77] on button "Edit All" at bounding box center [1083, 88] width 78 height 24
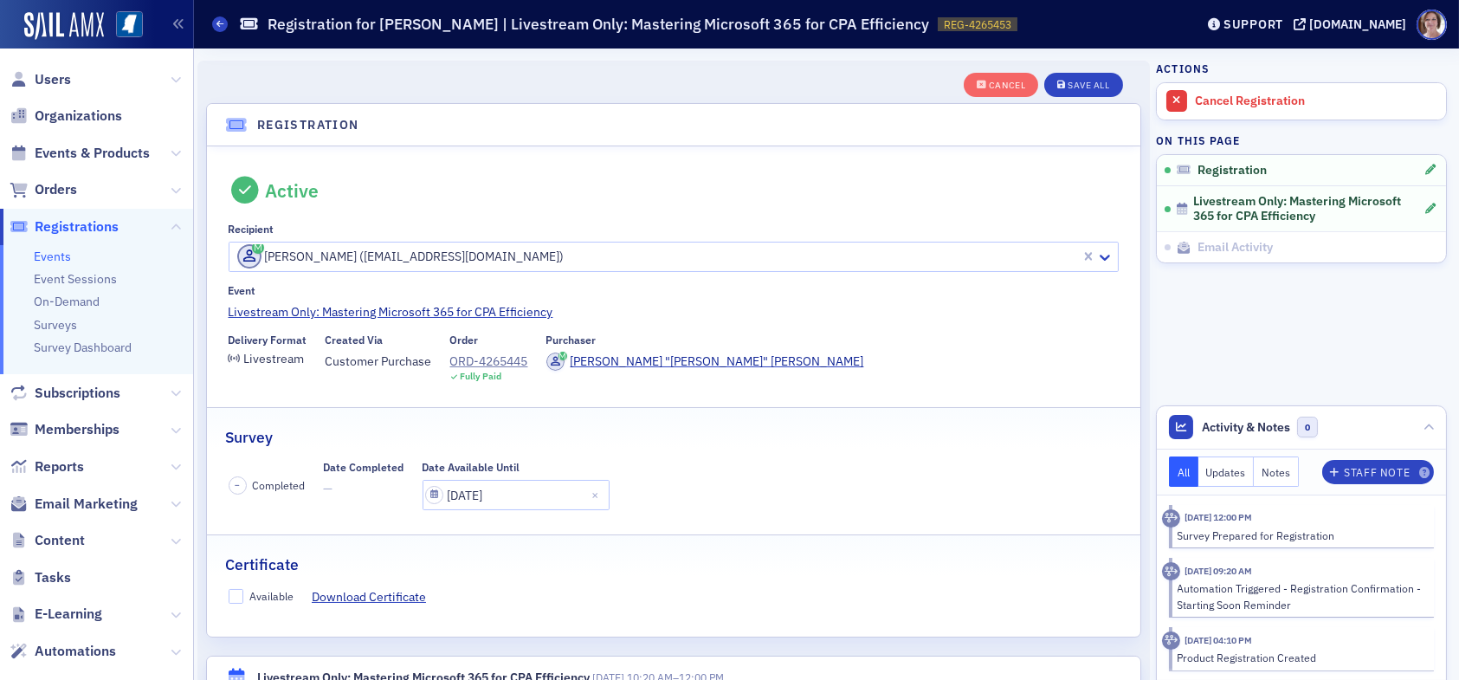
scroll to position [45, 0]
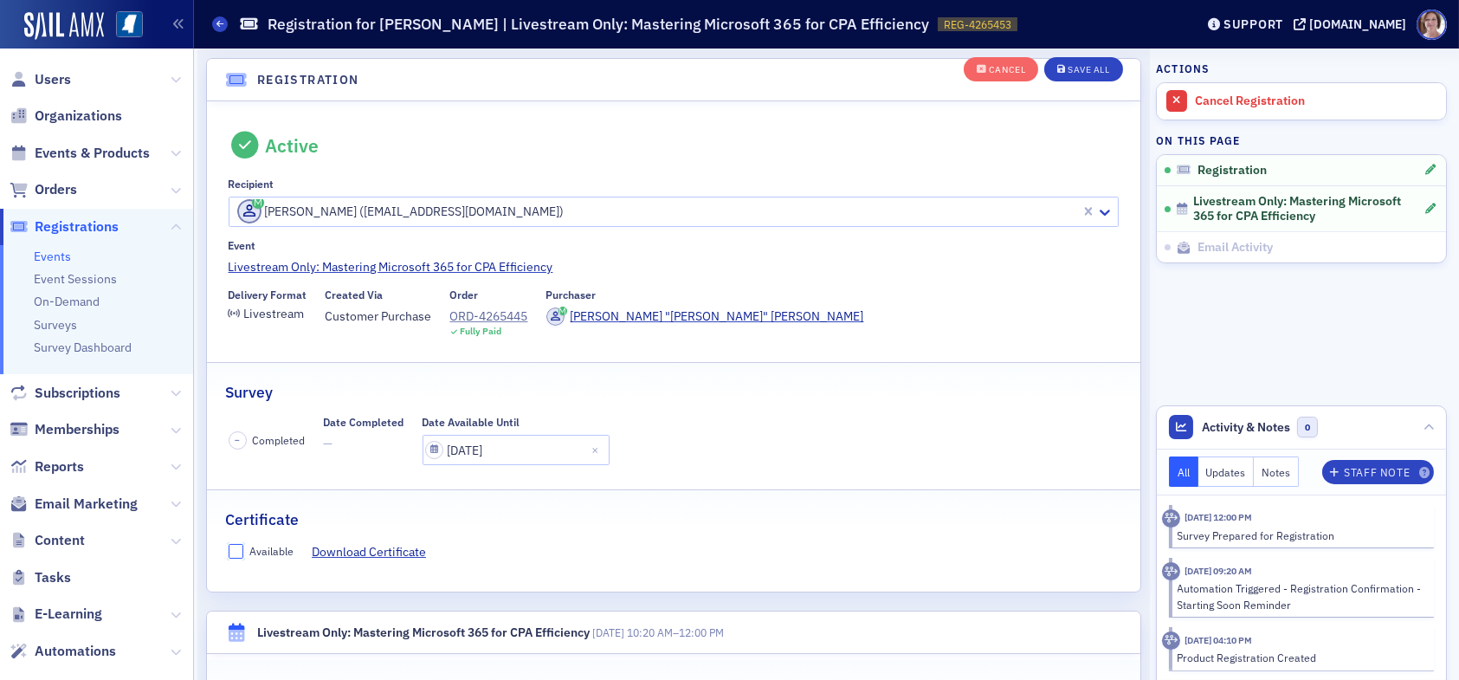
click at [230, 553] on input "Available" at bounding box center [237, 552] width 16 height 16
checkbox input "true"
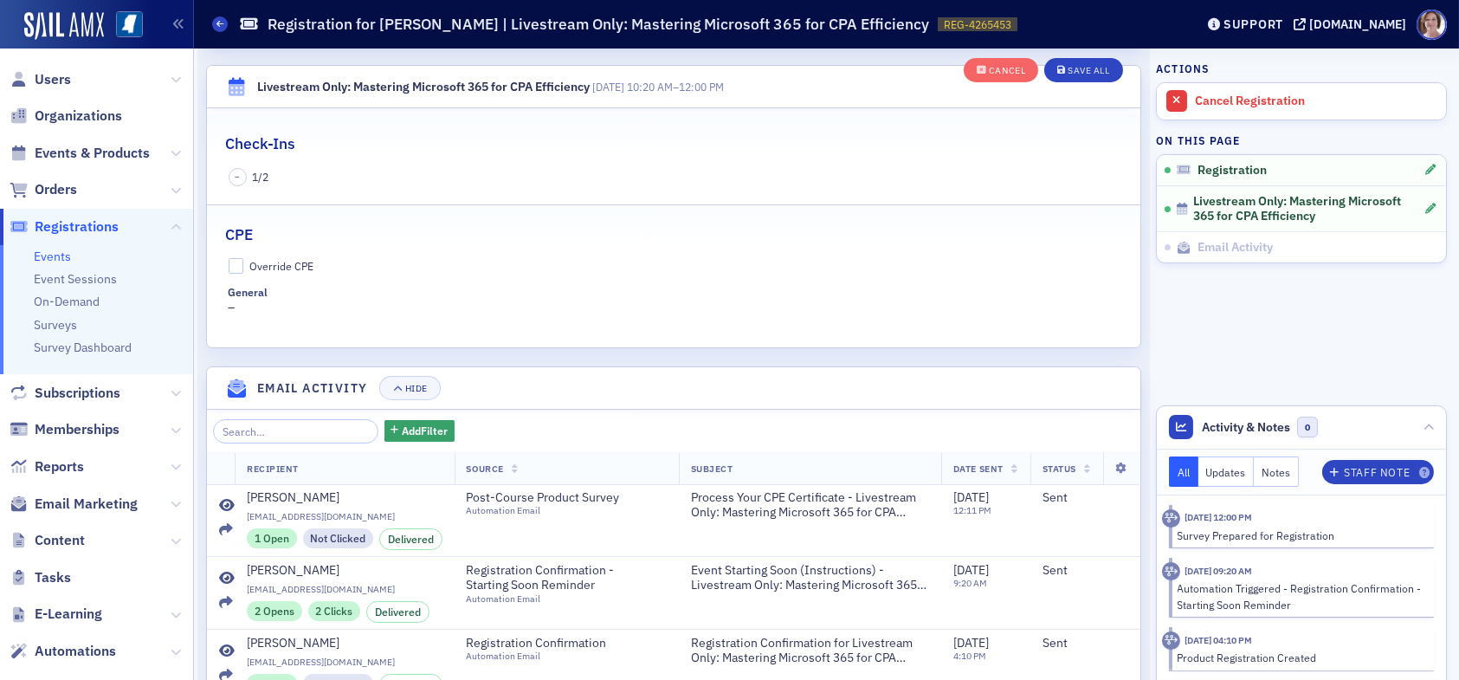
scroll to position [565, 0]
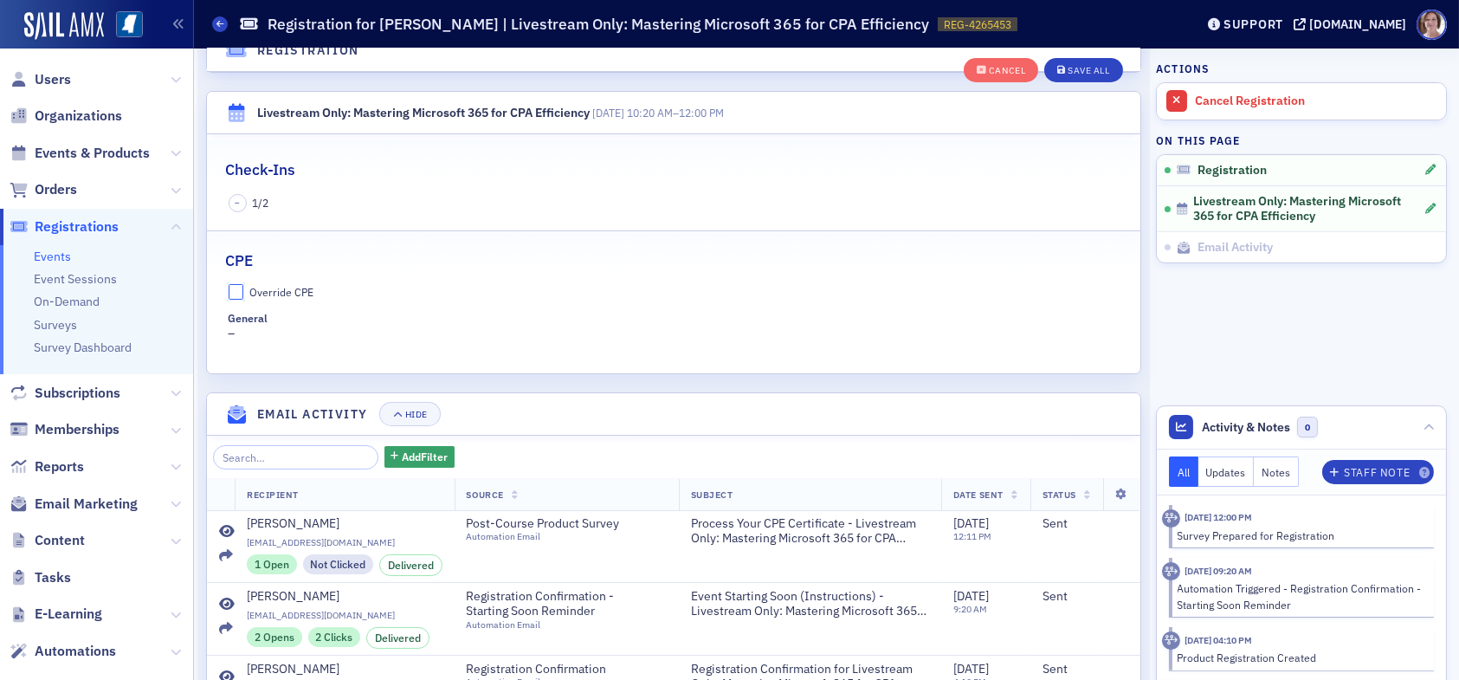
drag, startPoint x: 238, startPoint y: 291, endPoint x: 252, endPoint y: 306, distance: 20.2
click at [240, 291] on input "Override CPE" at bounding box center [237, 292] width 16 height 16
checkbox input "true"
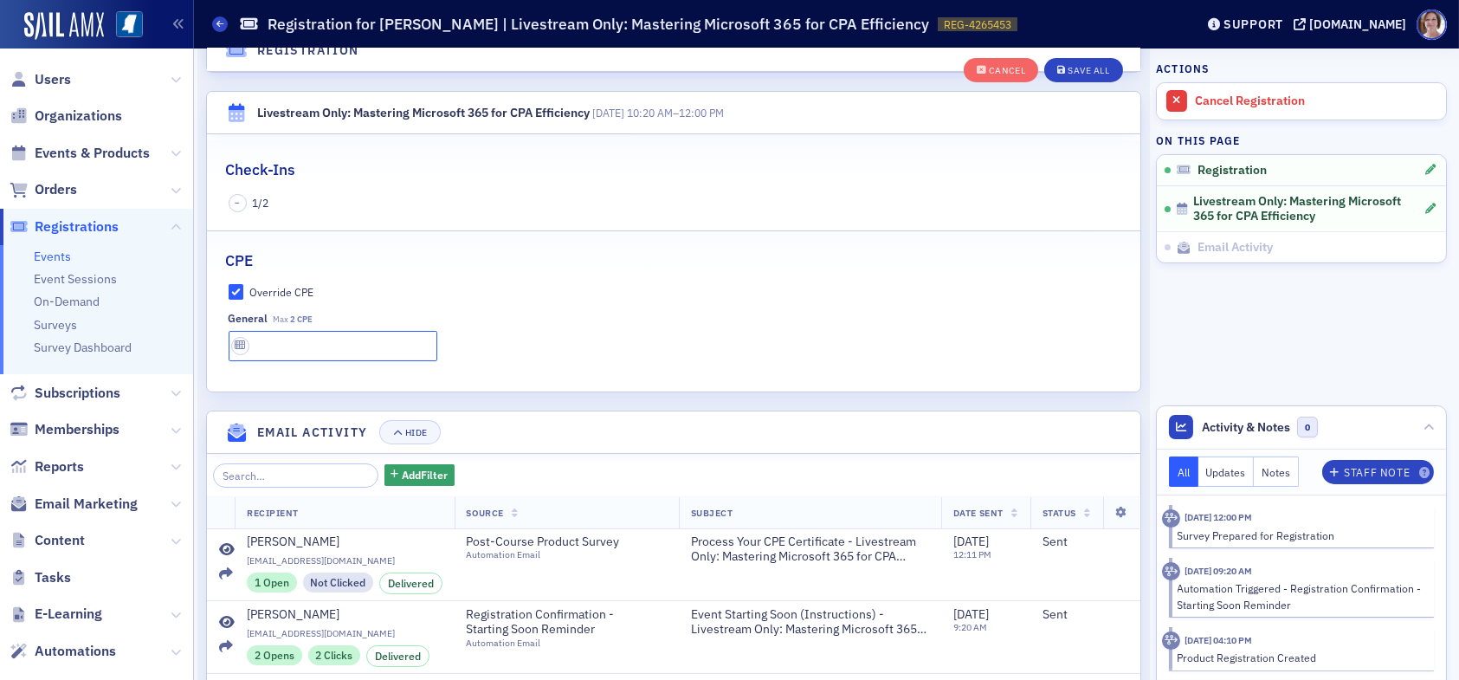
click at [287, 348] on input "text" at bounding box center [333, 346] width 209 height 30
type input "2 CPE"
click at [1074, 66] on div "Save All" at bounding box center [1089, 71] width 42 height 10
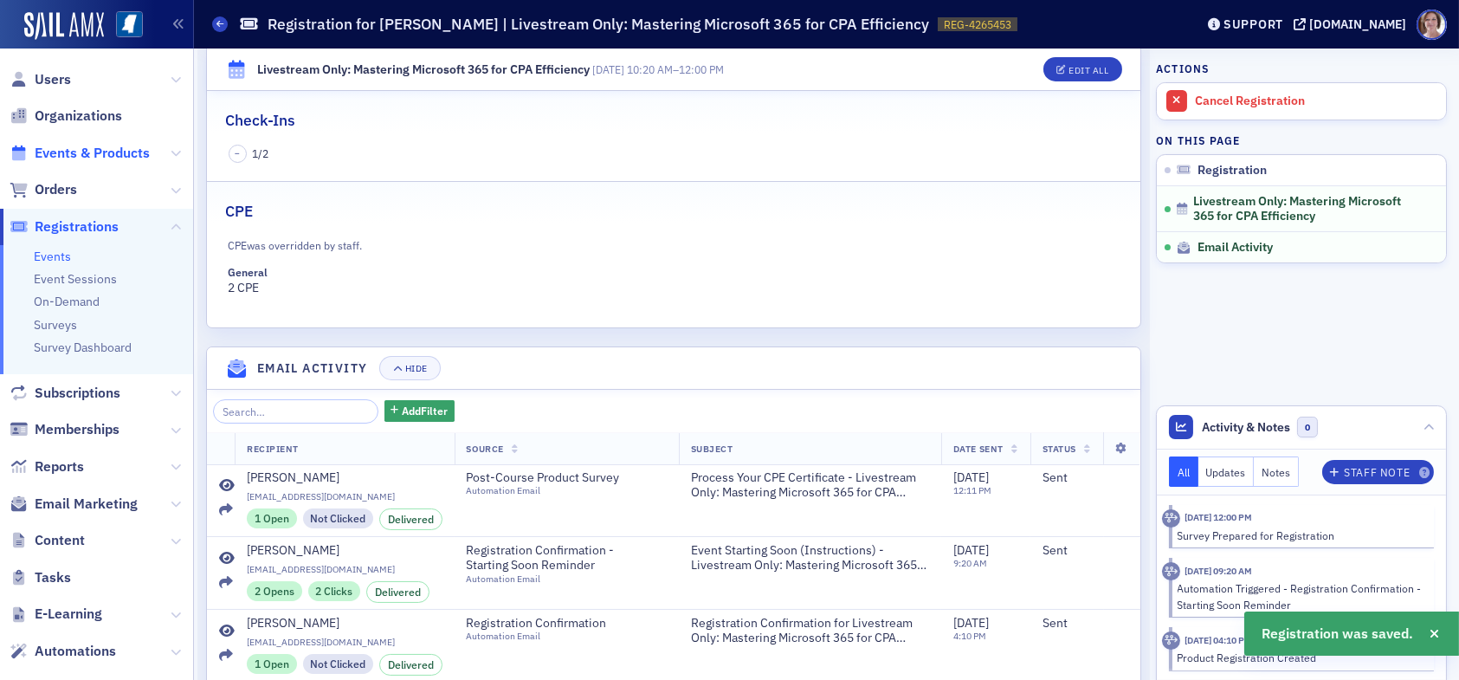
click at [75, 148] on span "Events & Products" at bounding box center [92, 153] width 115 height 19
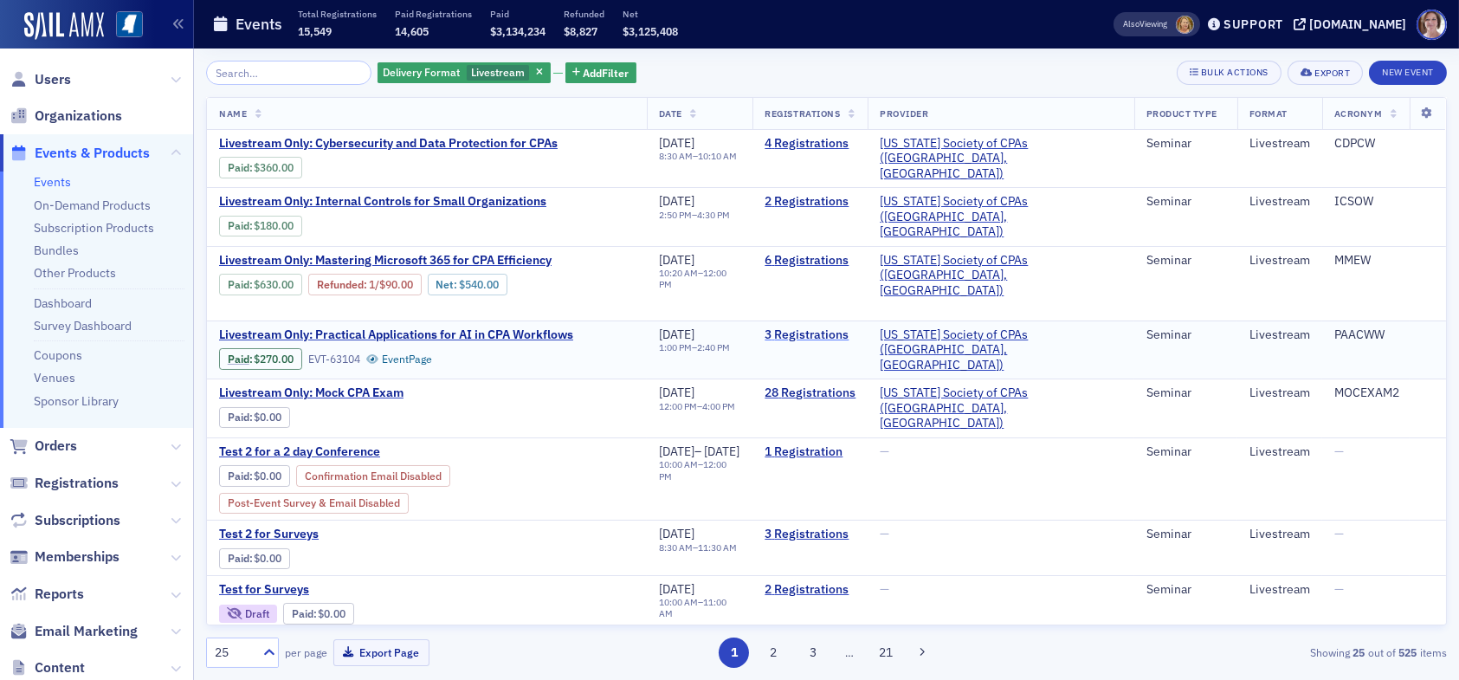
click at [856, 327] on link "3 Registrations" at bounding box center [810, 335] width 91 height 16
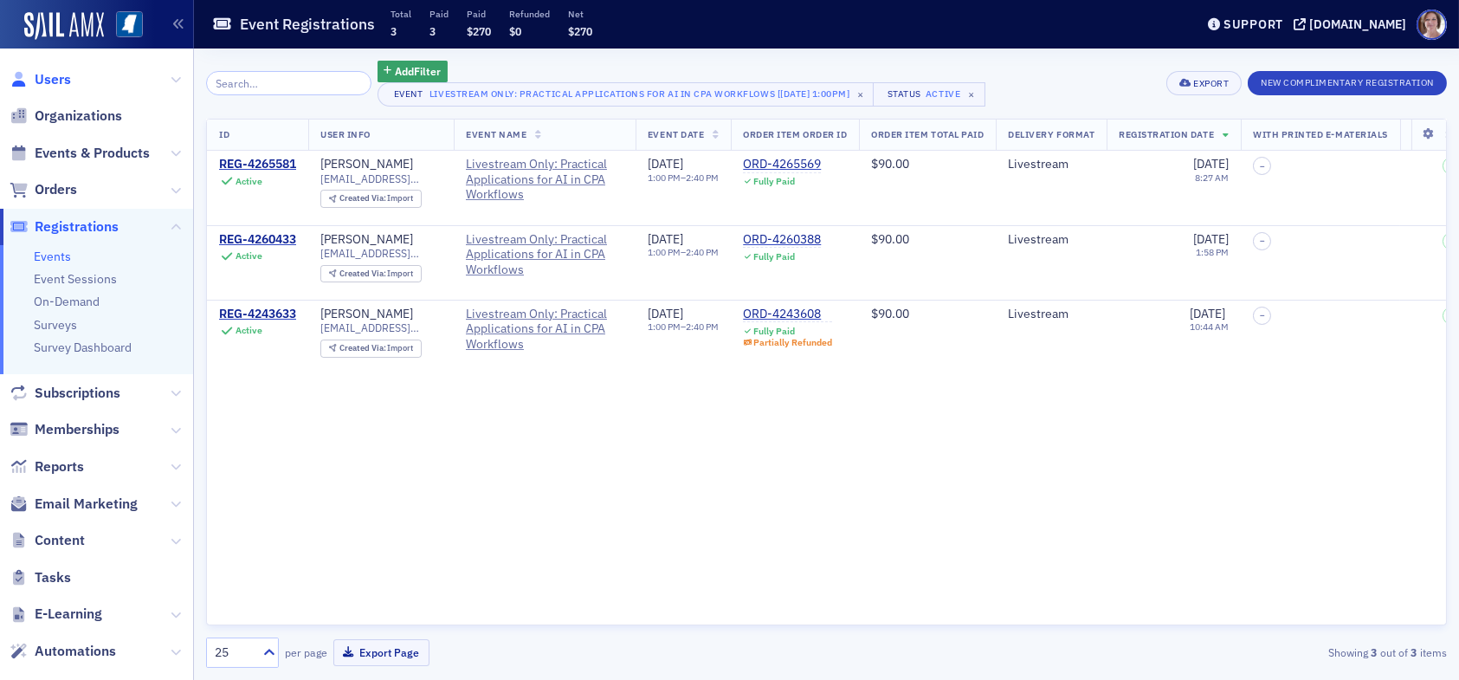
click at [48, 80] on span "Users" at bounding box center [53, 79] width 36 height 19
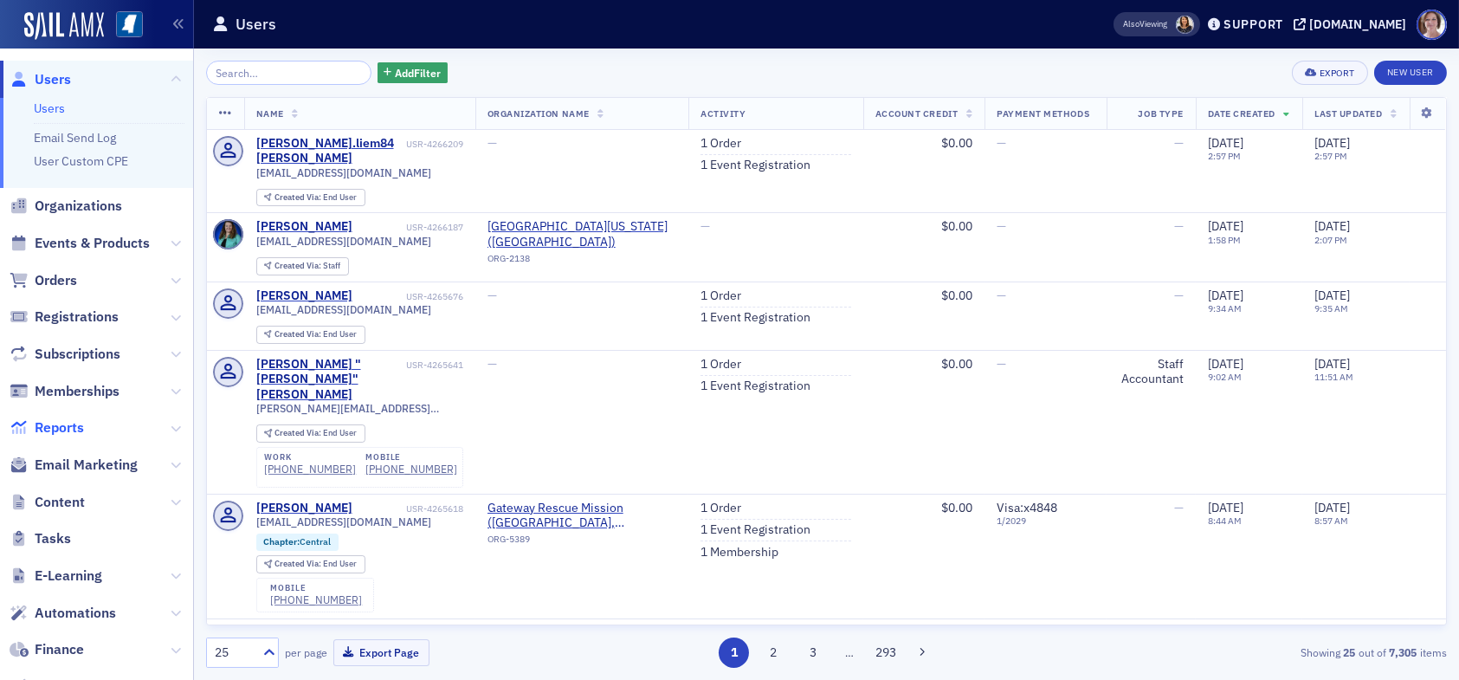
click at [81, 423] on span "Reports" at bounding box center [59, 427] width 49 height 19
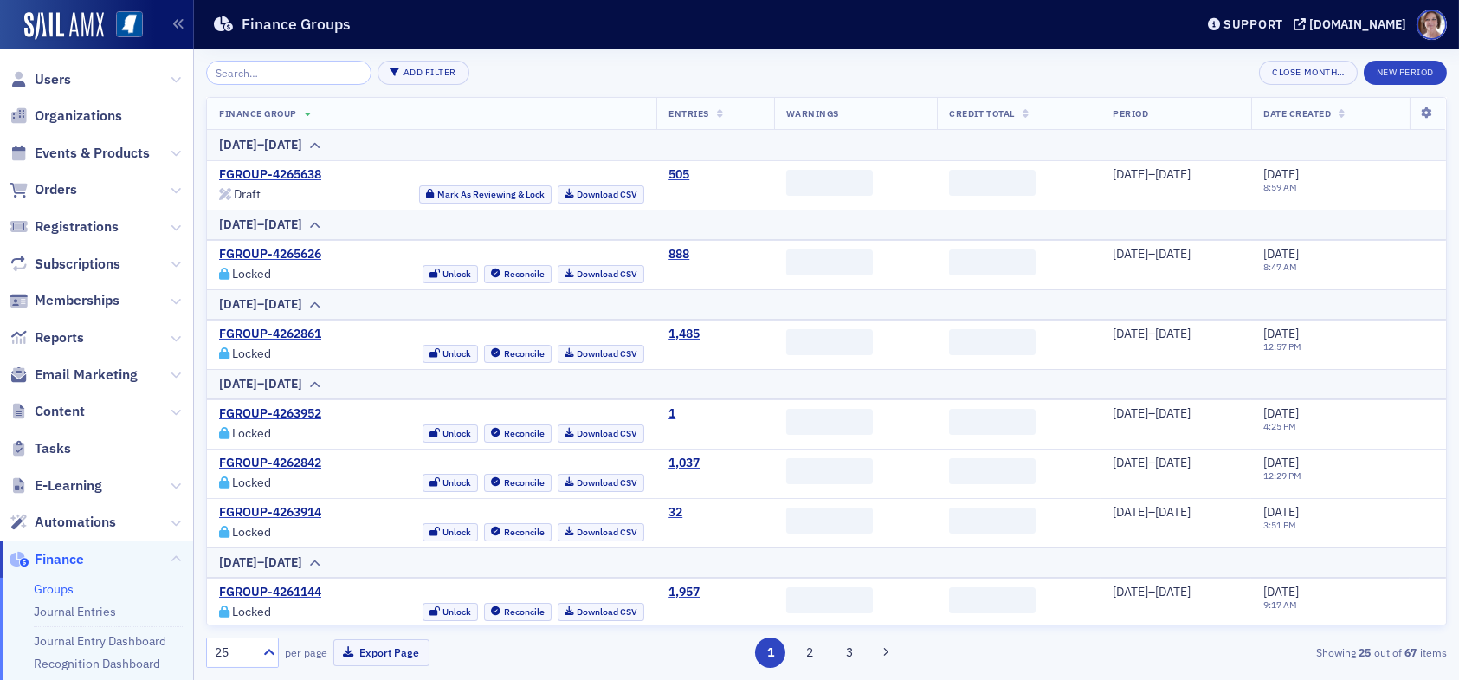
scroll to position [240, 0]
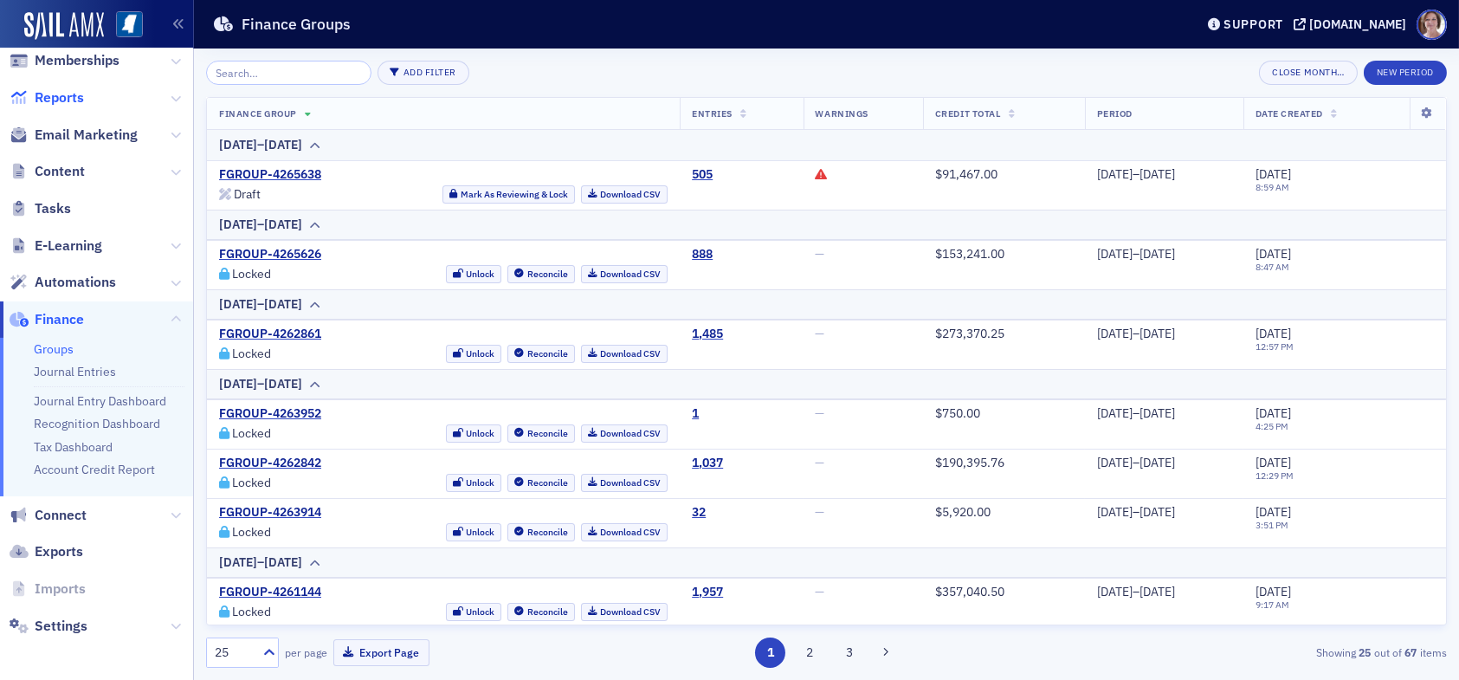
click at [77, 94] on span "Reports" at bounding box center [59, 97] width 49 height 19
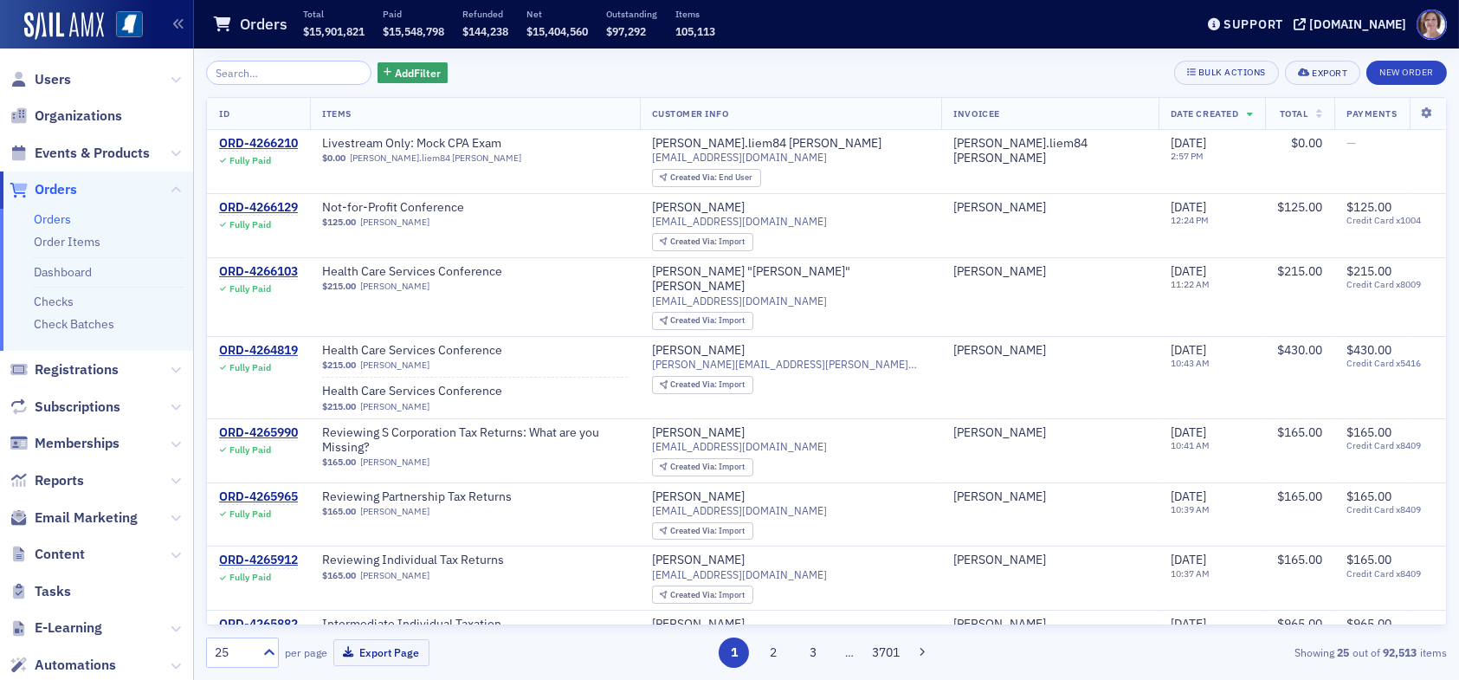
click at [284, 74] on input "search" at bounding box center [288, 73] width 165 height 24
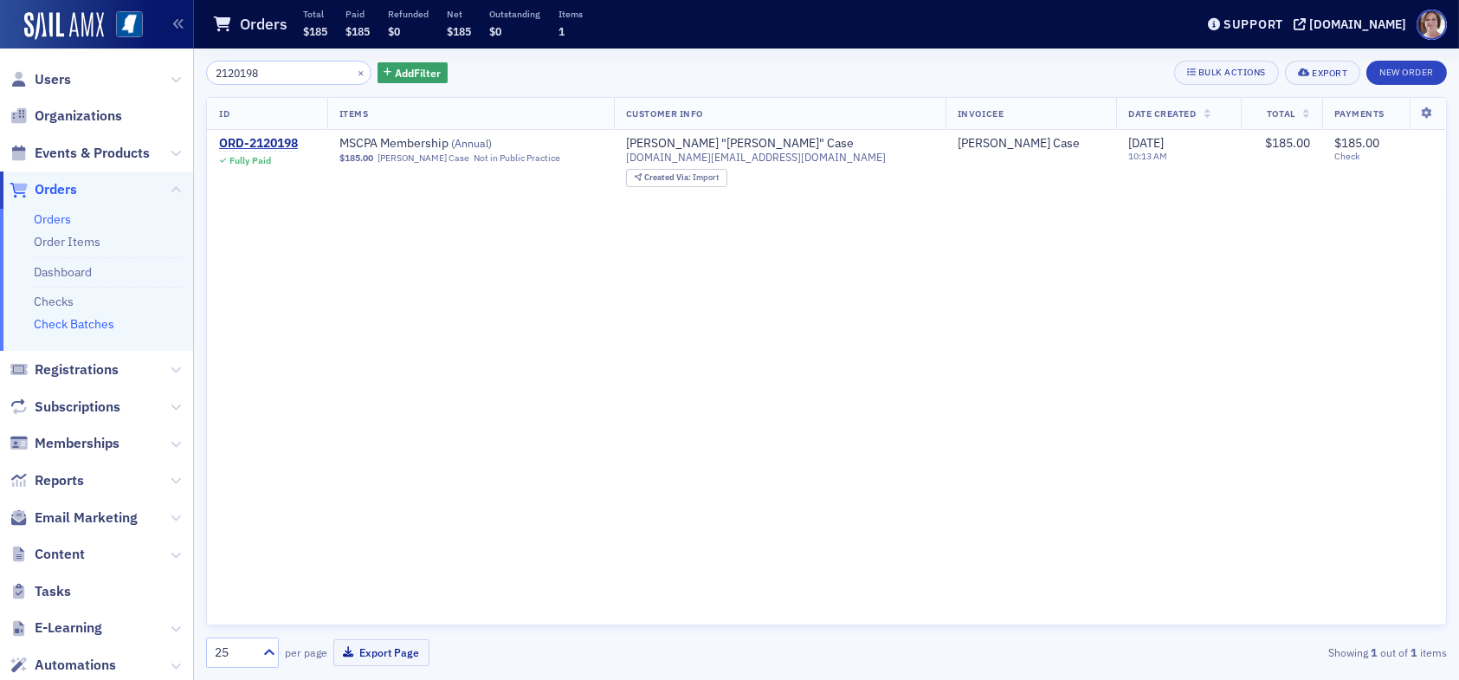
type input "2120198"
click at [93, 324] on link "Check Batches" at bounding box center [74, 324] width 81 height 16
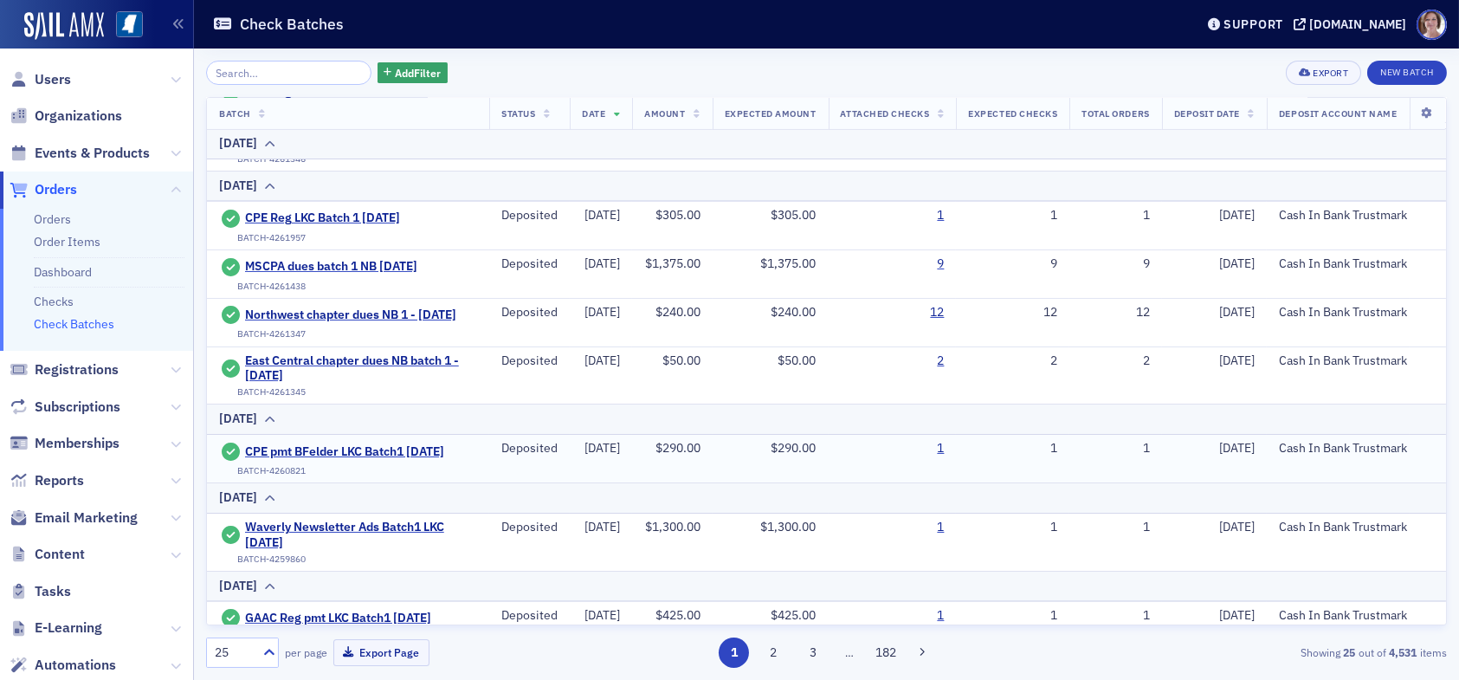
scroll to position [1239, 0]
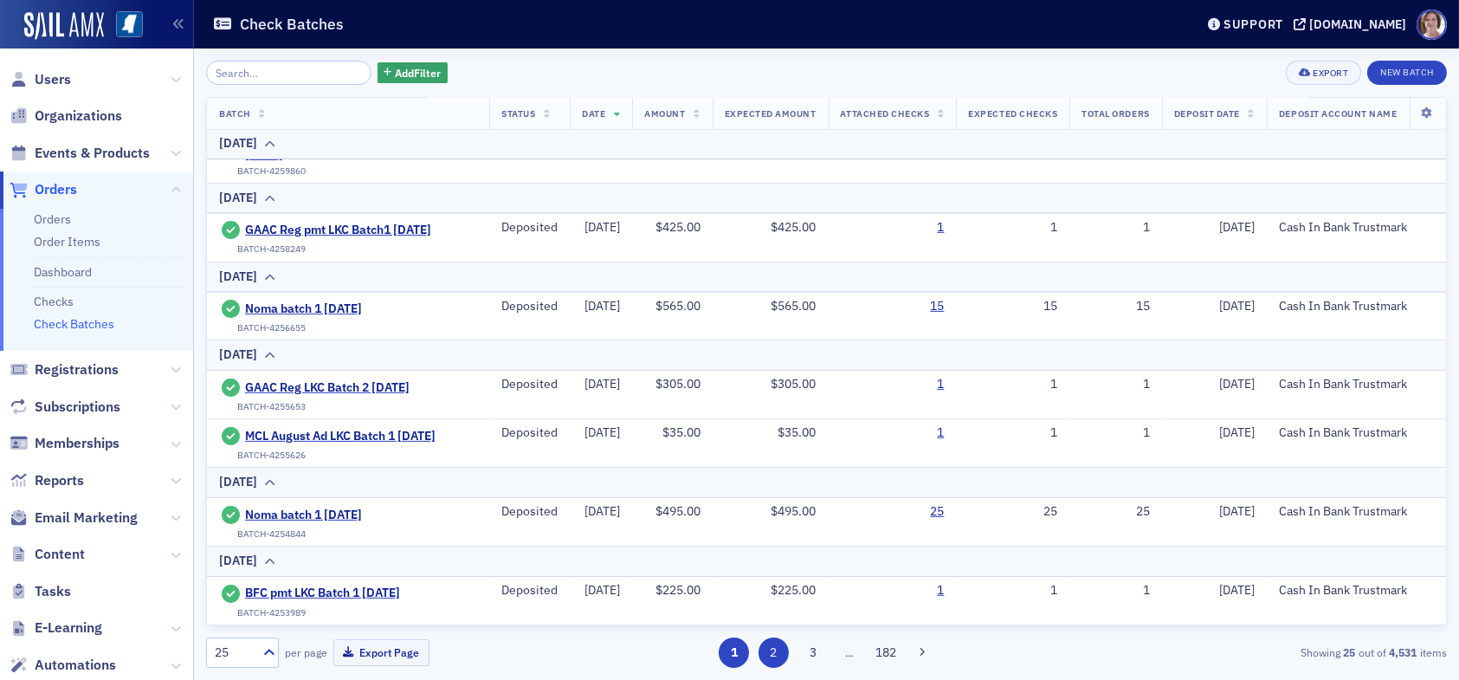
click at [775, 645] on button "2" at bounding box center [774, 652] width 30 height 30
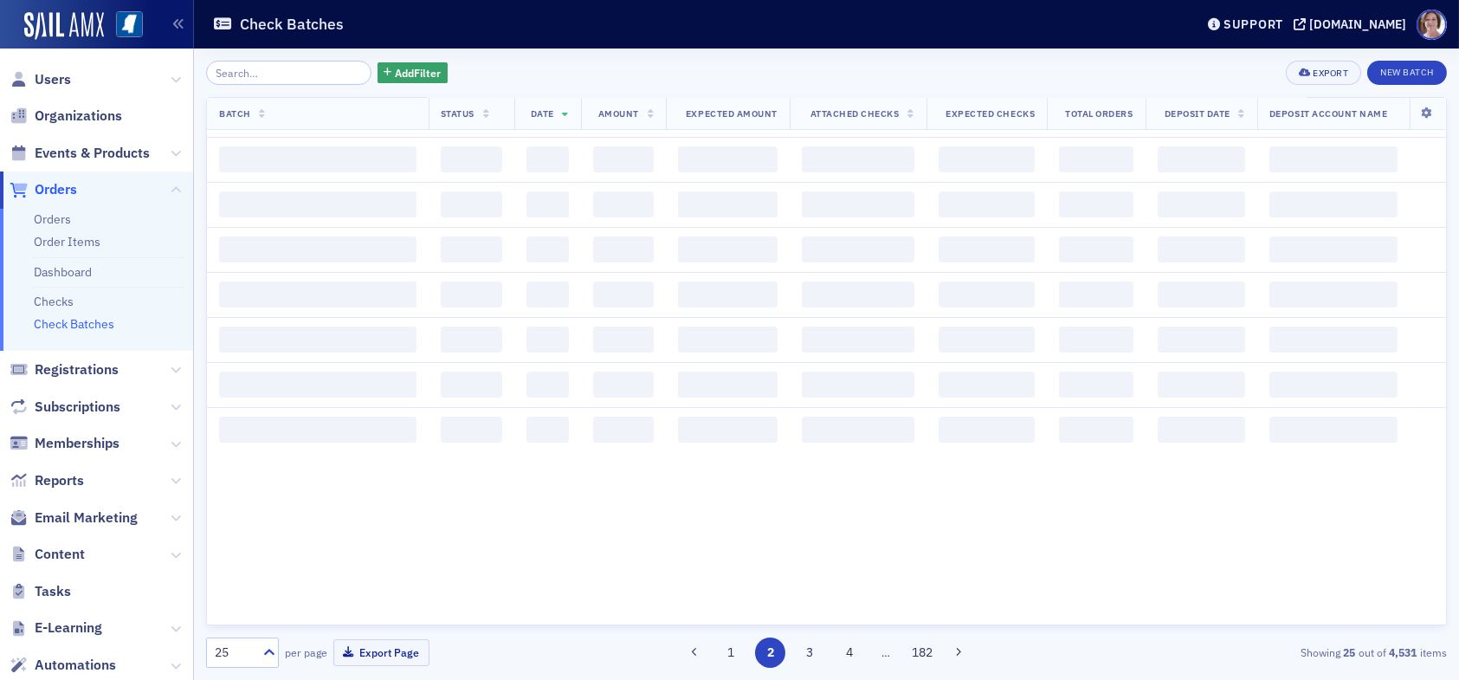
scroll to position [0, 0]
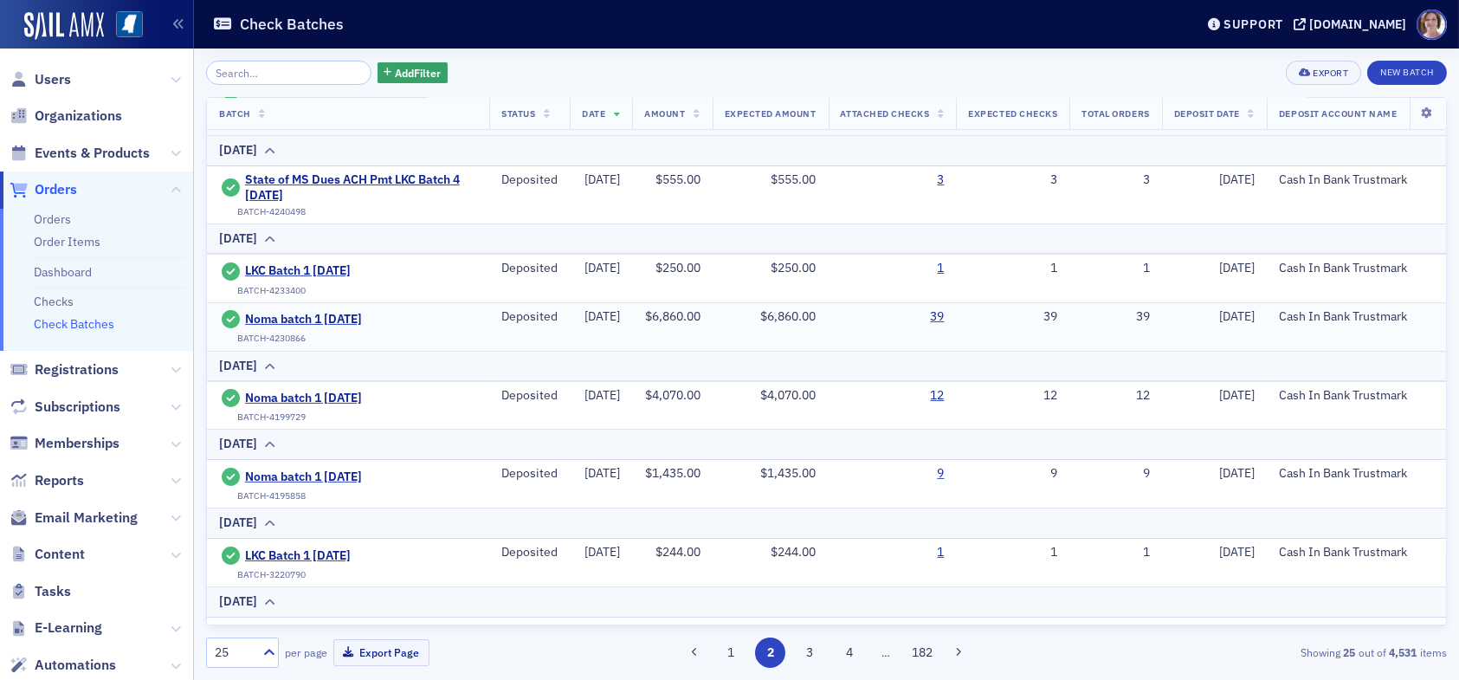
scroll to position [779, 0]
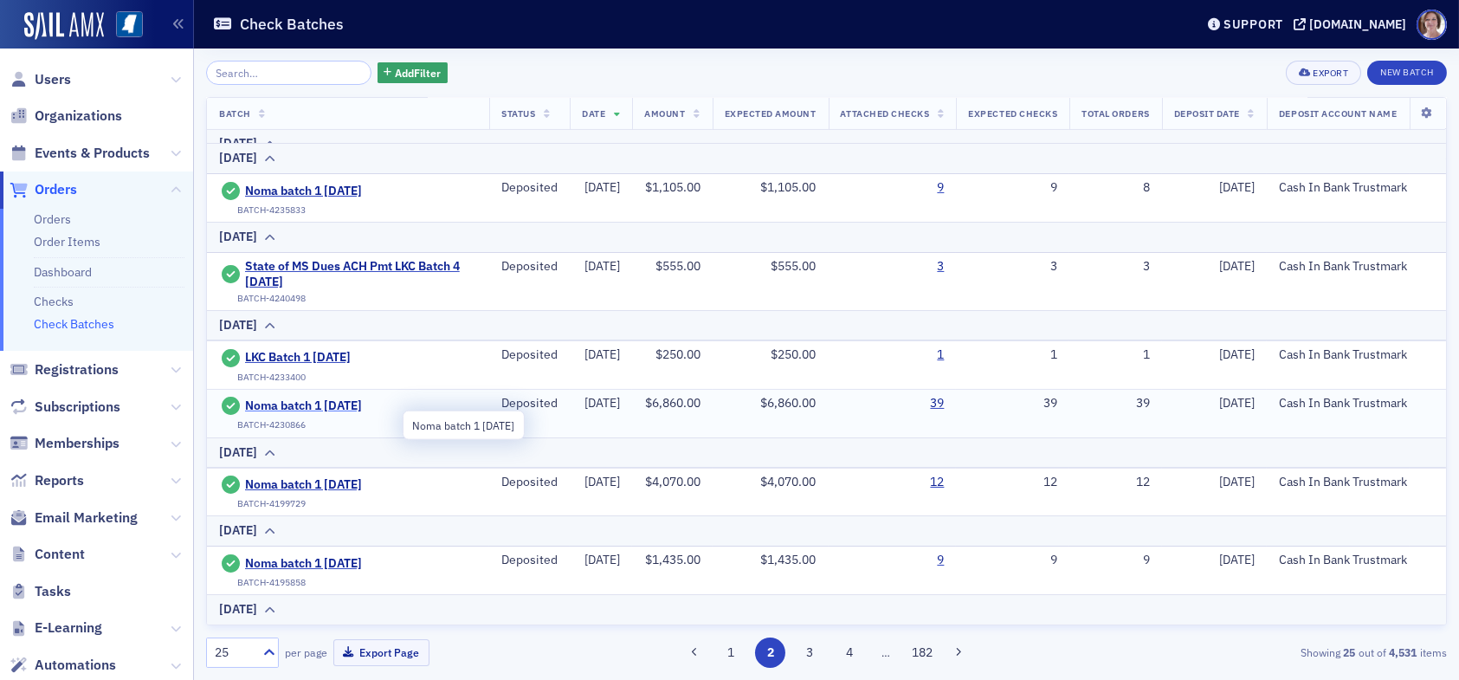
click at [322, 414] on span "Noma batch 1 [DATE]" at bounding box center [324, 406] width 158 height 16
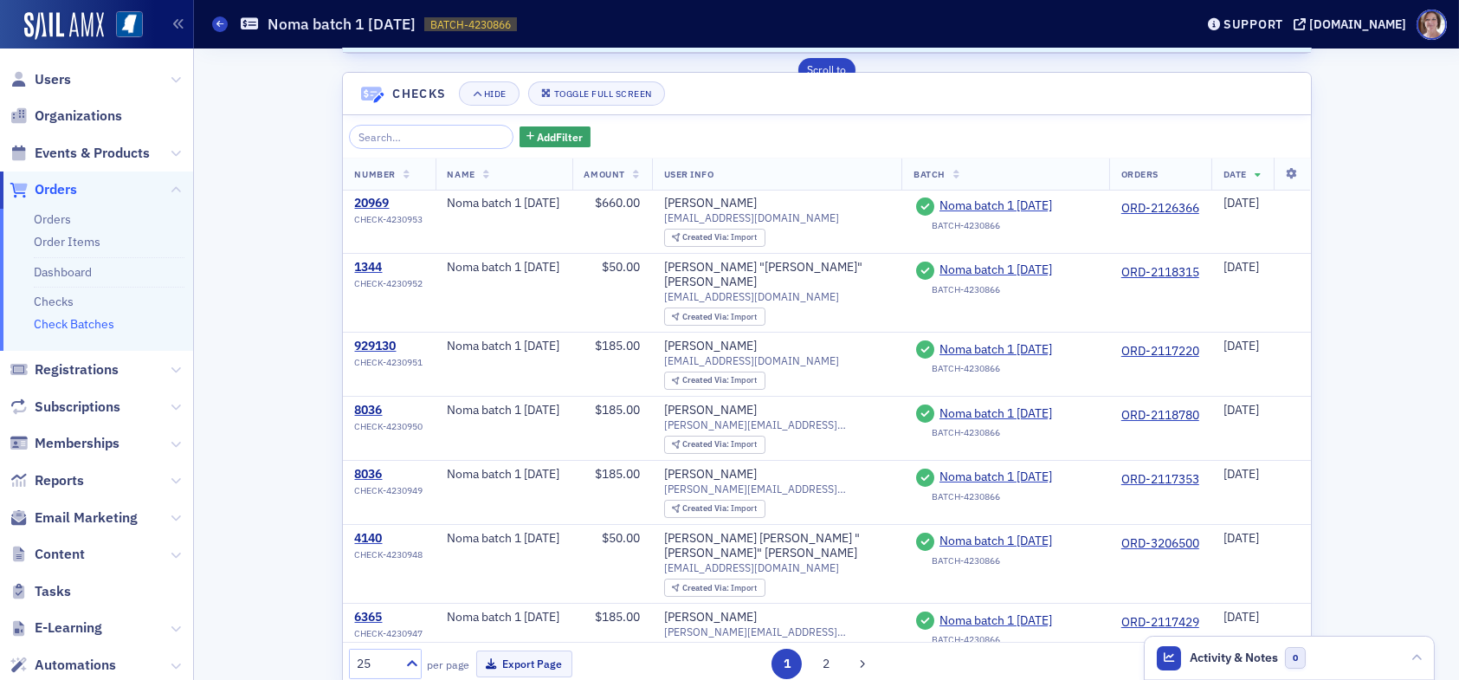
scroll to position [548, 0]
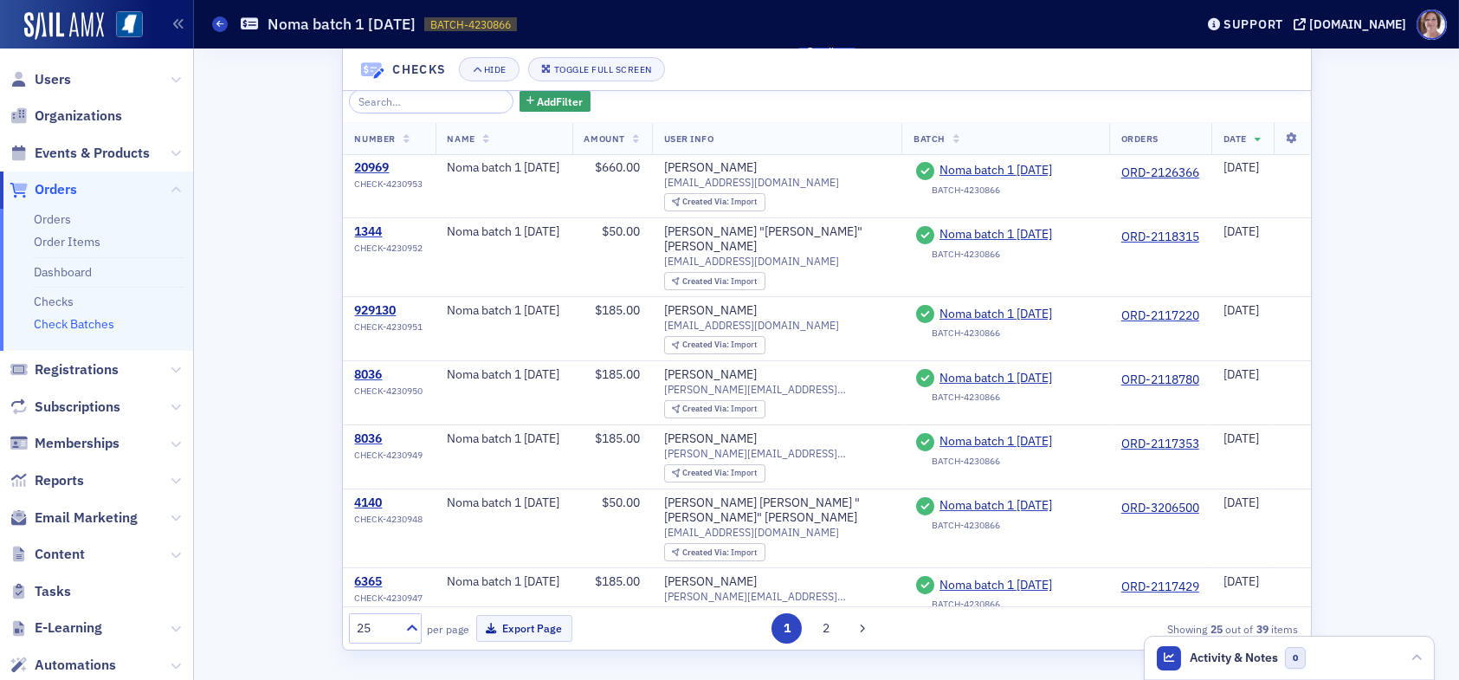
click at [86, 324] on link "Check Batches" at bounding box center [74, 324] width 81 height 16
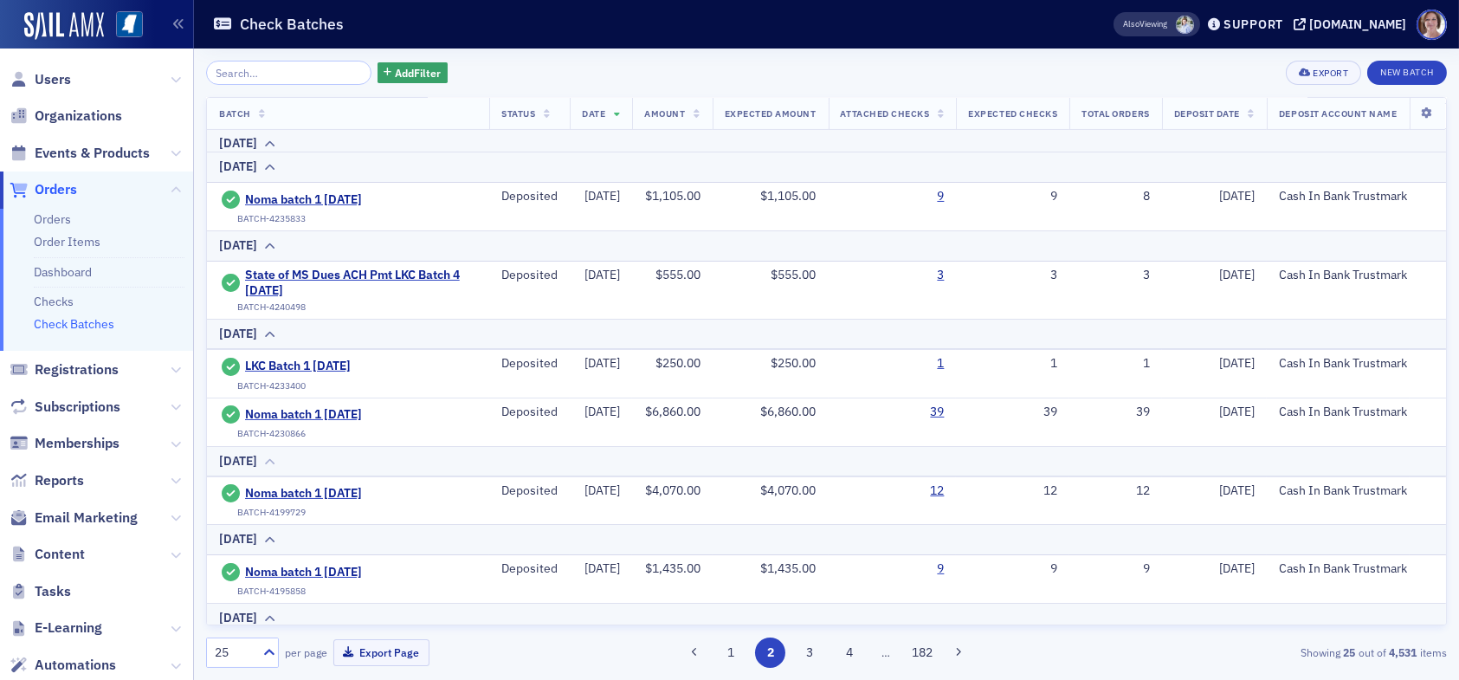
scroll to position [779, 0]
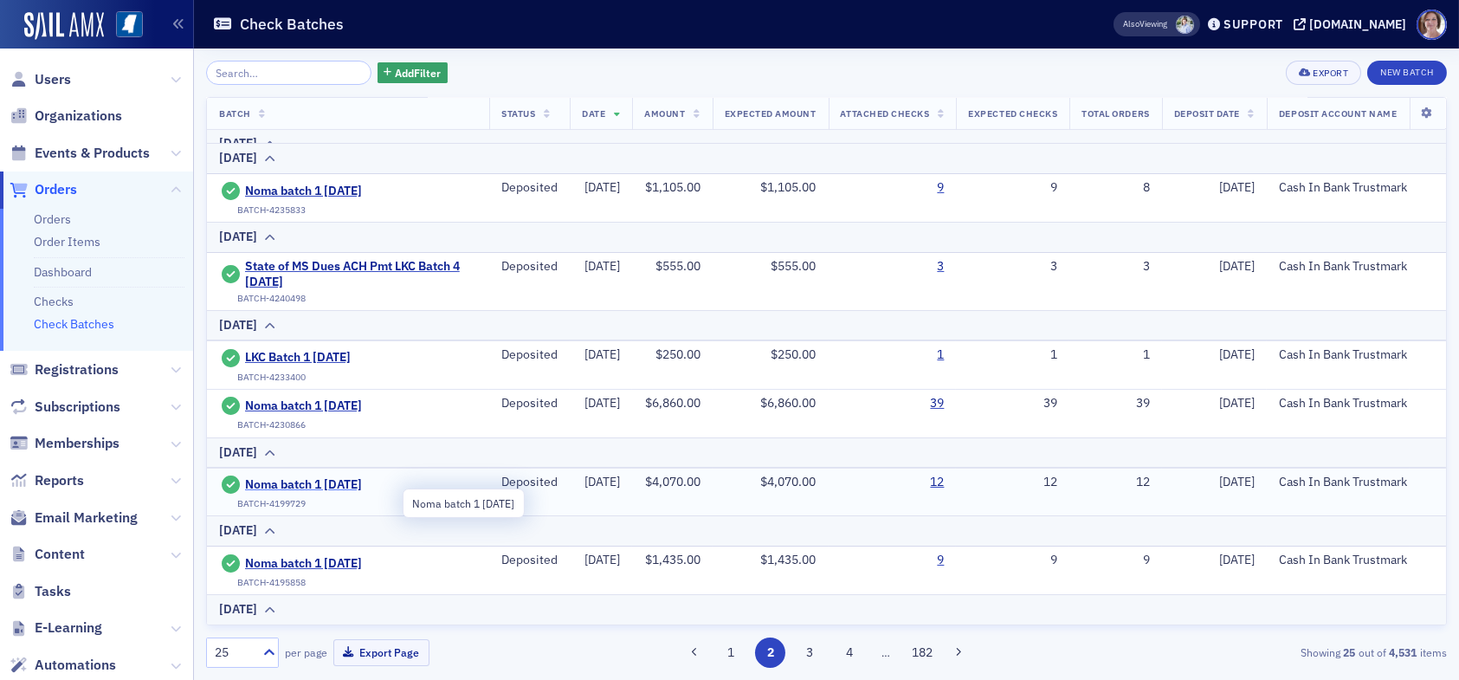
click at [357, 493] on span "Noma batch 1 [DATE]" at bounding box center [324, 485] width 158 height 16
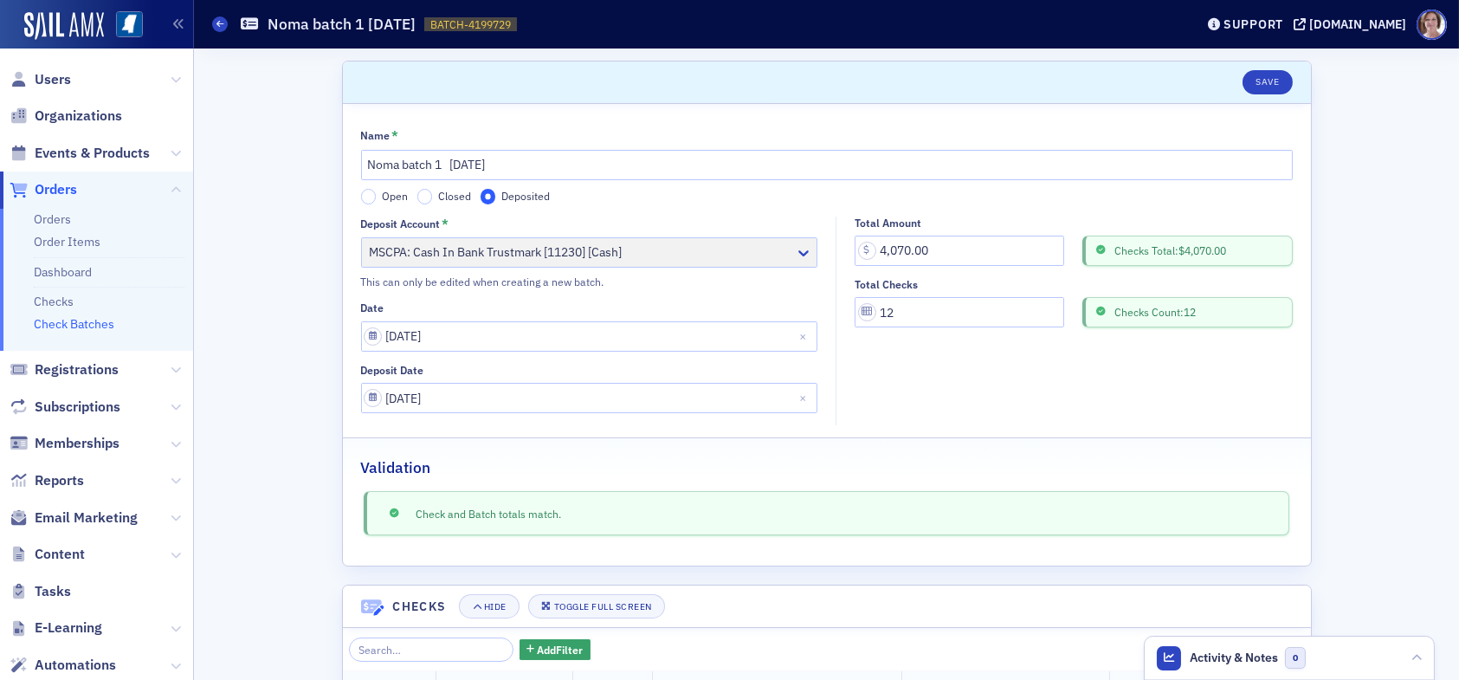
drag, startPoint x: 95, startPoint y: 319, endPoint x: 117, endPoint y: 326, distance: 22.7
click at [94, 319] on link "Check Batches" at bounding box center [74, 324] width 81 height 16
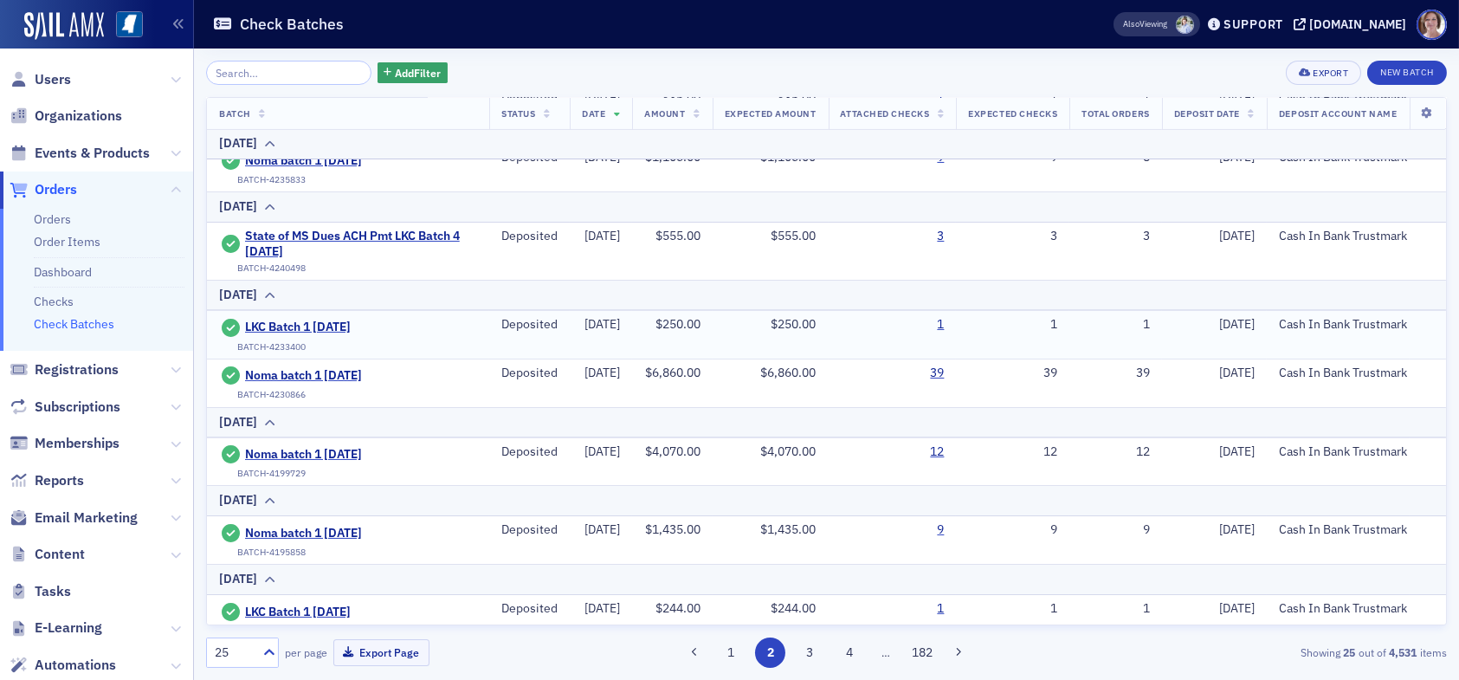
scroll to position [779, 0]
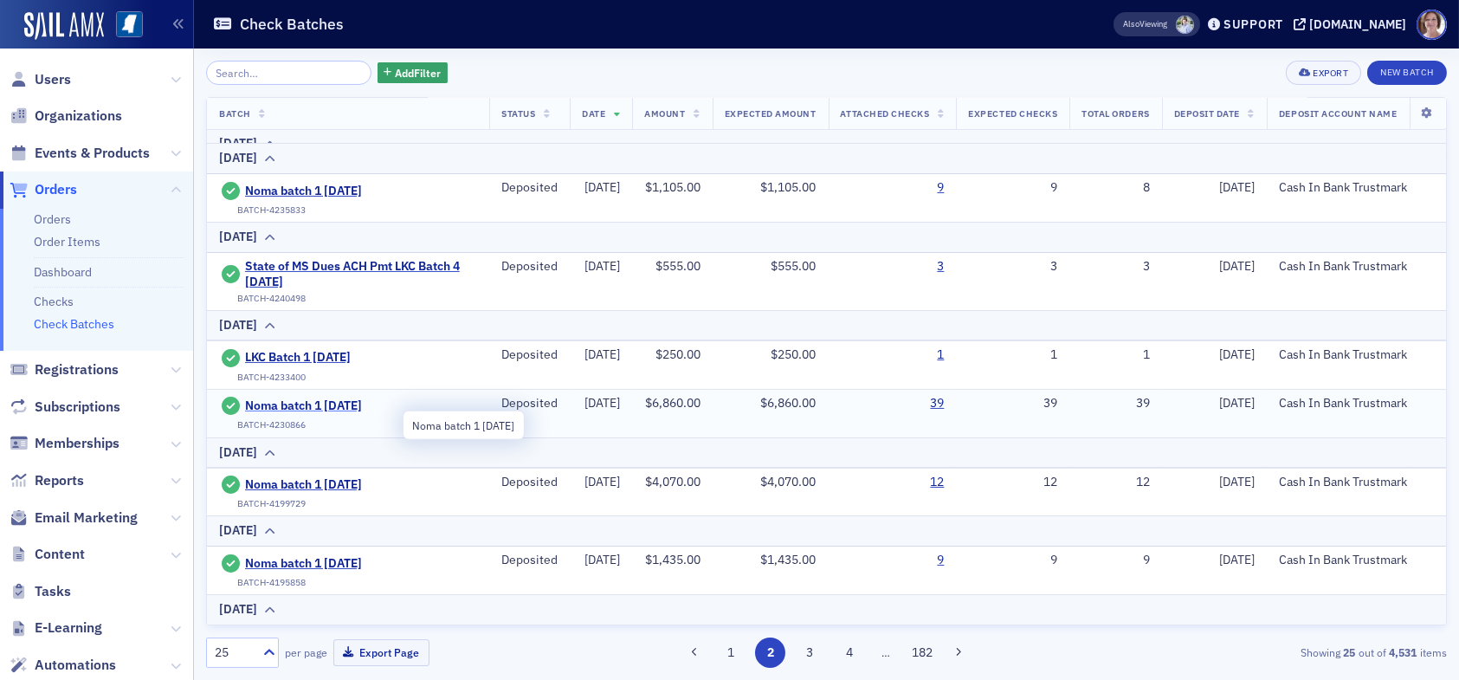
click at [312, 414] on span "Noma batch 1 [DATE]" at bounding box center [324, 406] width 158 height 16
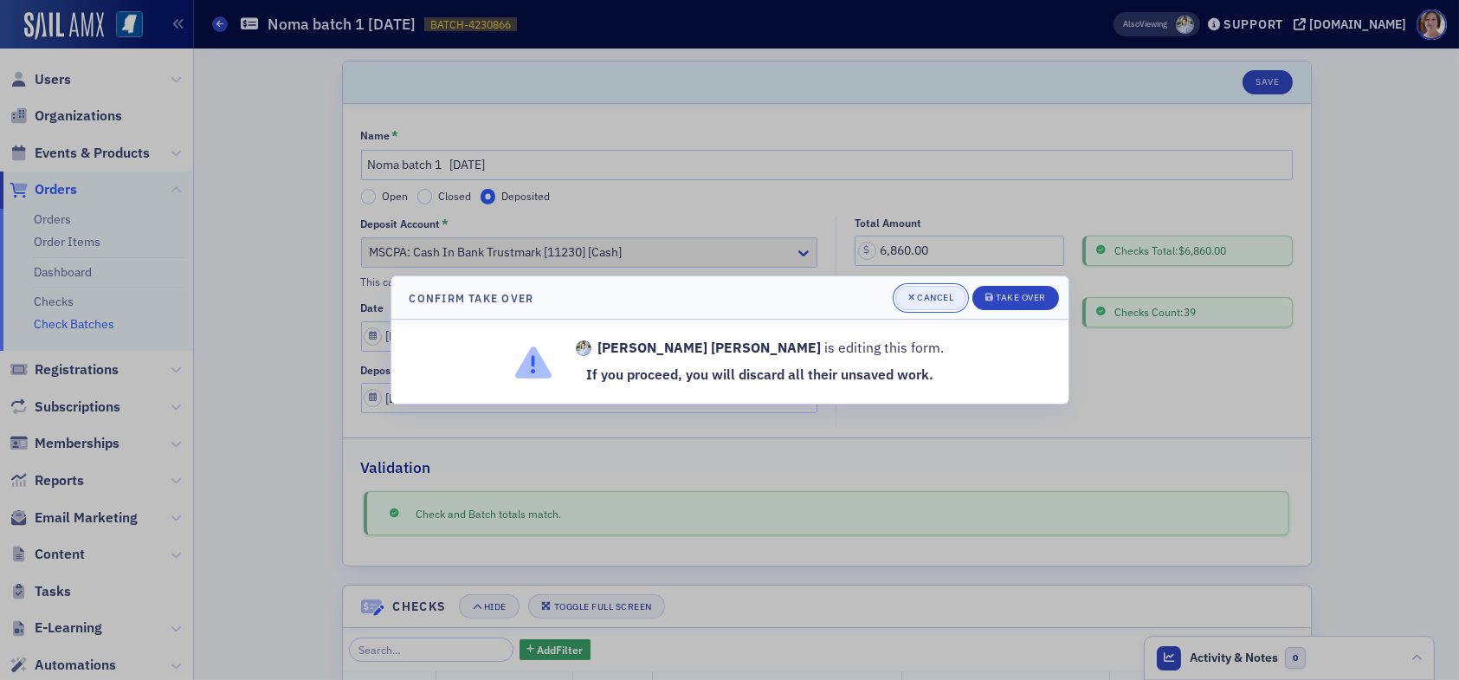
click at [930, 300] on div "Cancel" at bounding box center [935, 298] width 36 height 10
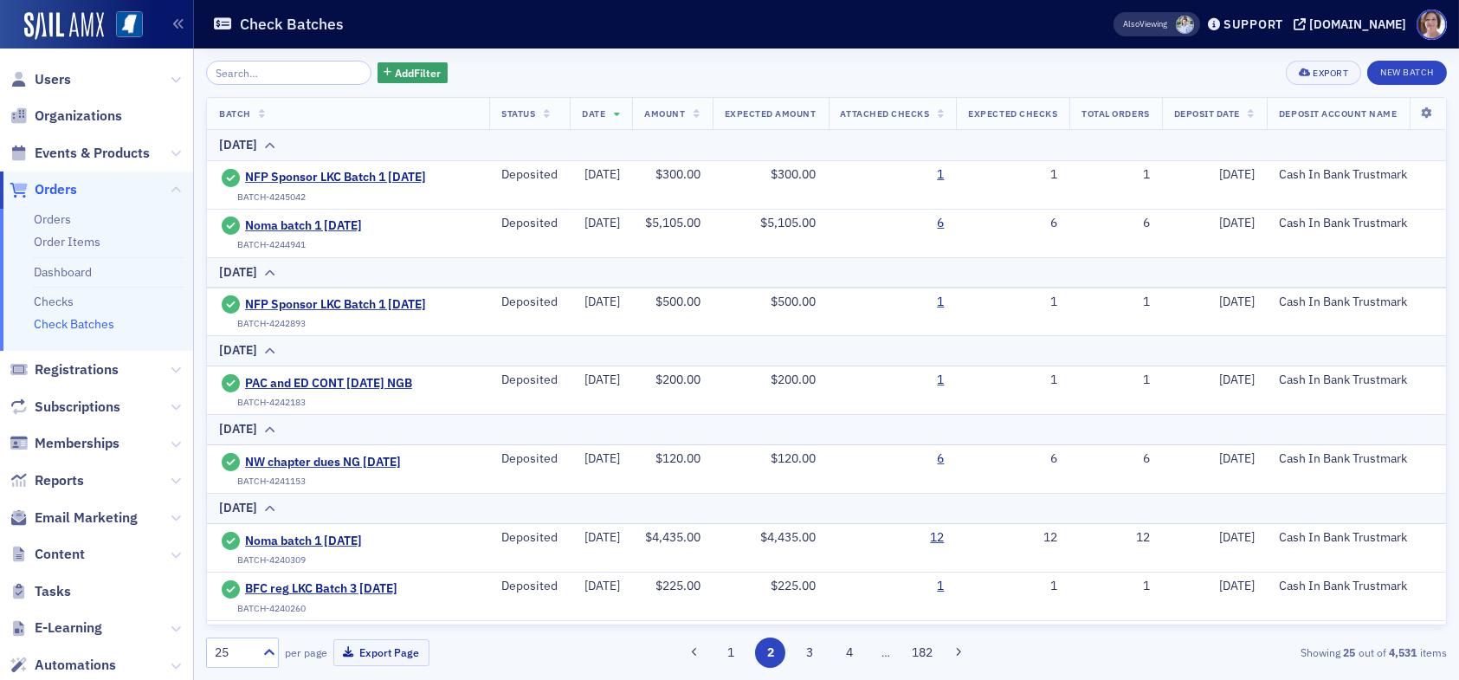
click at [97, 322] on link "Check Batches" at bounding box center [74, 324] width 81 height 16
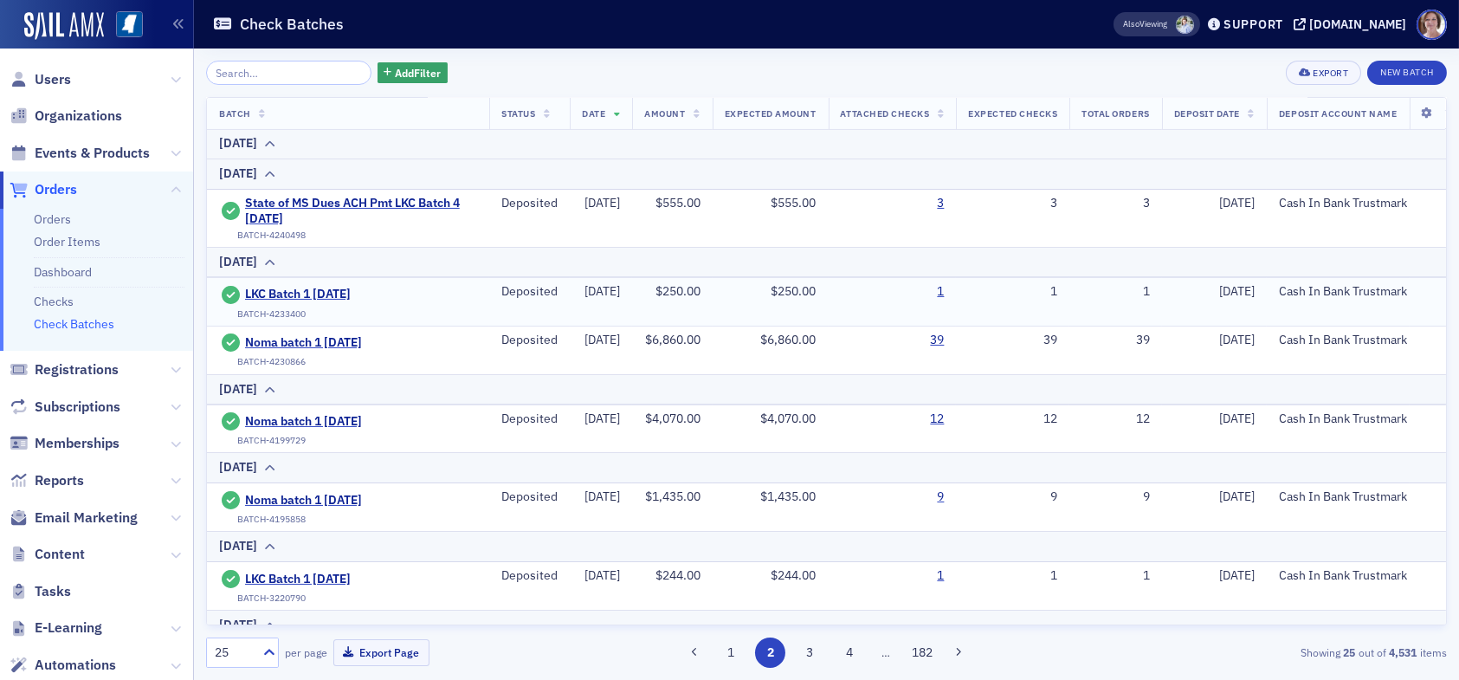
scroll to position [875, 0]
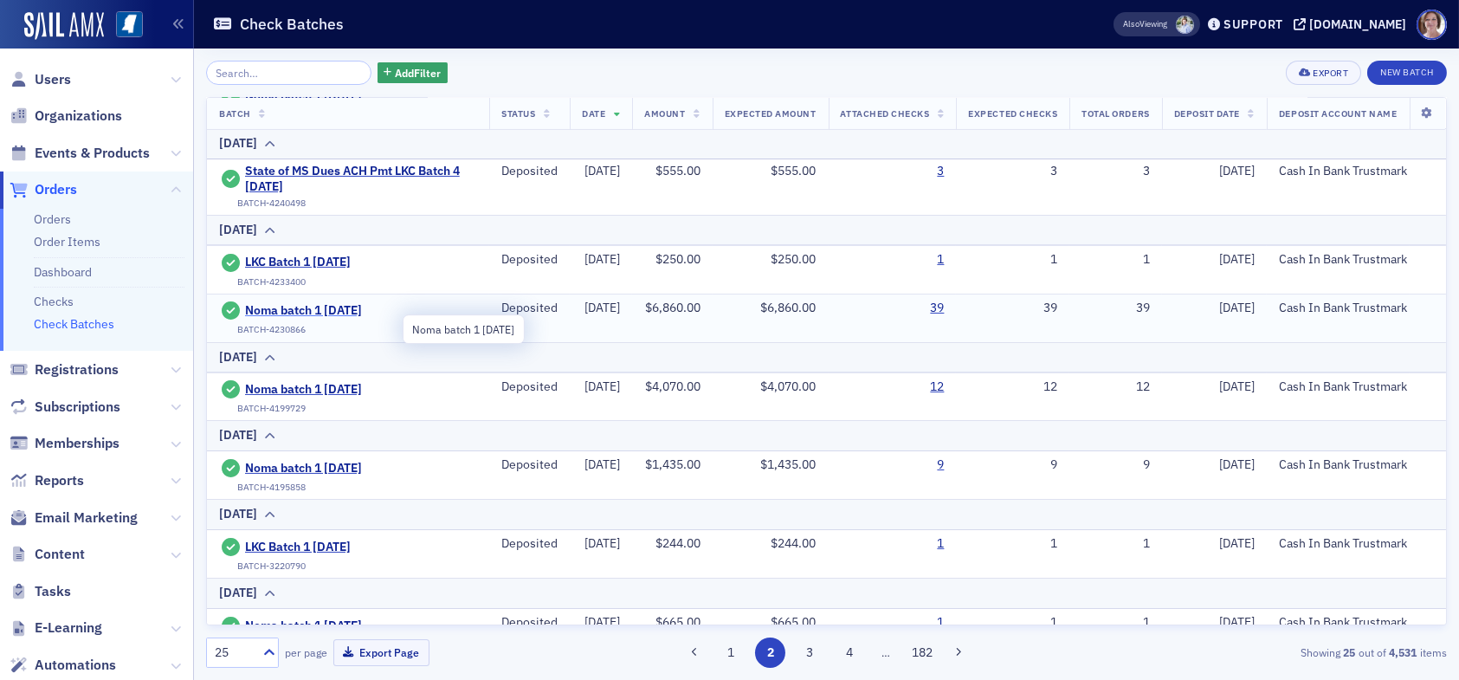
click at [337, 319] on span "Noma batch 1 [DATE]" at bounding box center [324, 311] width 158 height 16
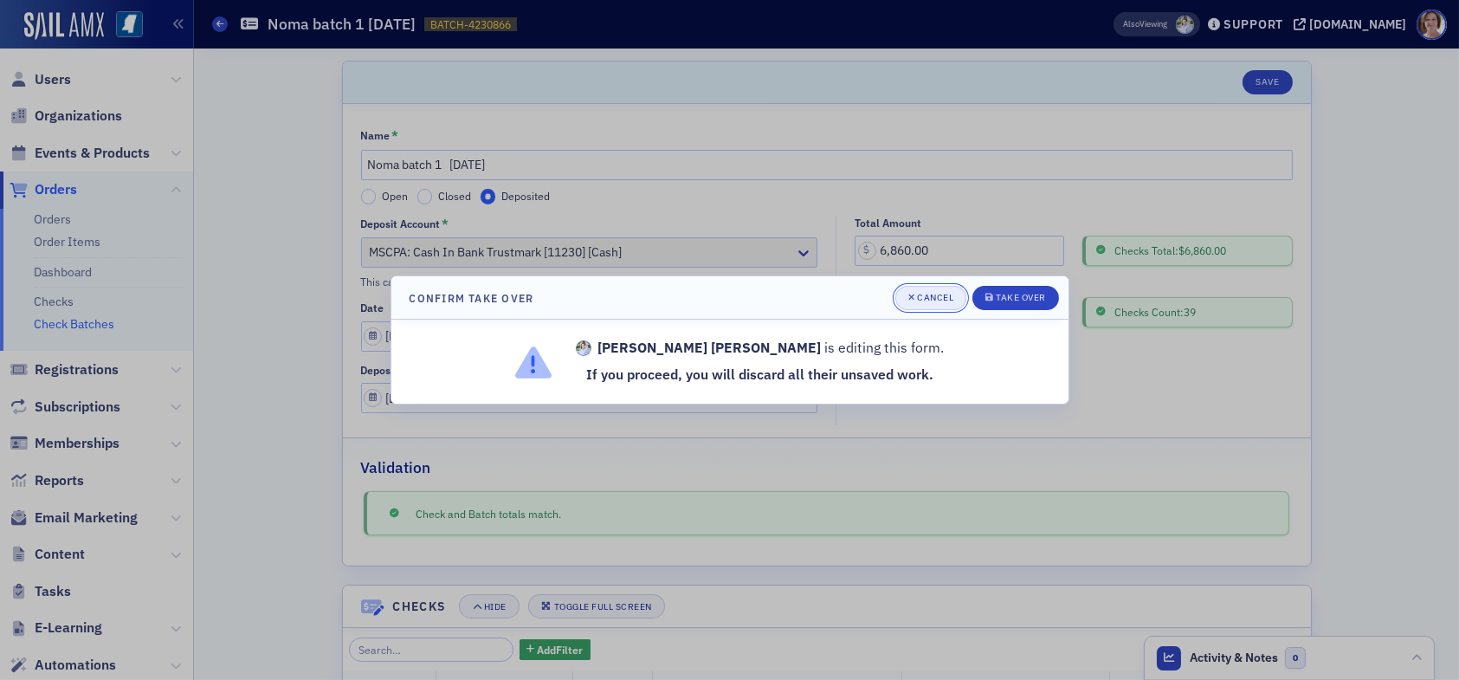
click at [930, 291] on span "Cancel" at bounding box center [931, 298] width 46 height 14
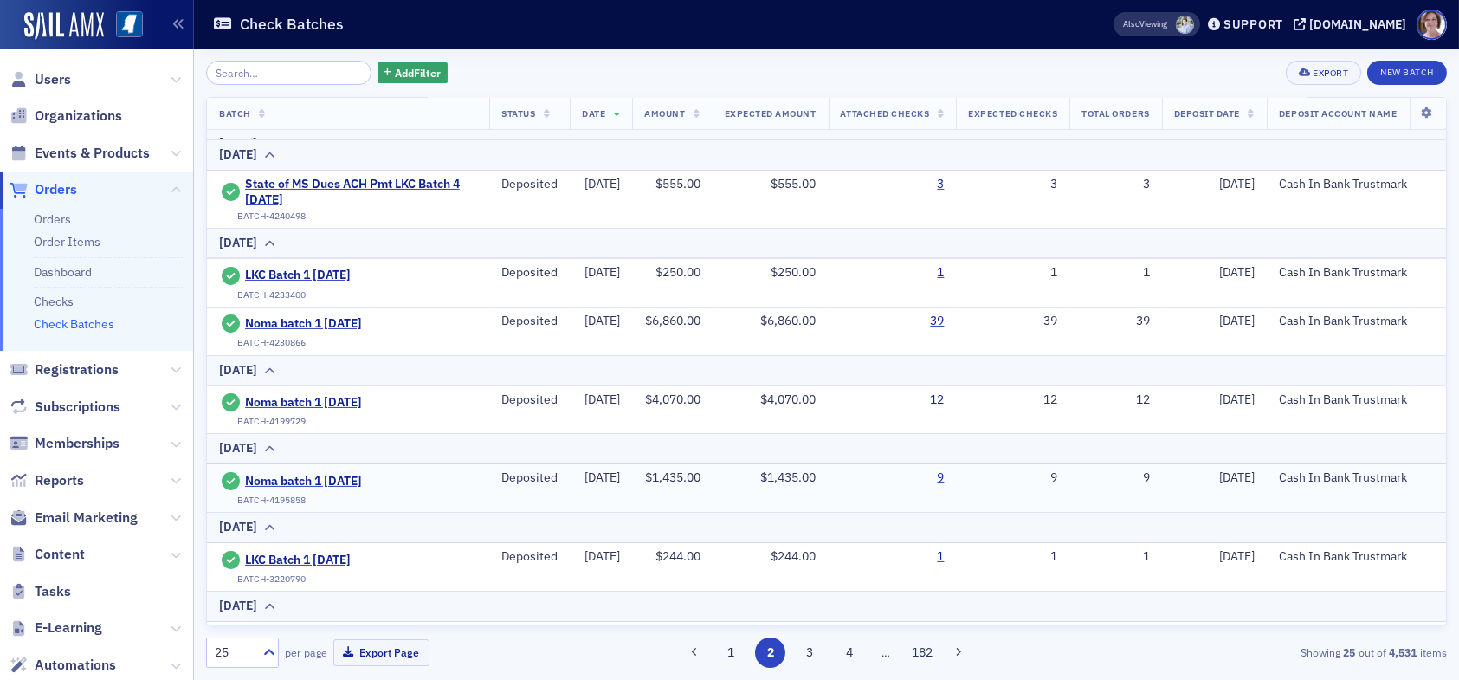
scroll to position [866, 0]
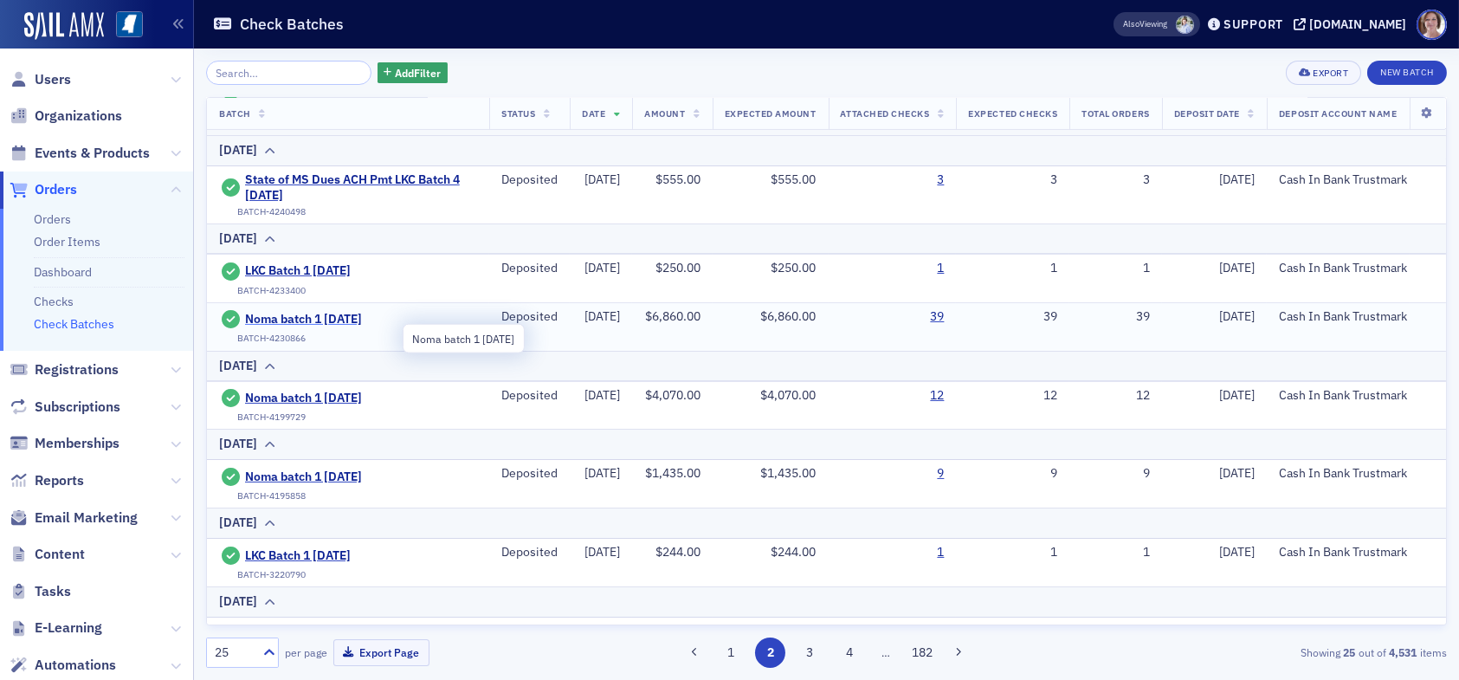
click at [335, 327] on span "Noma batch 1 [DATE]" at bounding box center [324, 320] width 158 height 16
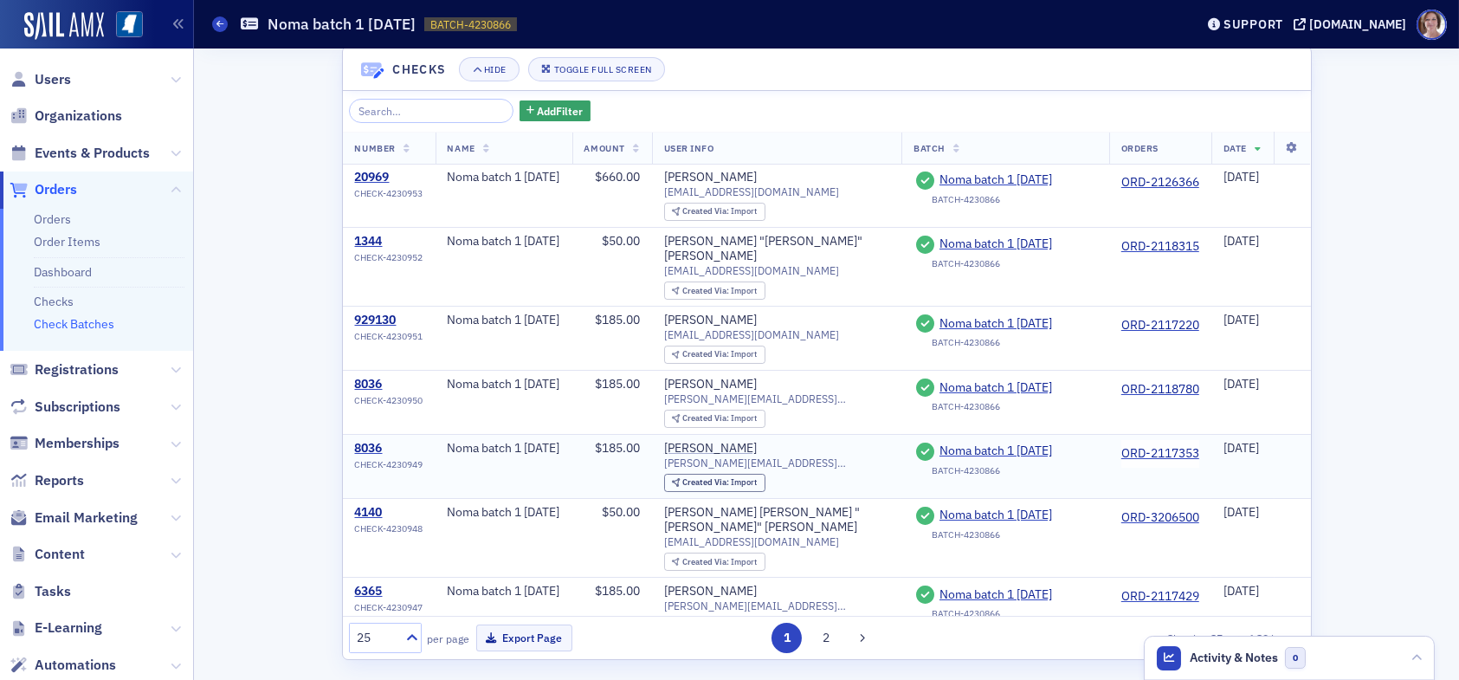
scroll to position [548, 0]
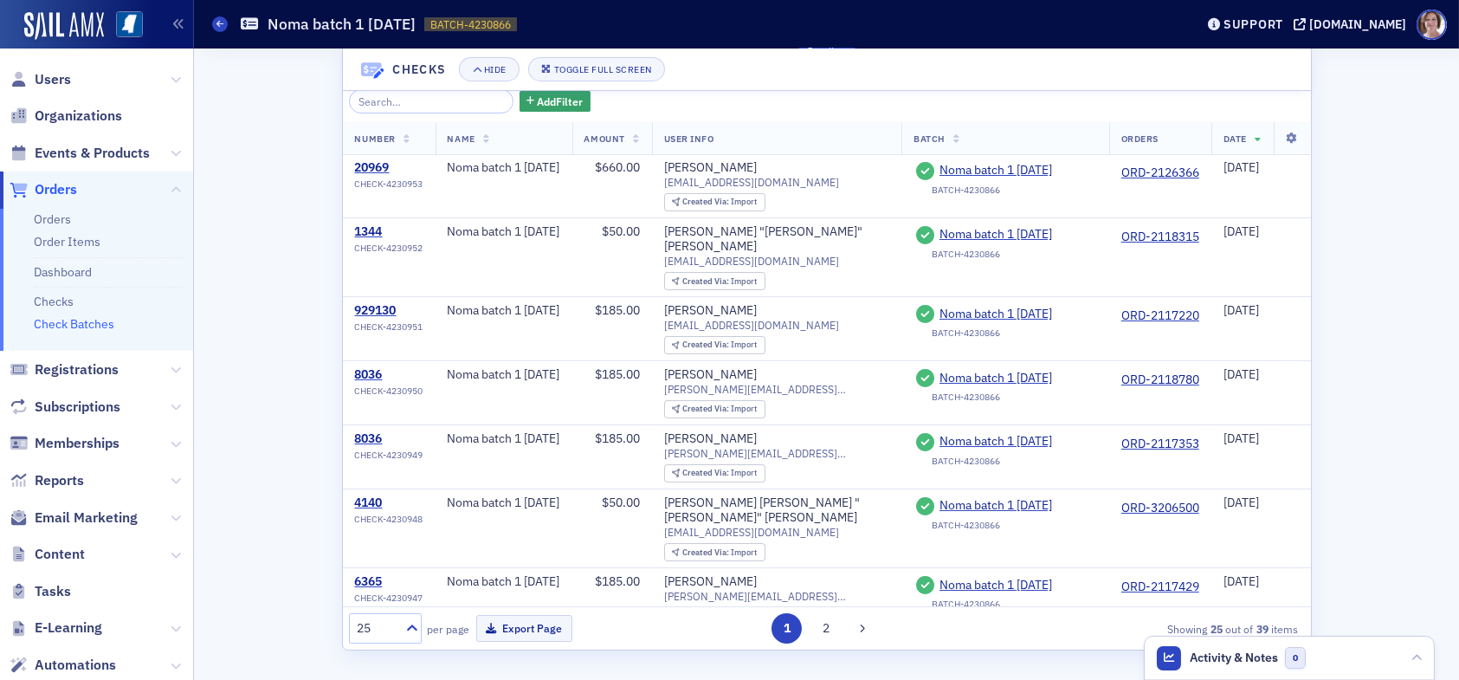
click at [1122, 136] on span "Orders" at bounding box center [1140, 139] width 37 height 12
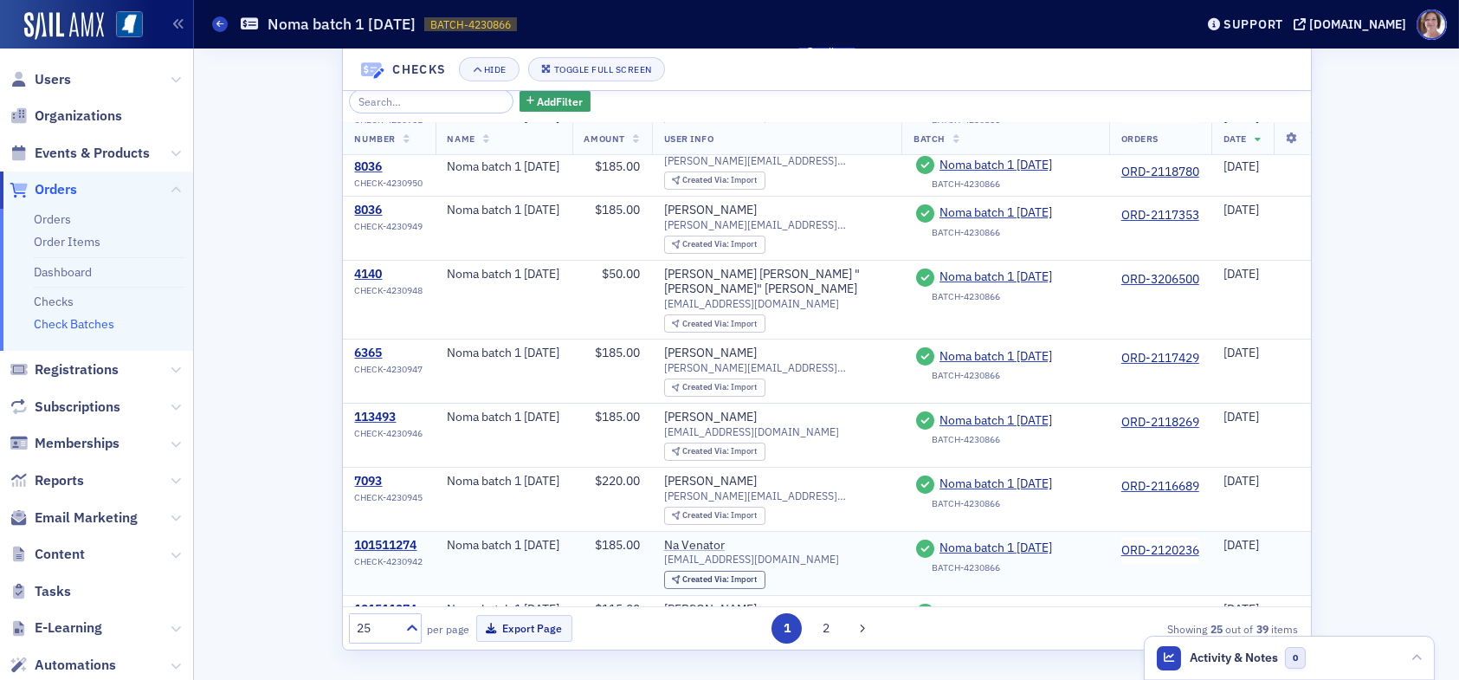
scroll to position [260, 0]
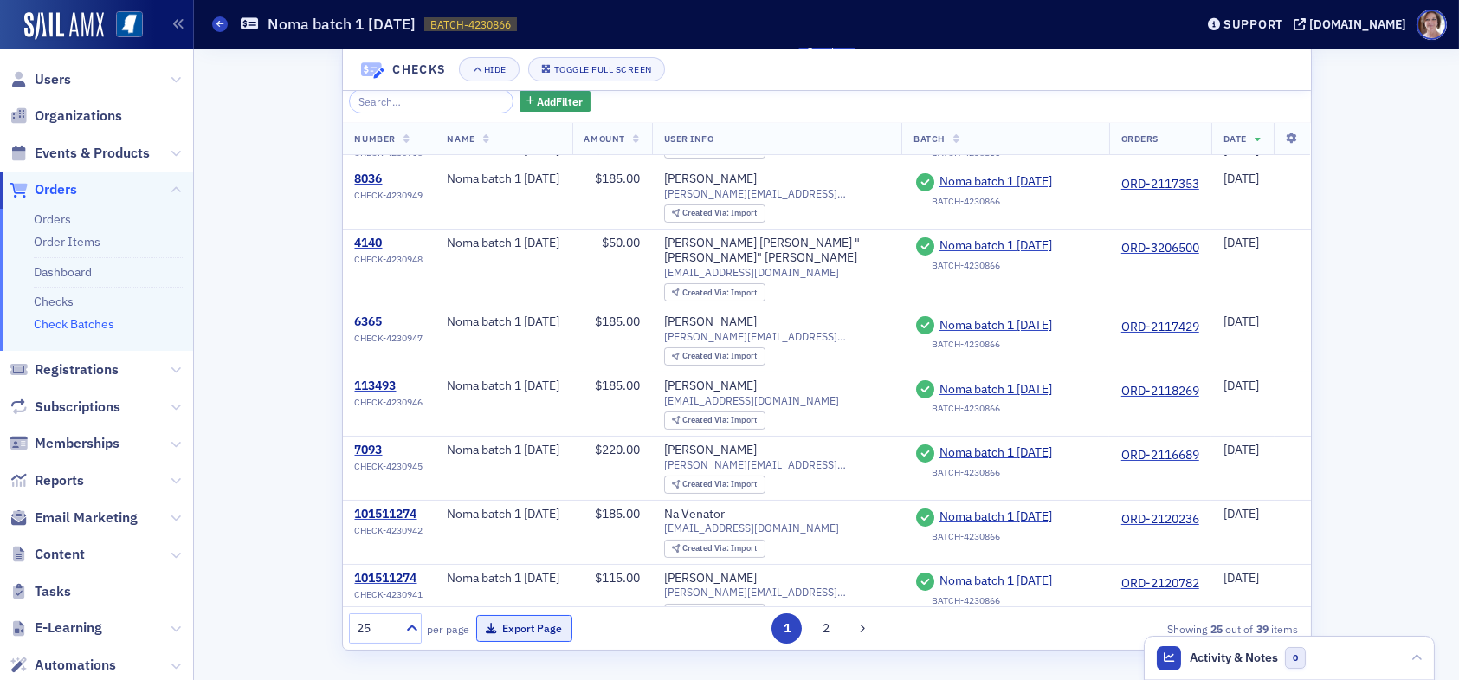
click at [538, 628] on button "Export Page" at bounding box center [524, 628] width 96 height 27
click at [99, 326] on link "Check Batches" at bounding box center [74, 324] width 81 height 16
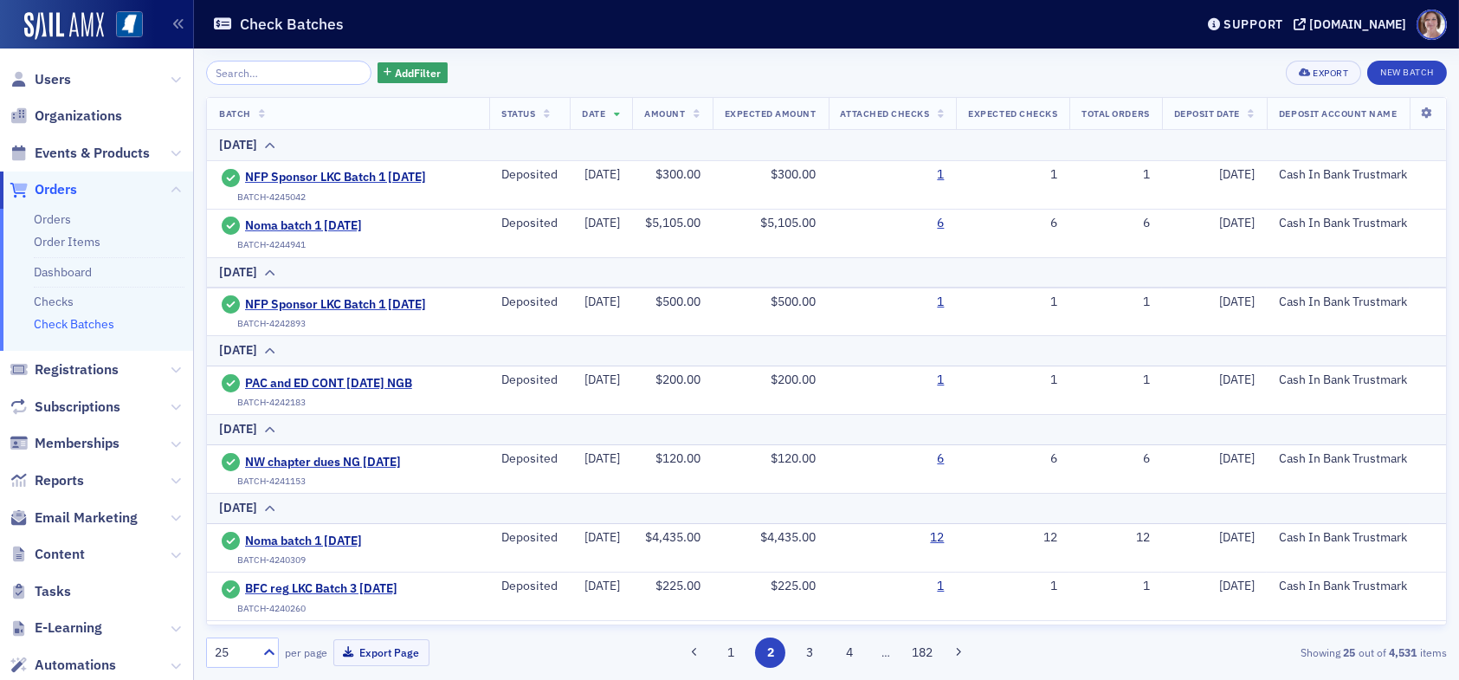
click at [74, 303] on li "Checks" at bounding box center [109, 298] width 151 height 23
click at [62, 301] on link "Checks" at bounding box center [54, 302] width 40 height 16
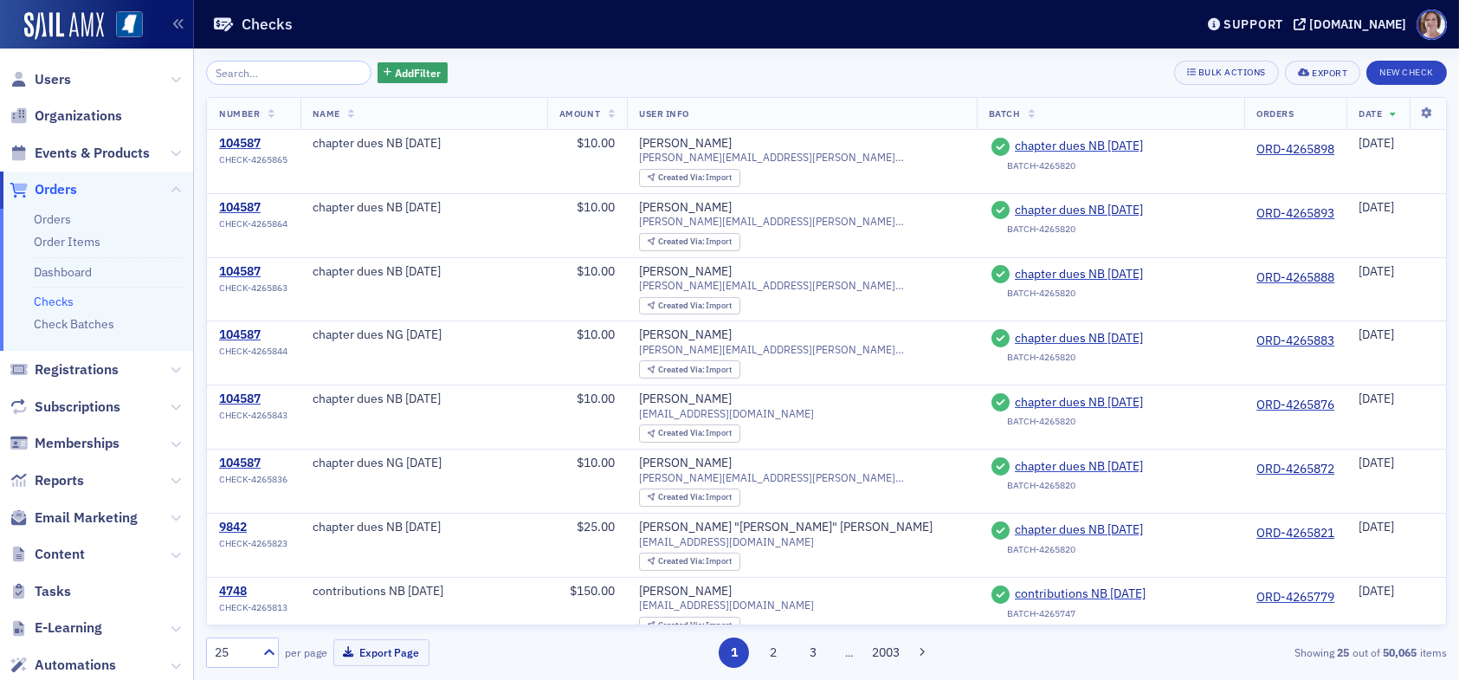
click at [264, 70] on input "search" at bounding box center [288, 73] width 165 height 24
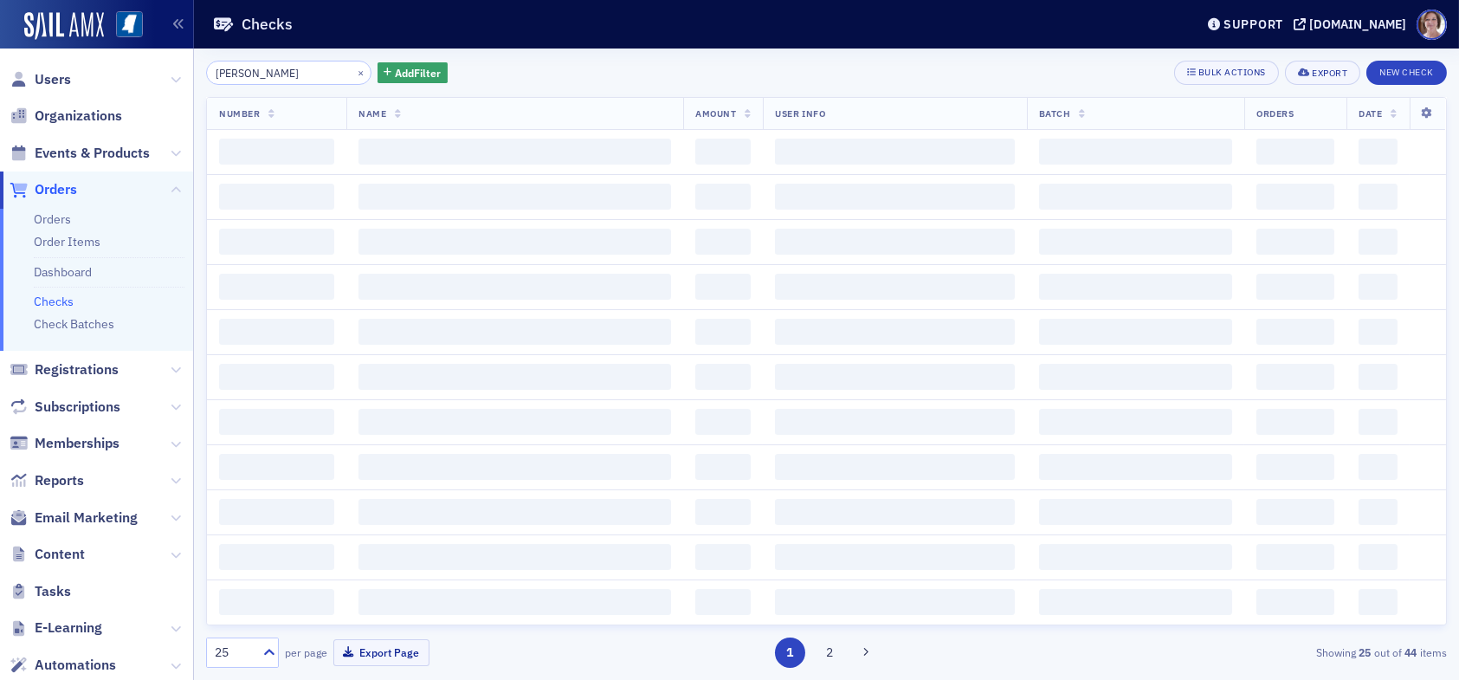
type input "[PERSON_NAME]"
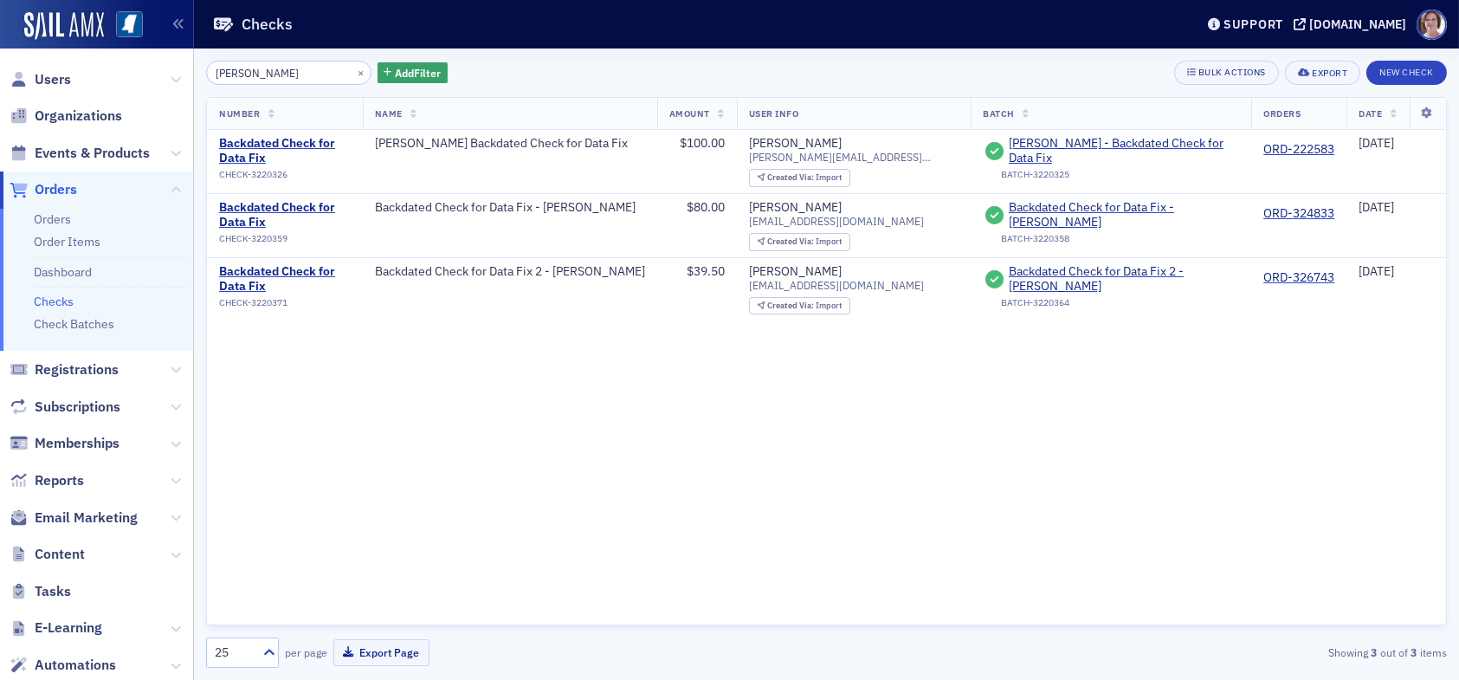
click at [55, 191] on span "Orders" at bounding box center [56, 189] width 42 height 19
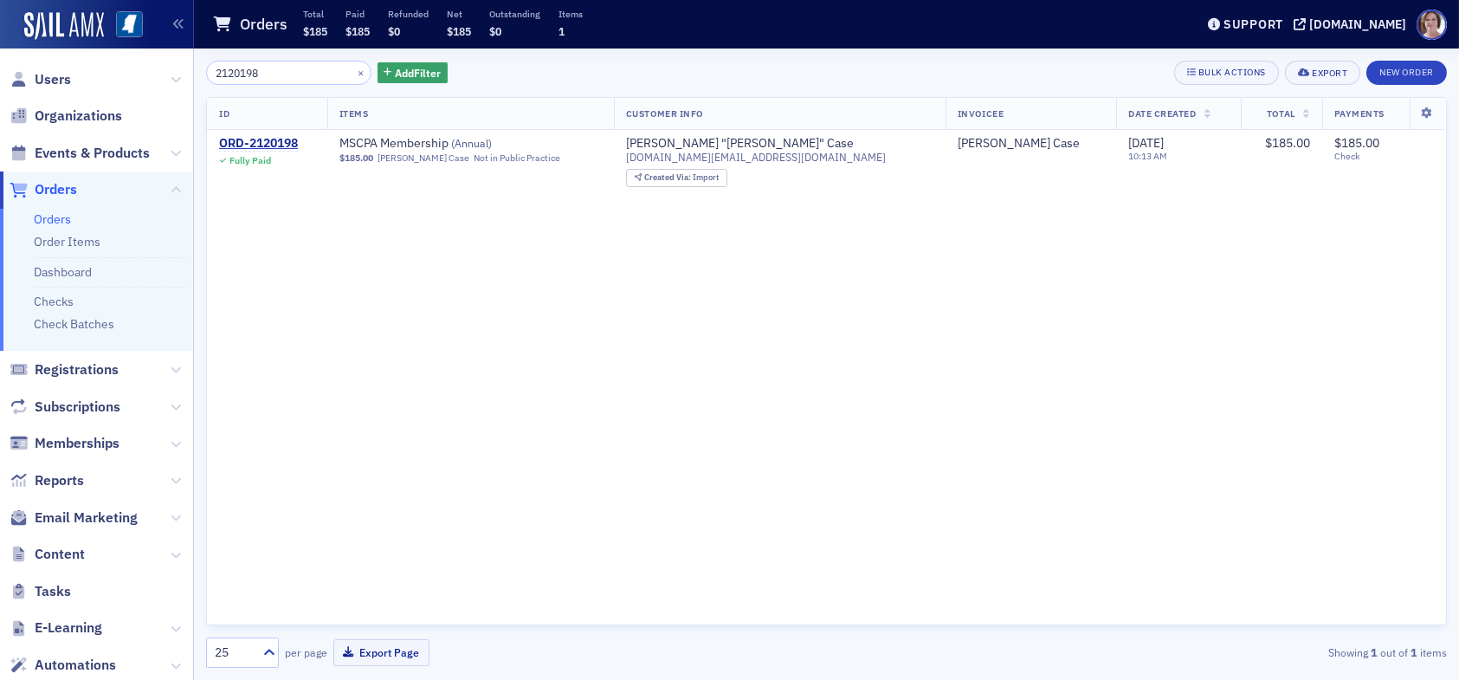
drag, startPoint x: 275, startPoint y: 66, endPoint x: 105, endPoint y: 2, distance: 181.4
click at [172, 64] on div "Users Organizations Events & Products Orders Orders Order Items Dashboard Check…" at bounding box center [729, 340] width 1459 height 680
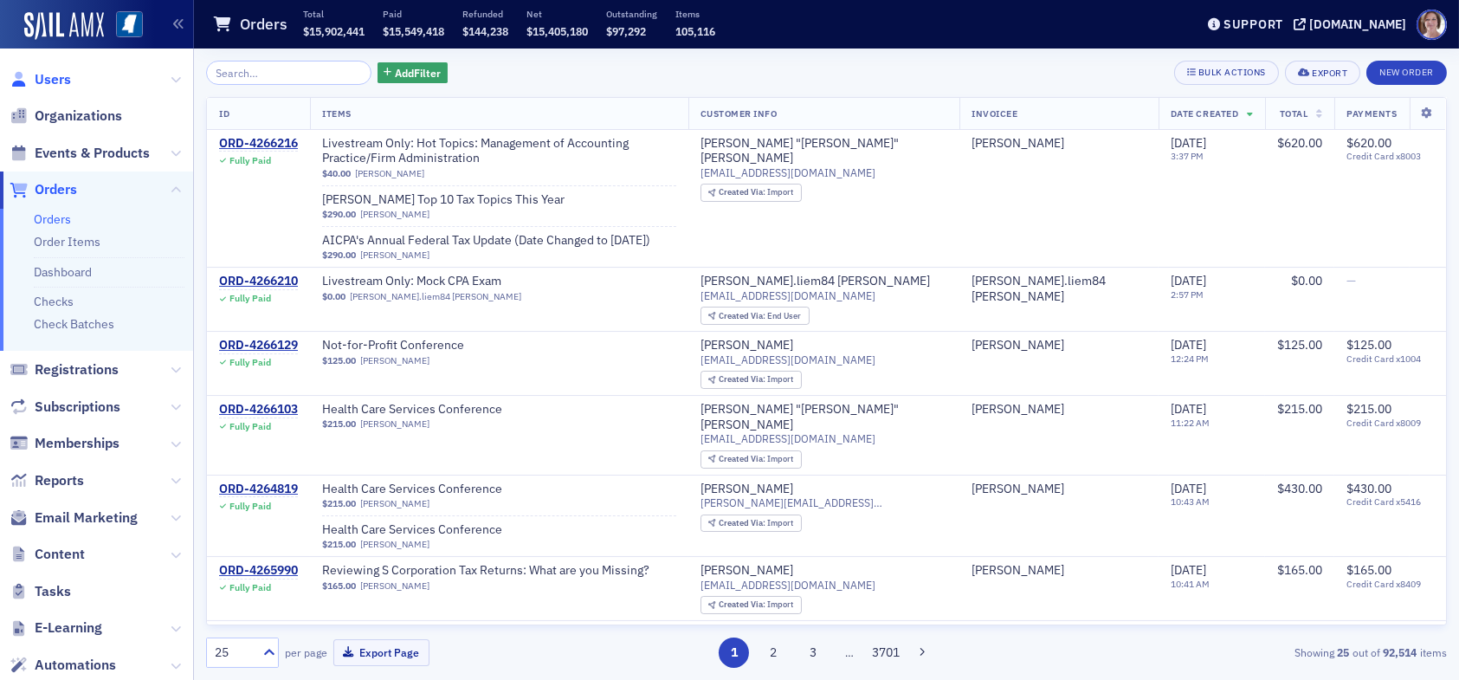
click at [49, 80] on span "Users" at bounding box center [53, 79] width 36 height 19
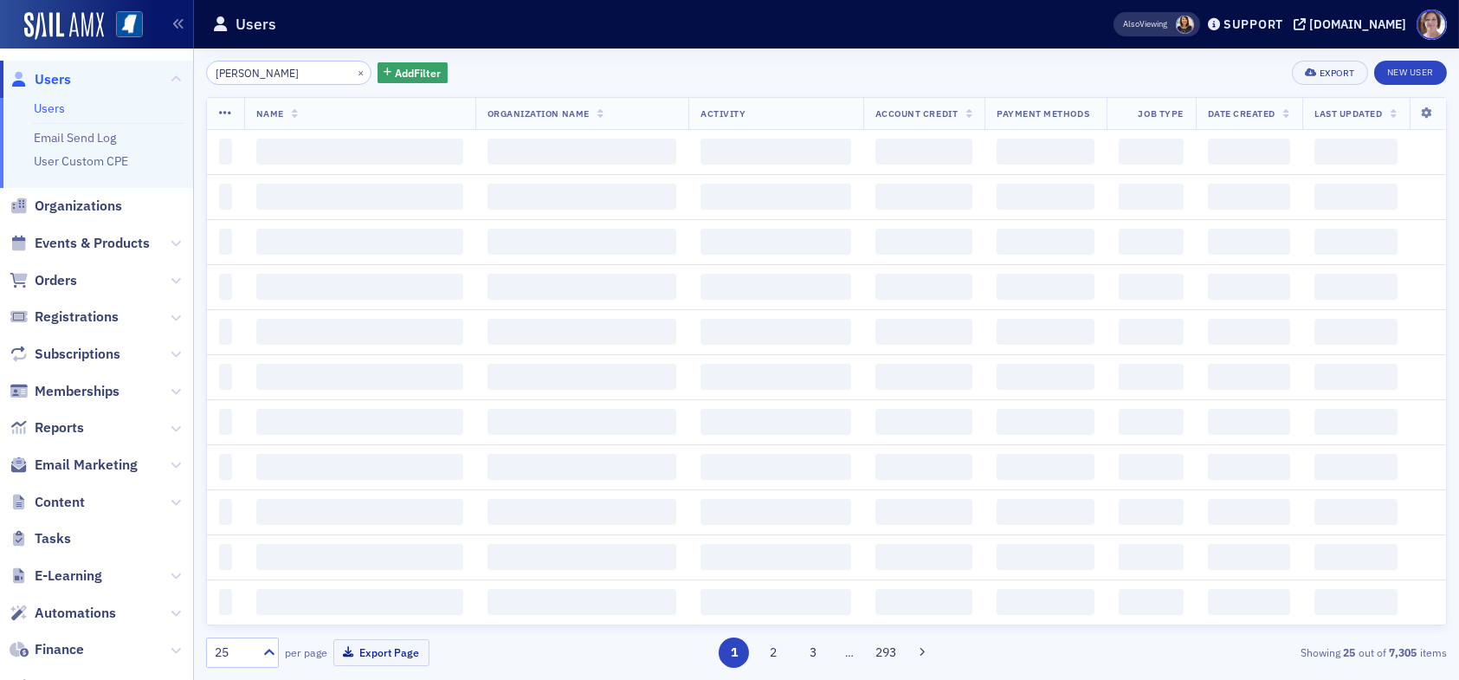
type input "[PERSON_NAME]"
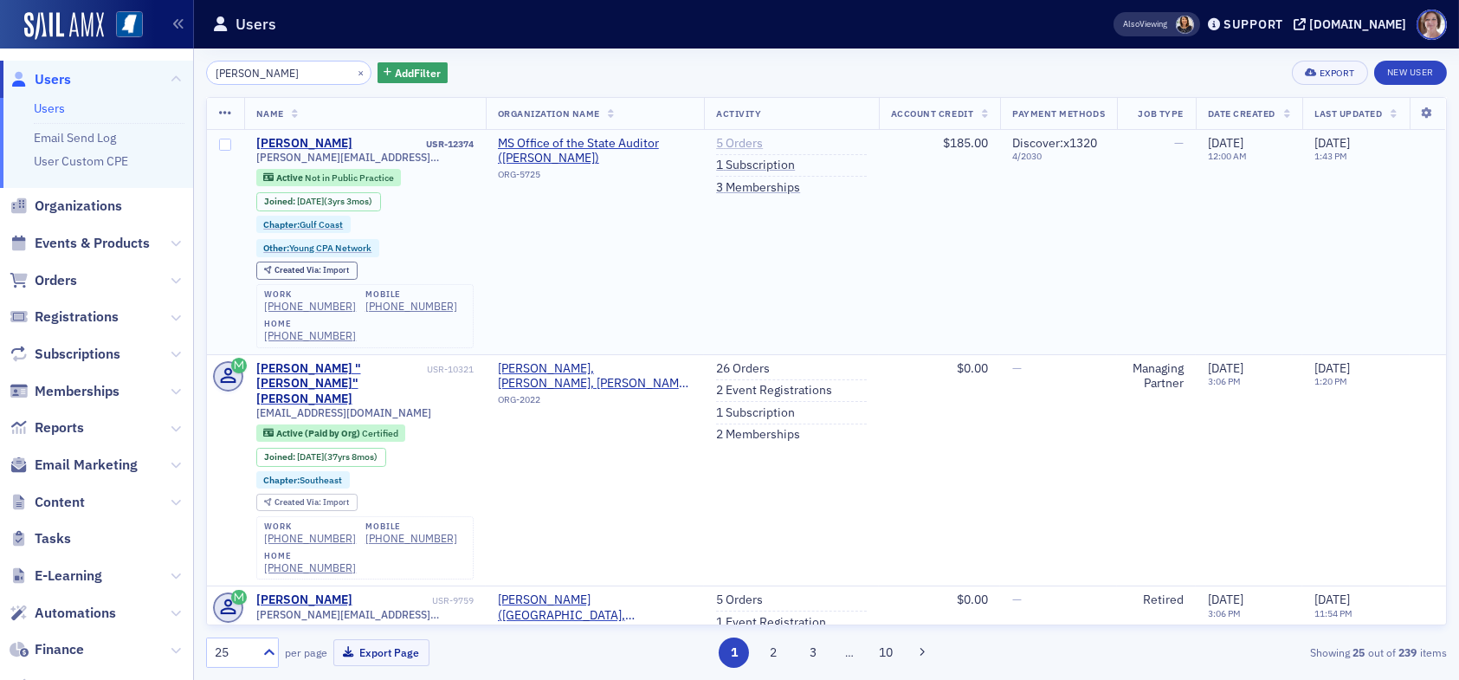
click at [723, 142] on link "5 Orders" at bounding box center [739, 144] width 47 height 16
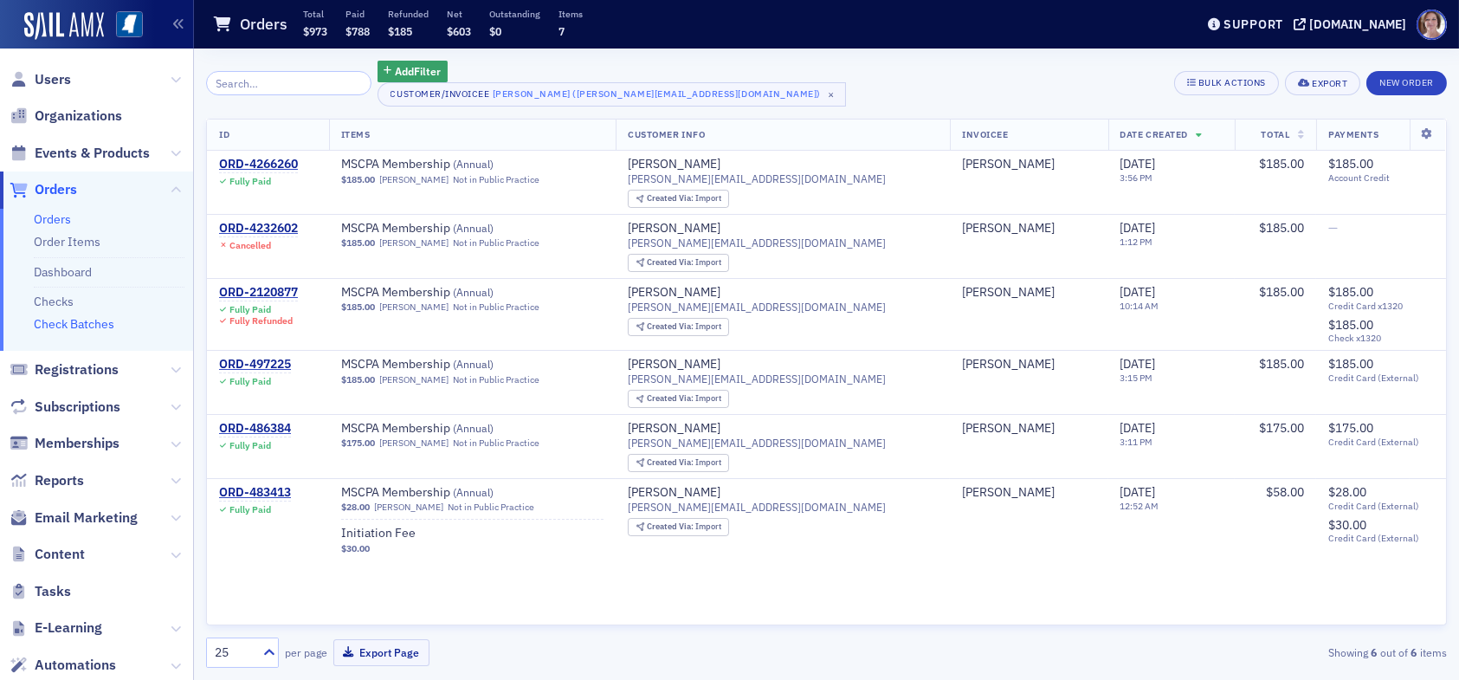
click at [84, 325] on link "Check Batches" at bounding box center [74, 324] width 81 height 16
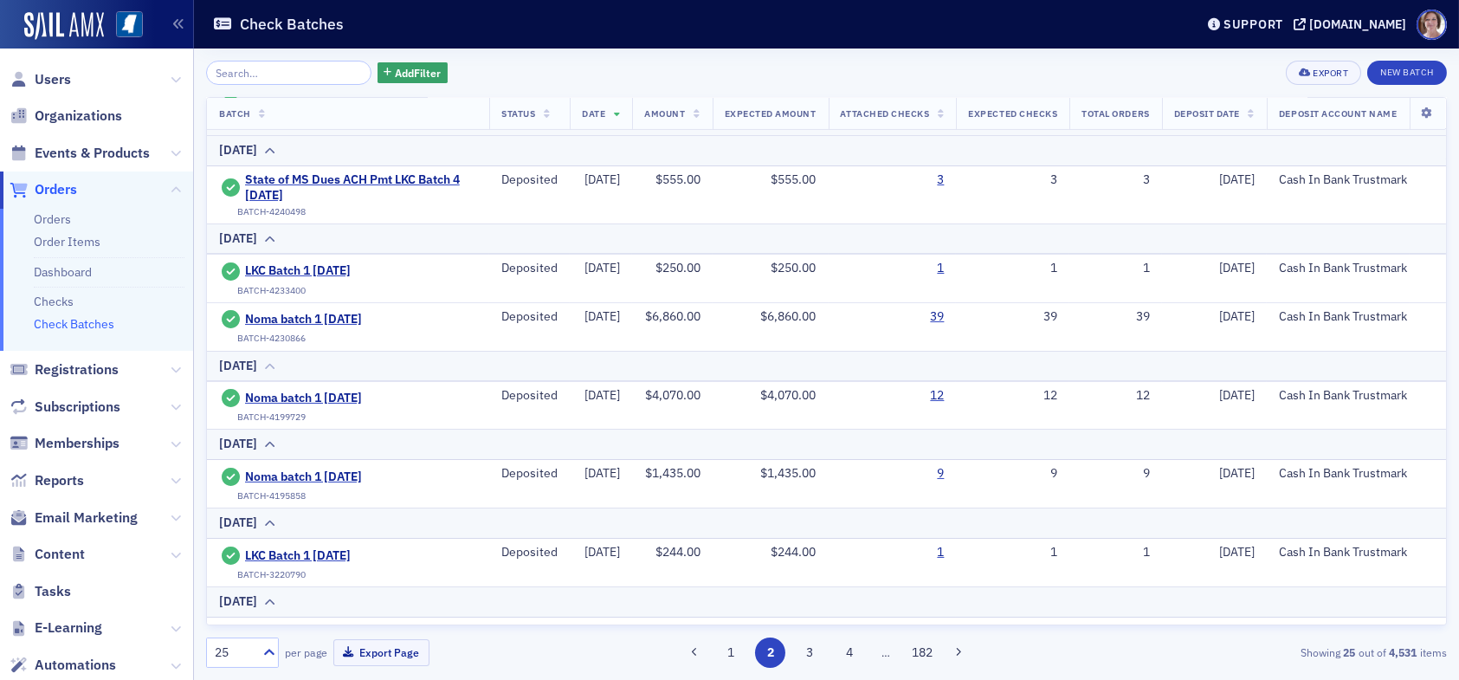
scroll to position [779, 0]
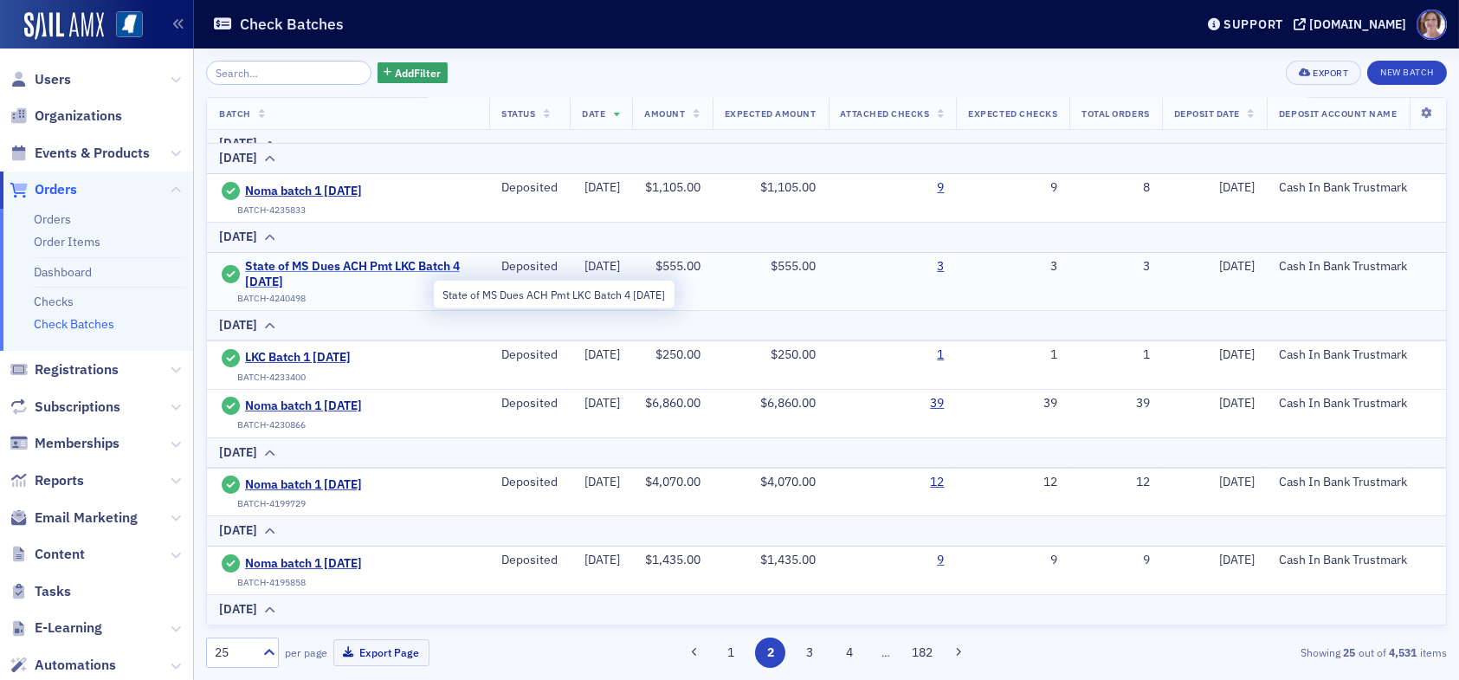
click at [333, 285] on span "State of MS Dues ACH Pmt LKC Batch 4 [DATE]" at bounding box center [361, 274] width 232 height 30
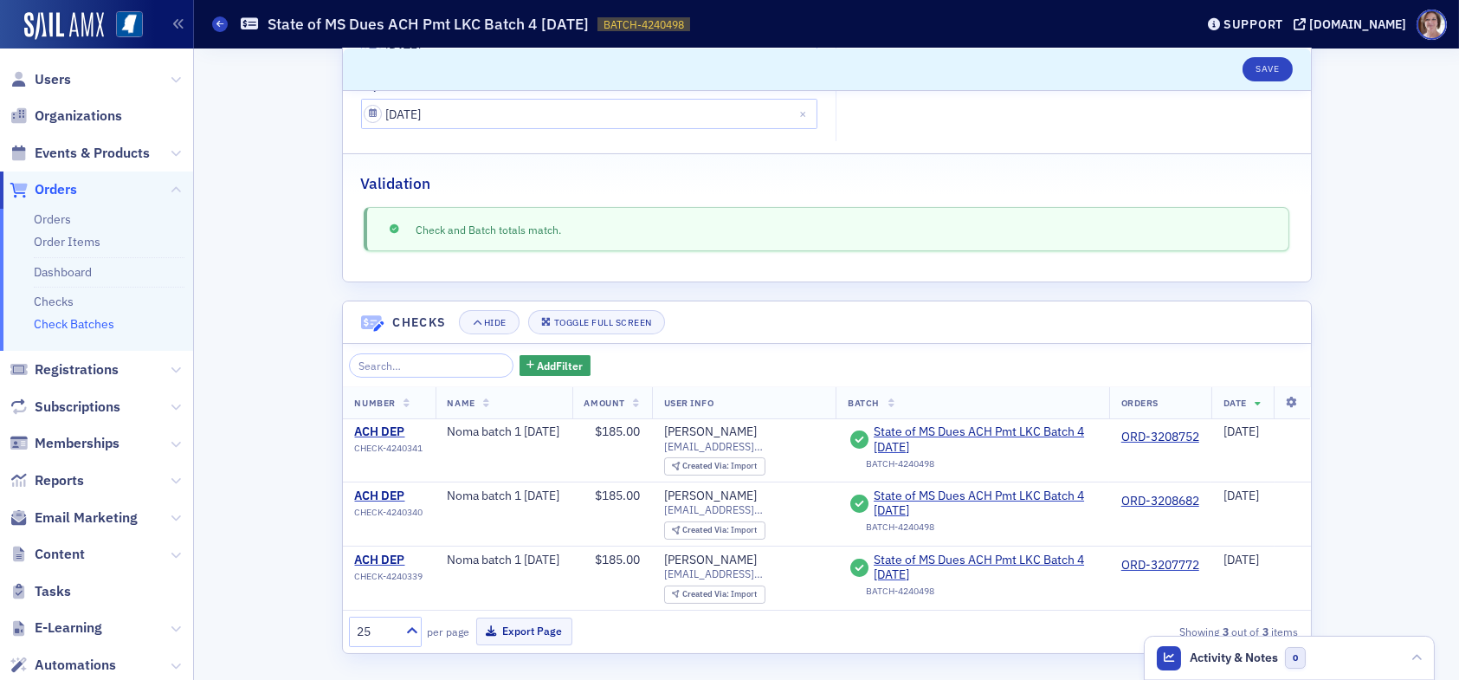
scroll to position [285, 0]
click at [75, 316] on link "Check Batches" at bounding box center [74, 324] width 81 height 16
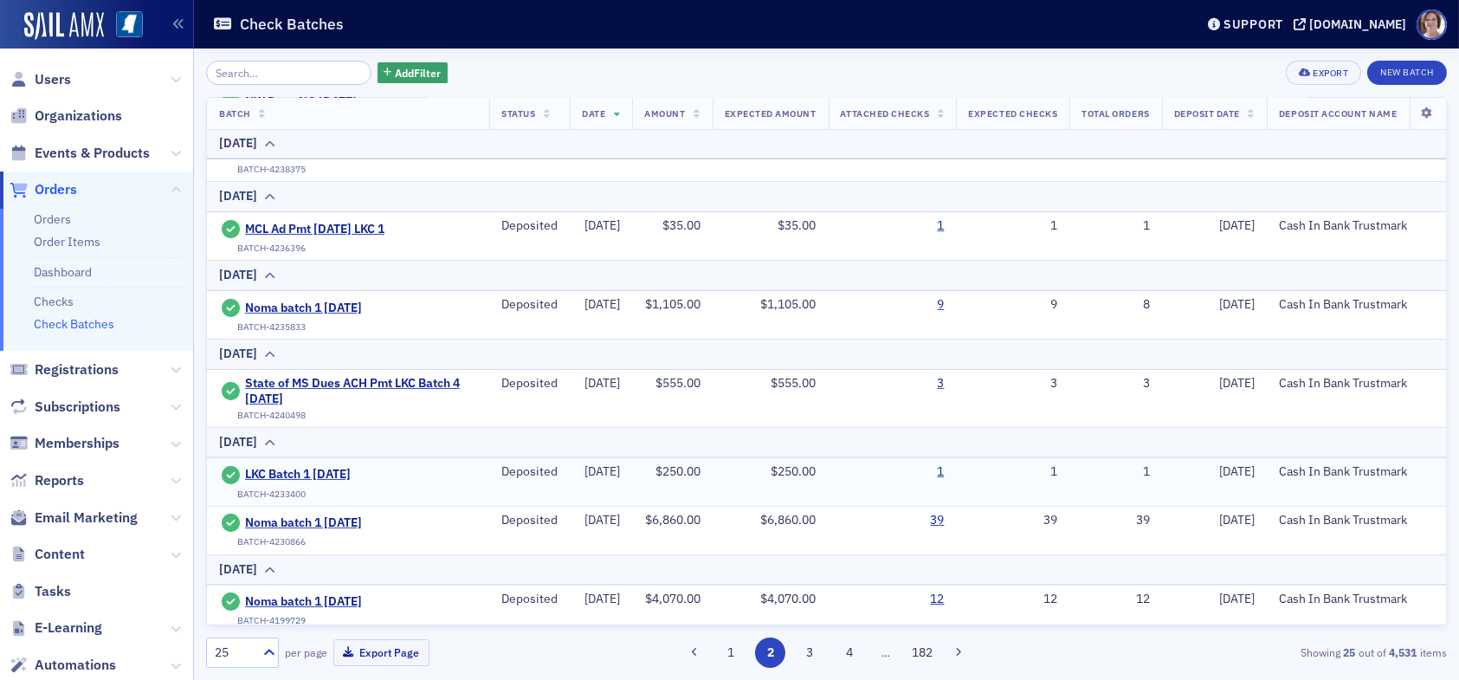
scroll to position [693, 0]
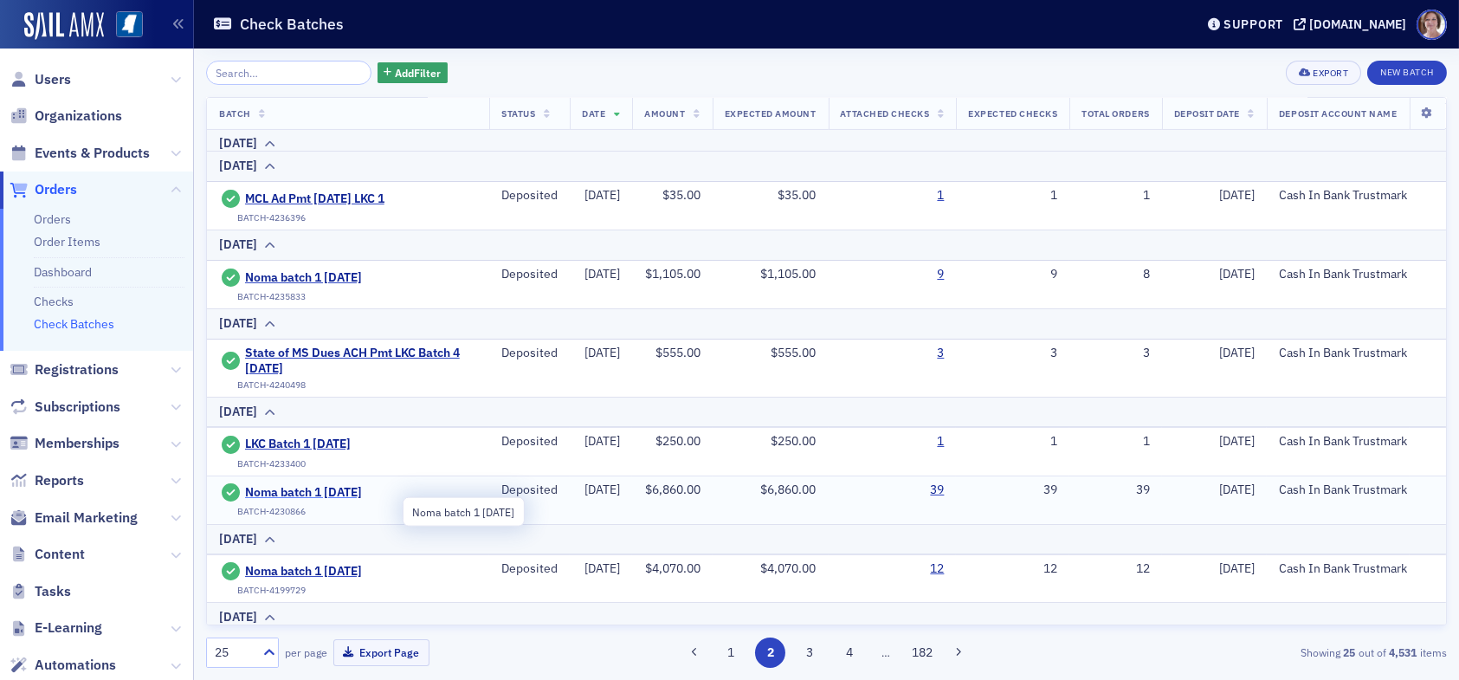
click at [327, 501] on span "Noma batch 1 [DATE]" at bounding box center [324, 493] width 158 height 16
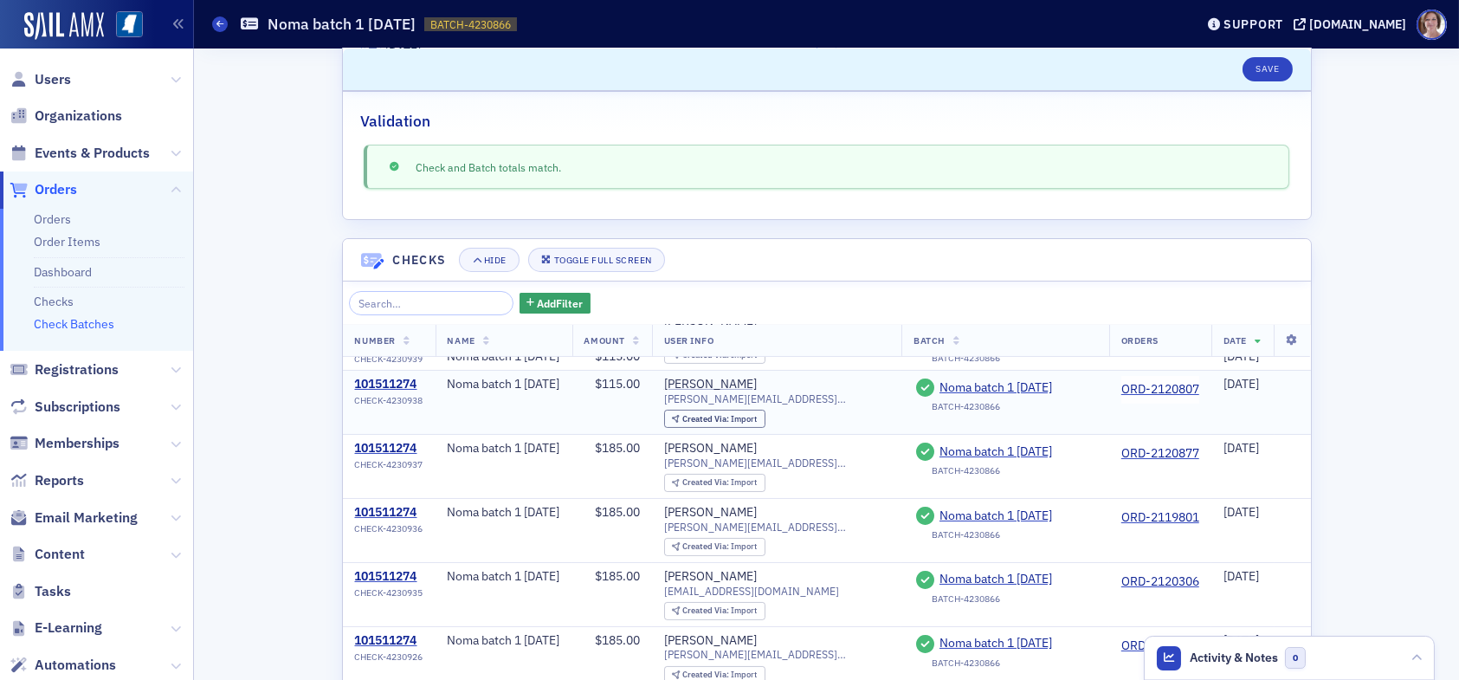
scroll to position [866, 0]
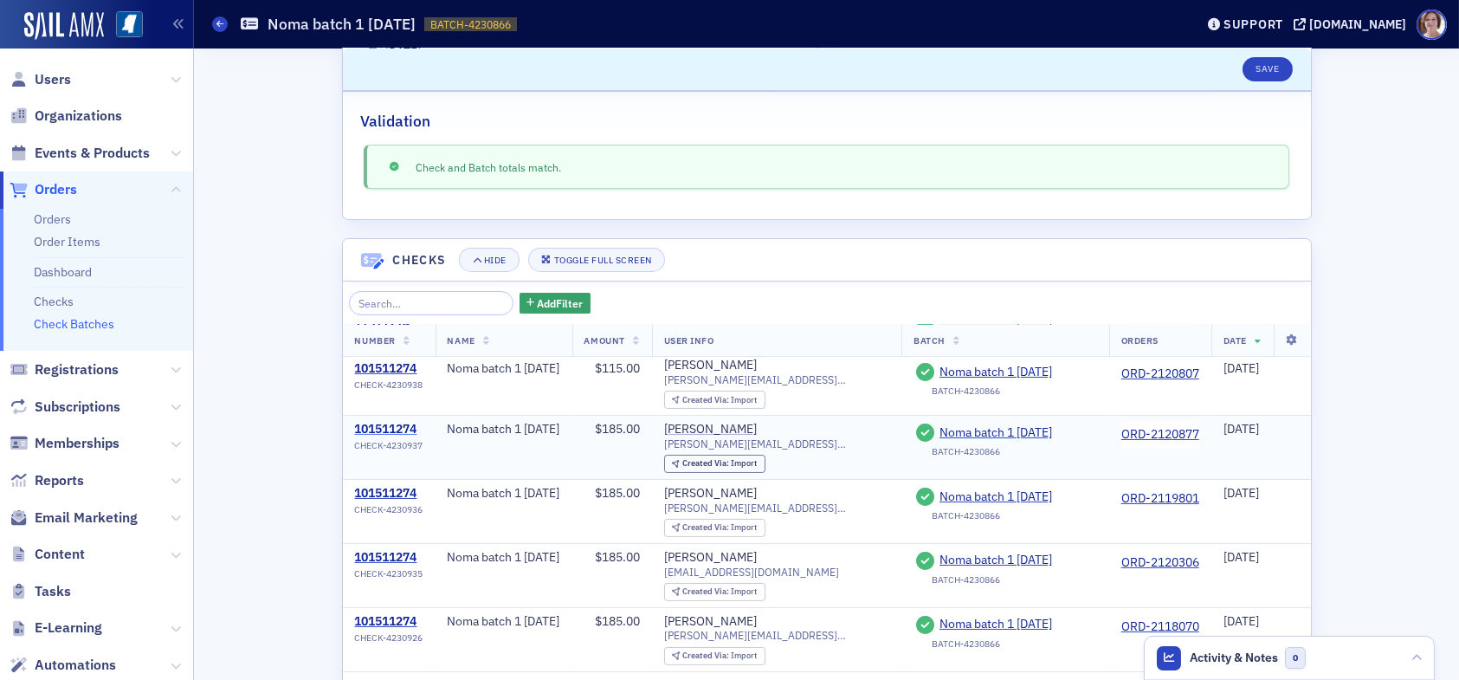
click at [398, 422] on div "101511274" at bounding box center [389, 430] width 68 height 16
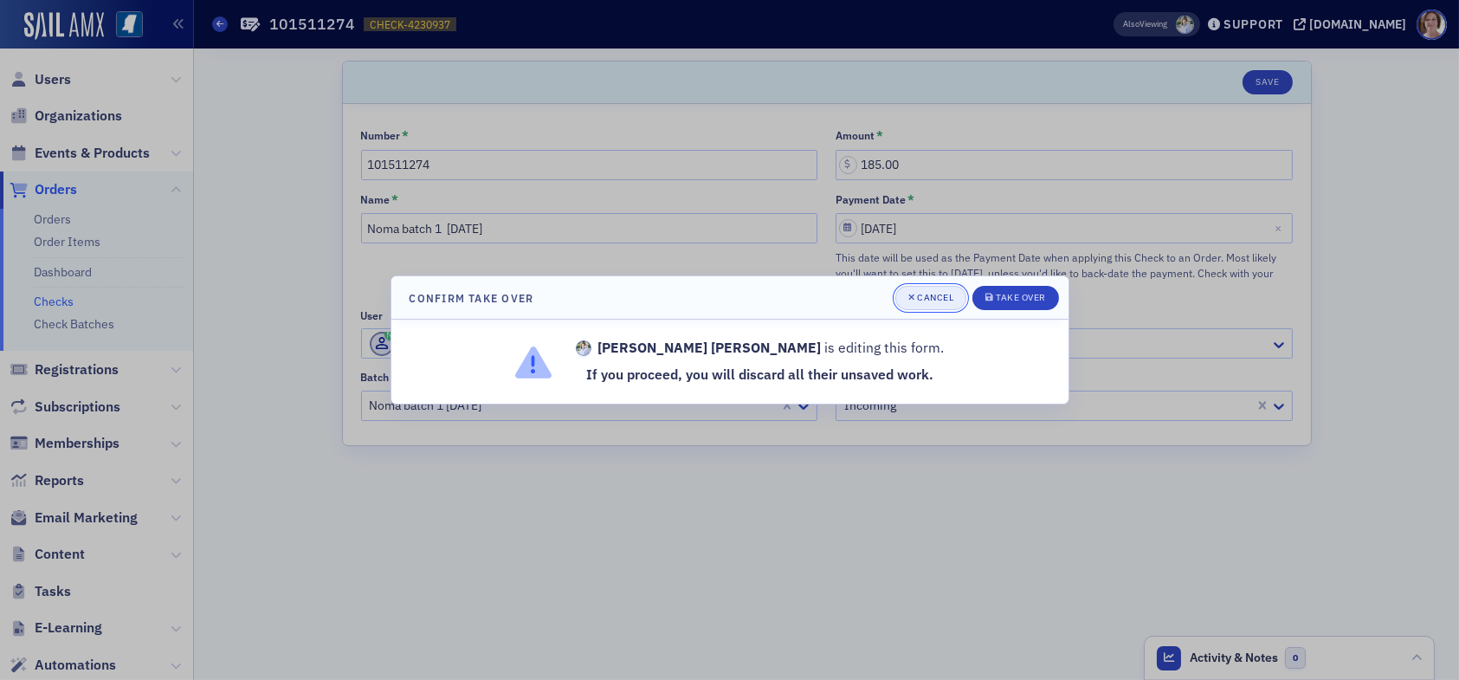
click at [929, 297] on div "Cancel" at bounding box center [935, 298] width 36 height 10
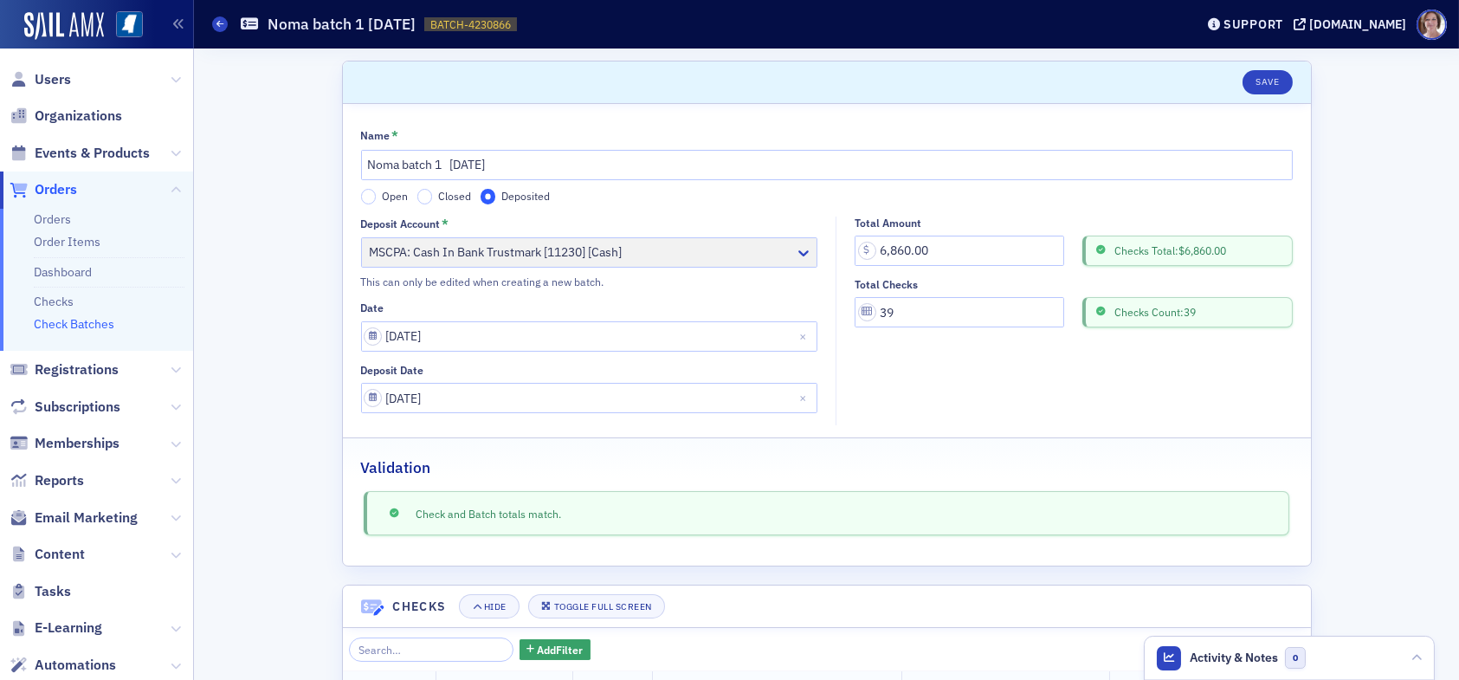
scroll to position [87, 0]
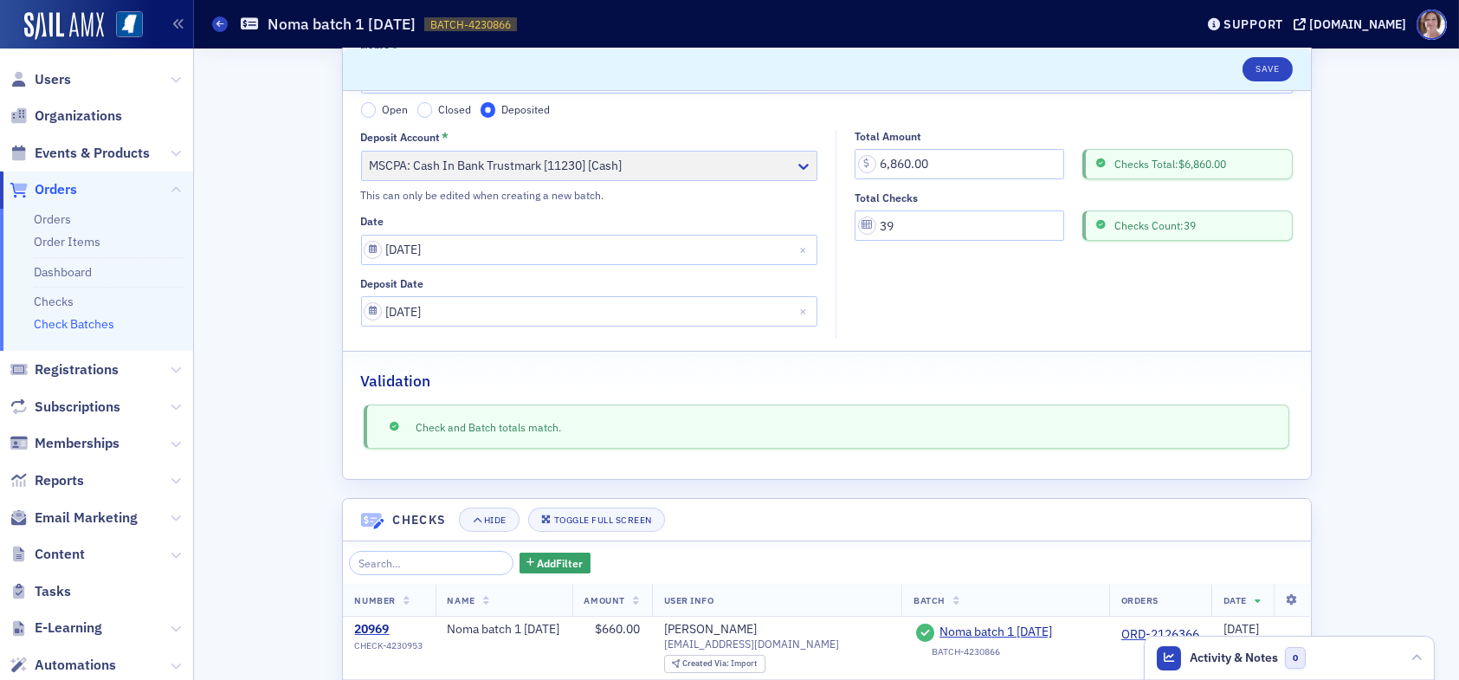
click at [264, 294] on div "Scroll to Save Name * Noma batch 1 [DATE] Open Closed Deposited Deposit Account…" at bounding box center [826, 552] width 1241 height 1180
click at [49, 78] on span "Users" at bounding box center [53, 79] width 36 height 19
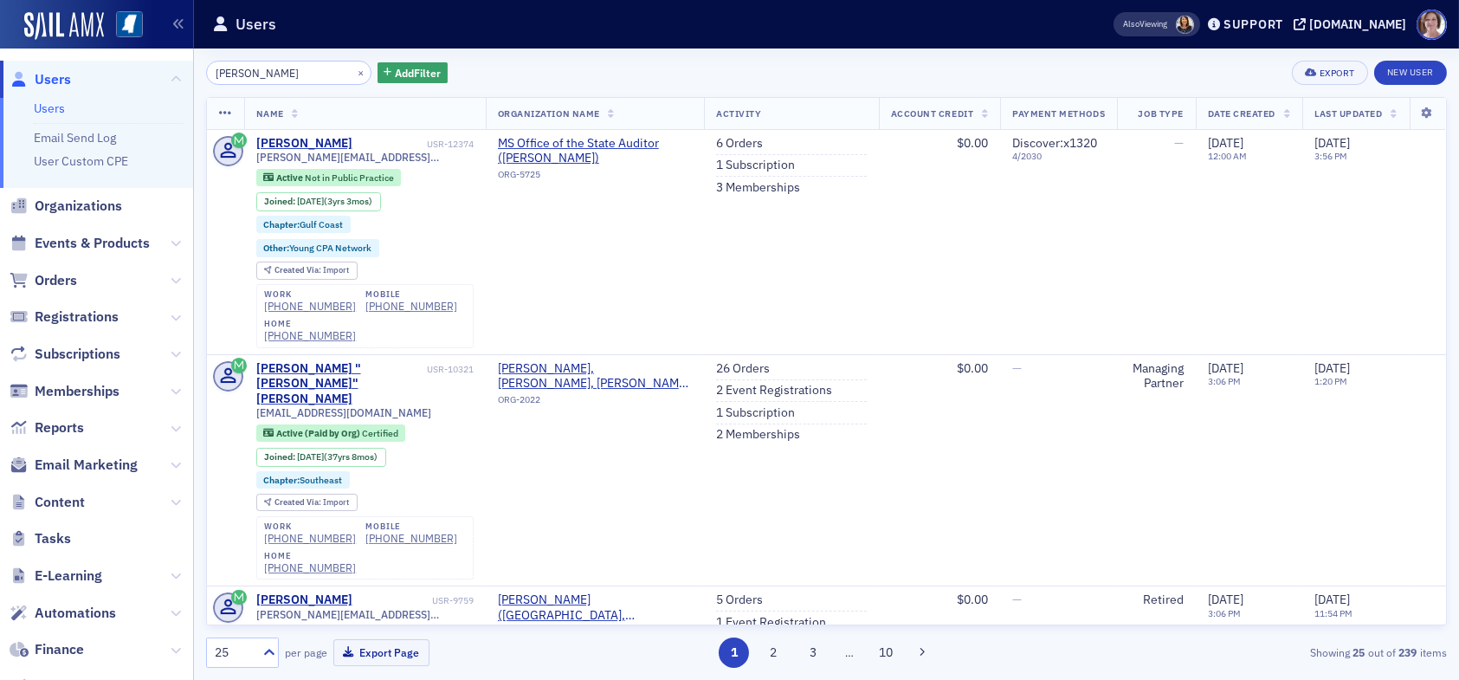
drag, startPoint x: 305, startPoint y: 69, endPoint x: 136, endPoint y: 69, distance: 168.9
click at [136, 70] on div "Users Users Email Send Log User Custom CPE Organizations Events & Products Orde…" at bounding box center [729, 340] width 1459 height 680
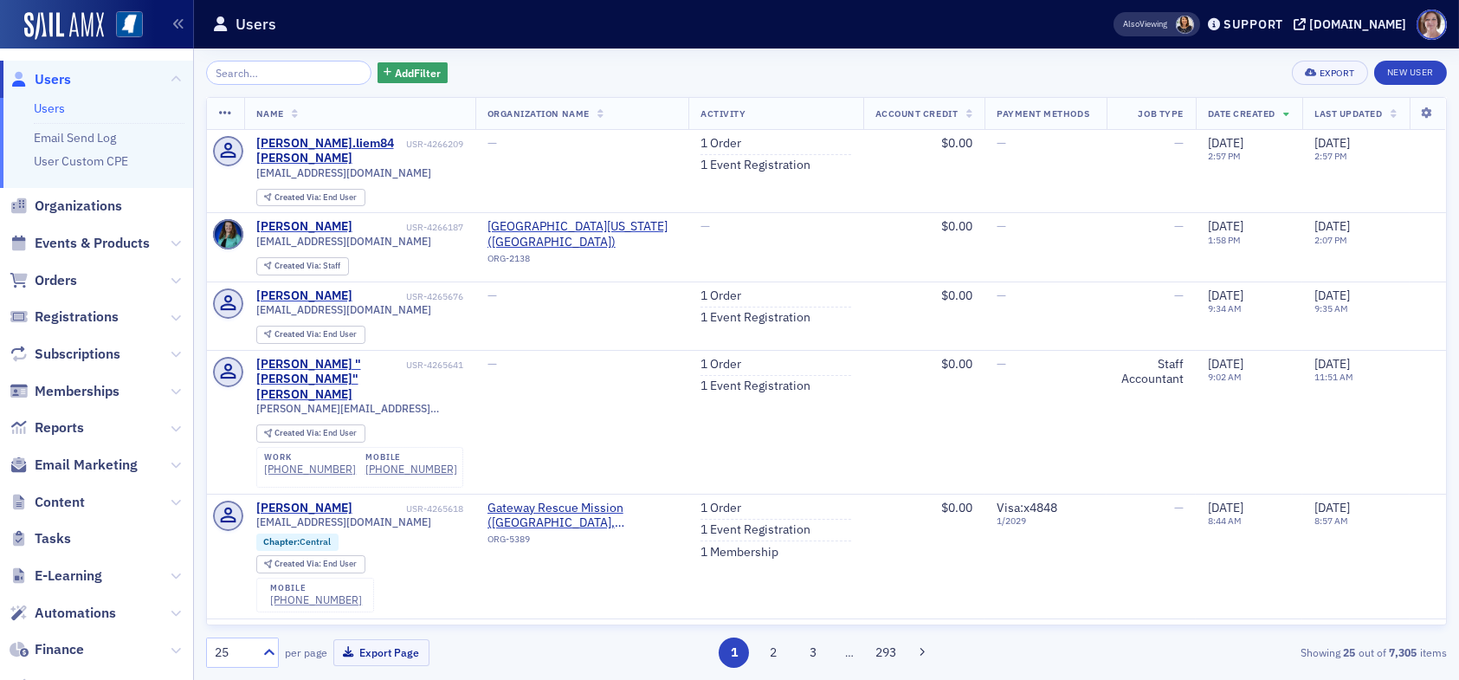
click at [277, 74] on input "search" at bounding box center [288, 73] width 165 height 24
drag, startPoint x: 45, startPoint y: 278, endPoint x: 68, endPoint y: 255, distance: 31.8
click at [46, 278] on span "Orders" at bounding box center [56, 280] width 42 height 19
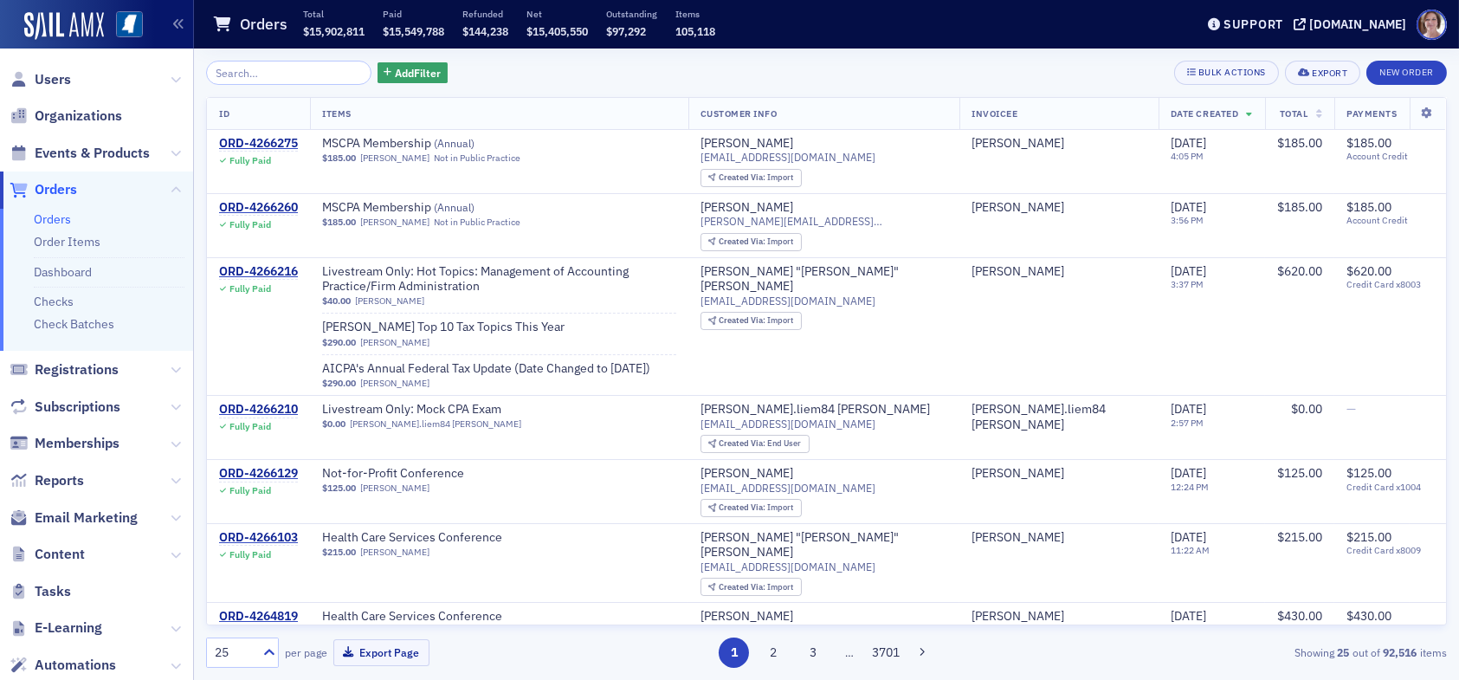
click at [262, 71] on input "search" at bounding box center [288, 73] width 165 height 24
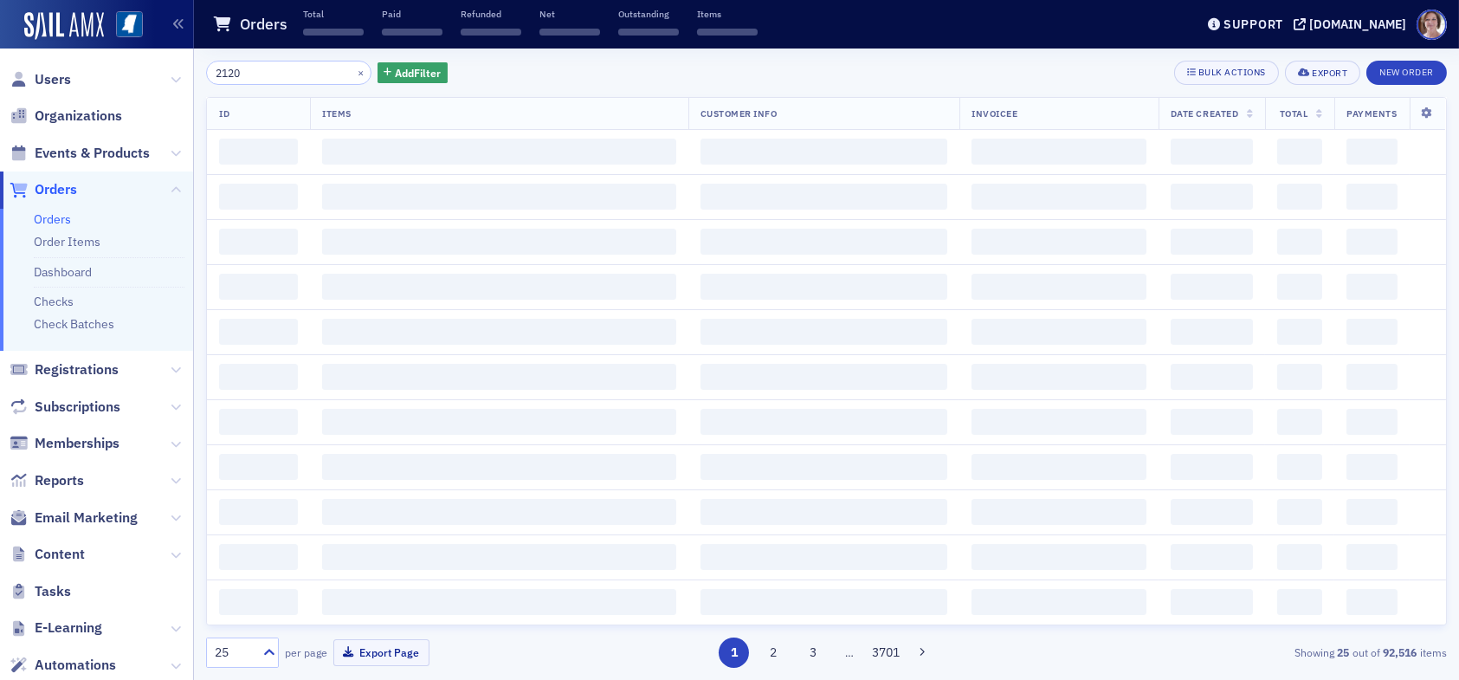
type input "21208"
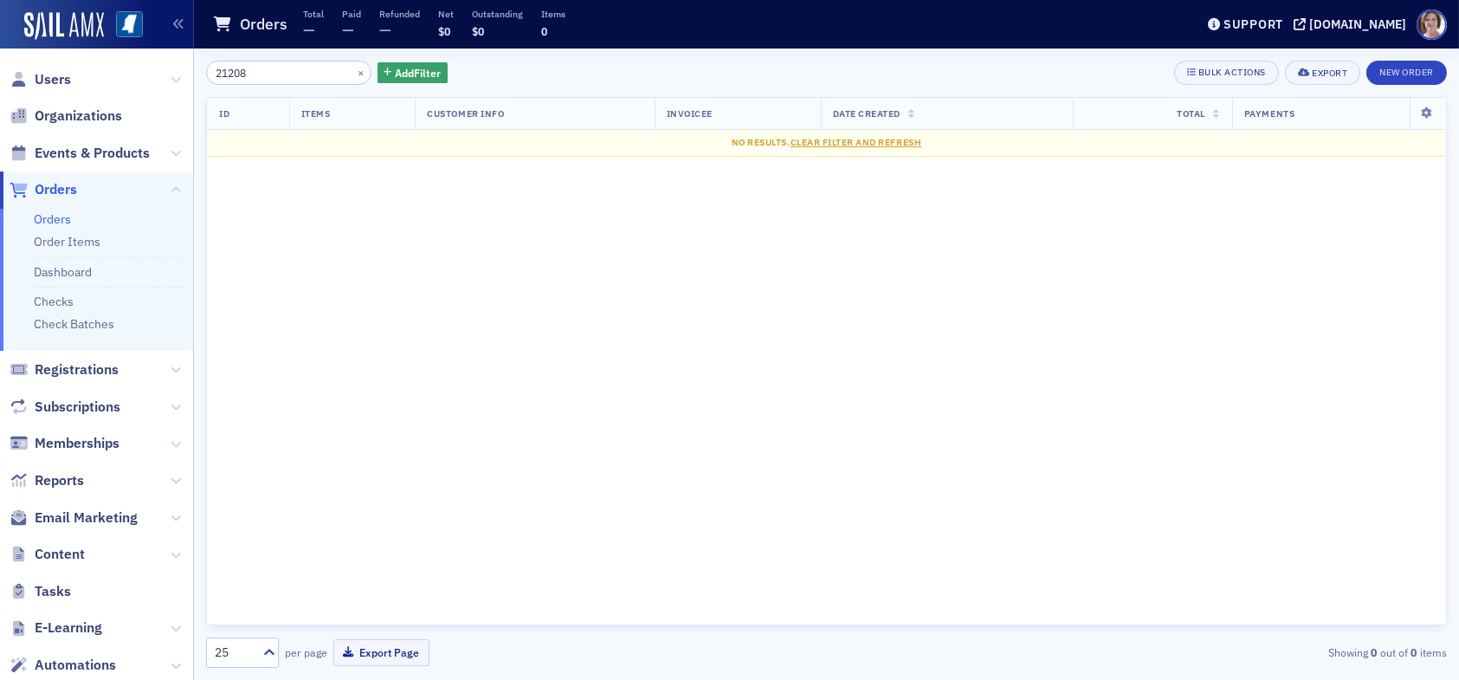
drag, startPoint x: 251, startPoint y: 73, endPoint x: 192, endPoint y: 73, distance: 58.9
click at [193, 73] on div "Users Organizations Events & Products Orders Orders Order Items Dashboard Check…" at bounding box center [729, 340] width 1459 height 680
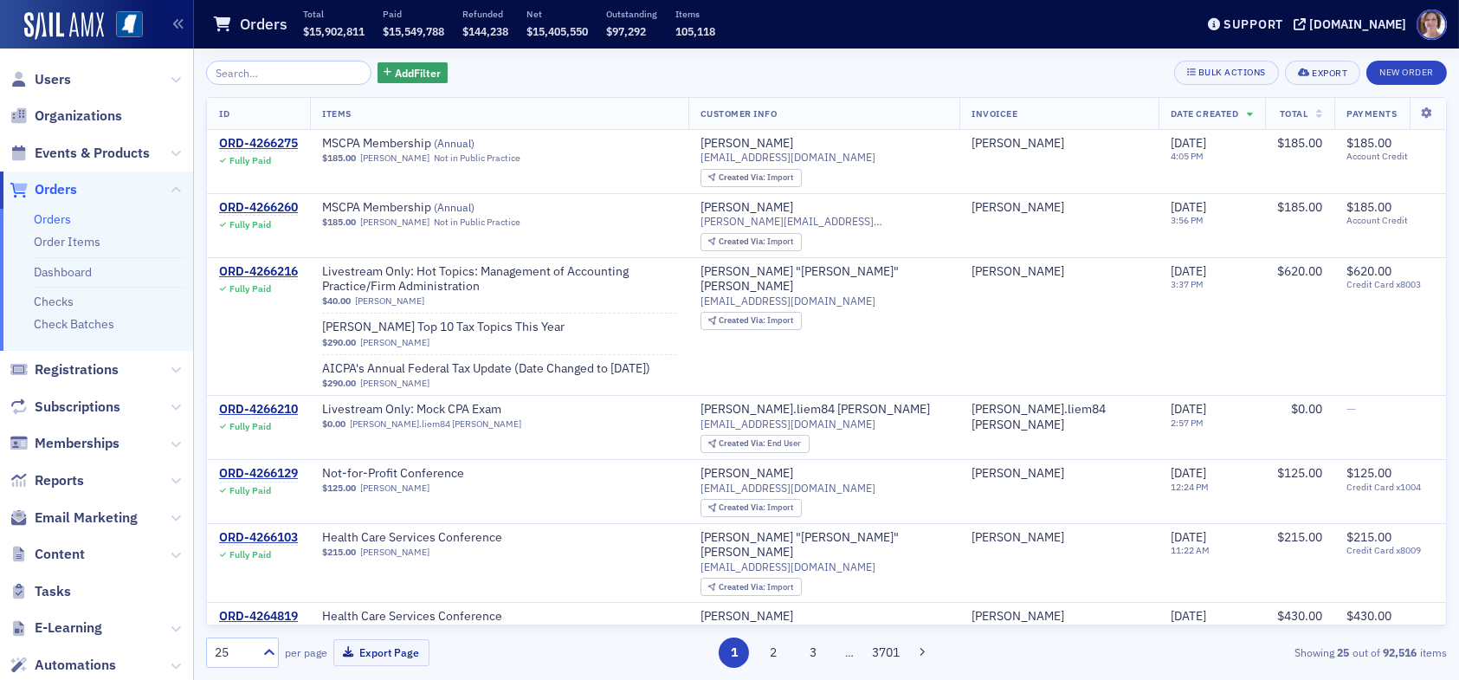
click at [278, 75] on input "search" at bounding box center [288, 73] width 165 height 24
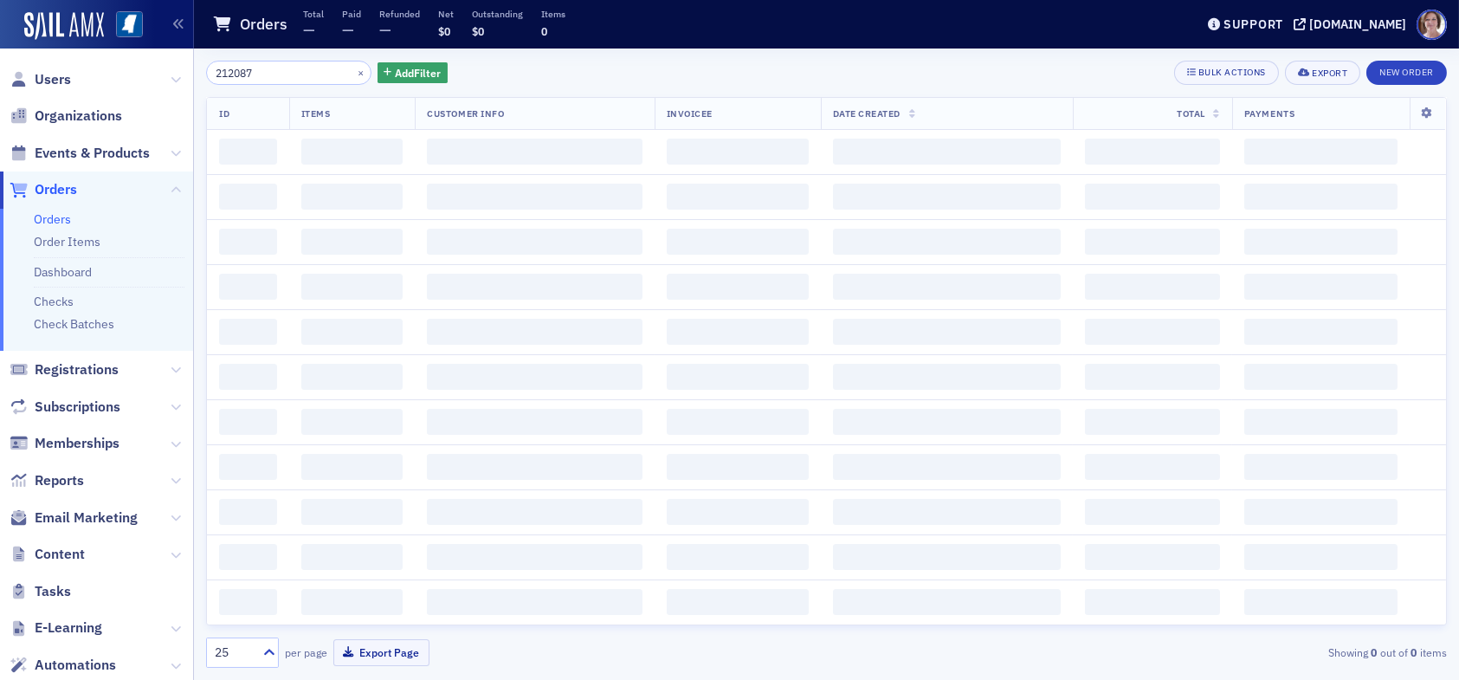
type input "2120877"
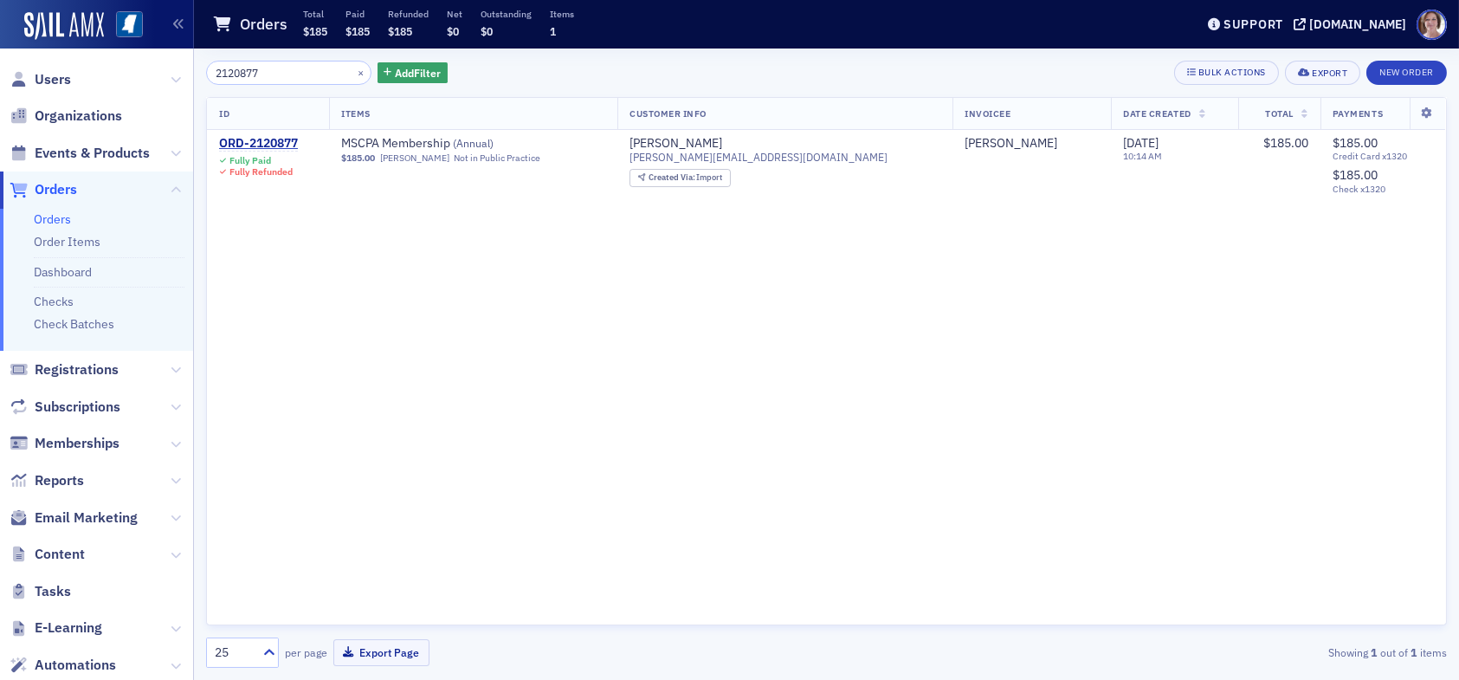
drag, startPoint x: 266, startPoint y: 68, endPoint x: 168, endPoint y: 63, distance: 98.0
click at [168, 63] on div "Users Organizations Events & Products Orders Orders Order Items Dashboard Check…" at bounding box center [729, 340] width 1459 height 680
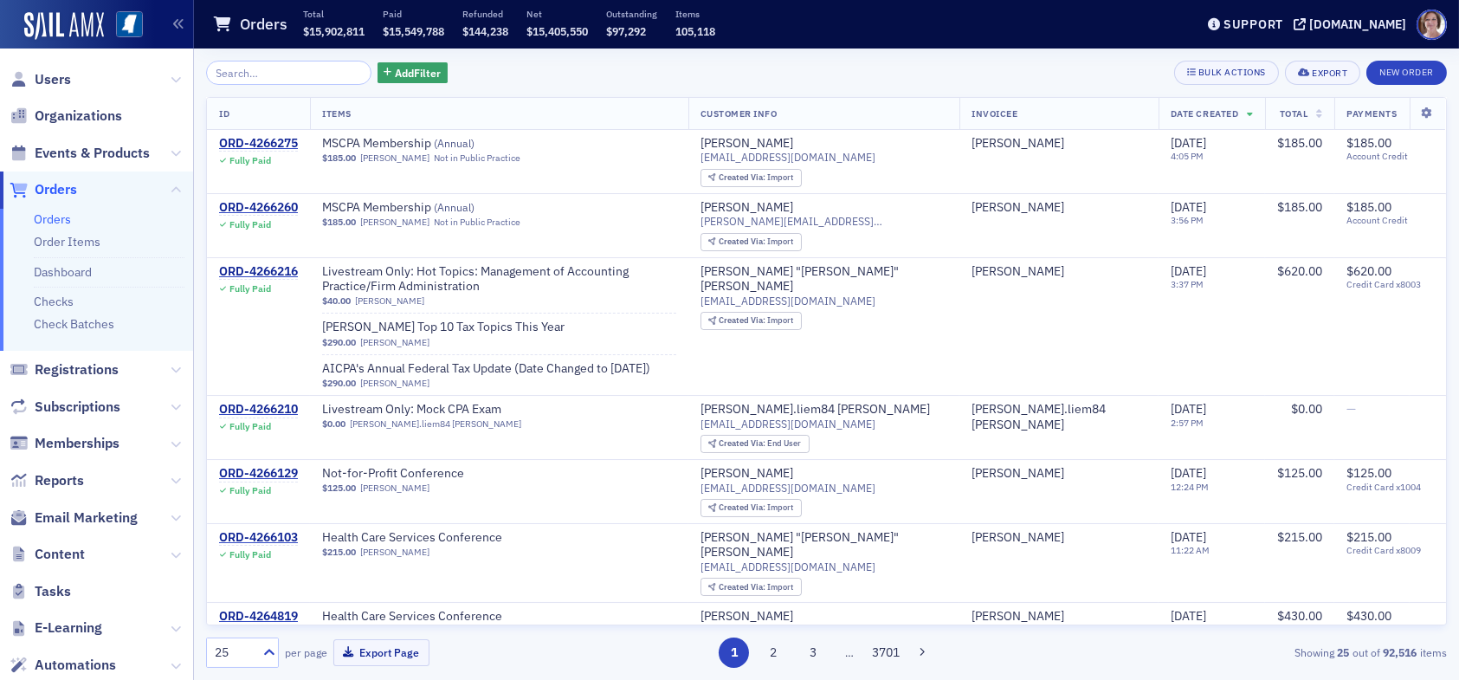
click at [68, 193] on span "Orders" at bounding box center [56, 189] width 42 height 19
drag, startPoint x: 58, startPoint y: 75, endPoint x: 126, endPoint y: 87, distance: 69.3
click at [59, 75] on span "Users" at bounding box center [53, 79] width 36 height 19
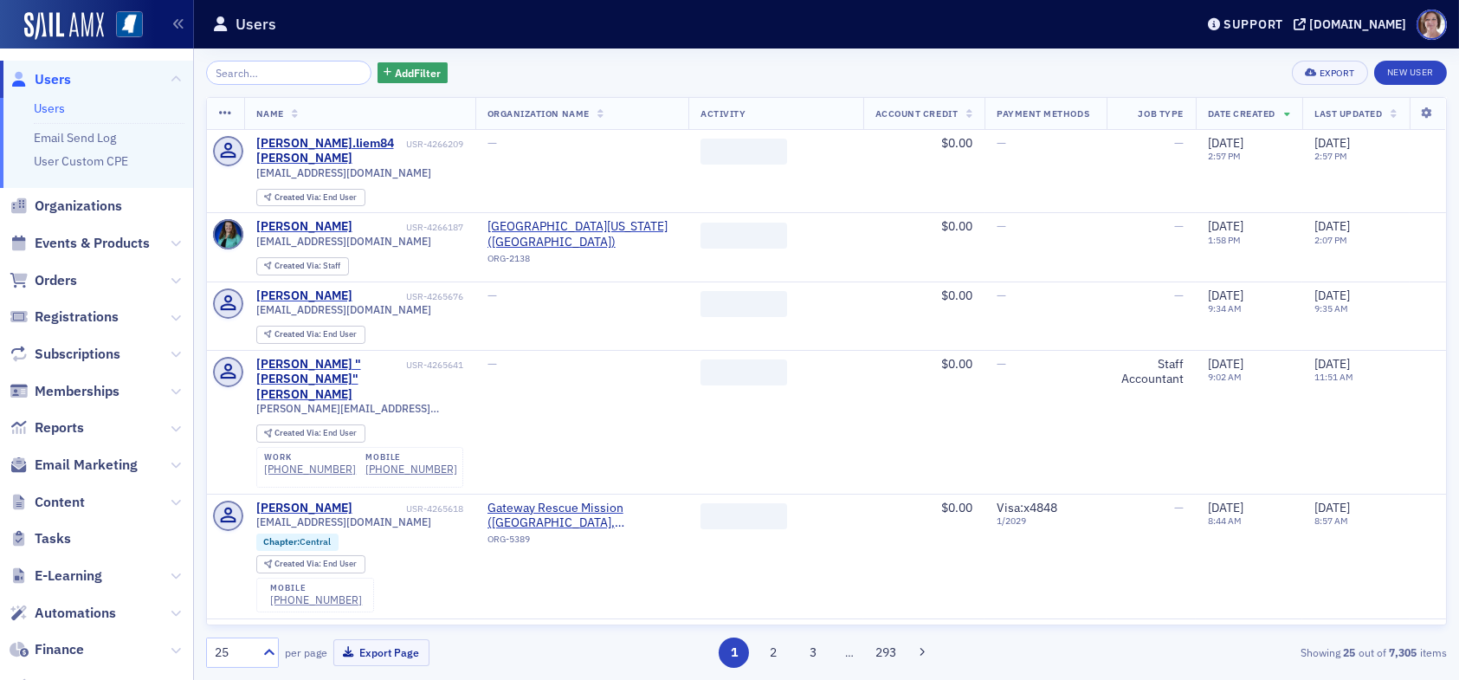
click at [273, 70] on input "search" at bounding box center [288, 73] width 165 height 24
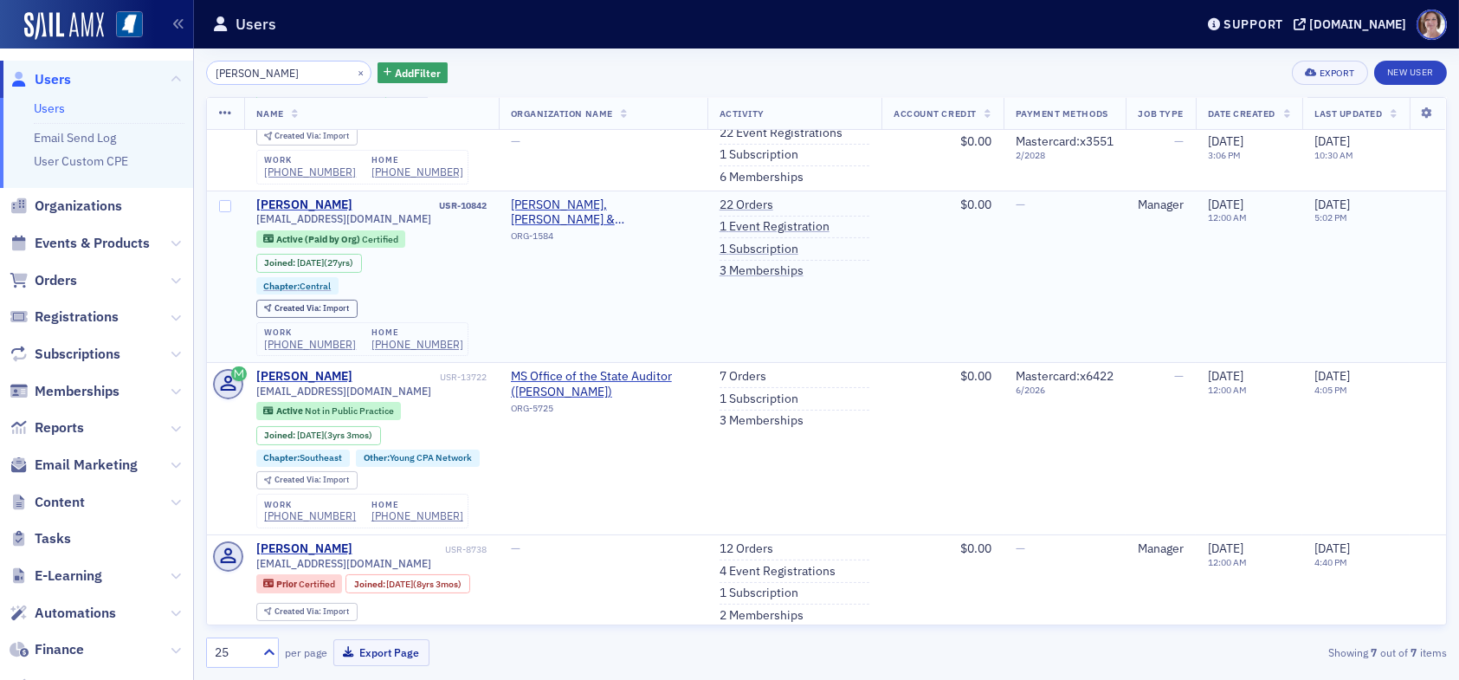
scroll to position [650, 0]
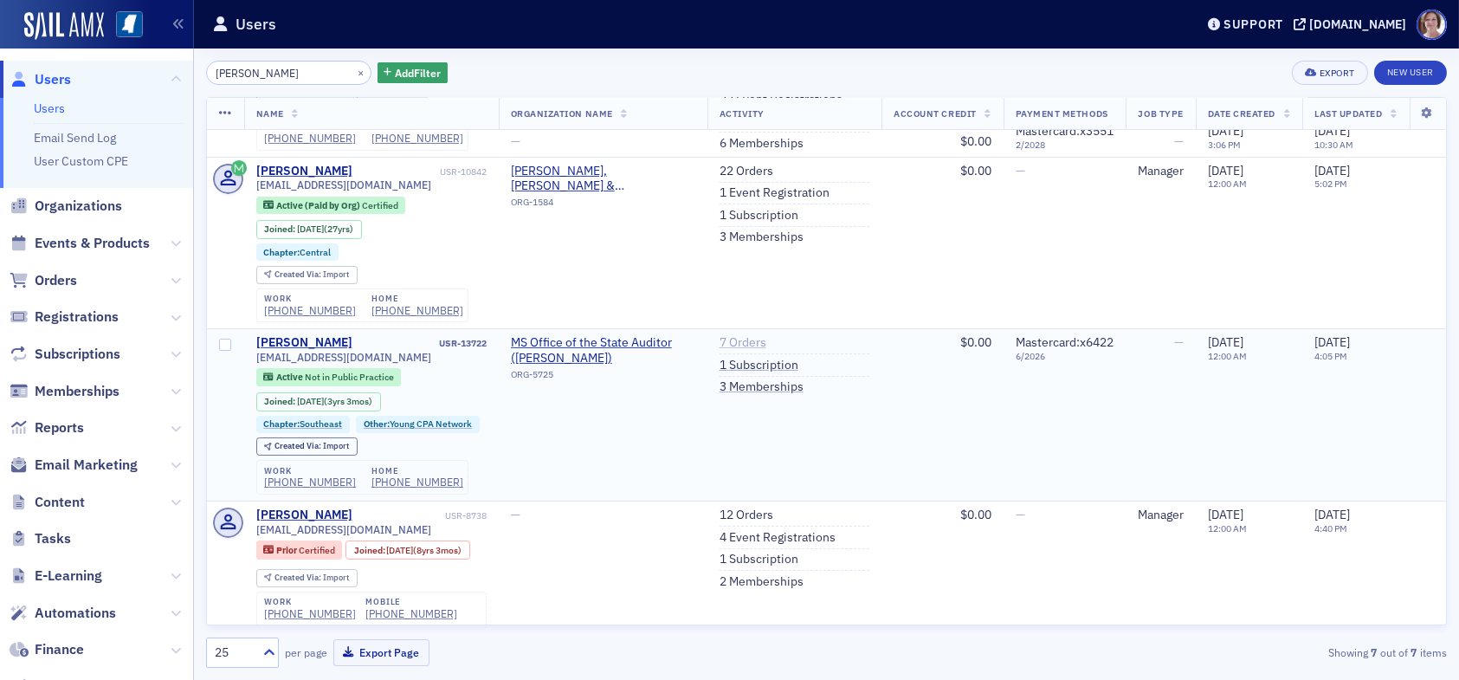
type input "[PERSON_NAME]"
click at [728, 335] on link "7 Orders" at bounding box center [743, 343] width 47 height 16
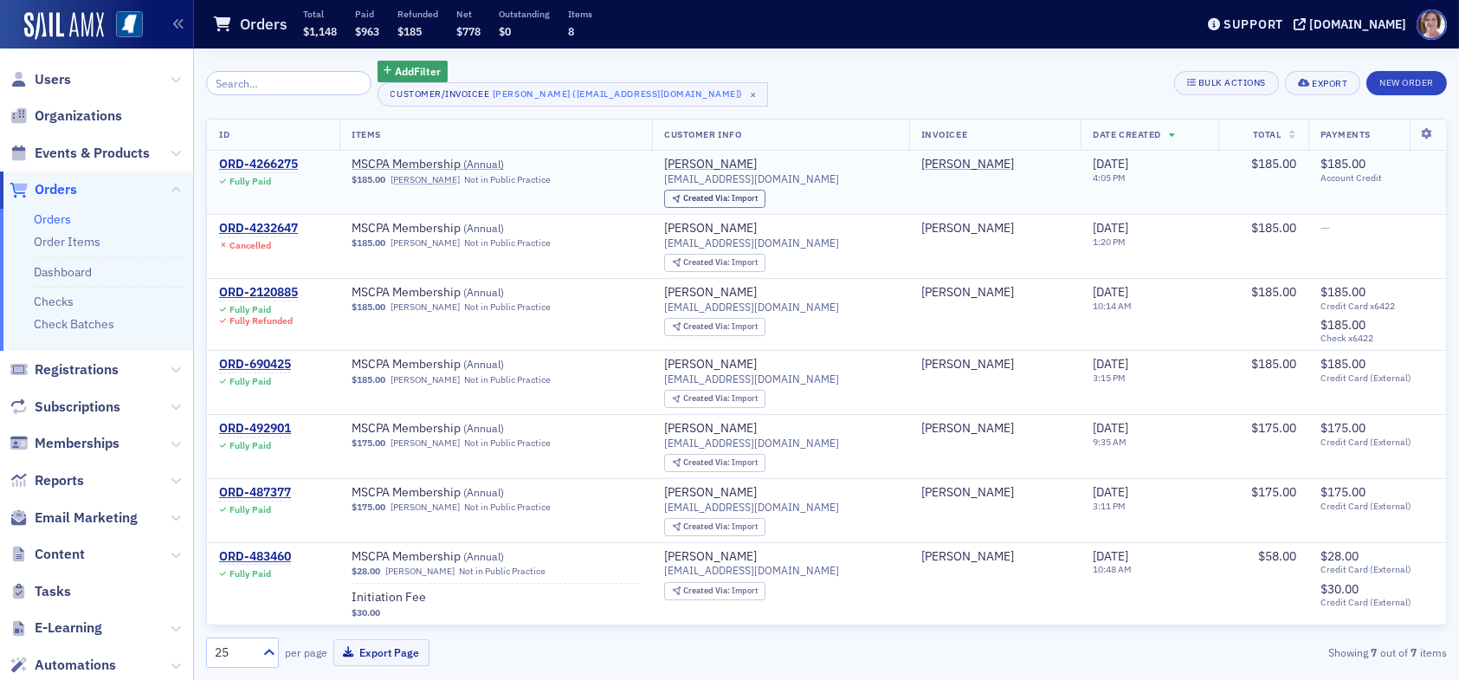
click at [286, 161] on div "ORD-4266275" at bounding box center [258, 165] width 79 height 16
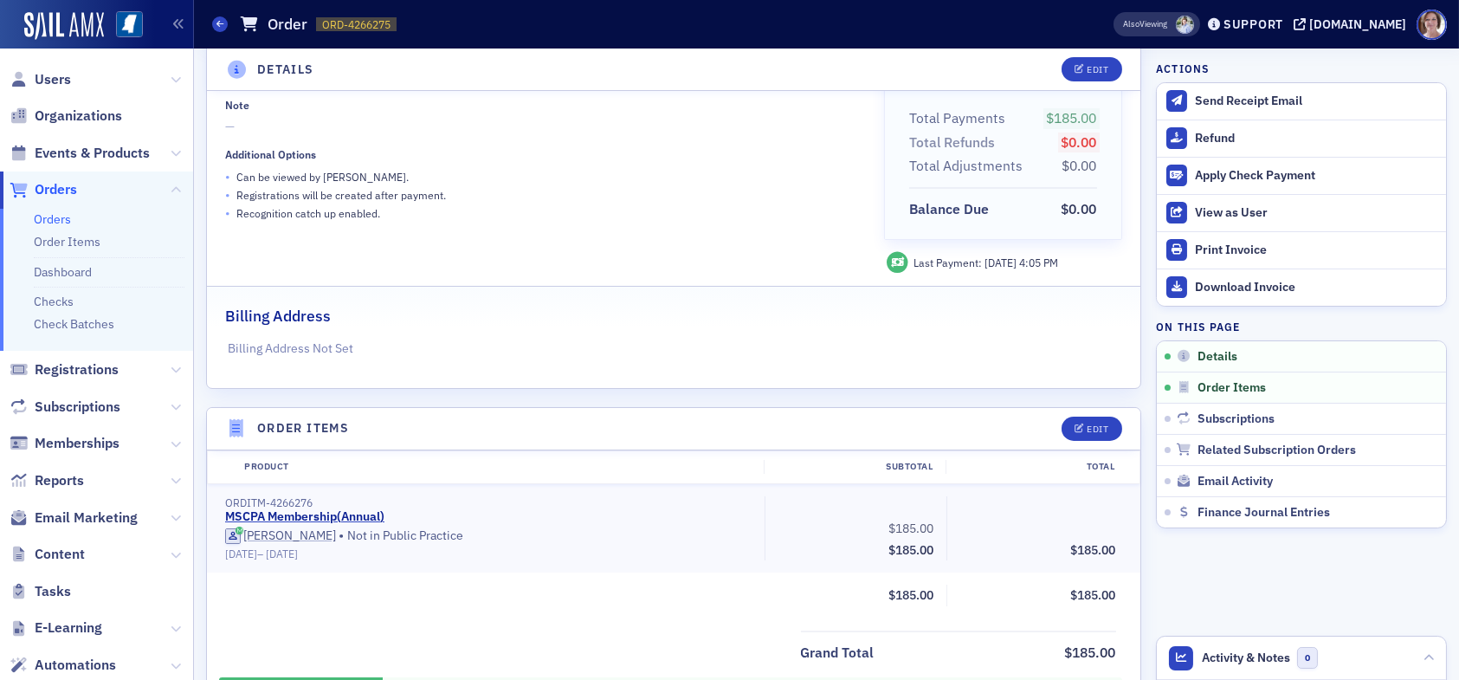
scroll to position [173, 0]
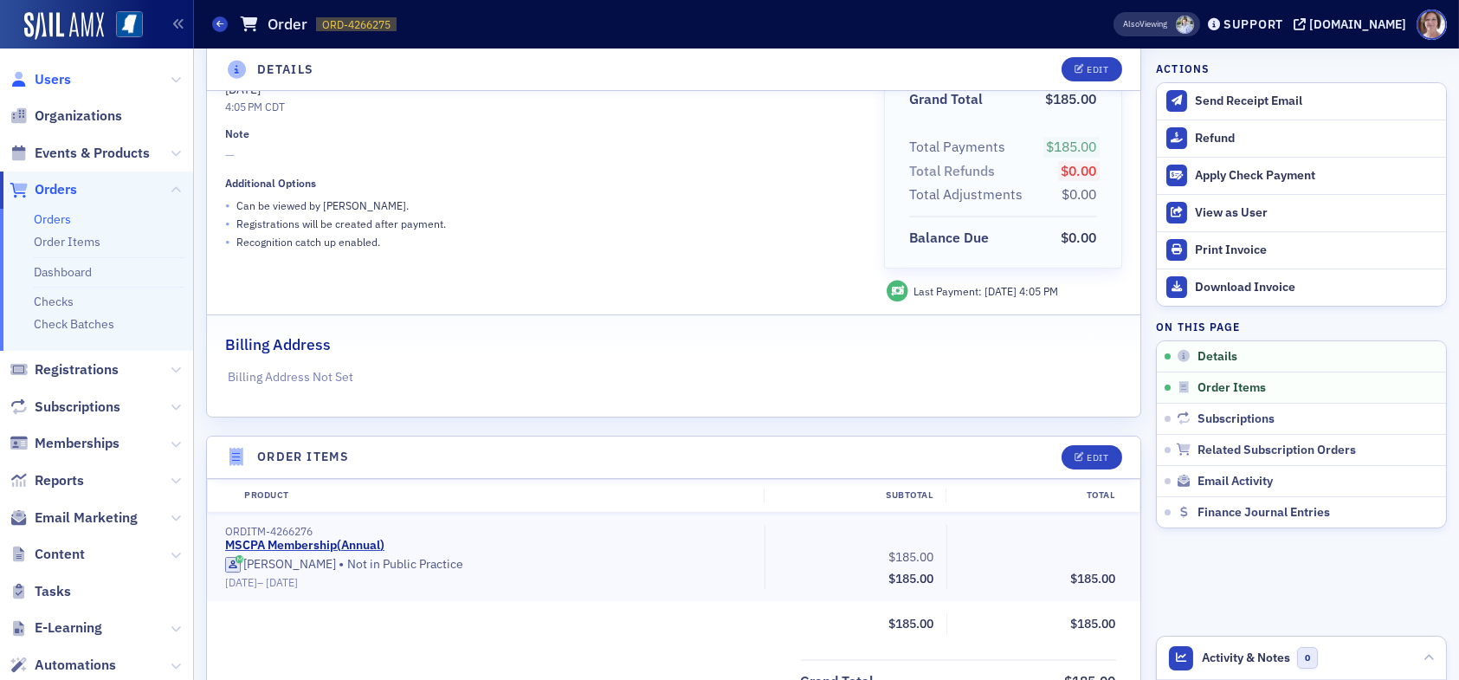
click at [49, 76] on span "Users" at bounding box center [53, 79] width 36 height 19
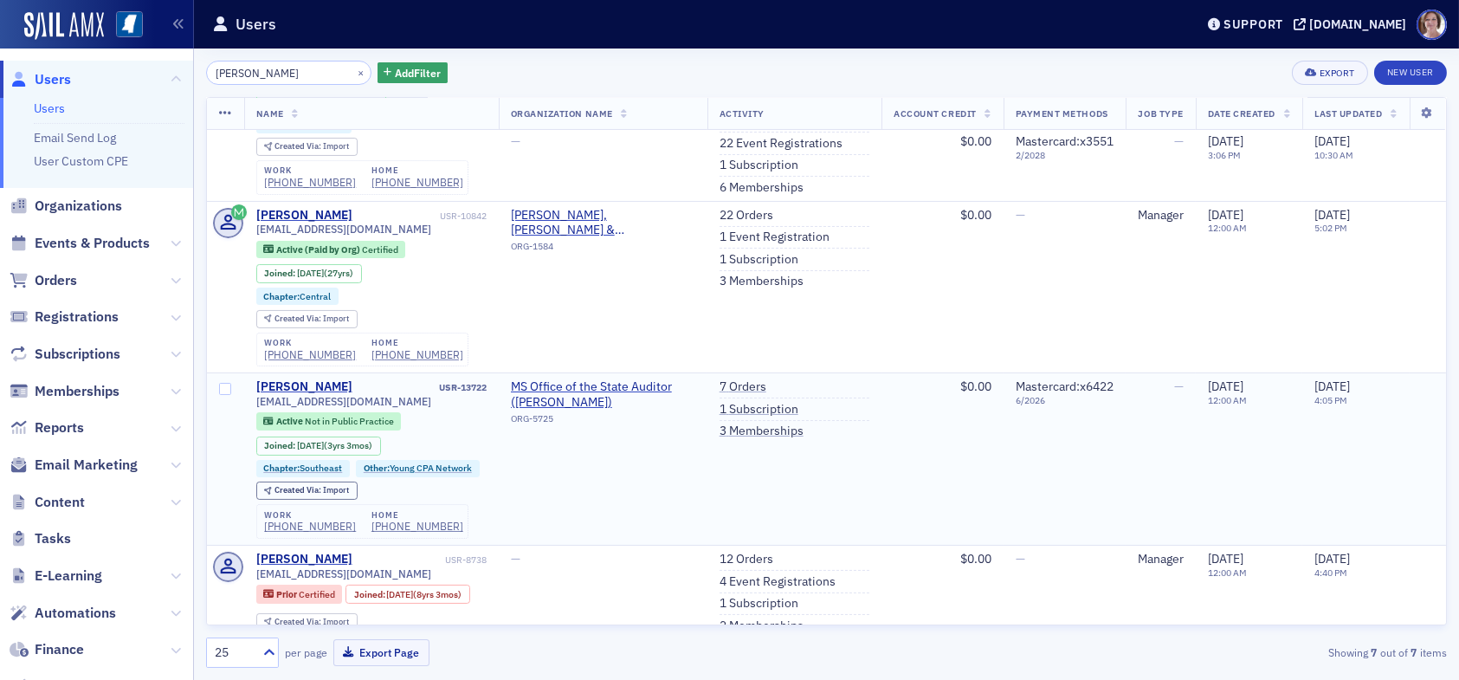
scroll to position [606, 0]
click at [727, 378] on link "7 Orders" at bounding box center [743, 386] width 47 height 16
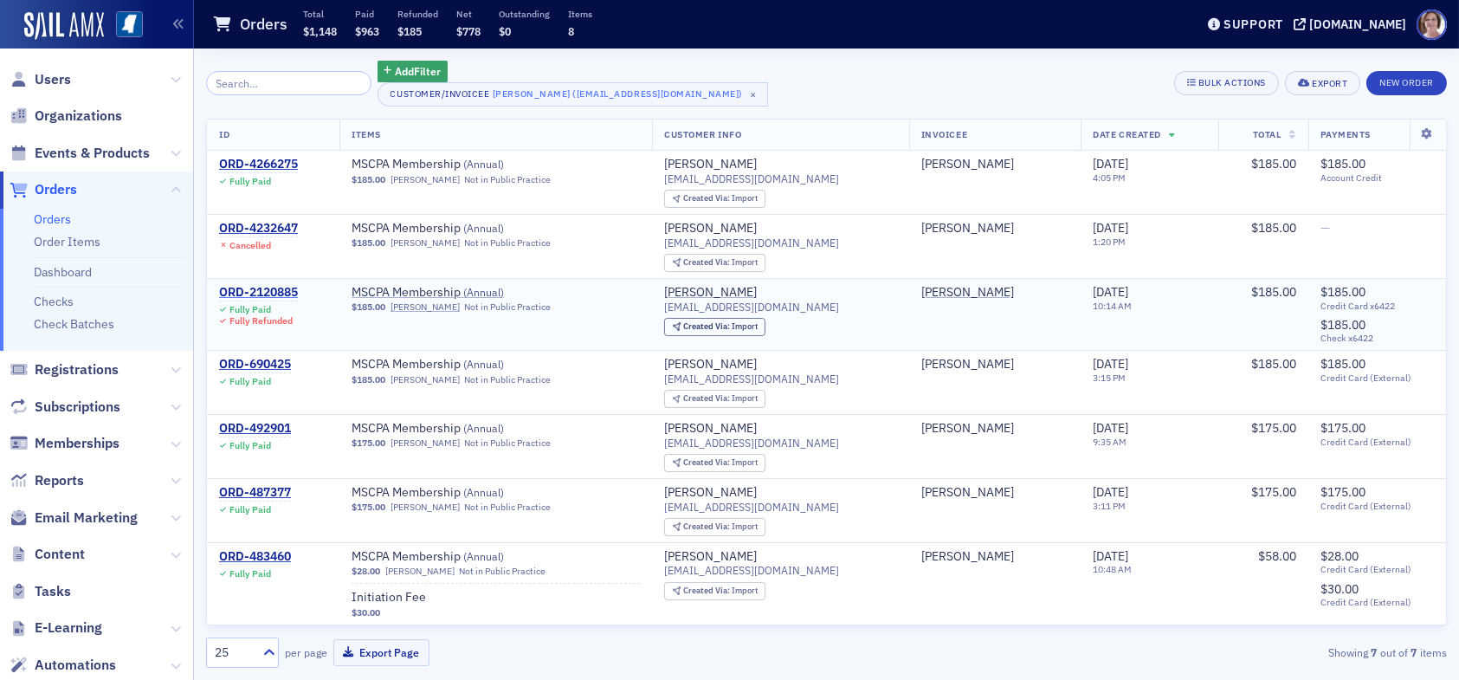
click at [281, 293] on div "ORD-2120885" at bounding box center [258, 293] width 79 height 16
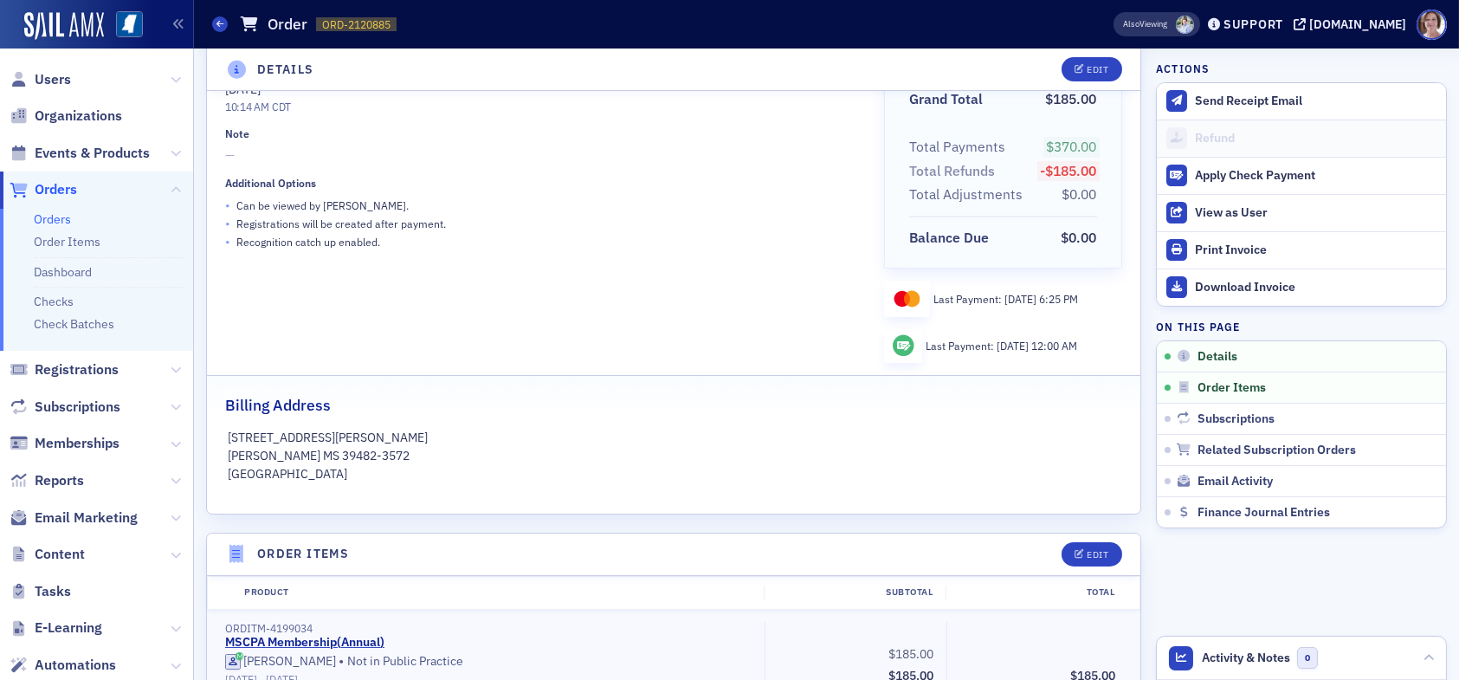
scroll to position [260, 0]
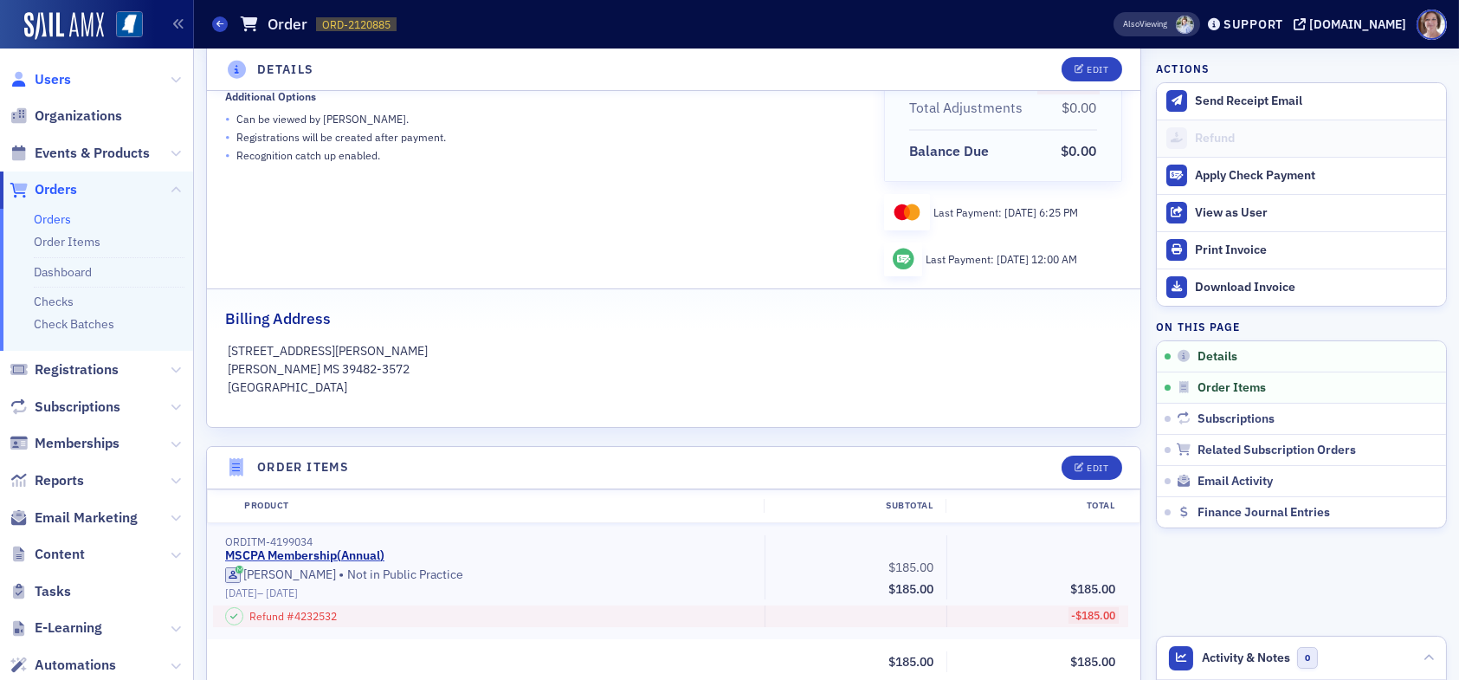
click at [48, 76] on span "Users" at bounding box center [53, 79] width 36 height 19
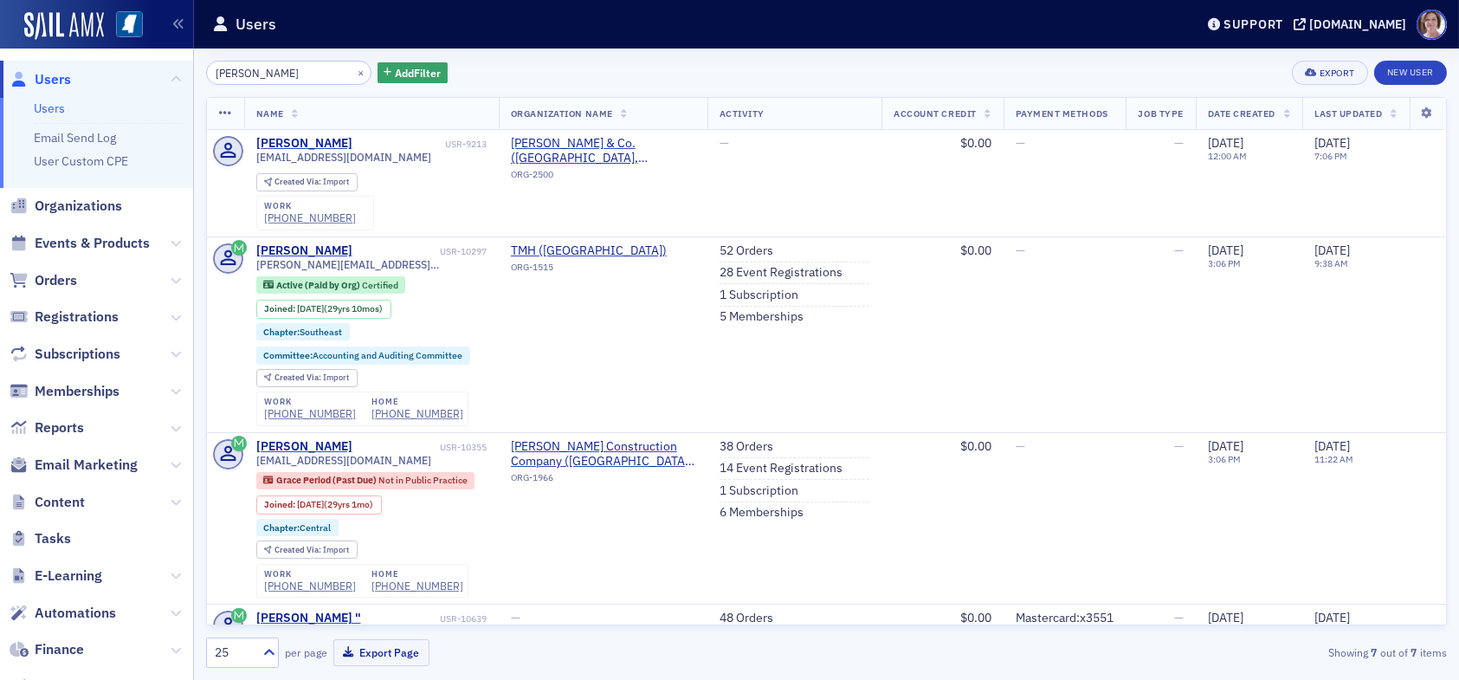
drag, startPoint x: 266, startPoint y: 68, endPoint x: 120, endPoint y: 84, distance: 147.2
click at [120, 84] on div "Users Users Email Send Log User Custom CPE Organizations Events & Products Orde…" at bounding box center [729, 340] width 1459 height 680
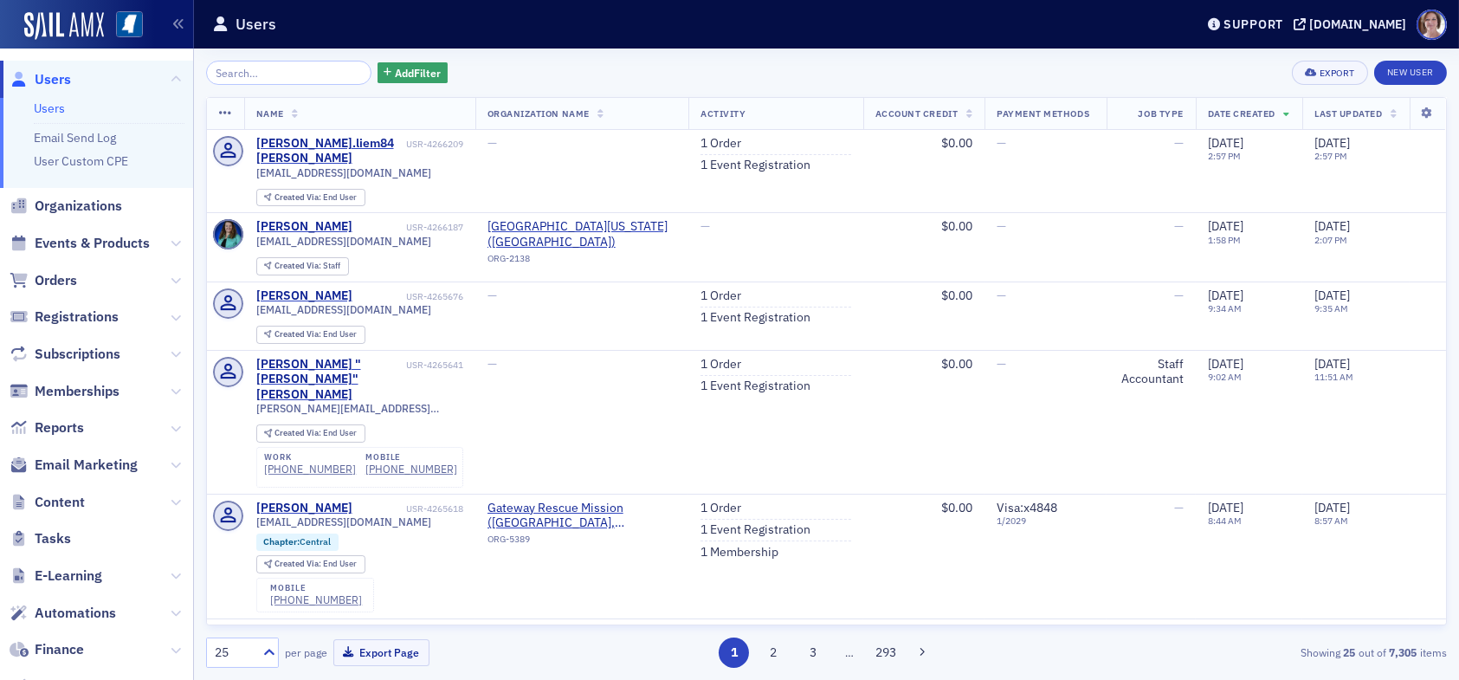
click at [563, 82] on div "Add Filter Export New User" at bounding box center [826, 73] width 1241 height 24
click at [294, 71] on input "search" at bounding box center [288, 73] width 165 height 24
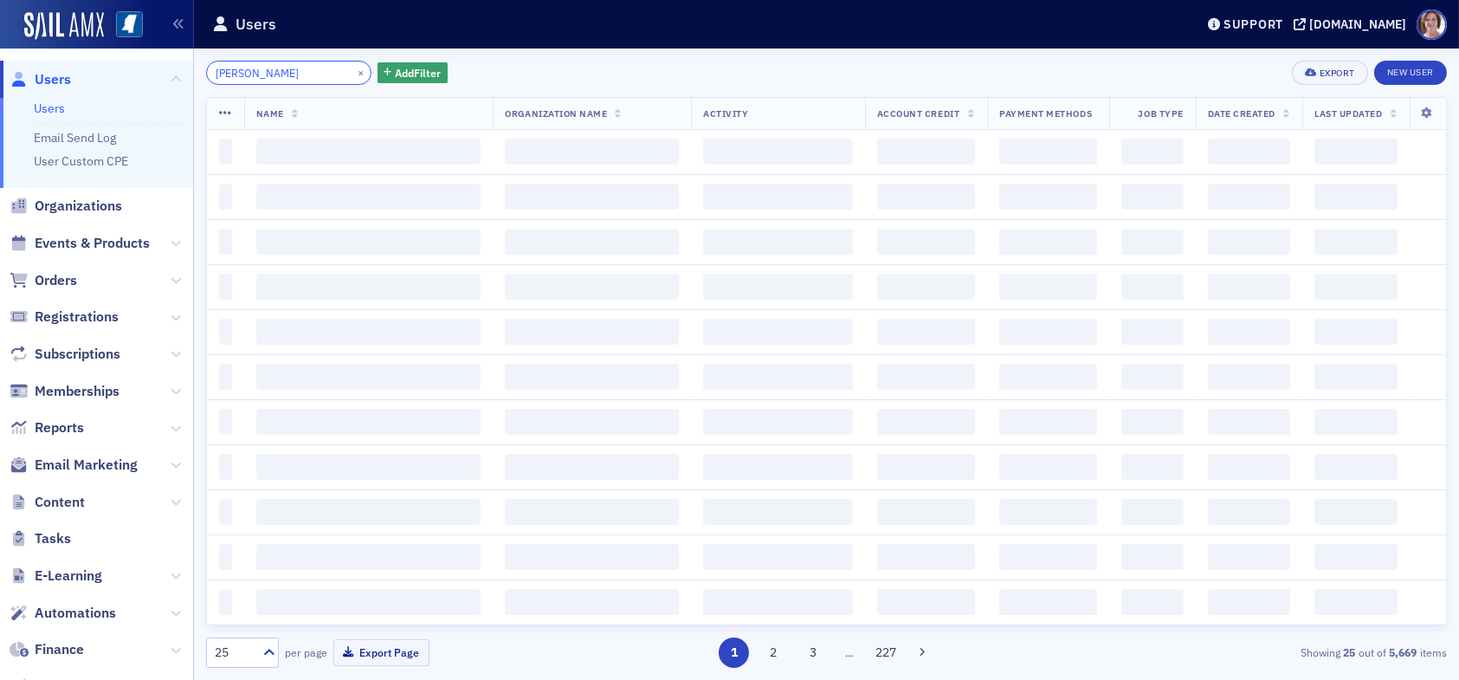
type input "[PERSON_NAME]"
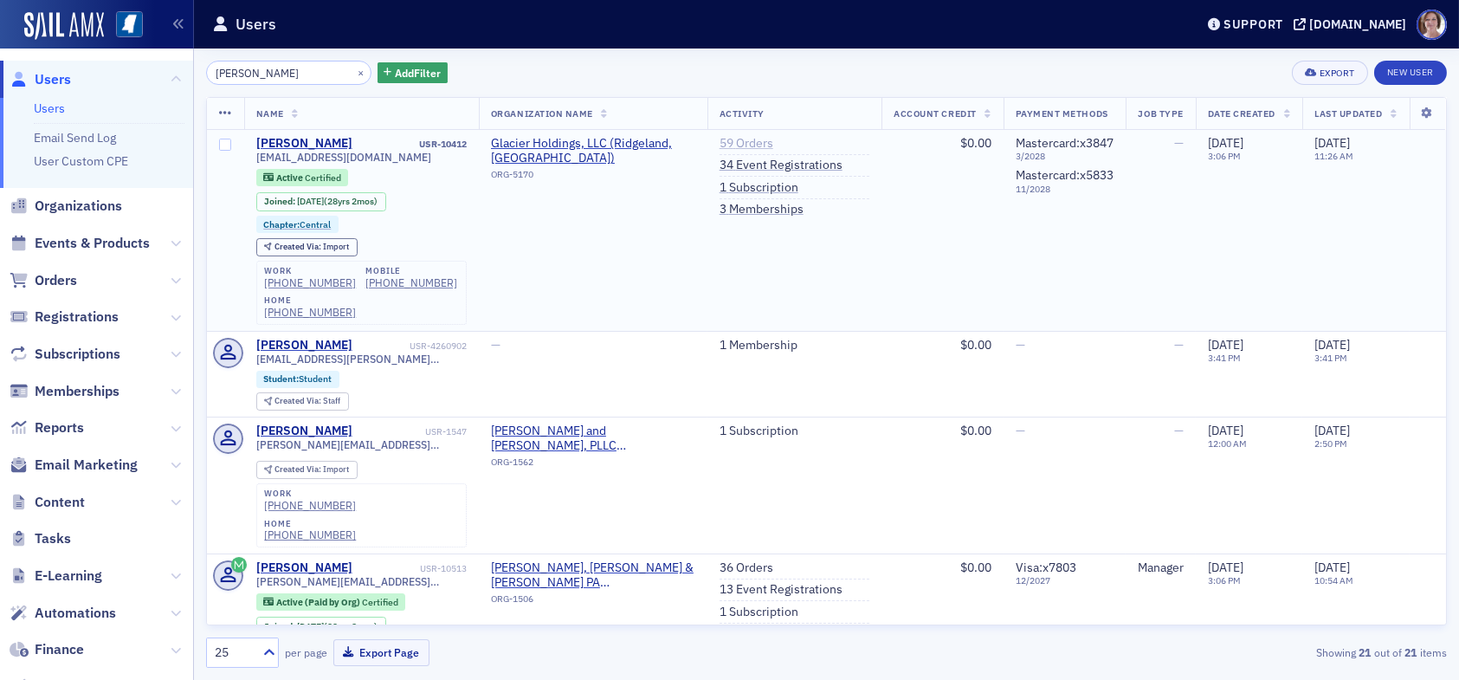
click at [728, 136] on link "59 Orders" at bounding box center [747, 144] width 54 height 16
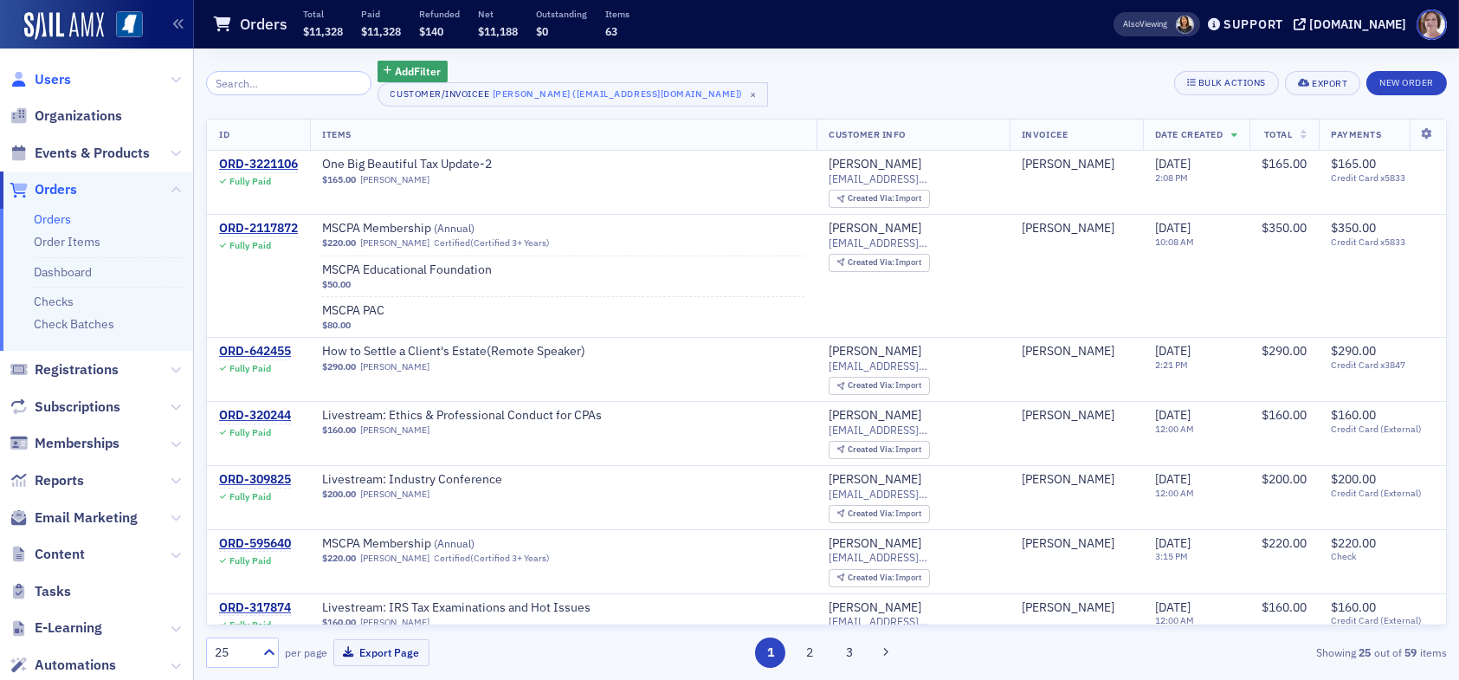
click at [47, 77] on span "Users" at bounding box center [53, 79] width 36 height 19
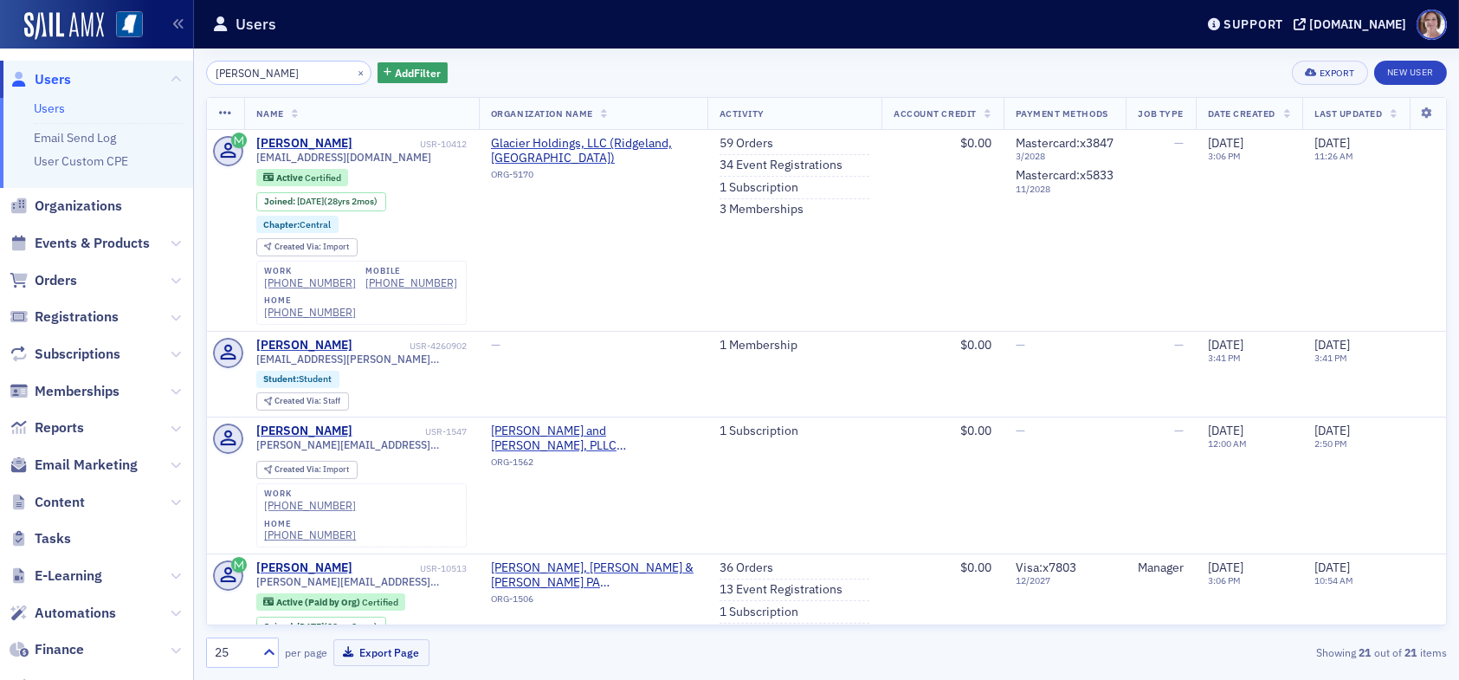
click at [291, 73] on input "[PERSON_NAME]" at bounding box center [288, 73] width 165 height 24
click at [736, 137] on link "59 Orders" at bounding box center [747, 144] width 54 height 16
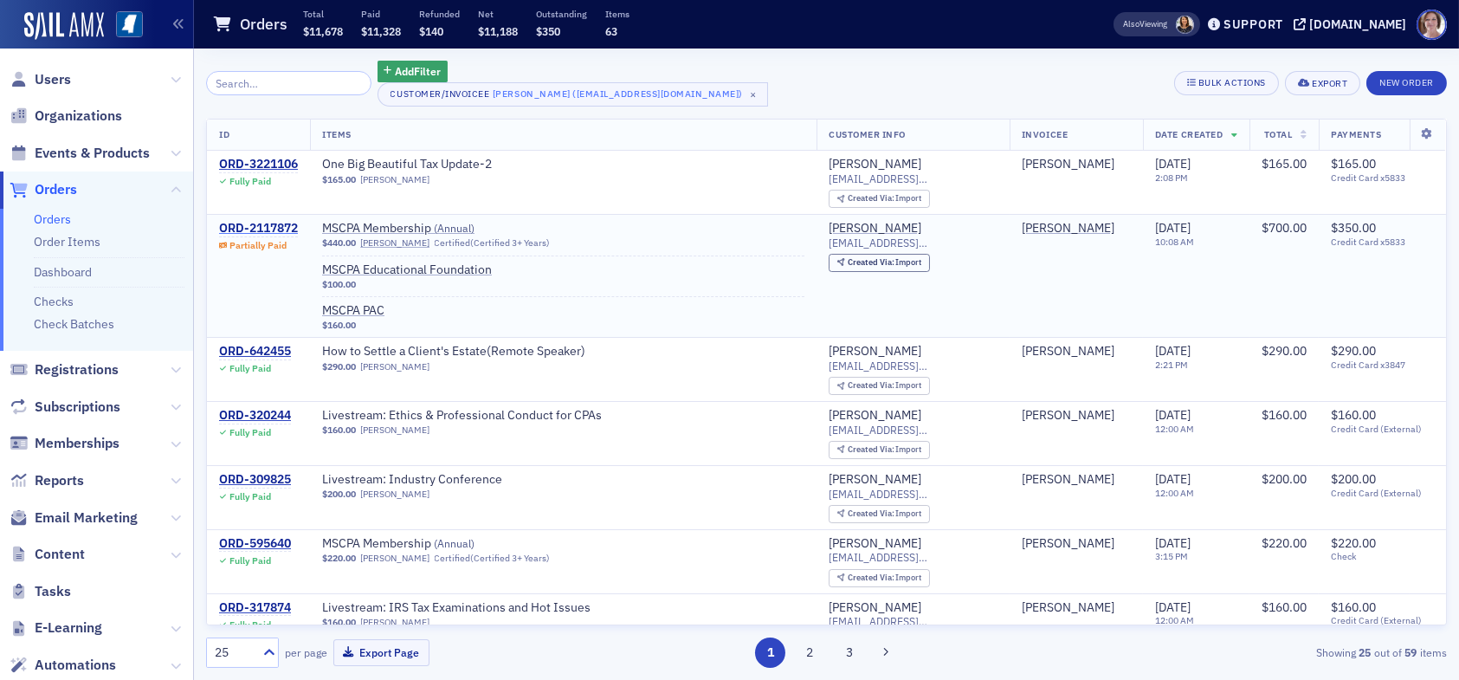
click at [275, 229] on div "ORD-2117872" at bounding box center [258, 229] width 79 height 16
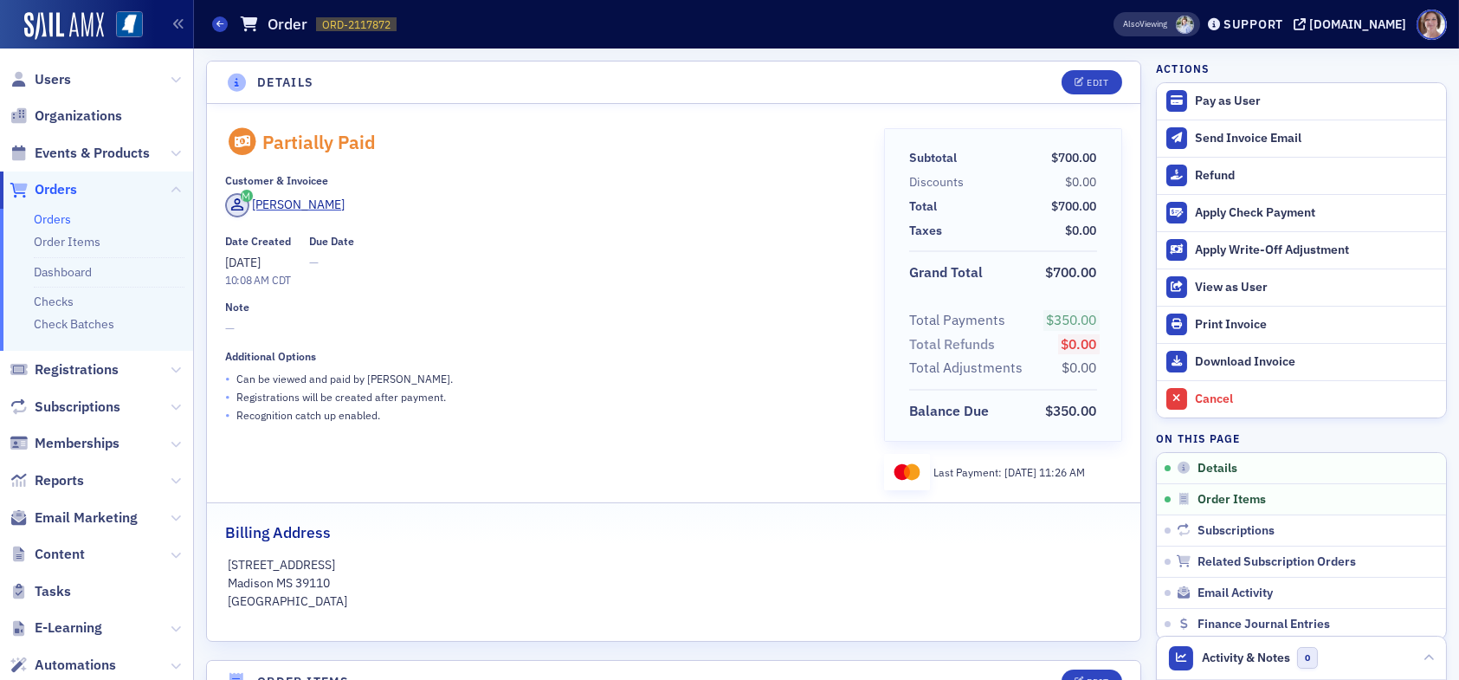
click at [52, 189] on span "Orders" at bounding box center [56, 189] width 42 height 19
